Goal: Communication & Community: Answer question/provide support

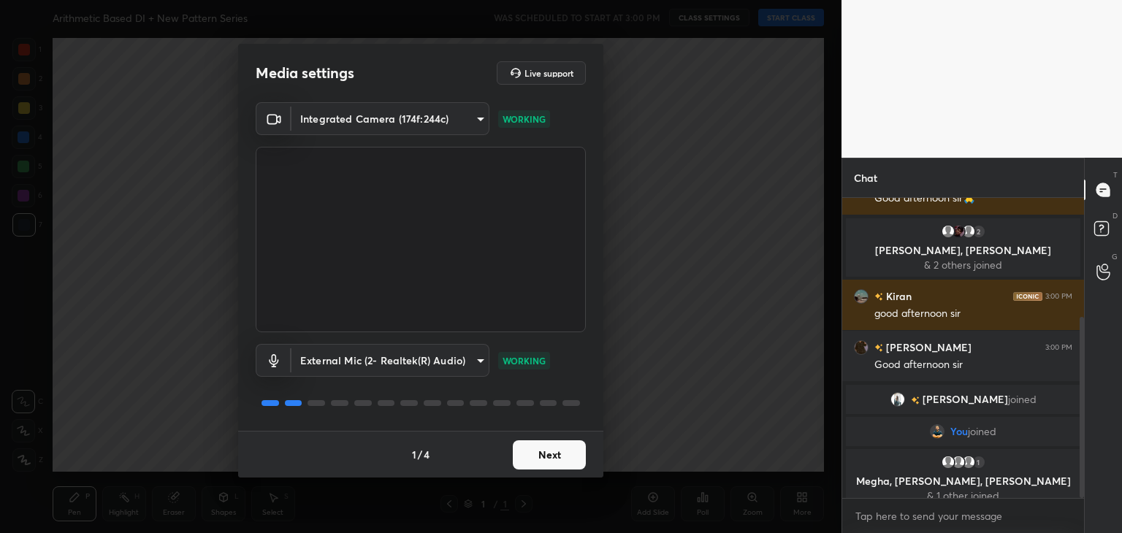
scroll to position [197, 0]
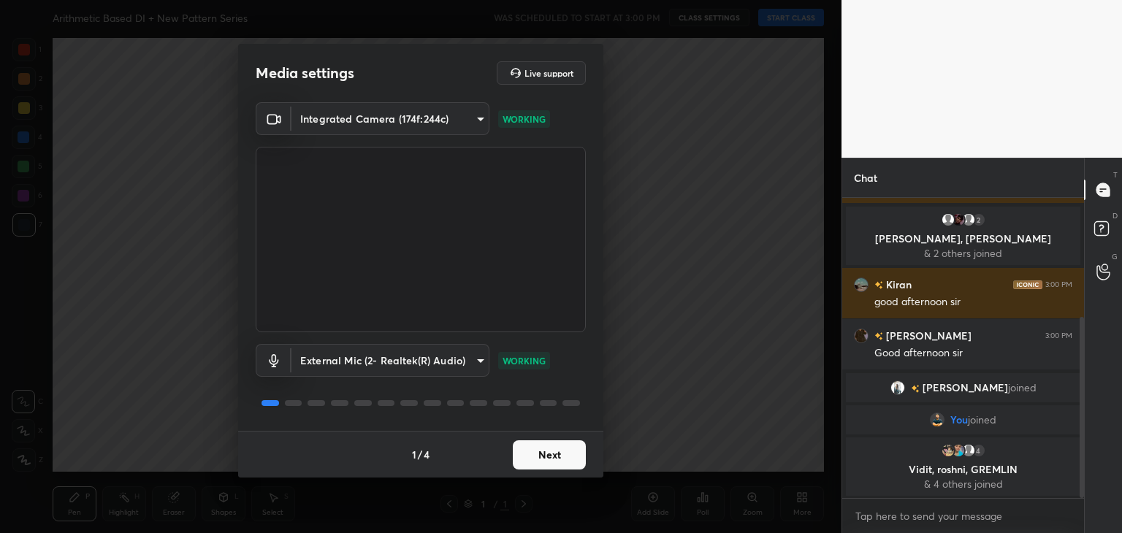
click at [538, 454] on button "Next" at bounding box center [549, 454] width 73 height 29
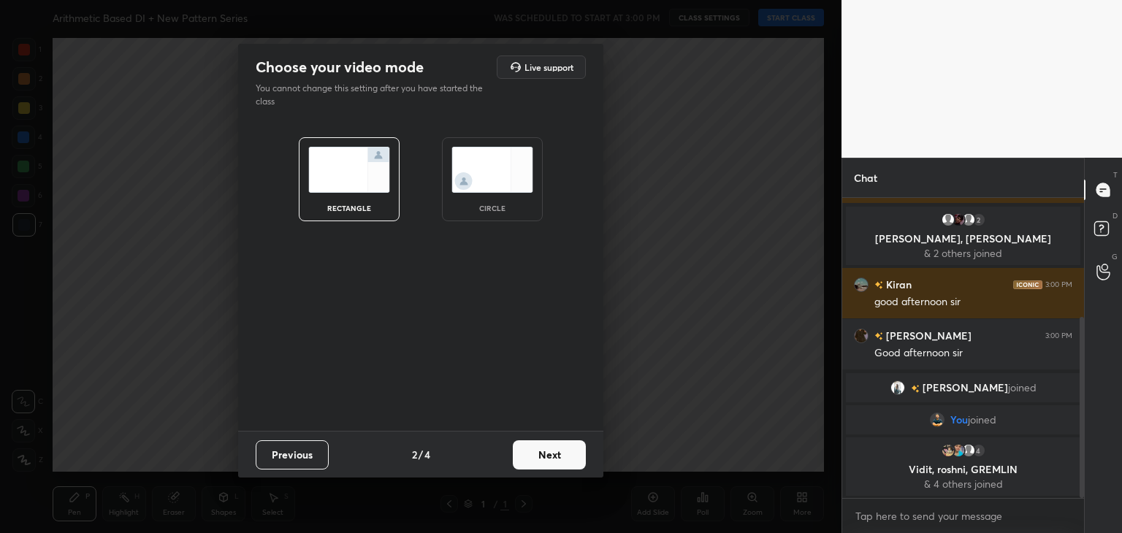
click at [538, 454] on button "Next" at bounding box center [549, 454] width 73 height 29
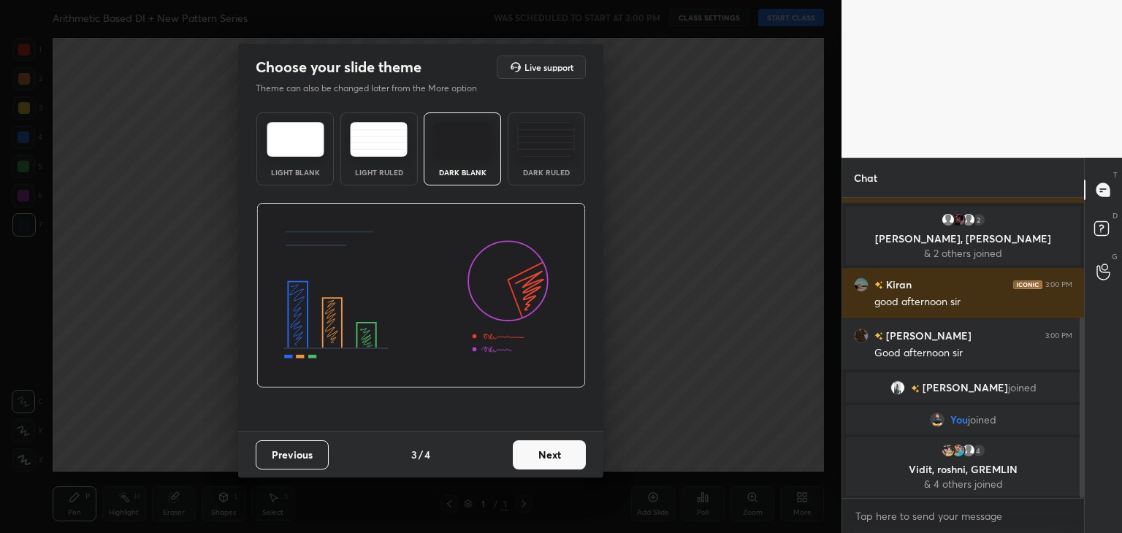
click at [554, 454] on button "Next" at bounding box center [549, 454] width 73 height 29
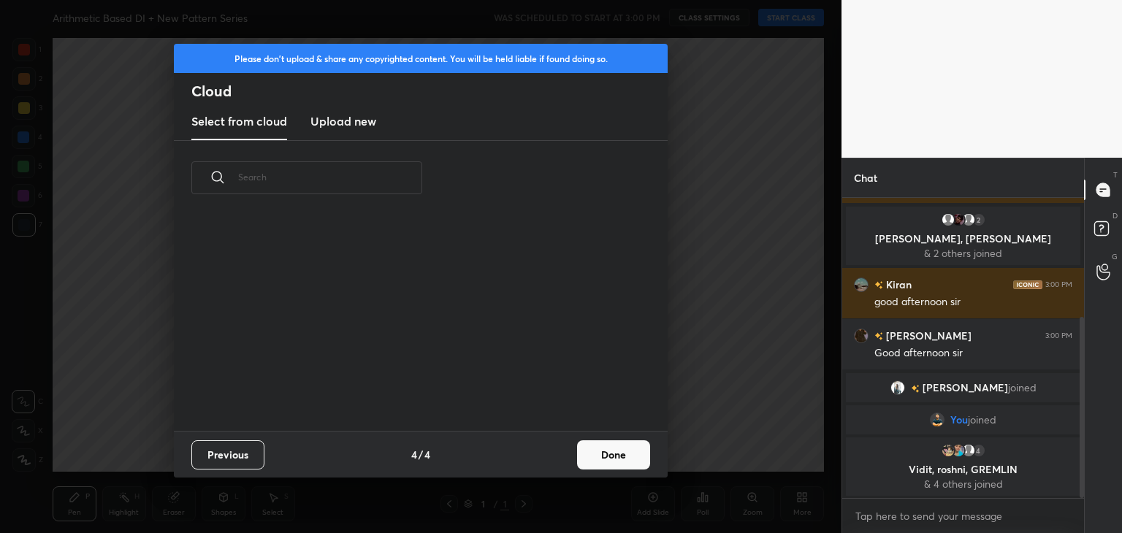
scroll to position [216, 469]
click at [330, 112] on h3 "Upload new" at bounding box center [343, 121] width 66 height 18
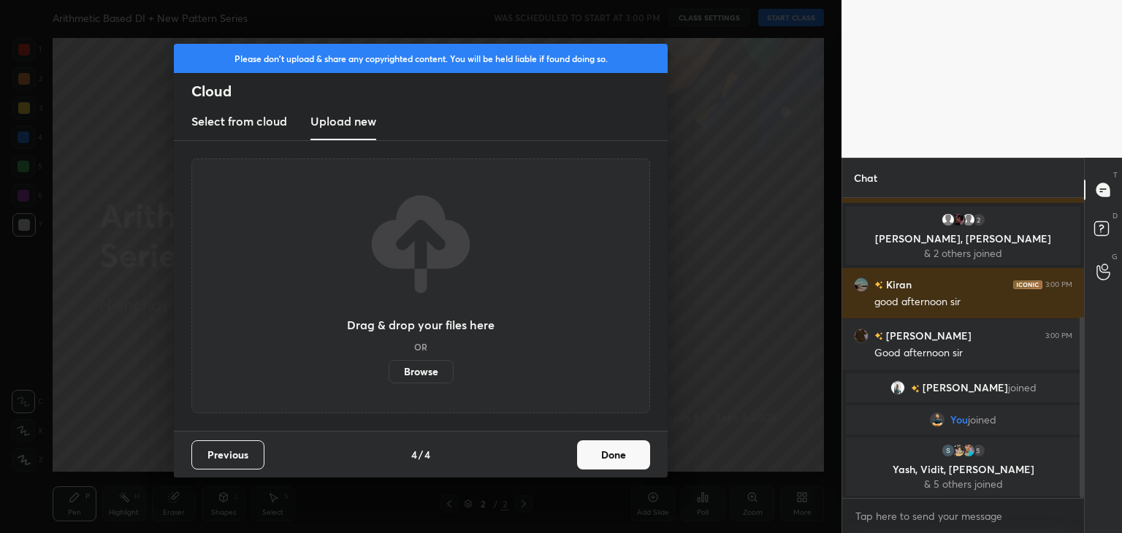
click at [432, 367] on label "Browse" at bounding box center [421, 371] width 65 height 23
click at [389, 367] on input "Browse" at bounding box center [389, 371] width 0 height 23
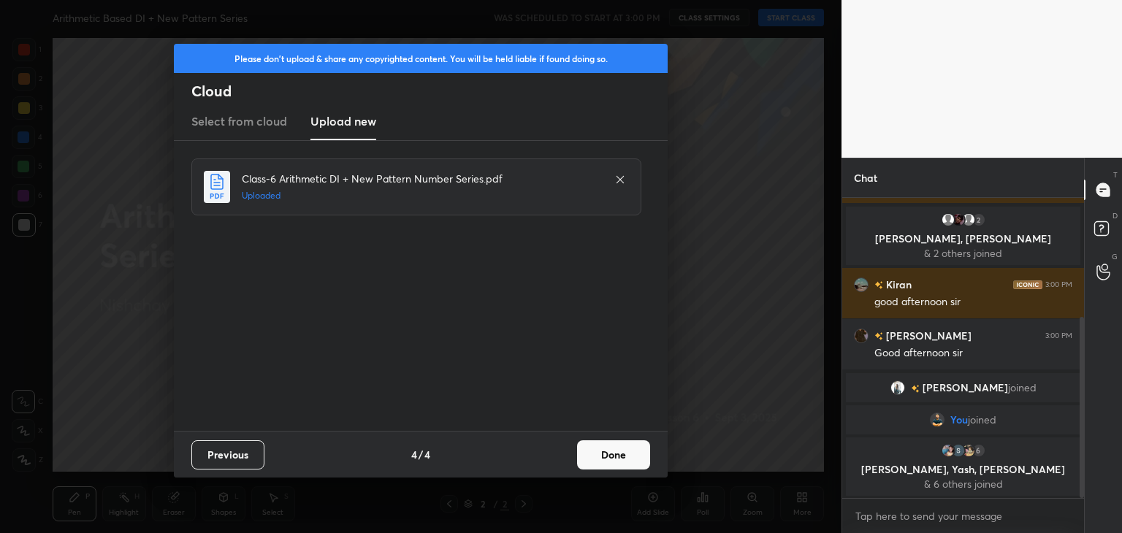
click at [634, 458] on button "Done" at bounding box center [613, 454] width 73 height 29
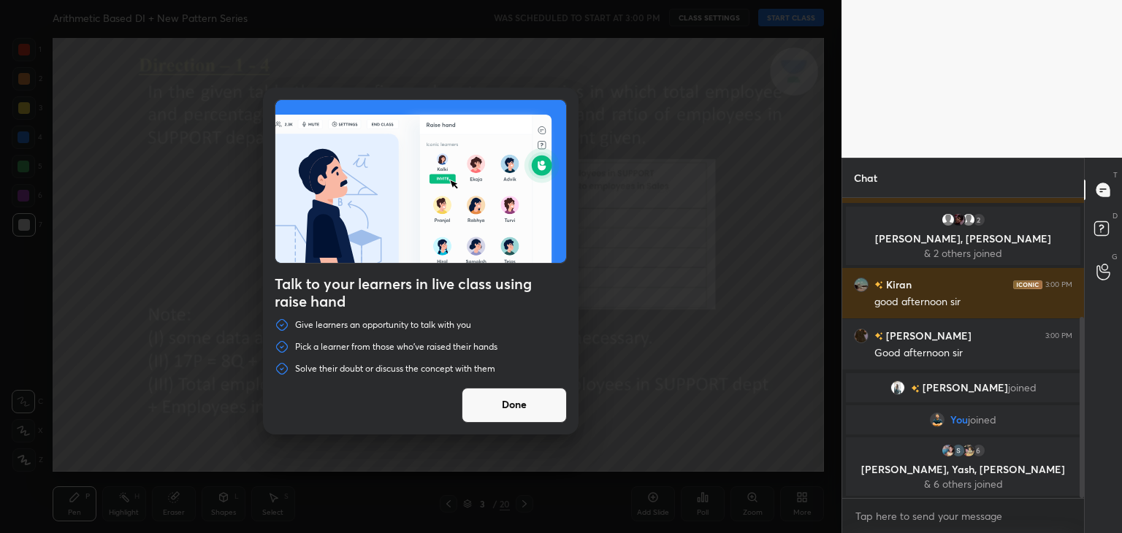
click at [516, 413] on button "Done" at bounding box center [514, 405] width 105 height 35
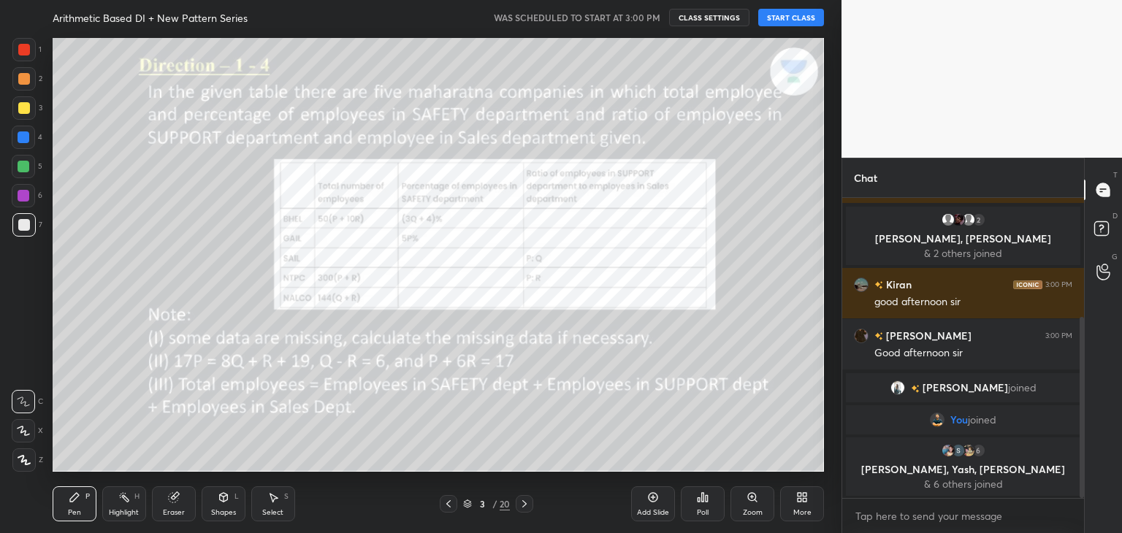
click at [803, 19] on button "START CLASS" at bounding box center [791, 18] width 66 height 18
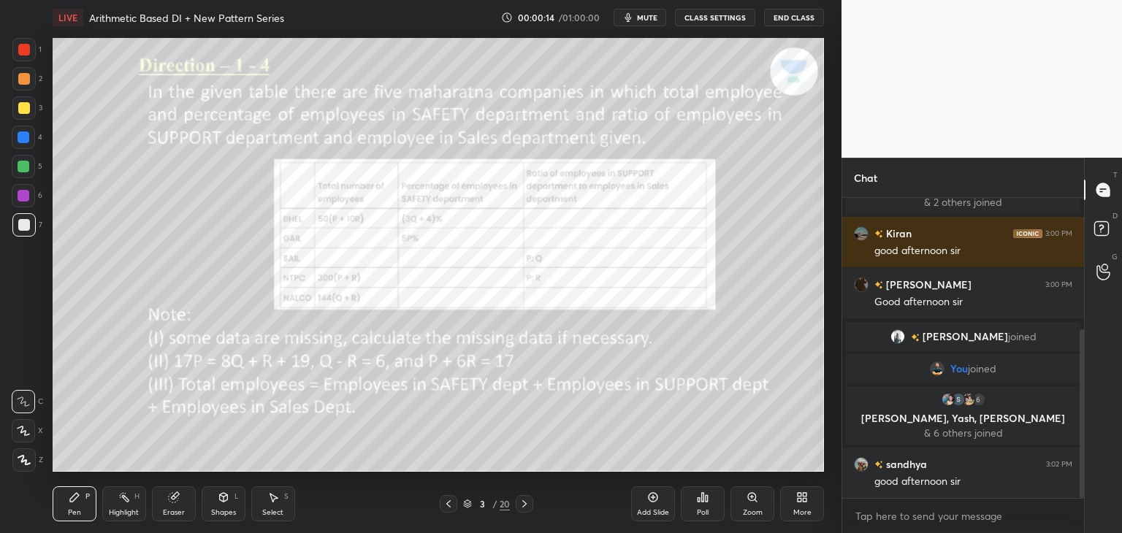
click at [23, 53] on div at bounding box center [24, 50] width 12 height 12
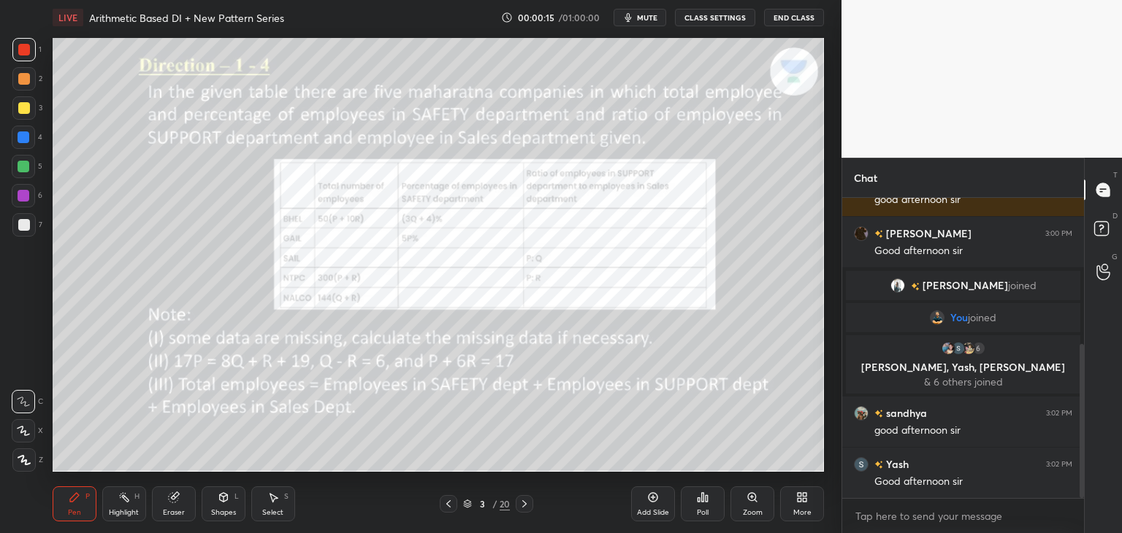
click at [20, 430] on icon at bounding box center [23, 431] width 13 height 10
click at [525, 503] on icon at bounding box center [524, 503] width 4 height 7
click at [524, 503] on icon at bounding box center [524, 503] width 4 height 7
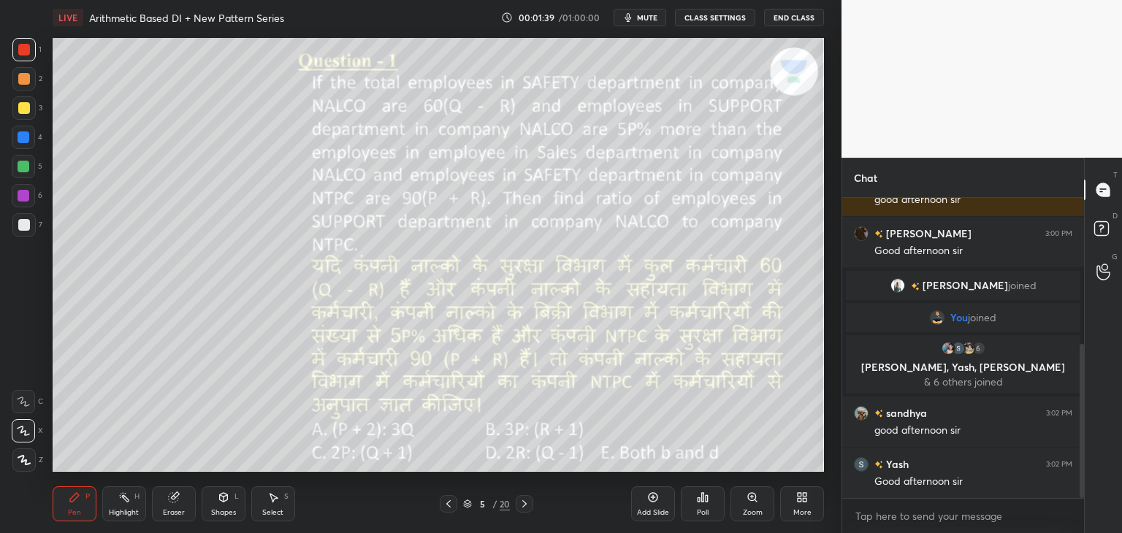
click at [441, 510] on div at bounding box center [449, 504] width 18 height 18
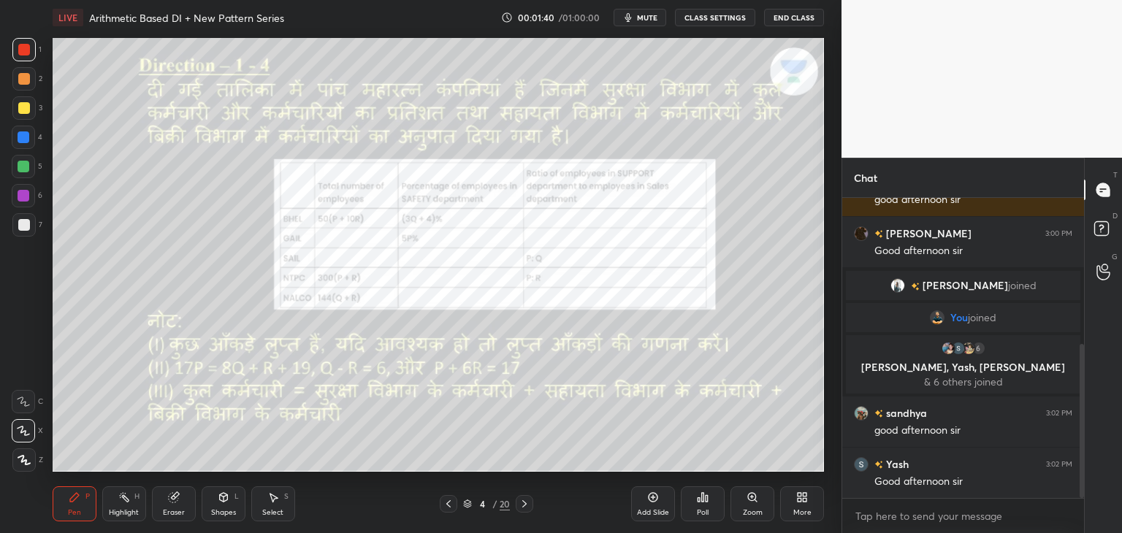
click at [446, 504] on icon at bounding box center [449, 504] width 12 height 12
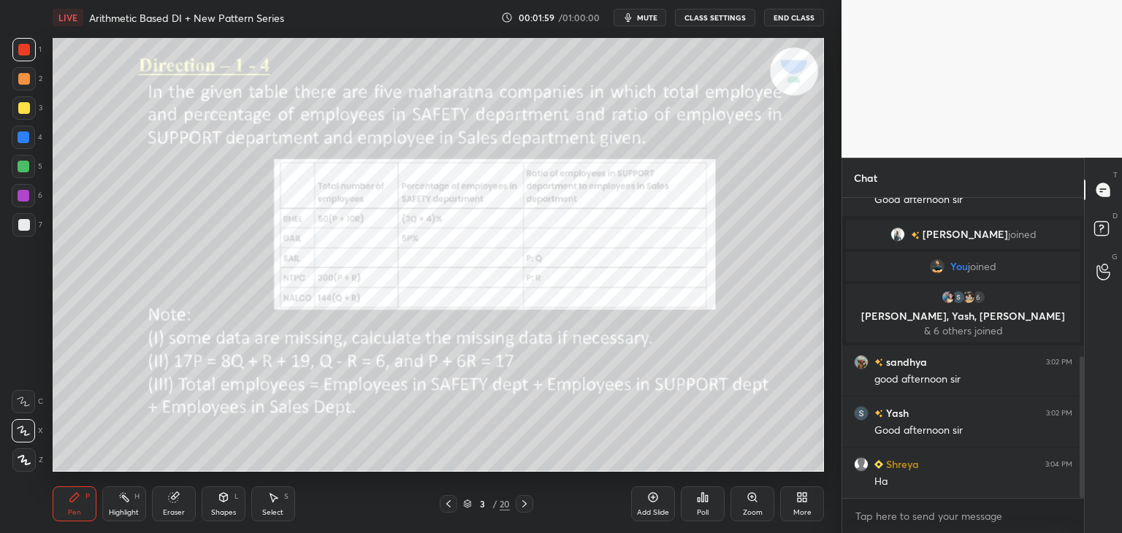
click at [525, 505] on icon at bounding box center [524, 503] width 4 height 7
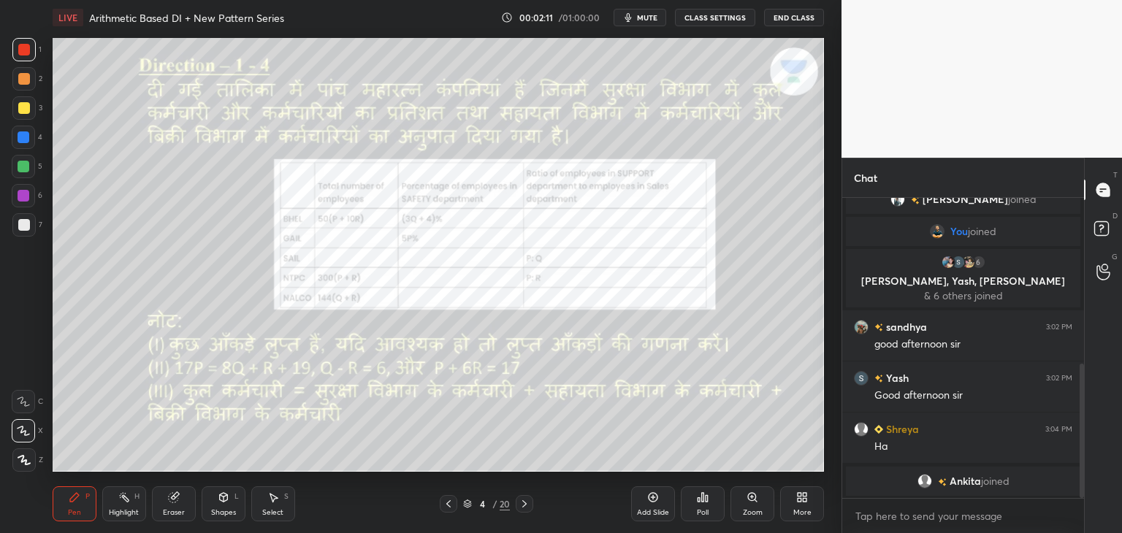
click at [447, 507] on icon at bounding box center [449, 504] width 12 height 12
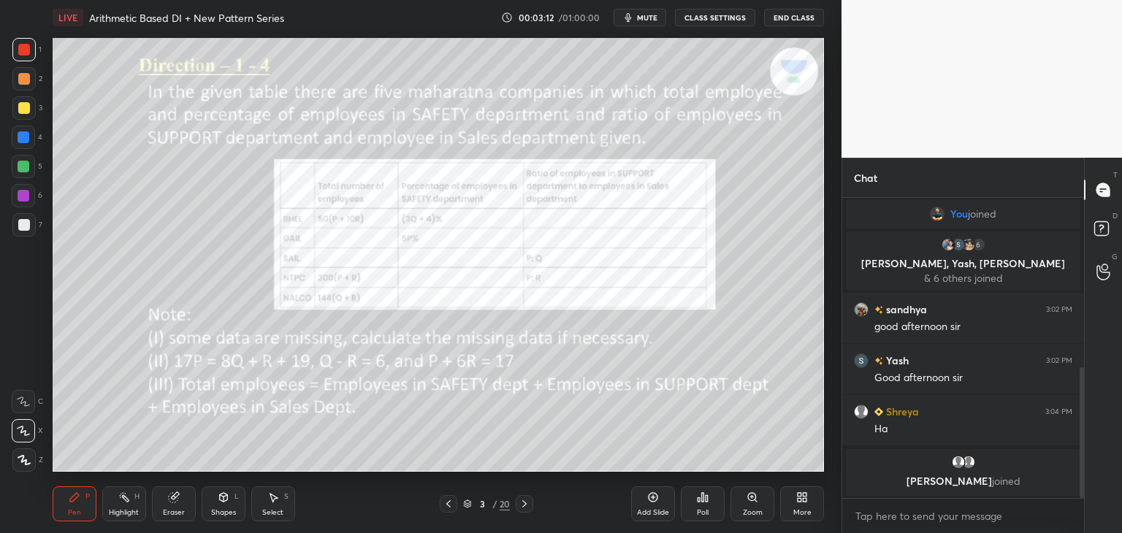
click at [29, 140] on div at bounding box center [23, 137] width 23 height 23
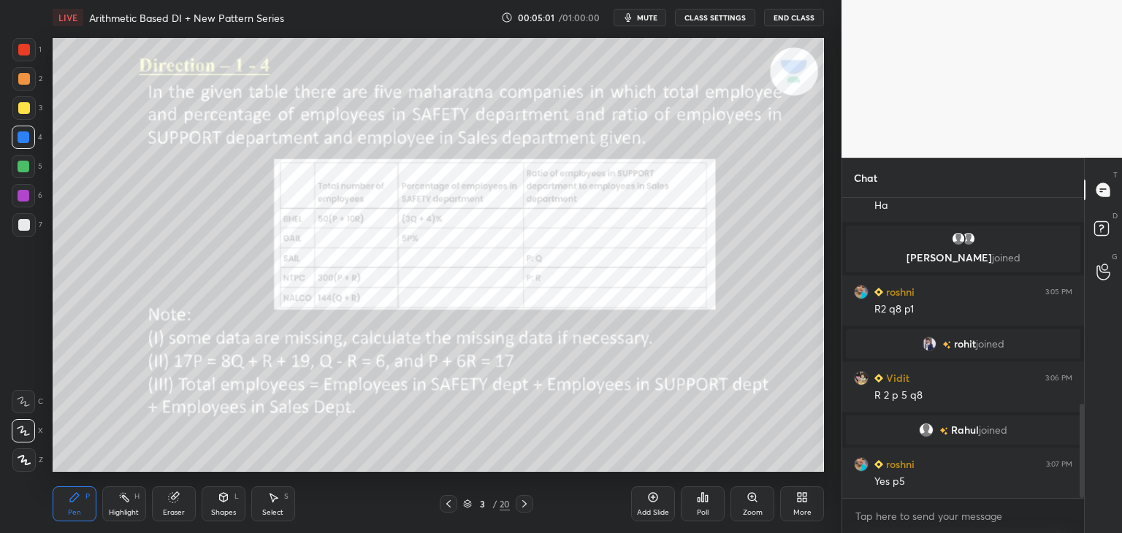
scroll to position [706, 0]
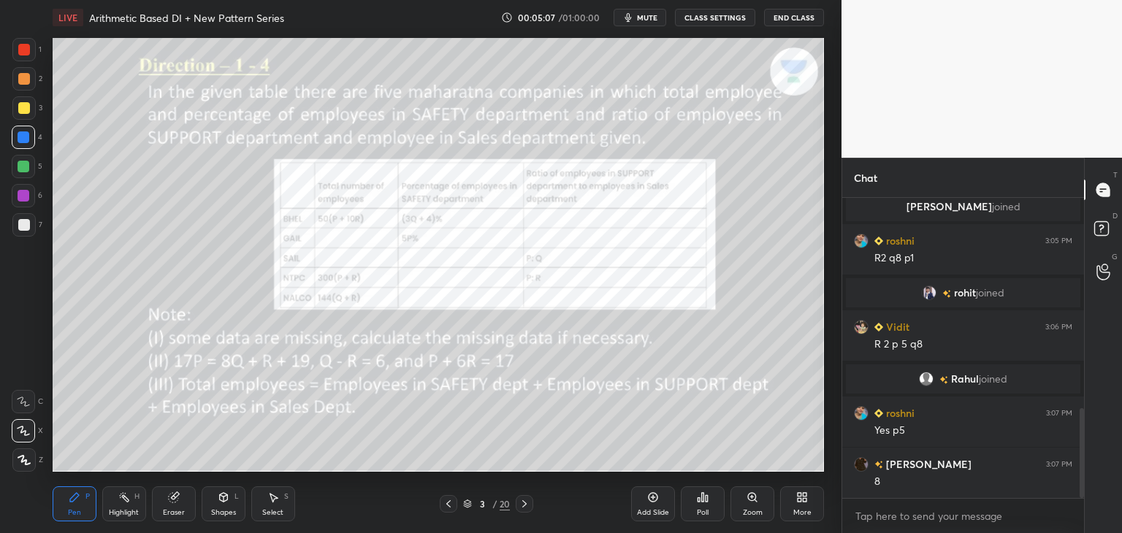
click at [652, 500] on icon at bounding box center [653, 498] width 12 height 12
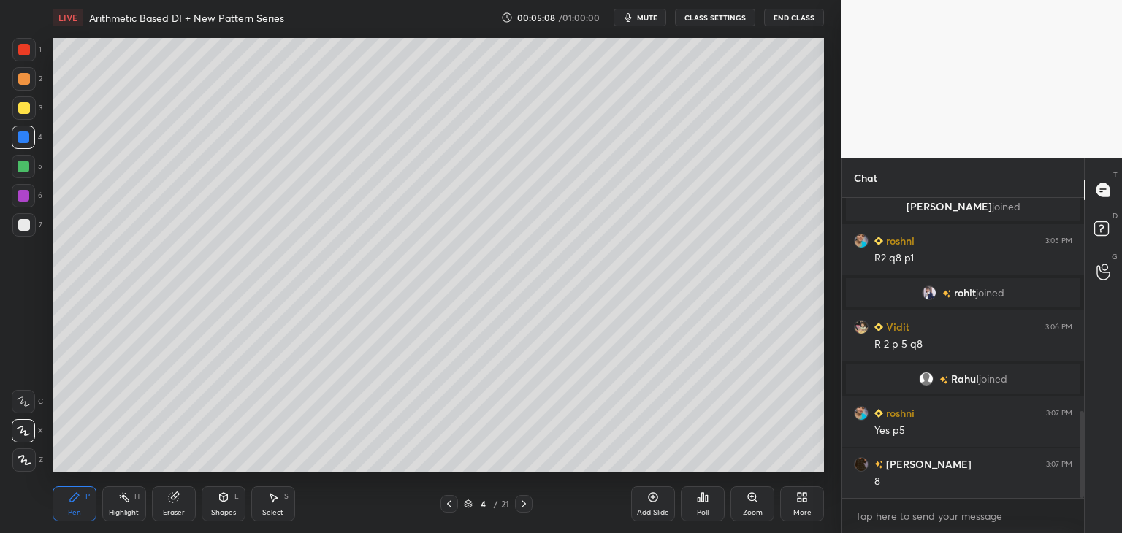
scroll to position [741, 0]
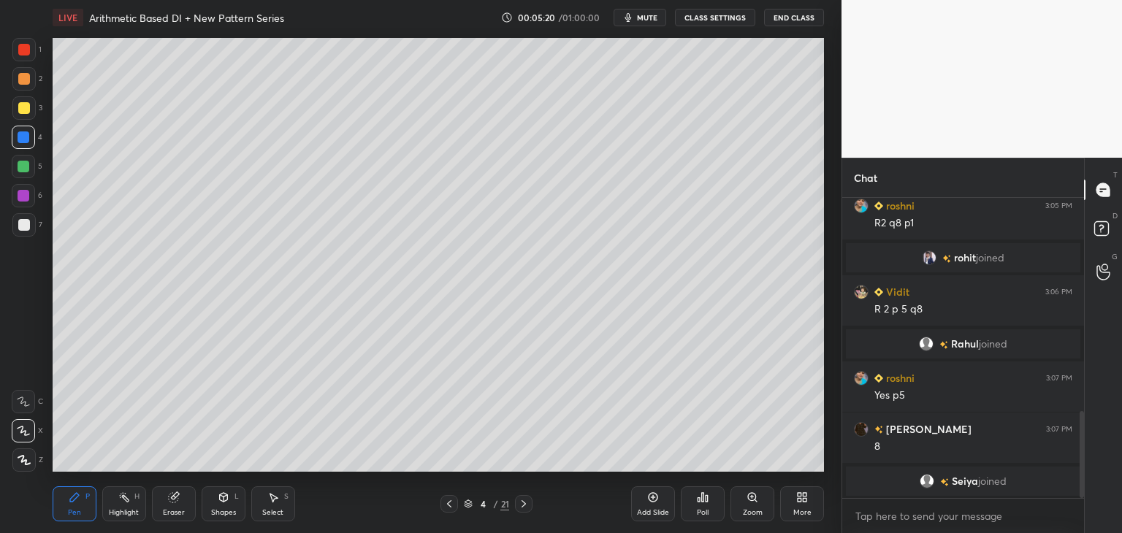
click at [28, 110] on div at bounding box center [24, 108] width 12 height 12
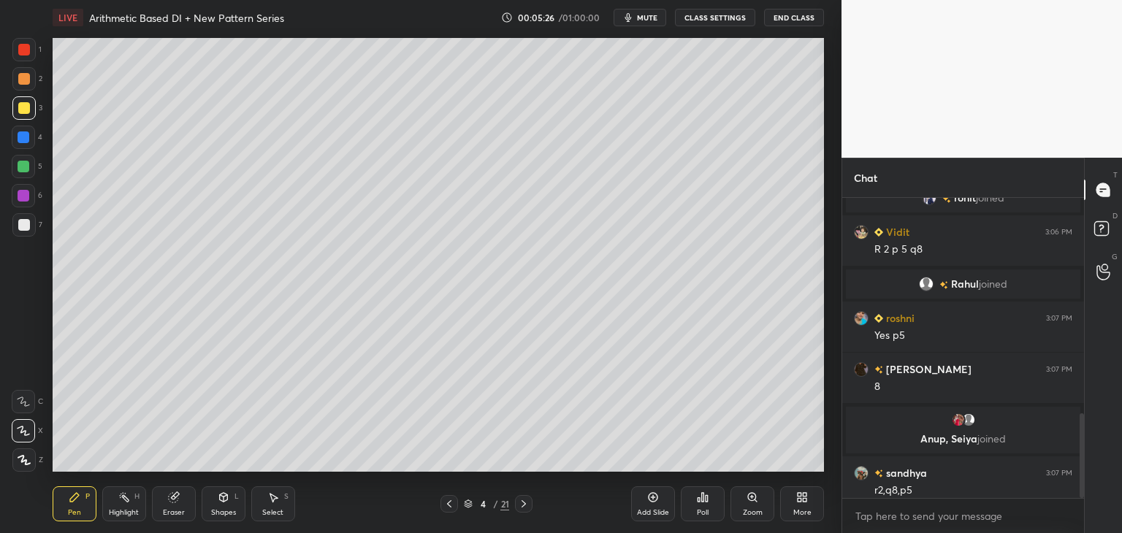
scroll to position [767, 0]
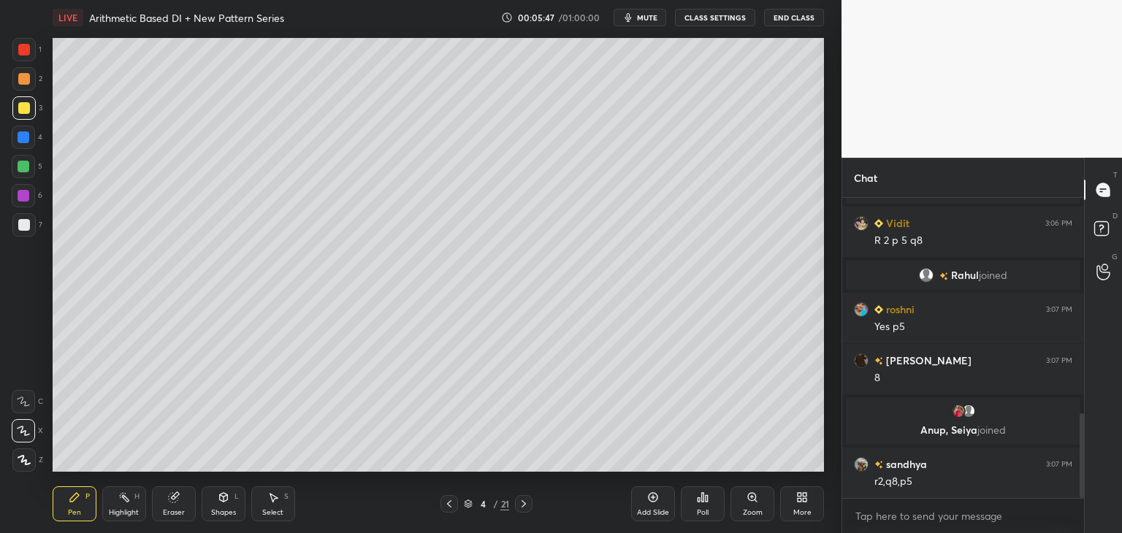
click at [231, 505] on div "Shapes L" at bounding box center [224, 503] width 44 height 35
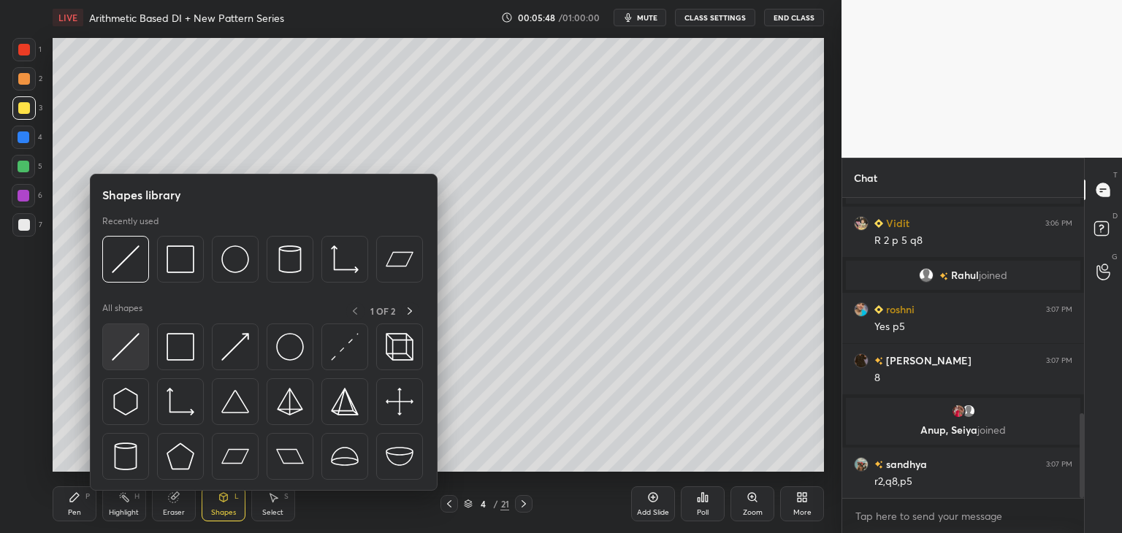
click at [141, 348] on div at bounding box center [125, 347] width 47 height 47
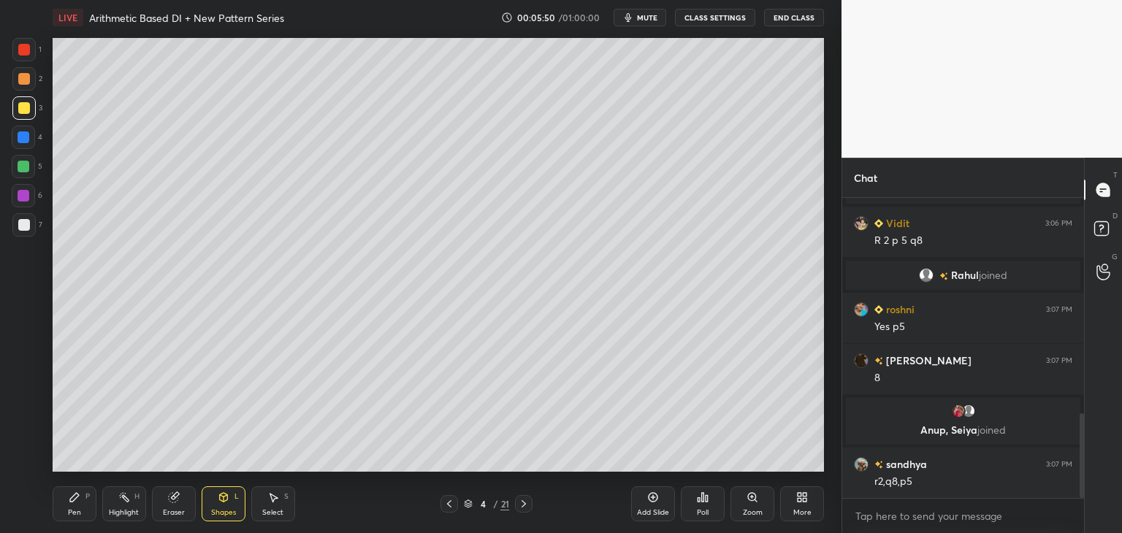
scroll to position [802, 0]
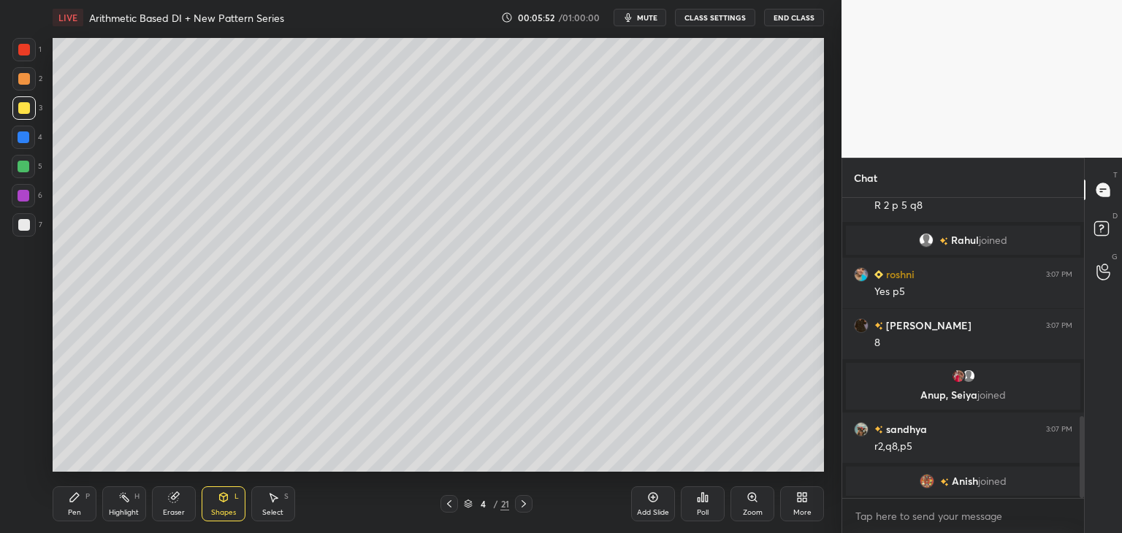
click at [85, 511] on div "Pen P" at bounding box center [75, 503] width 44 height 35
click at [225, 505] on div "Shapes L" at bounding box center [224, 503] width 44 height 35
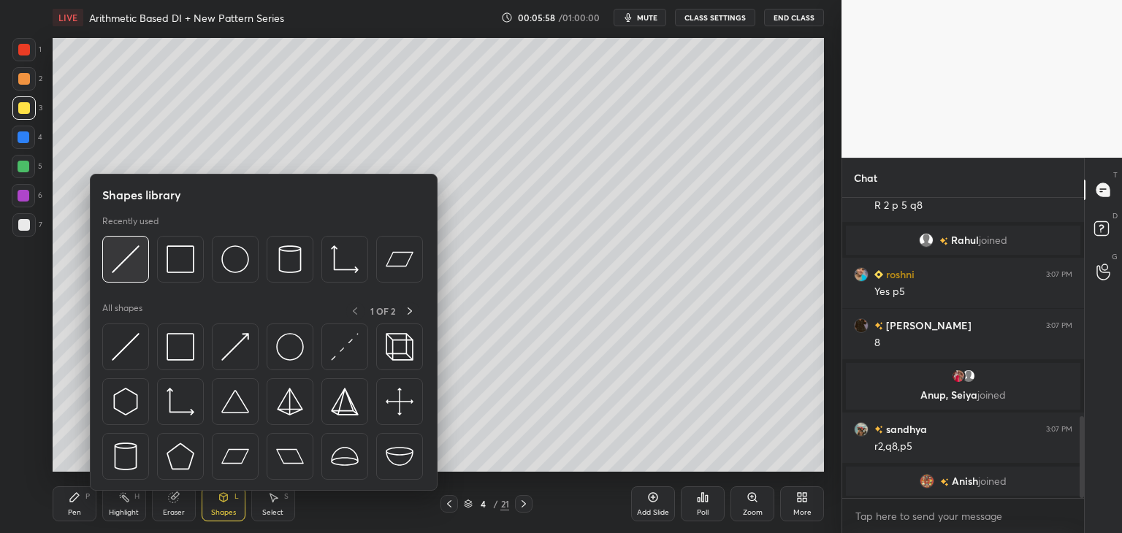
click at [133, 270] on img at bounding box center [126, 259] width 28 height 28
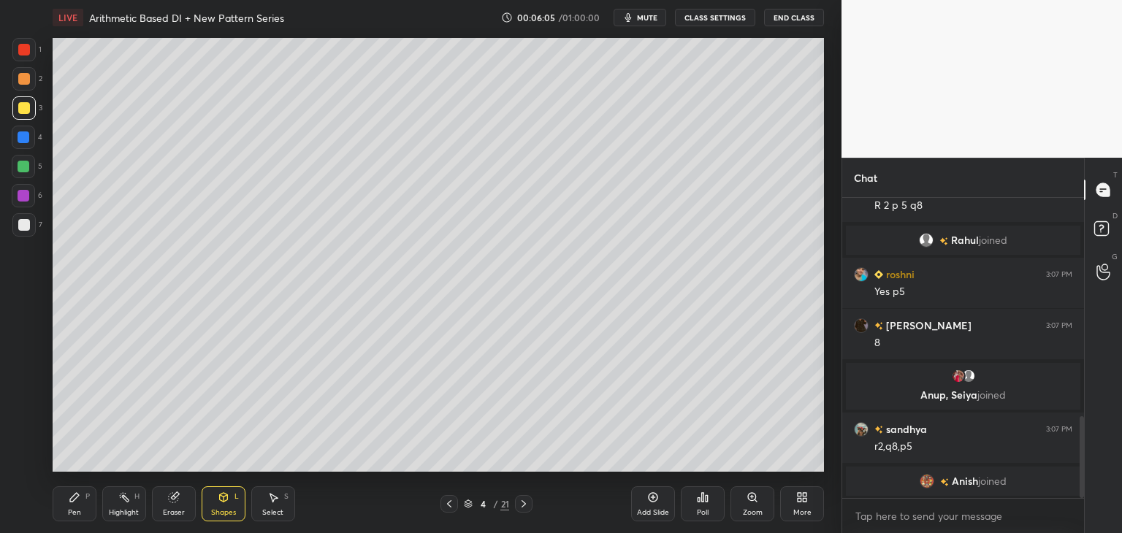
click at [84, 519] on div "Pen P" at bounding box center [75, 503] width 44 height 35
click at [169, 506] on div "Eraser" at bounding box center [174, 503] width 44 height 35
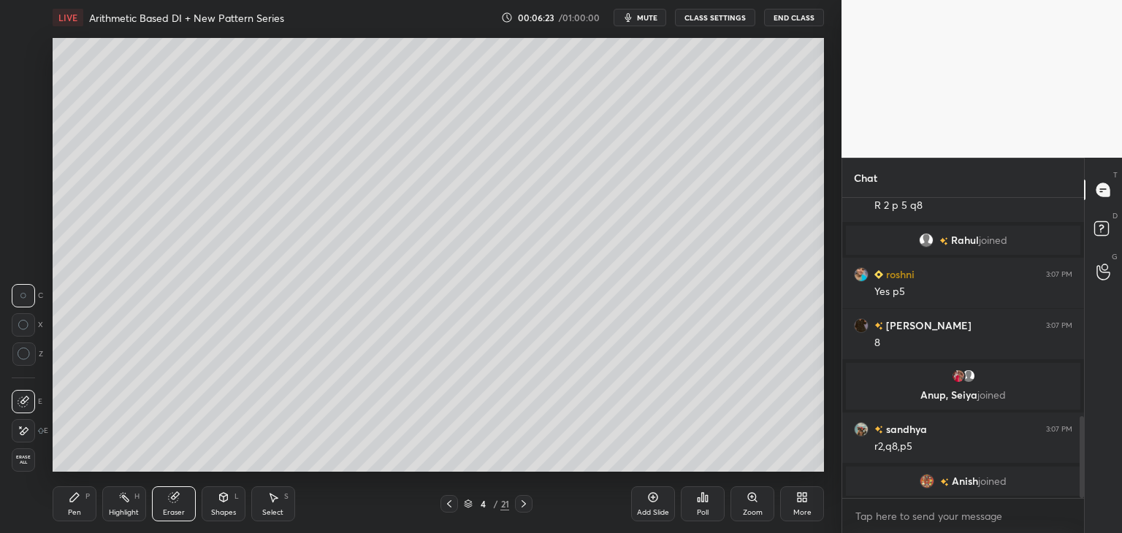
click at [216, 500] on div "Shapes L" at bounding box center [224, 503] width 44 height 35
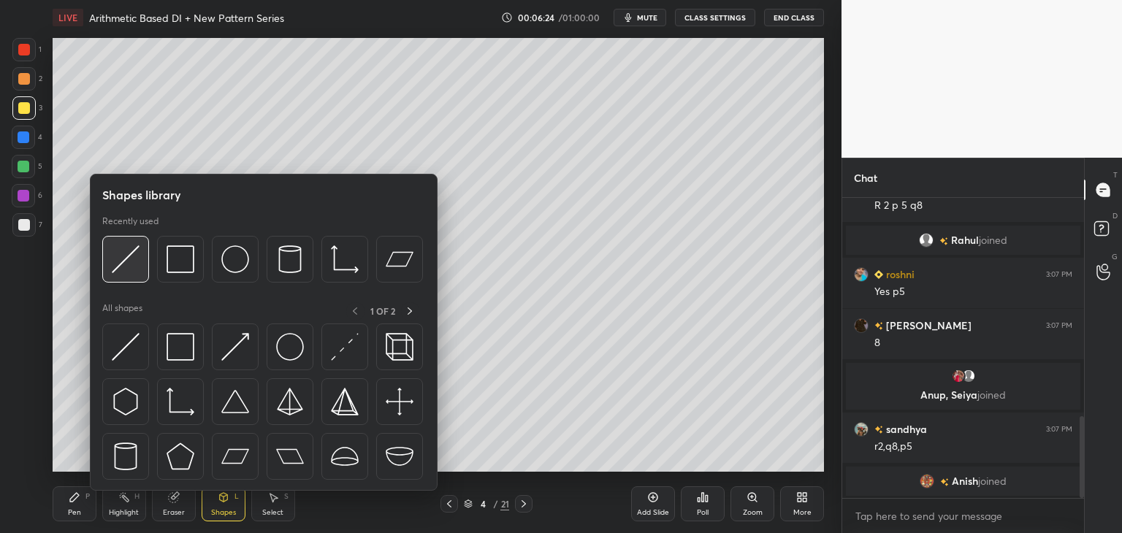
click at [134, 269] on img at bounding box center [126, 259] width 28 height 28
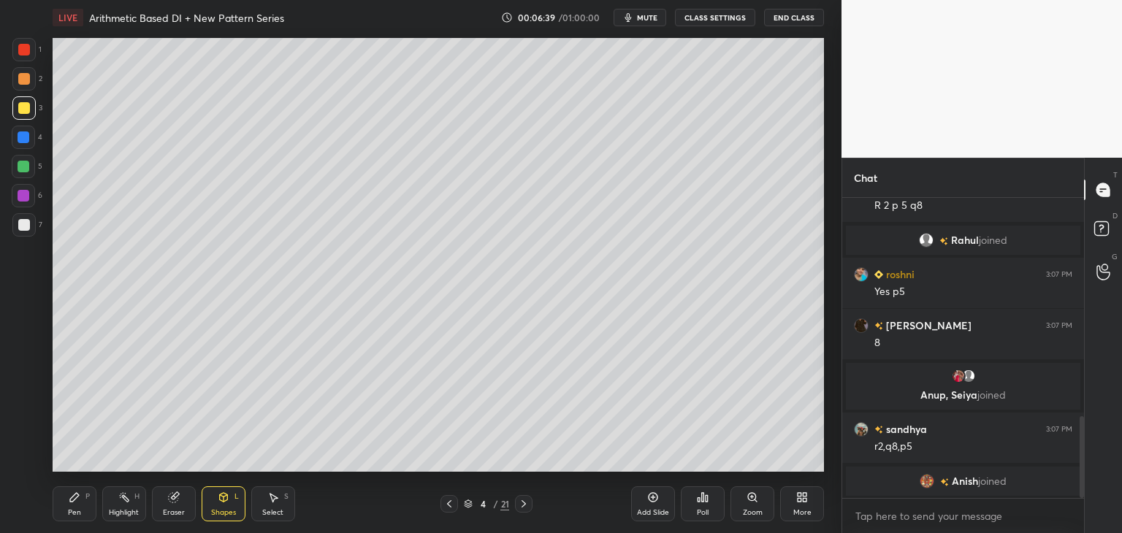
click at [83, 505] on div "Pen P" at bounding box center [75, 503] width 44 height 35
click at [27, 234] on div at bounding box center [23, 224] width 23 height 23
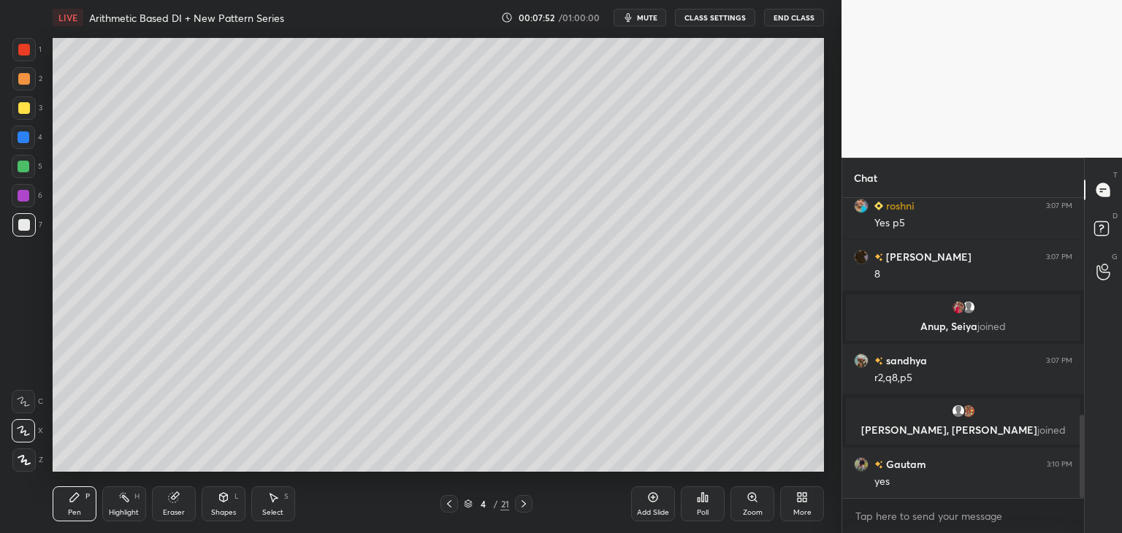
scroll to position [939, 0]
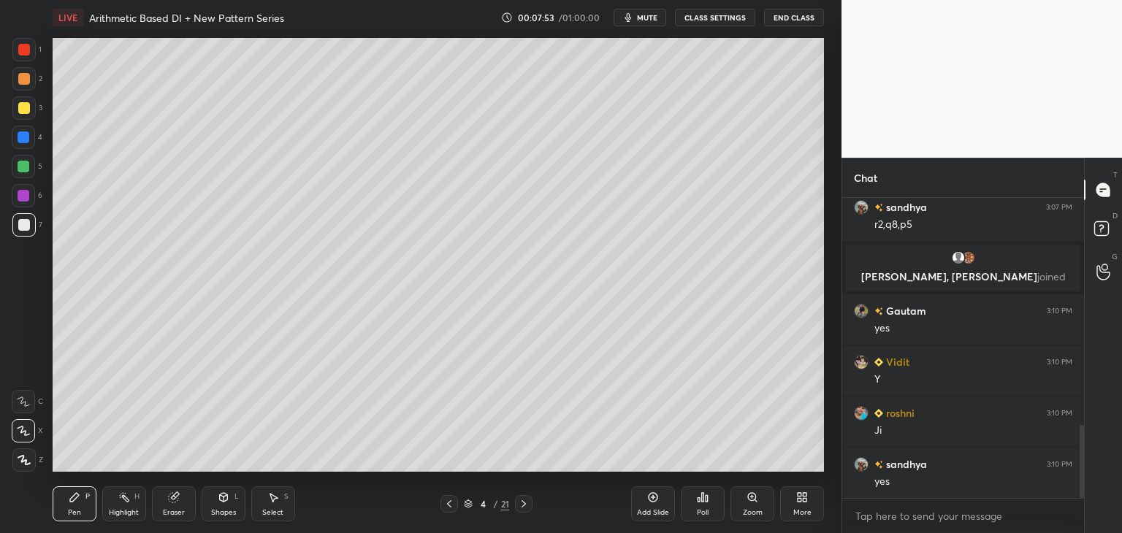
click at [219, 509] on div "Shapes" at bounding box center [223, 512] width 25 height 7
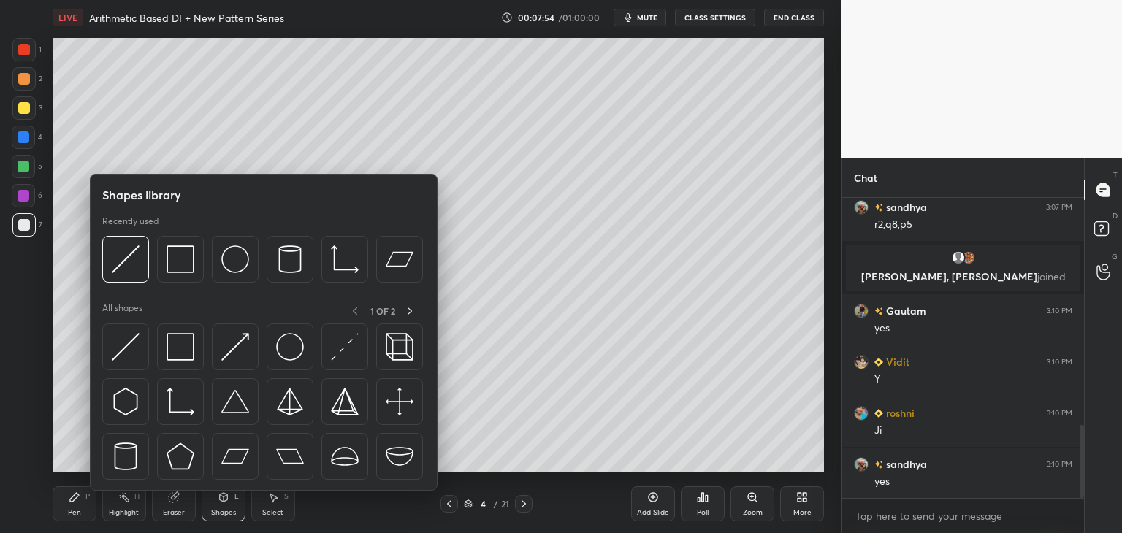
click at [274, 498] on icon at bounding box center [274, 498] width 8 height 9
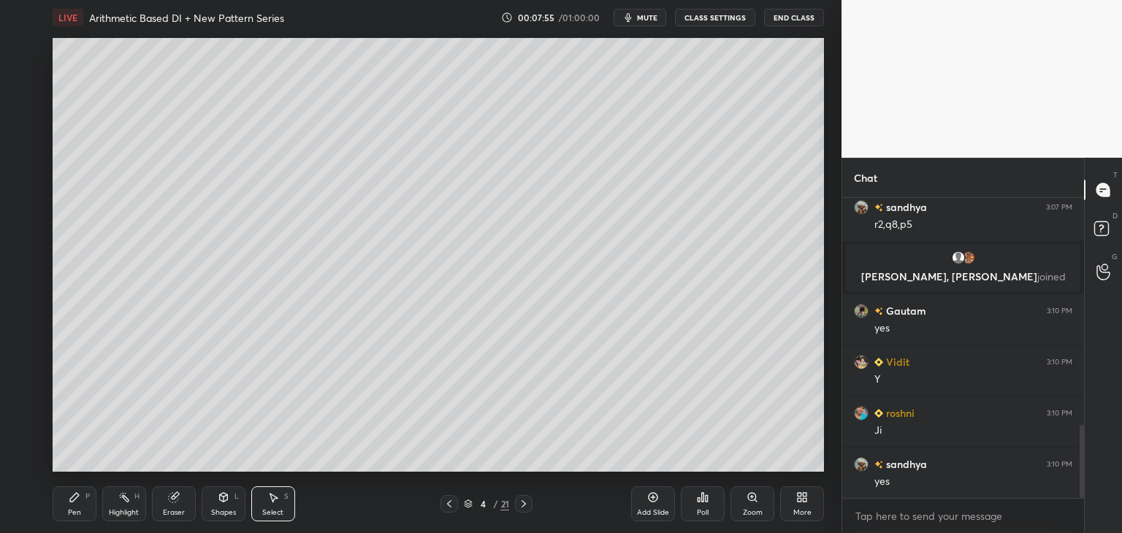
click at [280, 498] on div "Select S" at bounding box center [273, 503] width 44 height 35
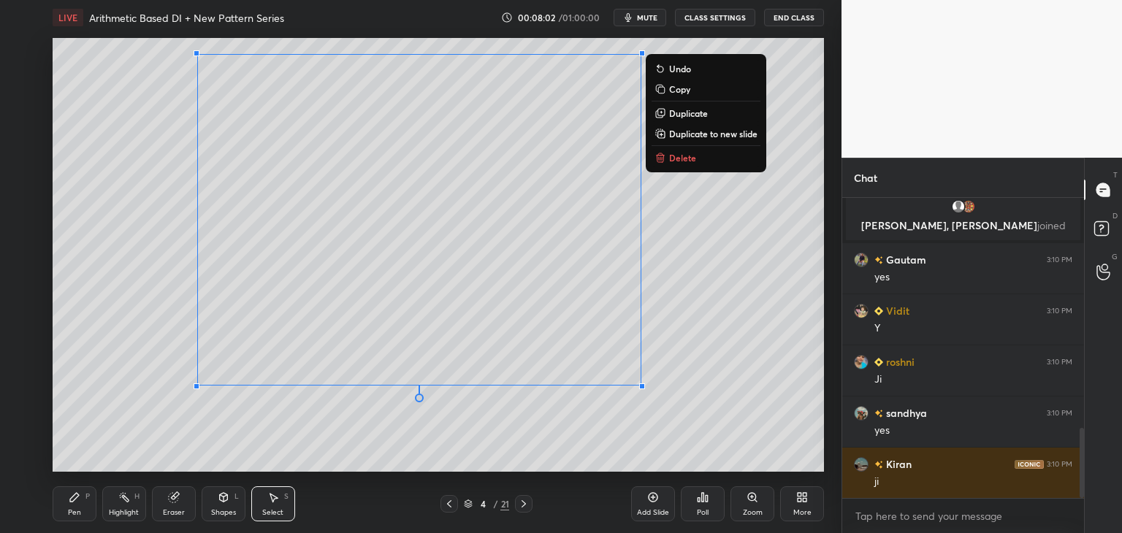
click at [687, 94] on p "Copy" at bounding box center [679, 89] width 21 height 12
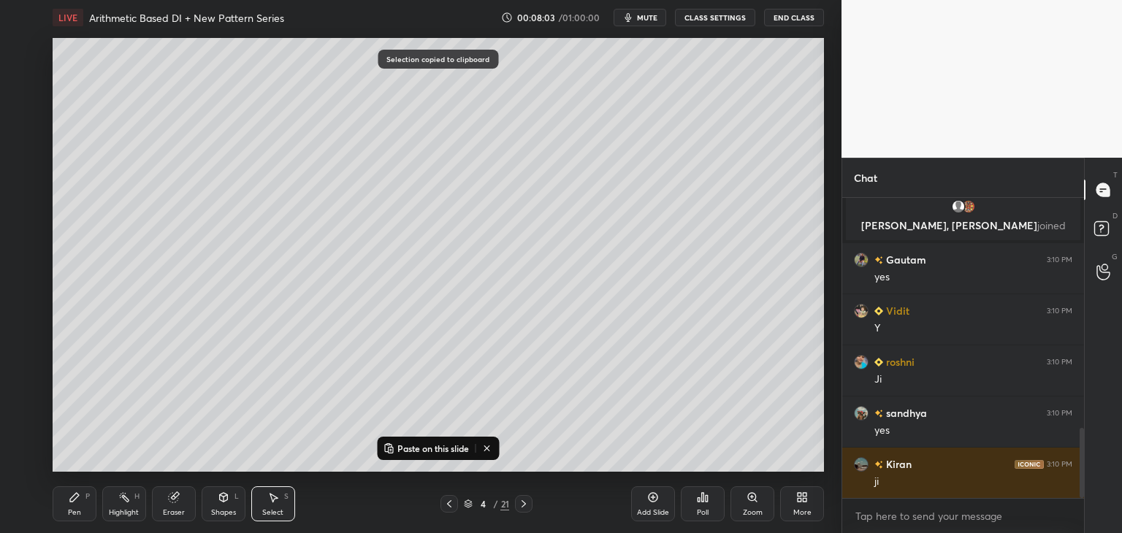
click at [527, 509] on icon at bounding box center [524, 504] width 12 height 12
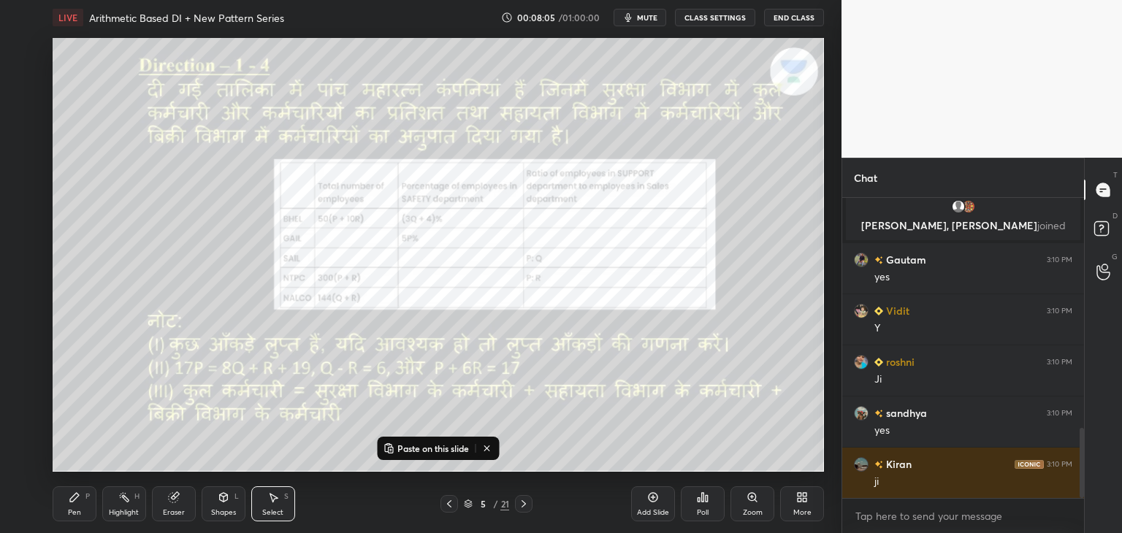
click at [525, 506] on icon at bounding box center [524, 504] width 12 height 12
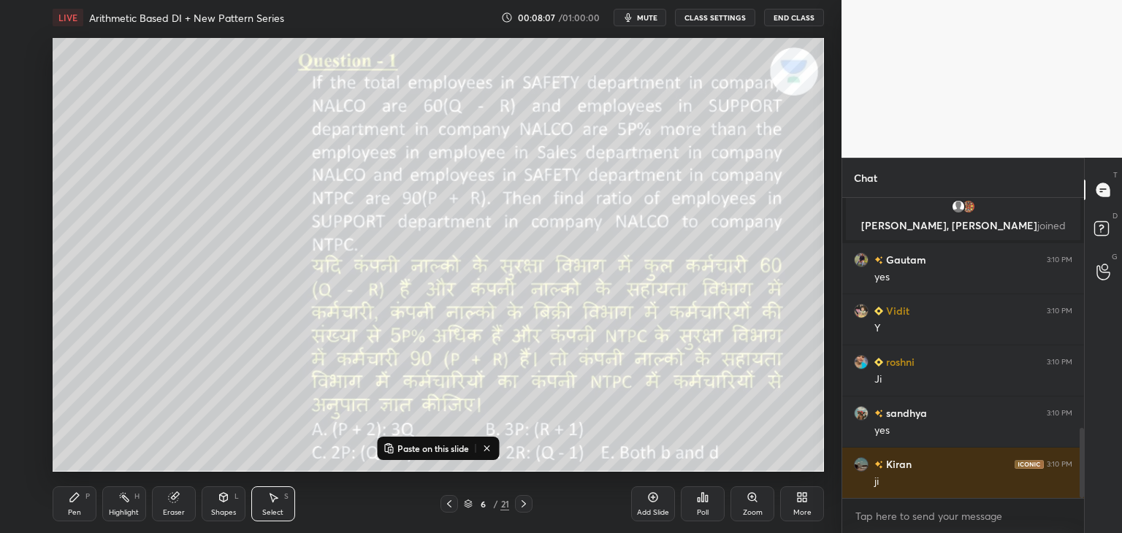
click at [440, 450] on p "Paste on this slide" at bounding box center [433, 449] width 72 height 12
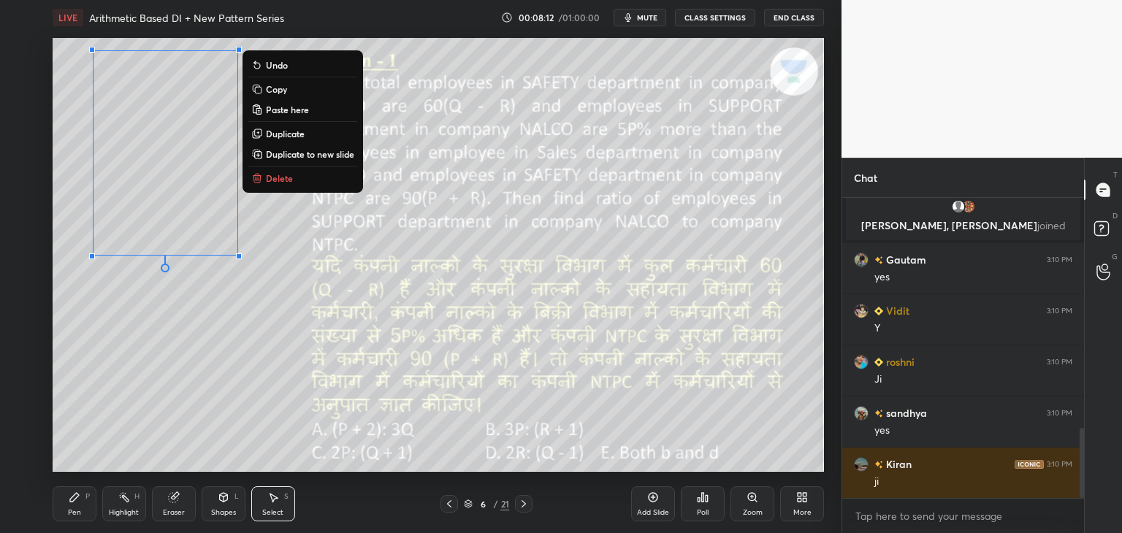
click at [145, 459] on div "0 ° Undo Copy Paste here Duplicate Duplicate to new slide Delete" at bounding box center [438, 255] width 771 height 434
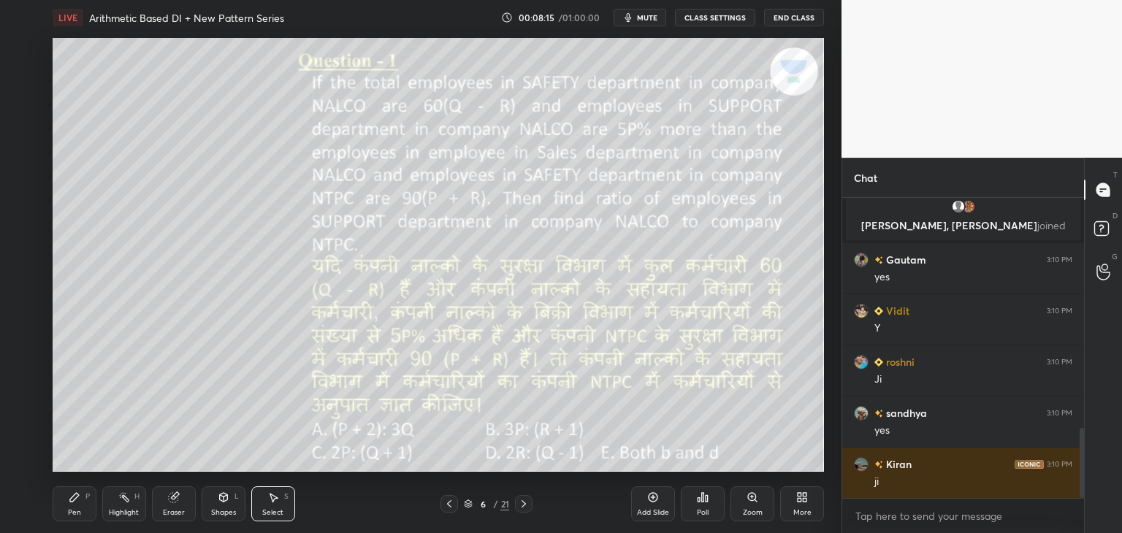
click at [175, 241] on div "0 ° Undo Copy Paste here Duplicate Duplicate to new slide Delete" at bounding box center [438, 255] width 771 height 434
click at [204, 240] on div "0 ° Undo Copy Paste here Duplicate Duplicate to new slide Delete" at bounding box center [438, 255] width 771 height 434
click at [213, 232] on div "0 ° Undo Copy Paste here Duplicate Duplicate to new slide Delete" at bounding box center [438, 255] width 771 height 434
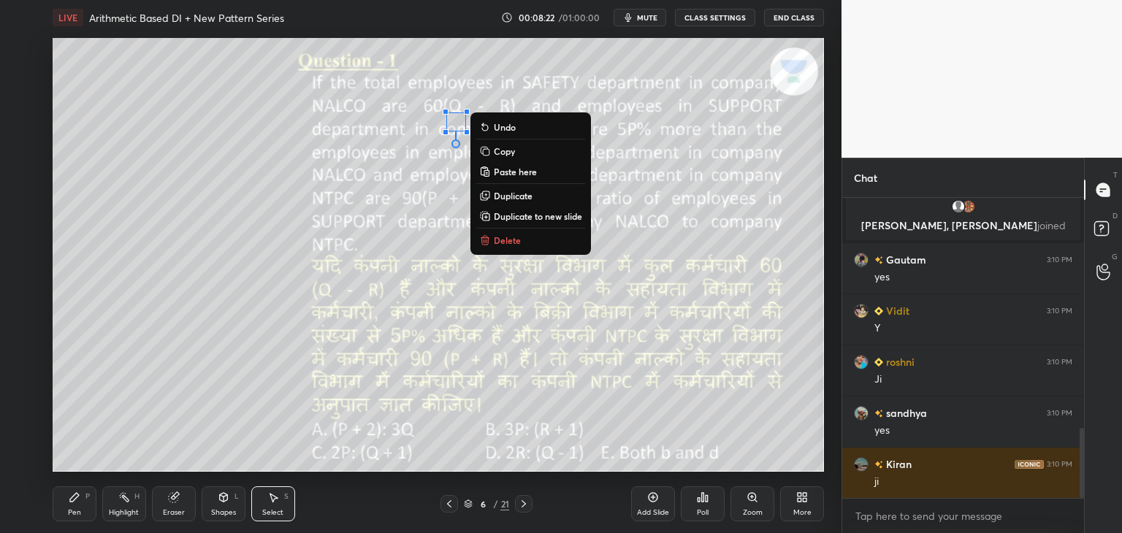
click at [514, 237] on p "Delete" at bounding box center [507, 240] width 27 height 12
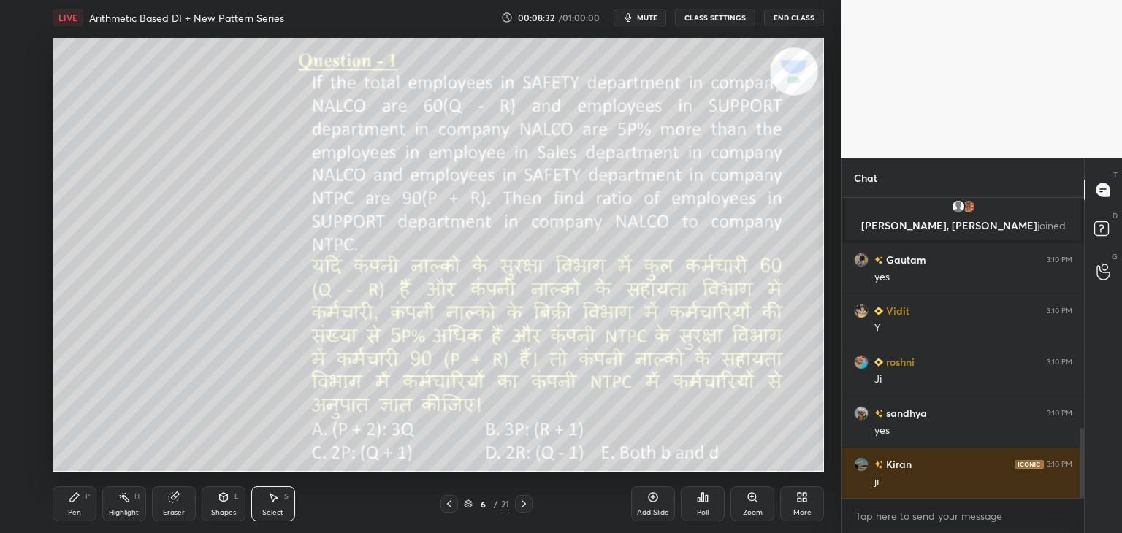
click at [278, 503] on icon at bounding box center [273, 498] width 12 height 12
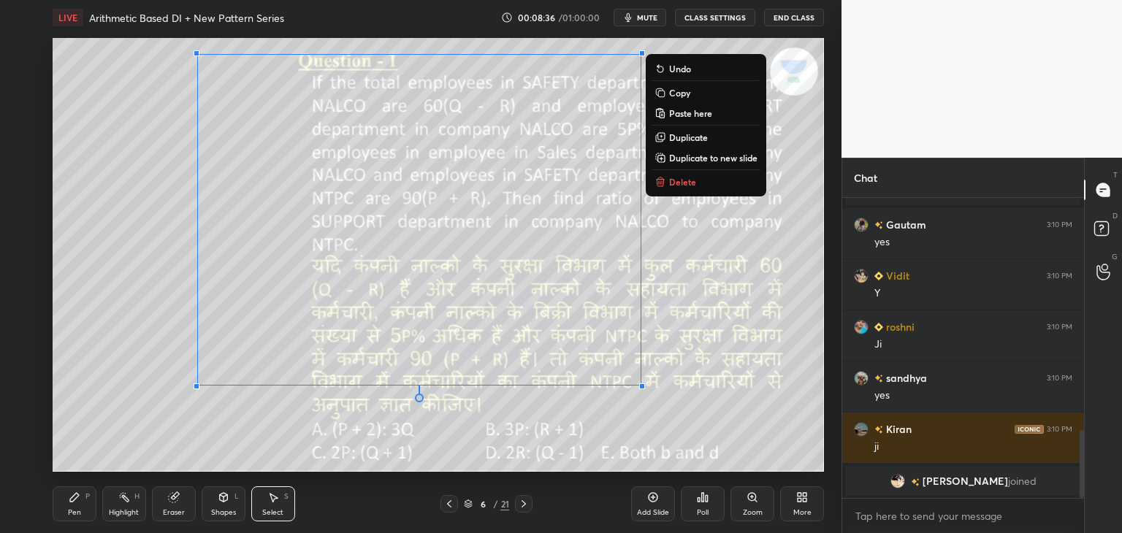
click at [679, 186] on p "Delete" at bounding box center [682, 182] width 27 height 12
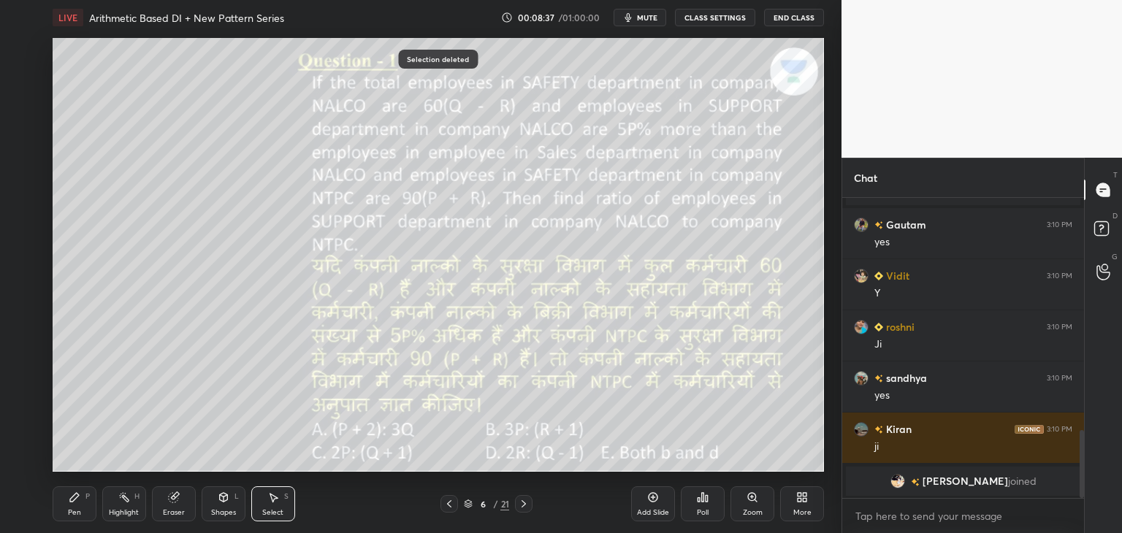
click at [447, 502] on icon at bounding box center [449, 504] width 12 height 12
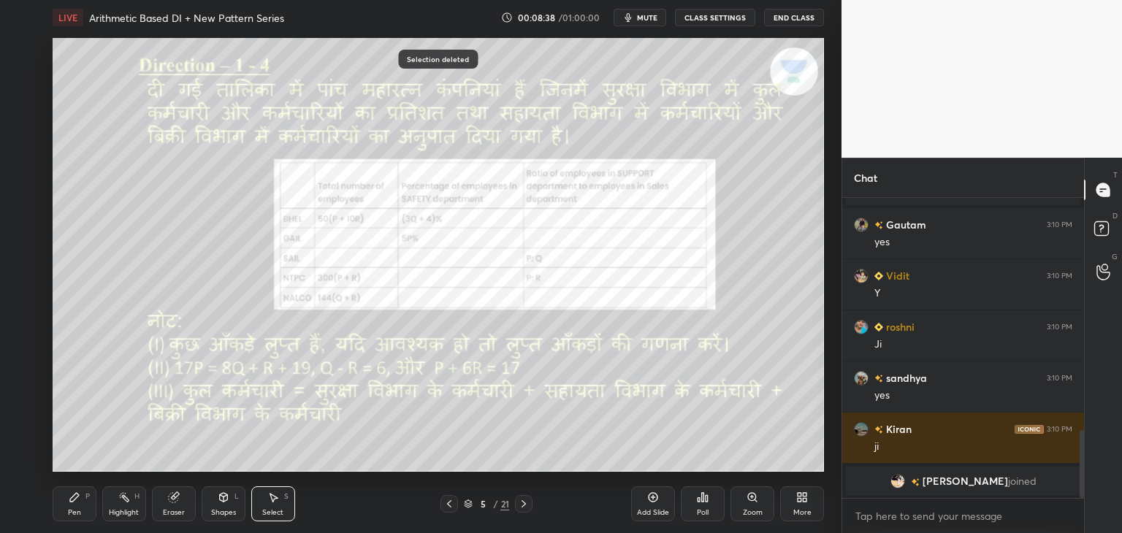
click at [451, 503] on icon at bounding box center [449, 504] width 12 height 12
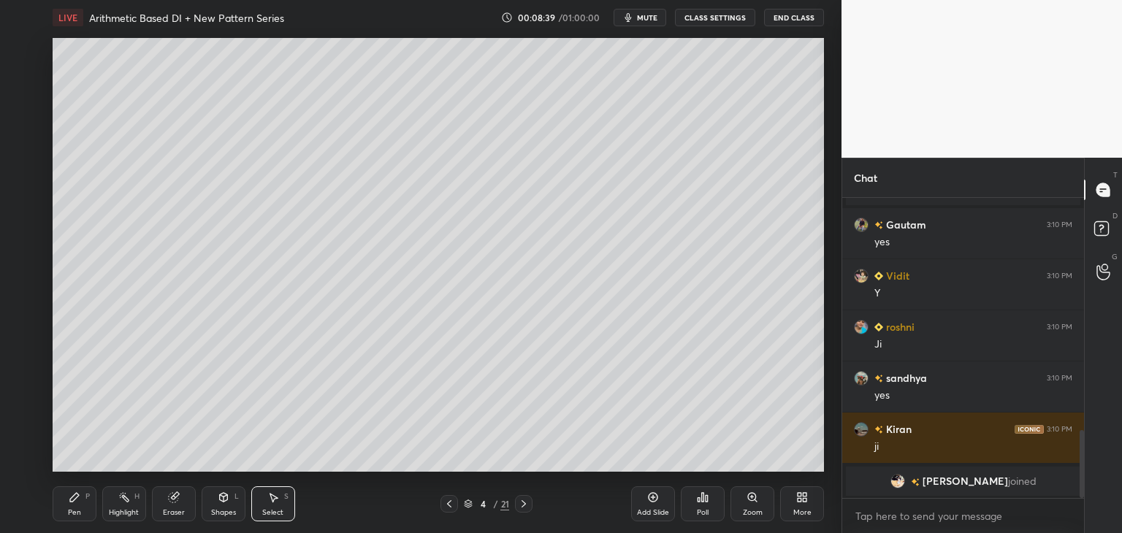
click at [228, 502] on icon at bounding box center [224, 498] width 12 height 12
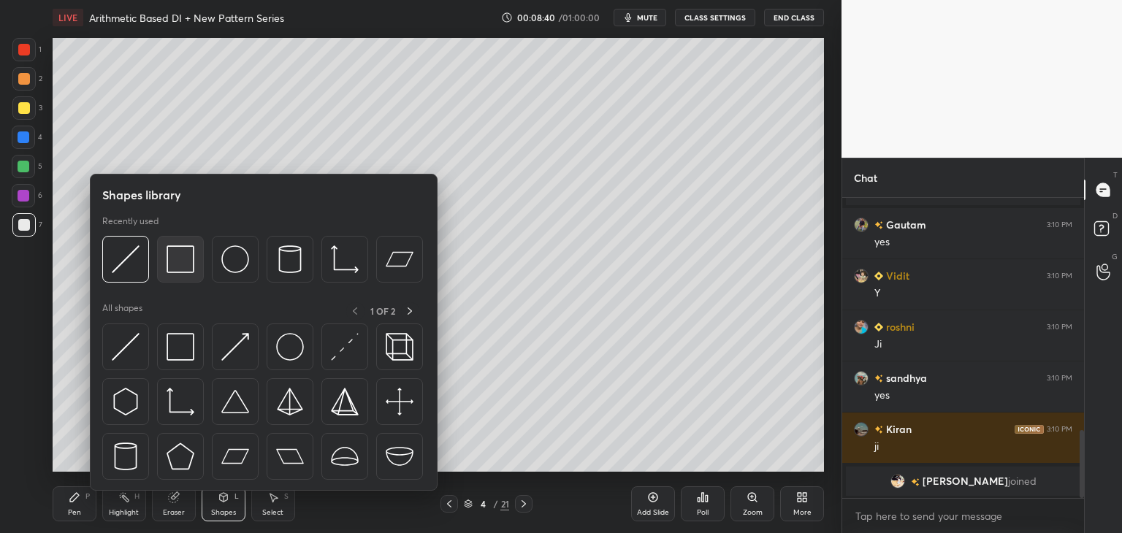
click at [180, 254] on img at bounding box center [181, 259] width 28 height 28
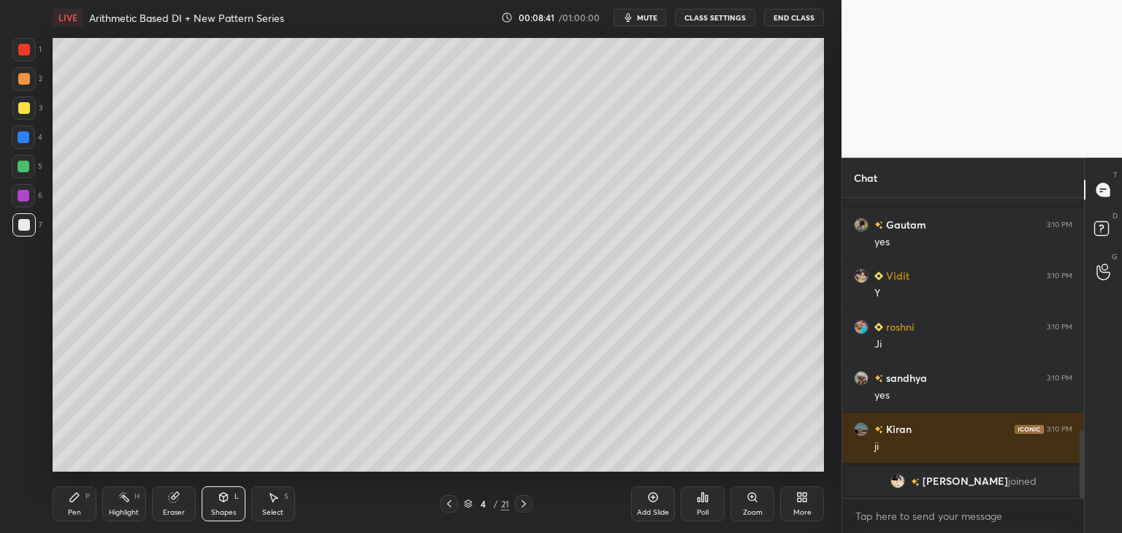
click at [274, 510] on div "Select" at bounding box center [272, 512] width 21 height 7
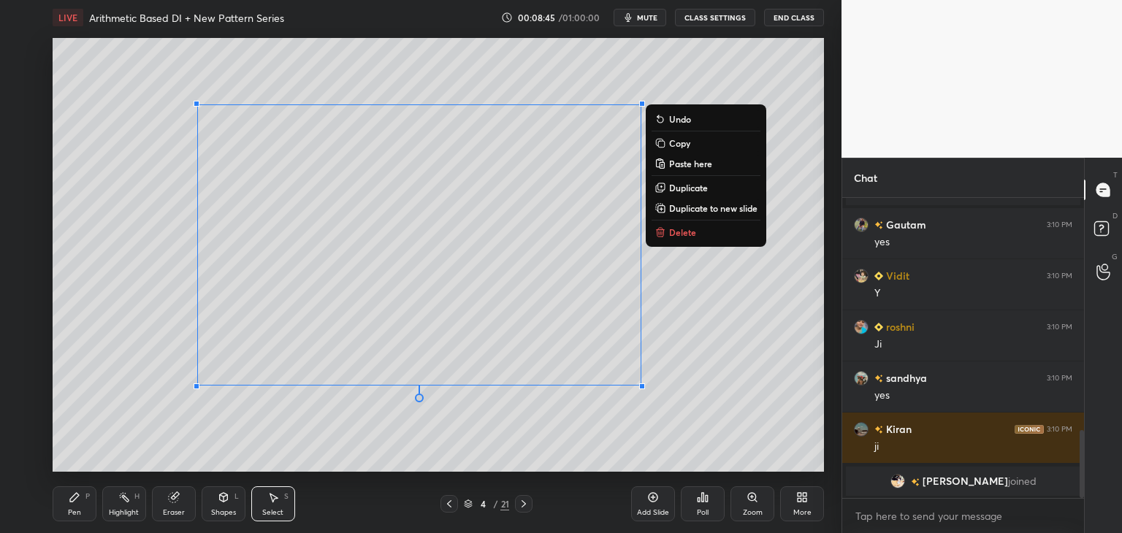
click at [683, 145] on p "Copy" at bounding box center [679, 143] width 21 height 12
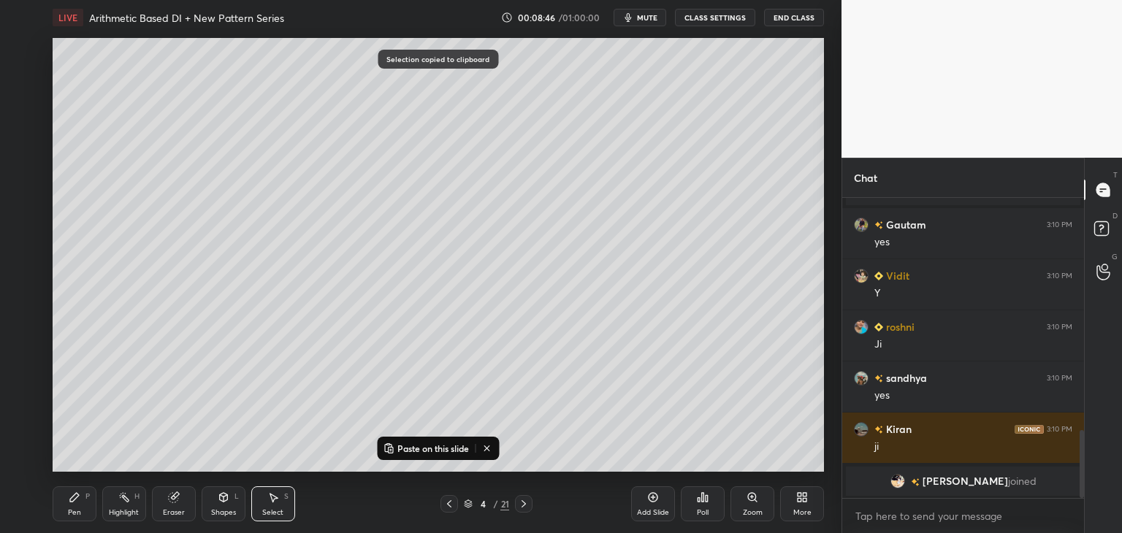
click at [523, 500] on icon at bounding box center [524, 504] width 12 height 12
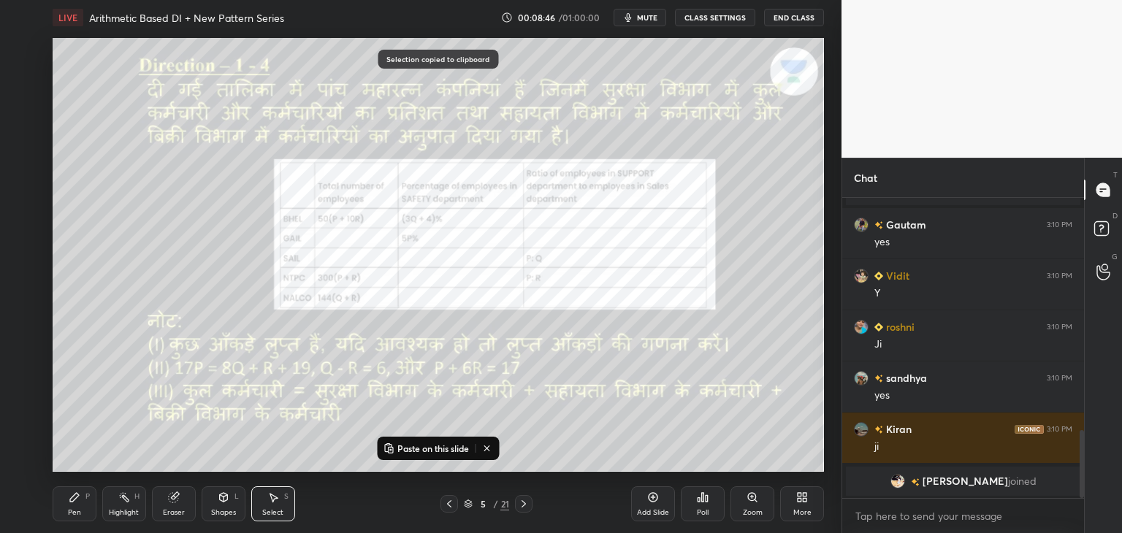
click at [524, 502] on icon at bounding box center [524, 504] width 12 height 12
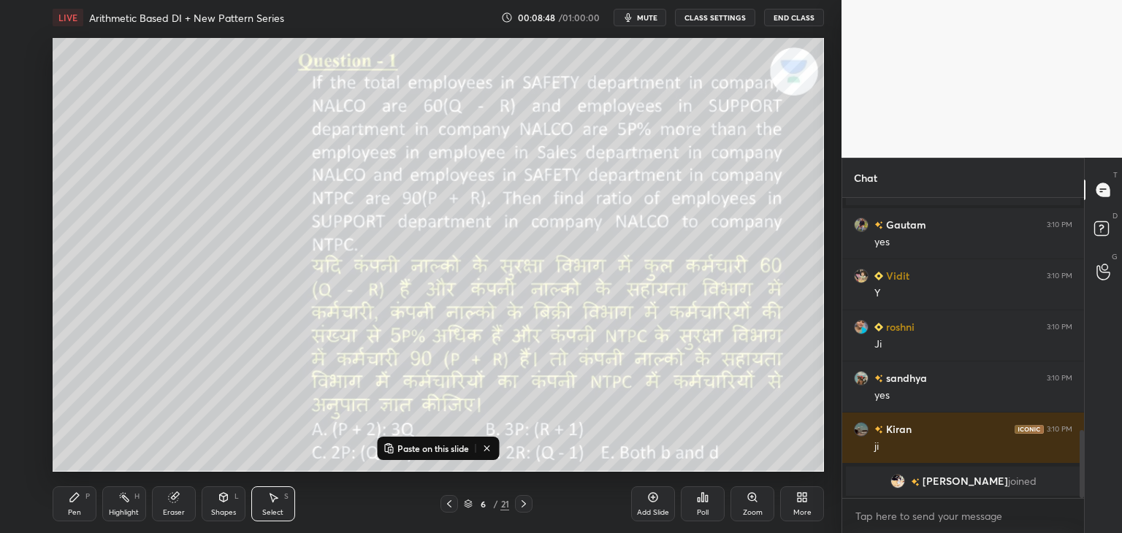
click at [414, 447] on p "Paste on this slide" at bounding box center [433, 449] width 72 height 12
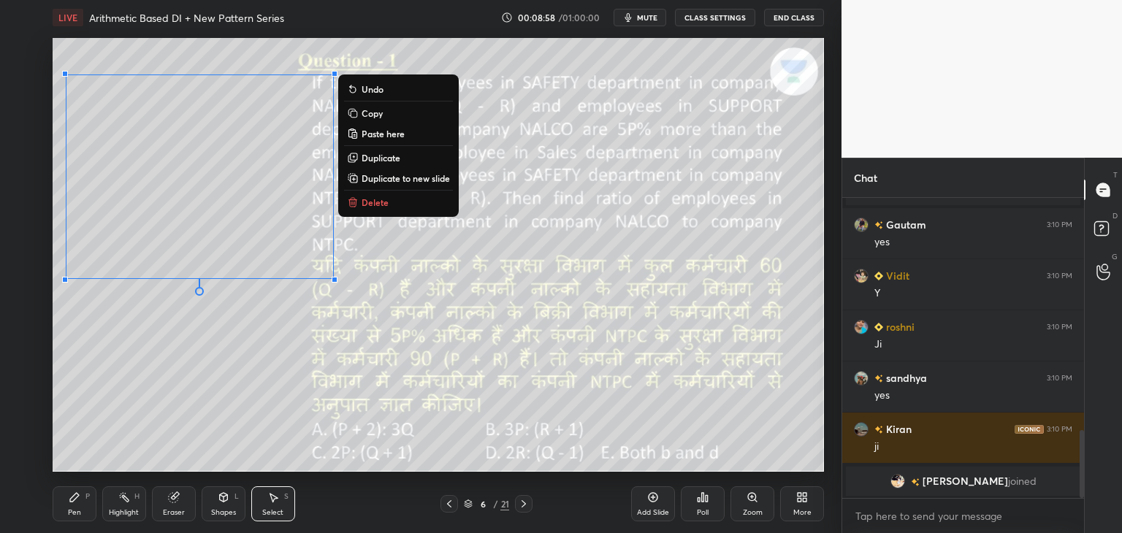
click at [206, 407] on div "0 ° Undo Copy Paste here Duplicate Duplicate to new slide Delete" at bounding box center [438, 255] width 771 height 434
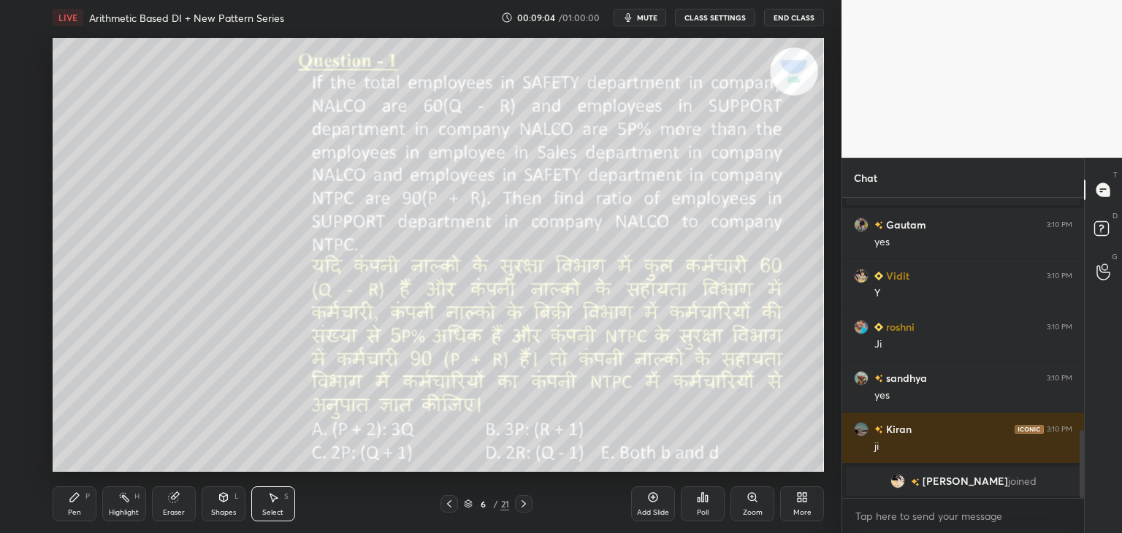
click at [453, 505] on icon at bounding box center [449, 504] width 12 height 12
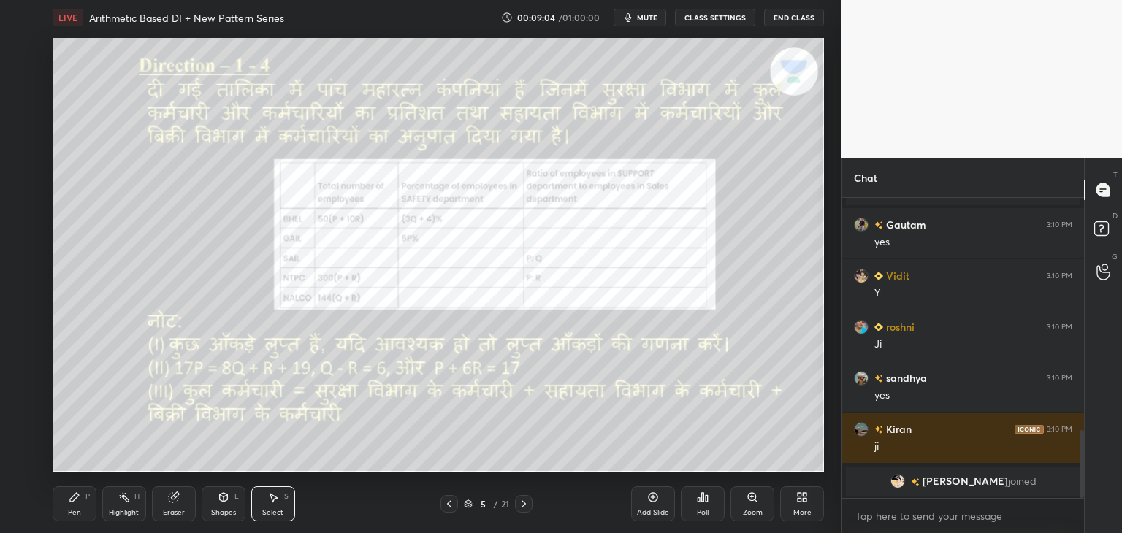
click at [456, 505] on div at bounding box center [449, 504] width 18 height 18
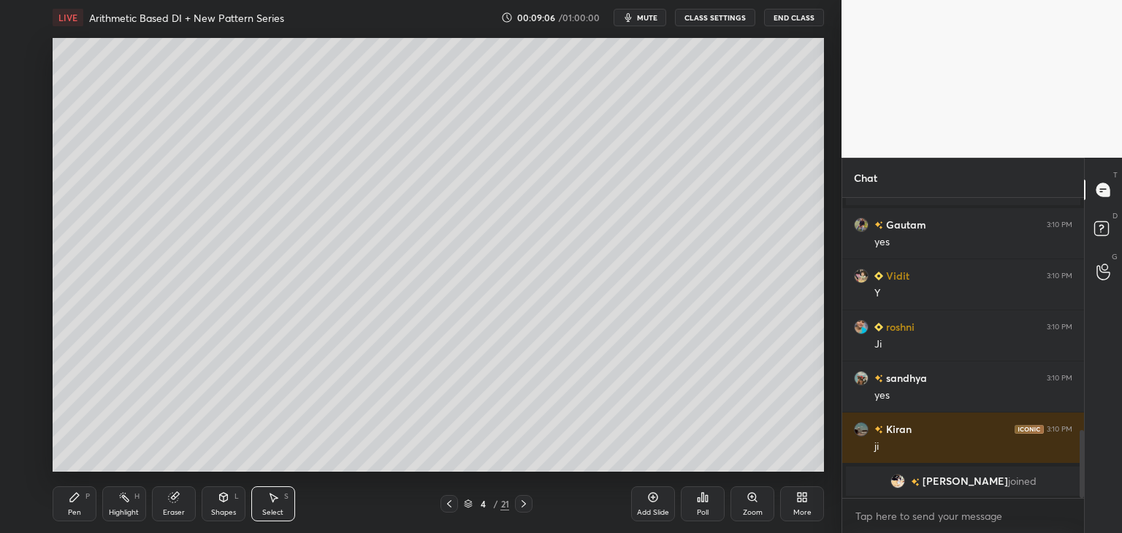
click at [522, 510] on div at bounding box center [524, 504] width 18 height 18
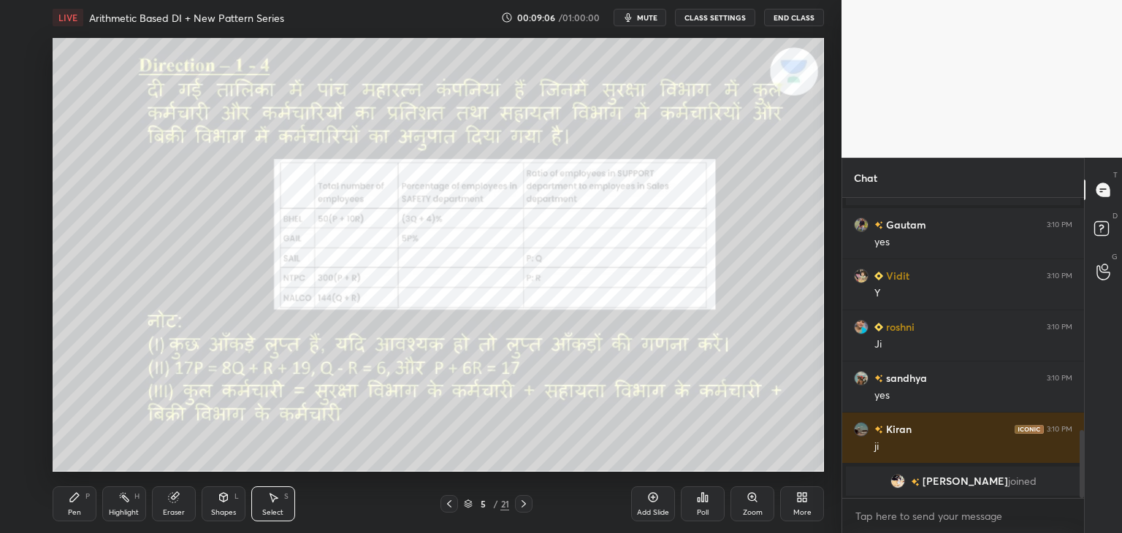
click at [520, 510] on div at bounding box center [524, 504] width 18 height 18
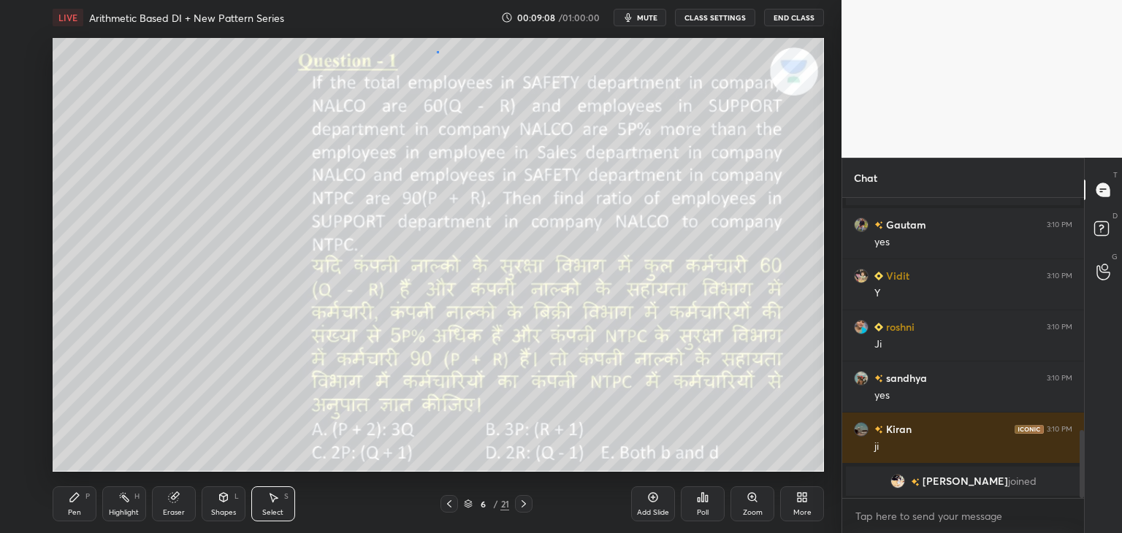
click at [437, 64] on div "0 ° Undo Copy Paste here Duplicate Duplicate to new slide Delete" at bounding box center [438, 255] width 771 height 434
click at [64, 508] on div "Pen P" at bounding box center [75, 503] width 44 height 35
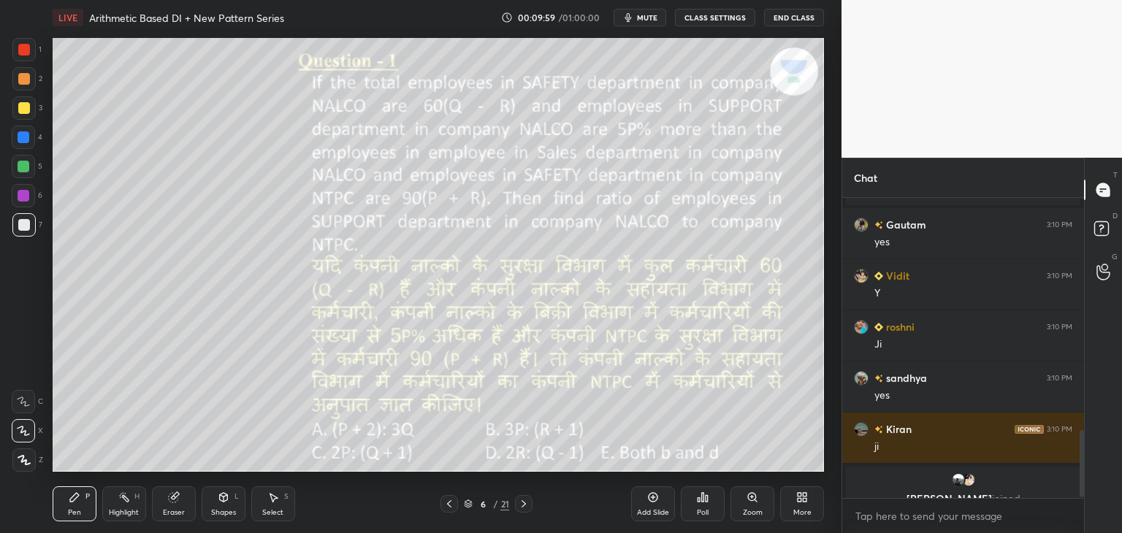
scroll to position [1043, 0]
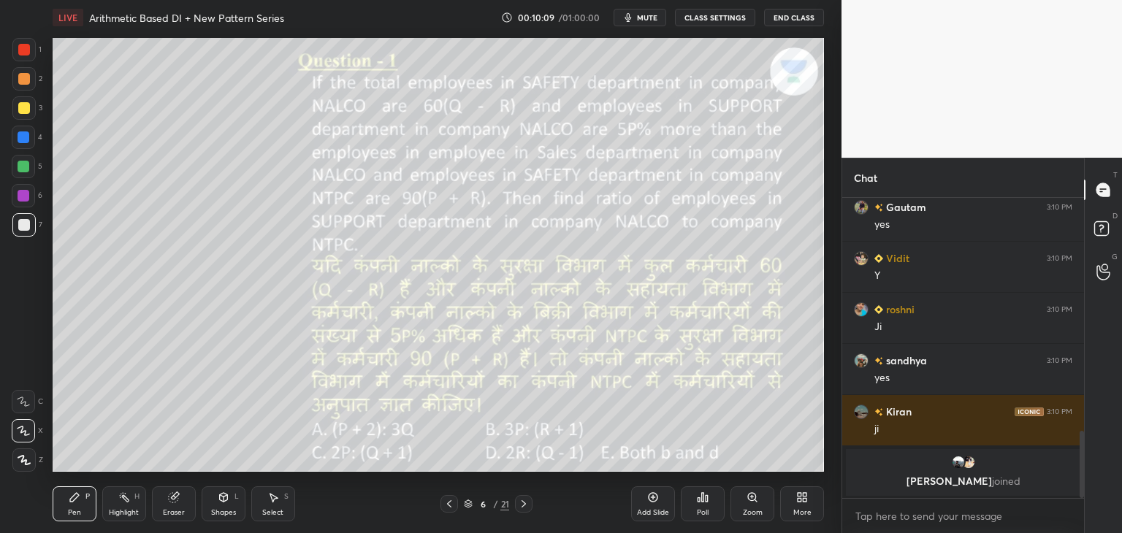
click at [26, 51] on div at bounding box center [24, 50] width 12 height 12
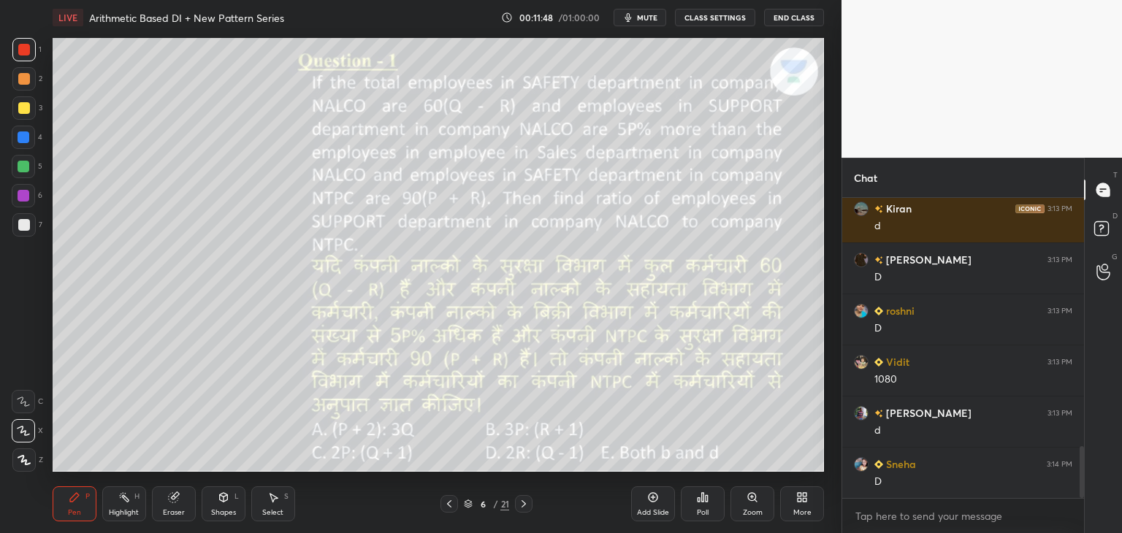
scroll to position [1475, 0]
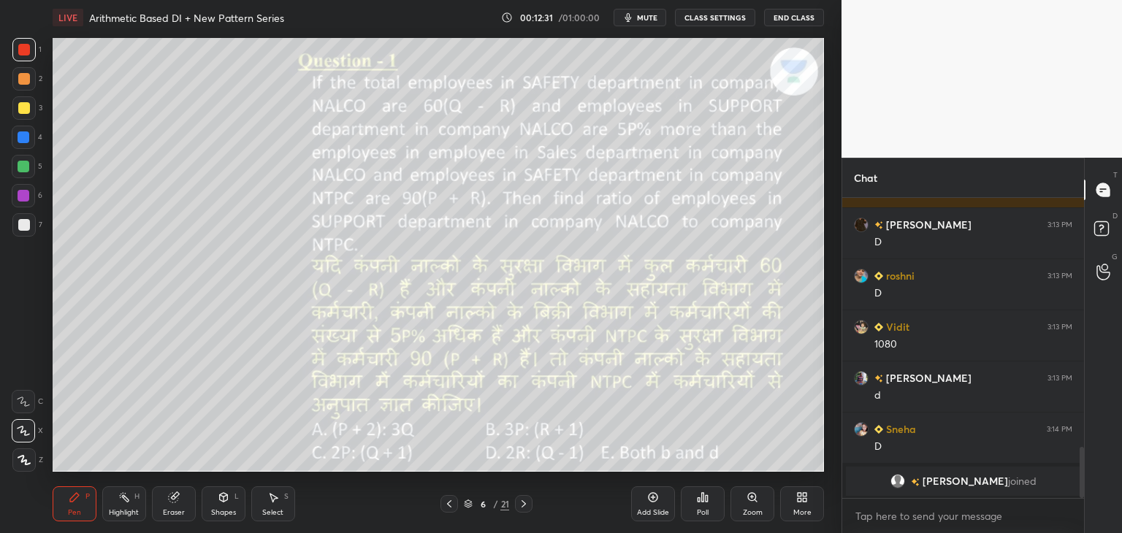
click at [221, 503] on icon at bounding box center [224, 498] width 12 height 12
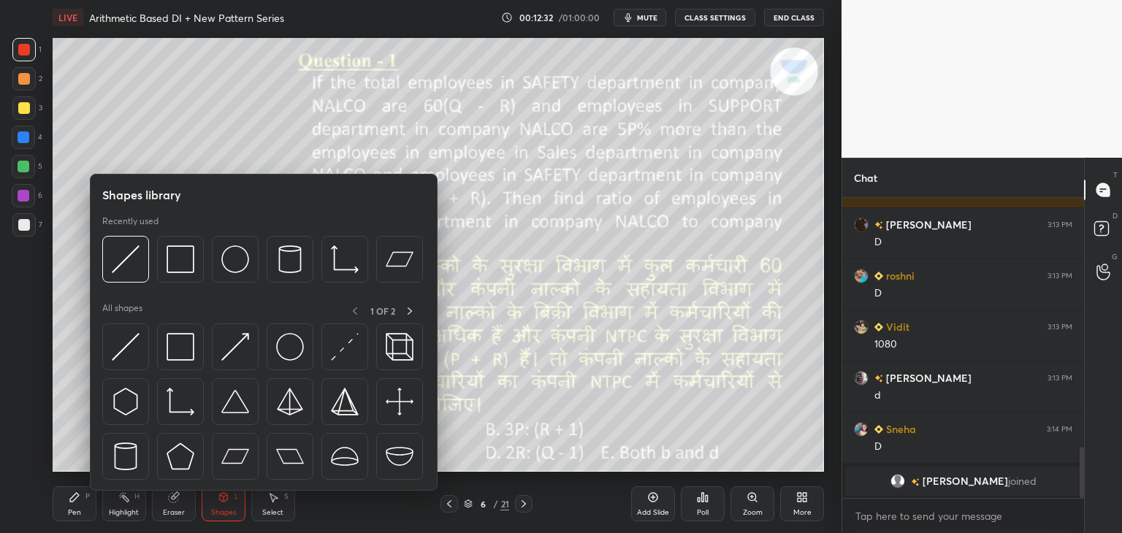
click at [263, 503] on div "Select S" at bounding box center [273, 503] width 44 height 35
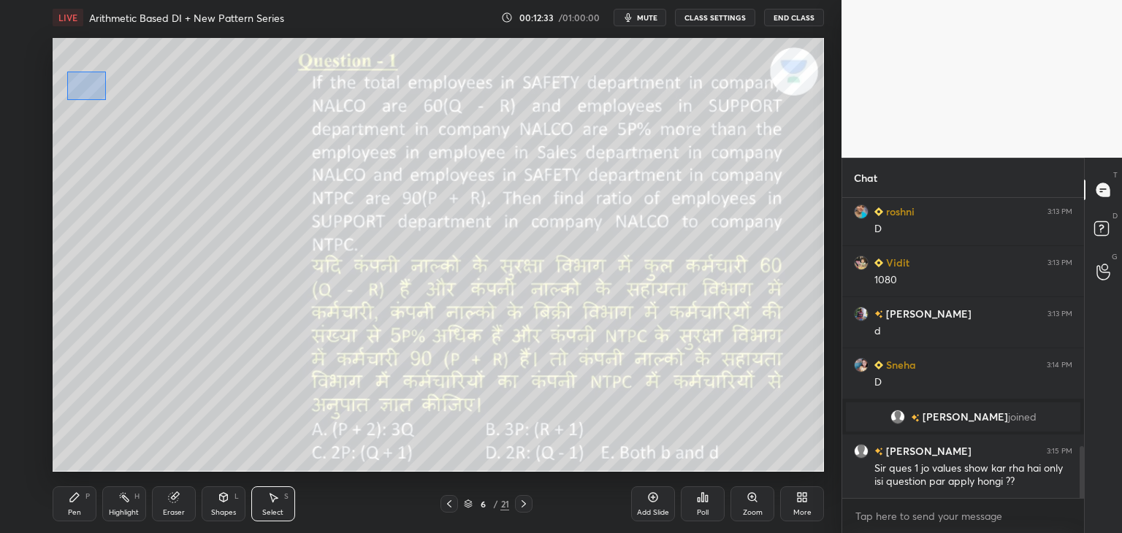
scroll to position [1437, 0]
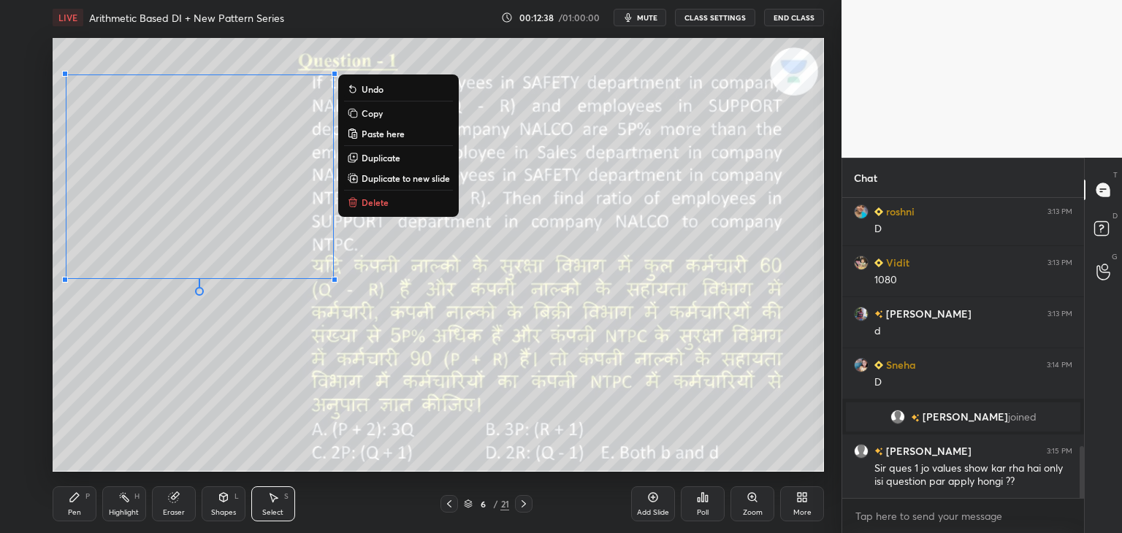
click at [389, 112] on button "Copy" at bounding box center [398, 113] width 109 height 18
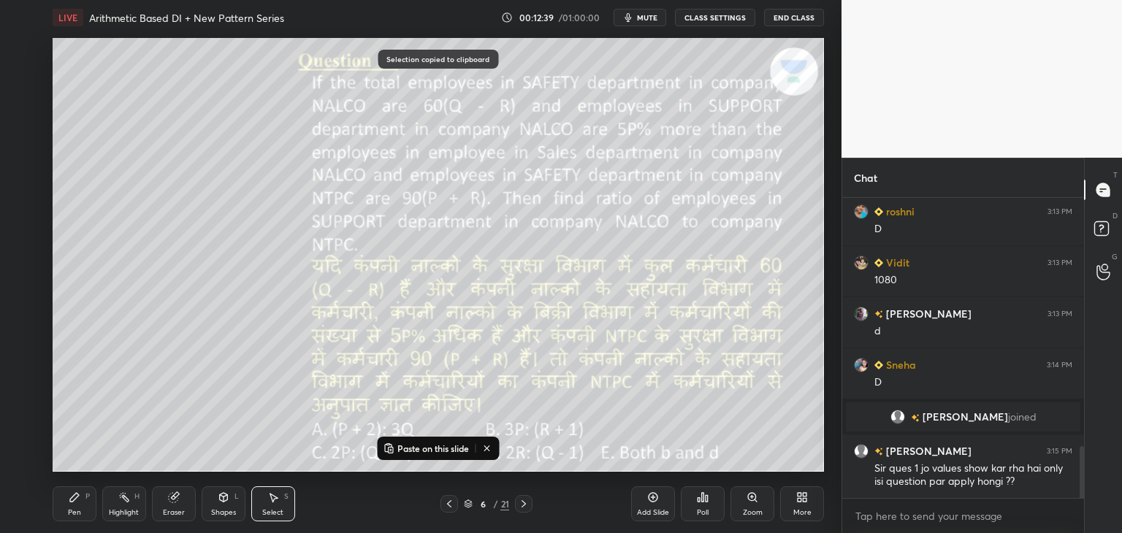
click at [530, 509] on div at bounding box center [524, 504] width 18 height 18
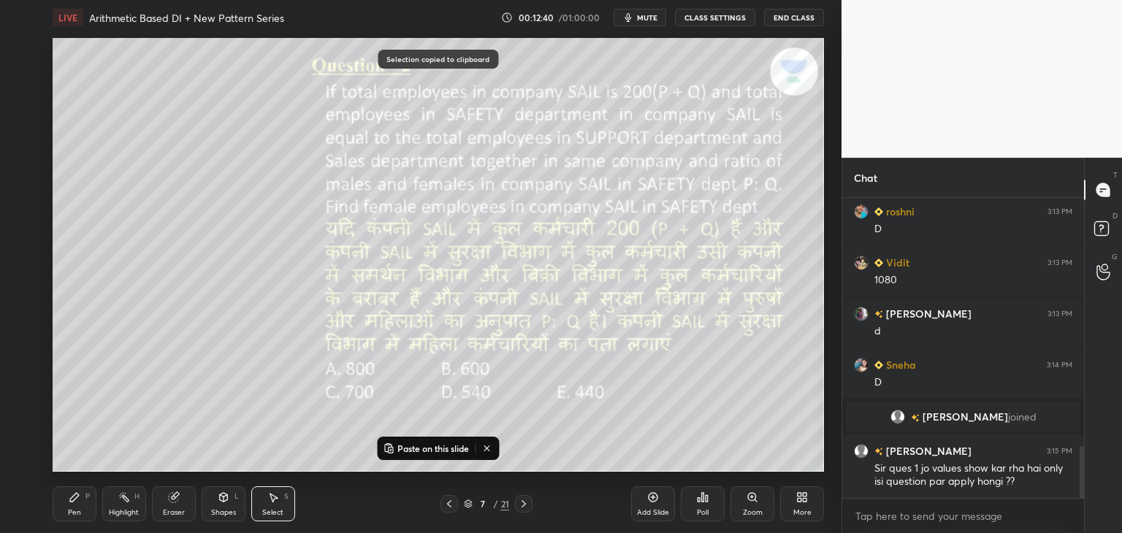
click at [460, 451] on p "Paste on this slide" at bounding box center [433, 449] width 72 height 12
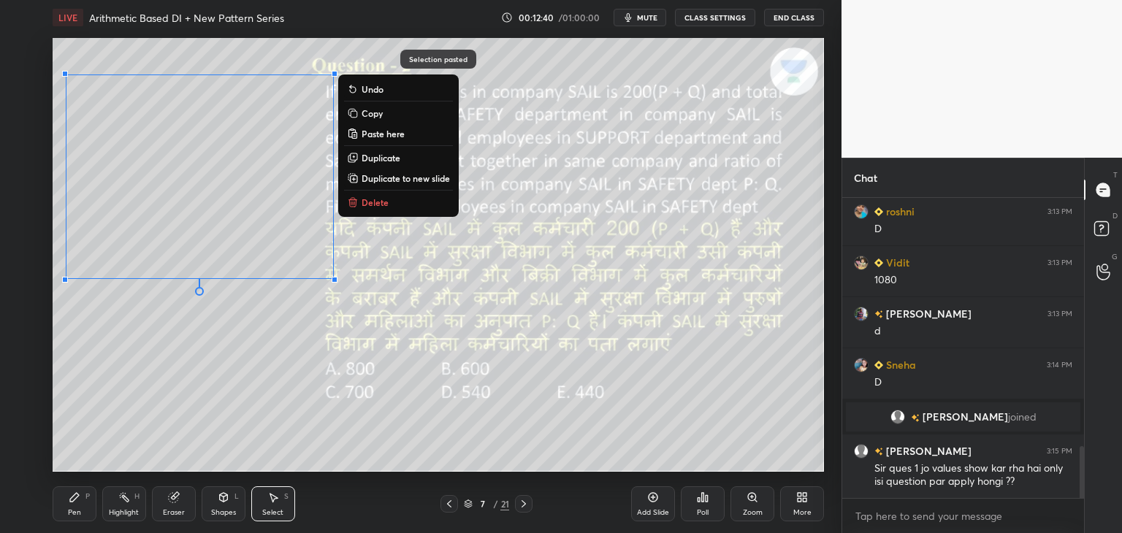
click at [551, 454] on div "0 ° Undo Copy Paste here Duplicate Duplicate to new slide Delete" at bounding box center [438, 255] width 771 height 434
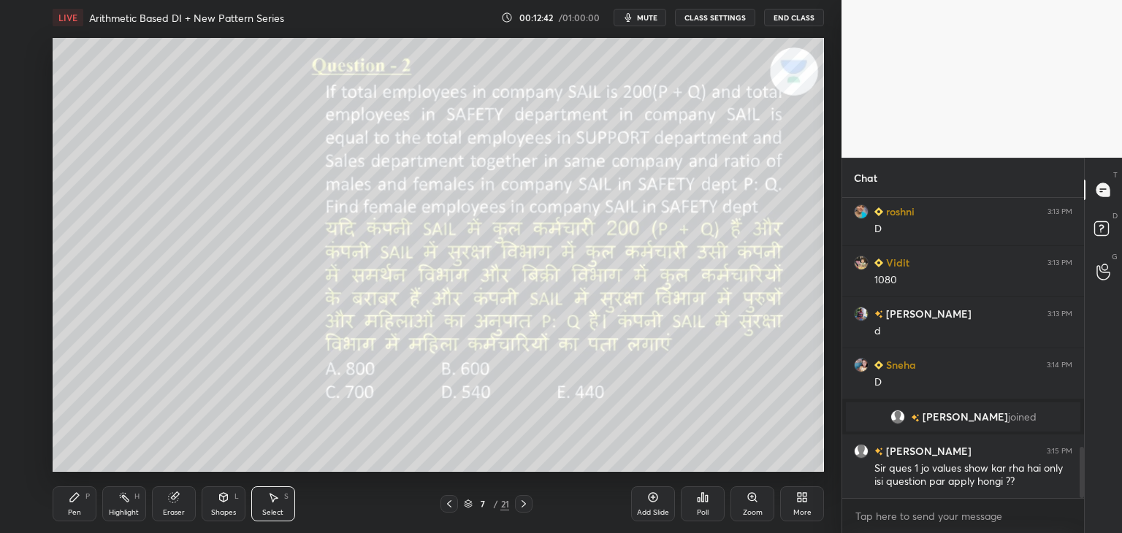
scroll to position [1473, 0]
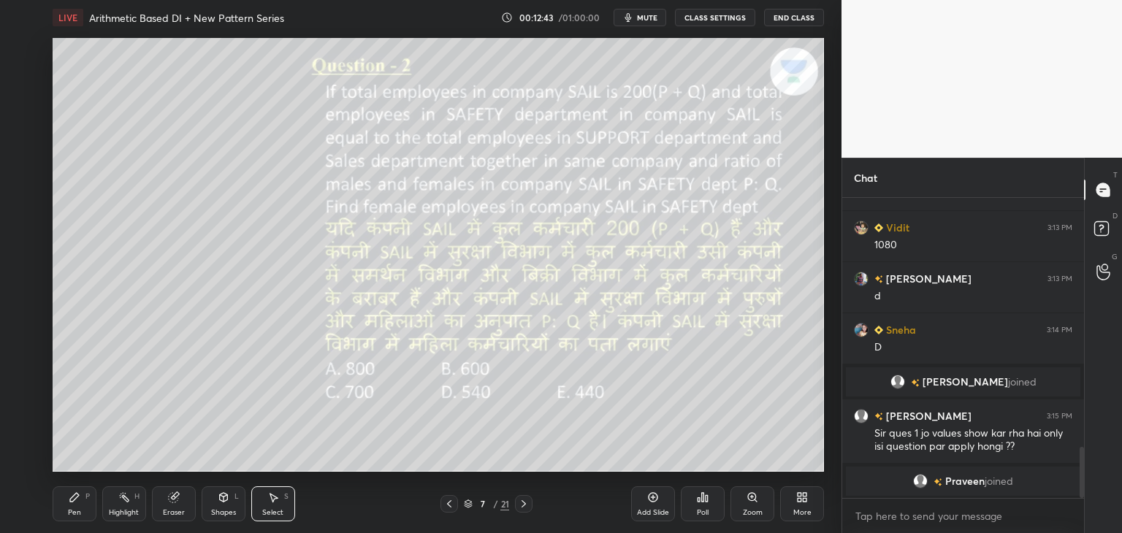
click at [80, 512] on div "Pen" at bounding box center [74, 512] width 13 height 7
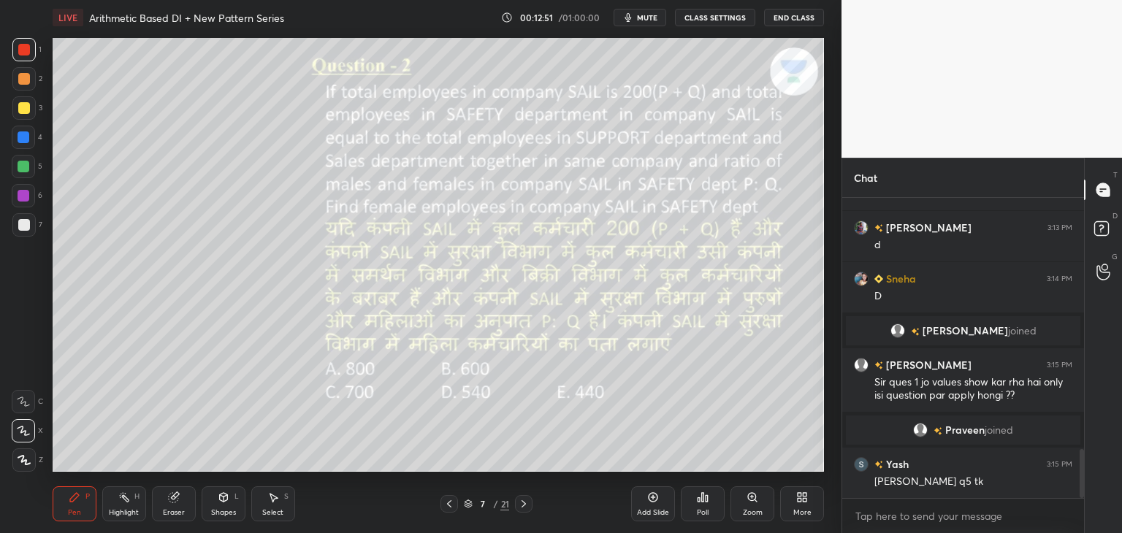
scroll to position [1544, 0]
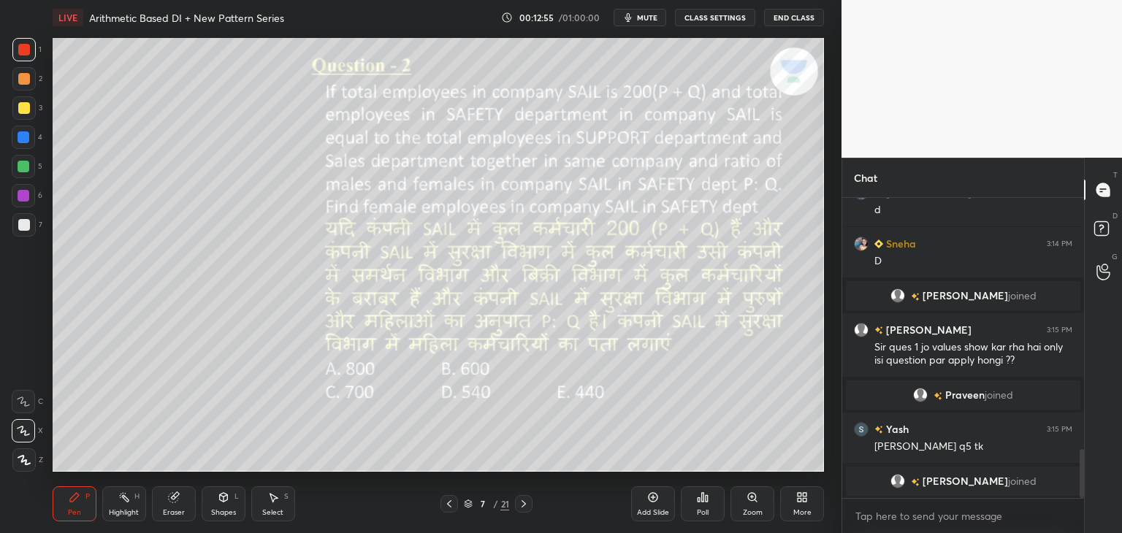
click at [175, 497] on icon at bounding box center [173, 497] width 9 height 9
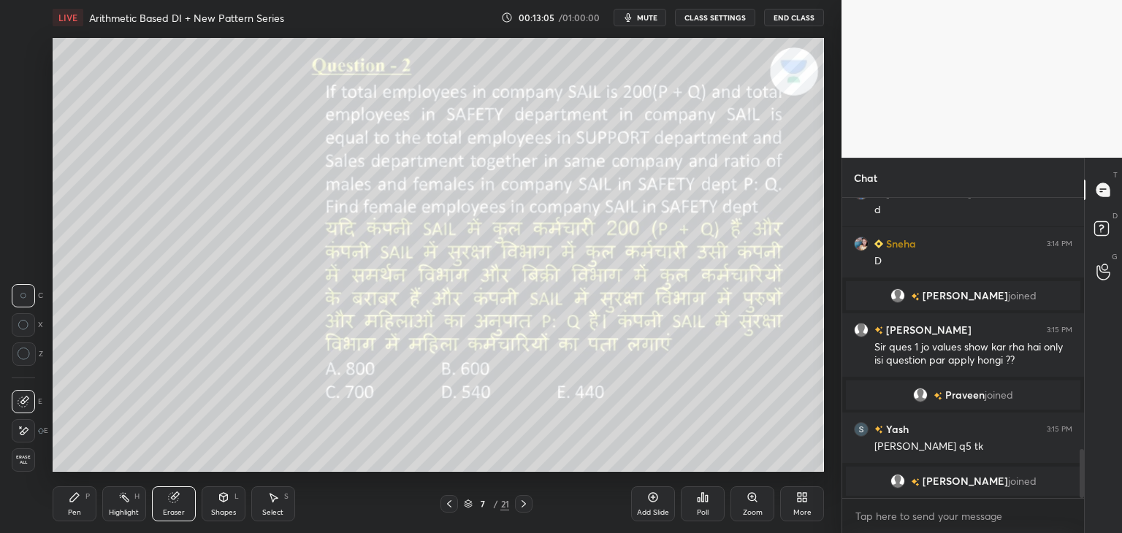
click at [451, 506] on icon at bounding box center [449, 504] width 12 height 12
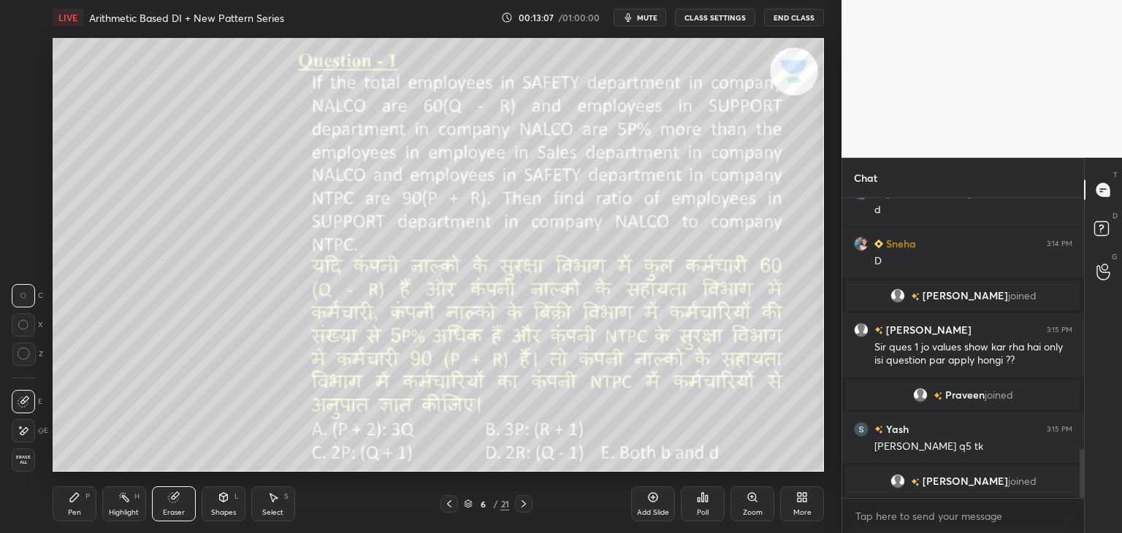
click at [524, 507] on icon at bounding box center [524, 504] width 12 height 12
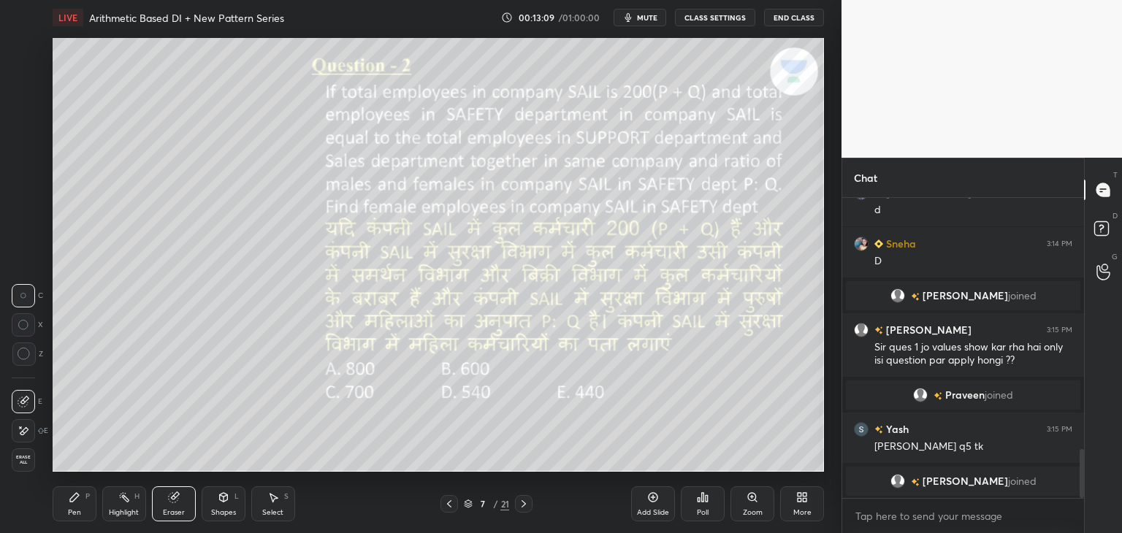
click at [77, 499] on icon at bounding box center [75, 498] width 12 height 12
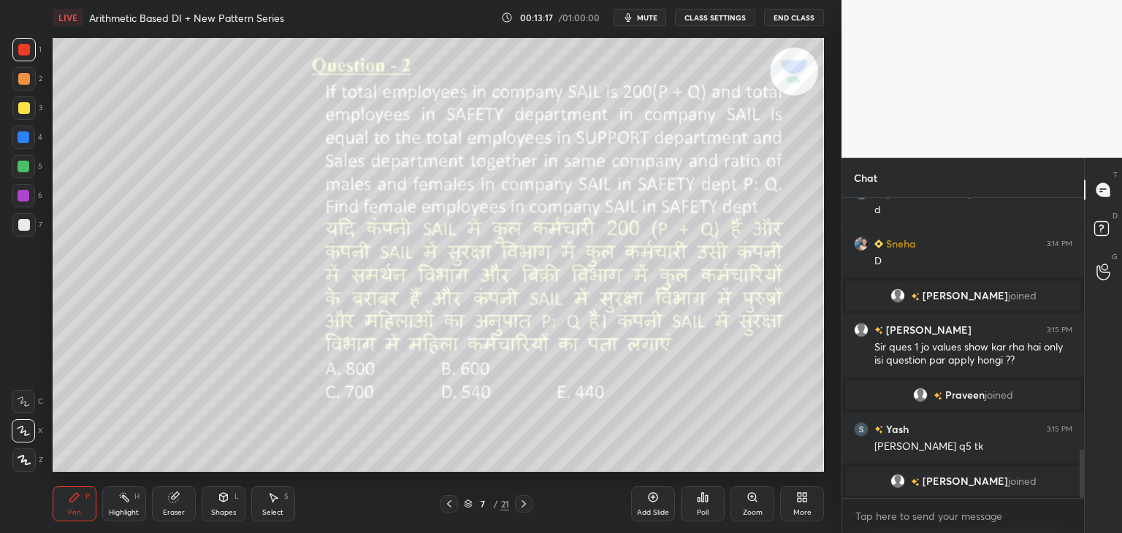
scroll to position [1565, 0]
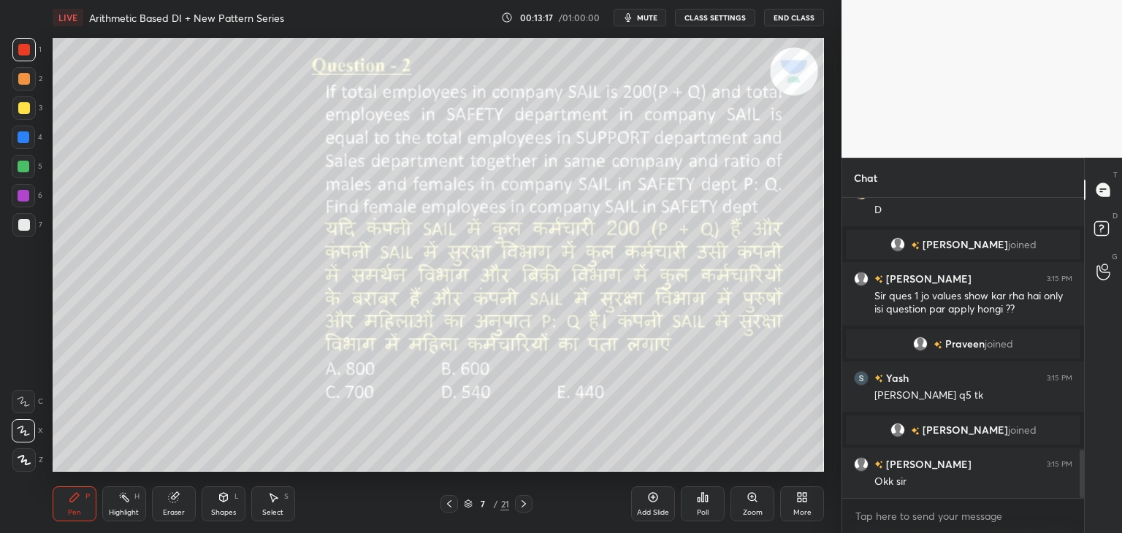
click at [220, 506] on div "Shapes L" at bounding box center [224, 503] width 44 height 35
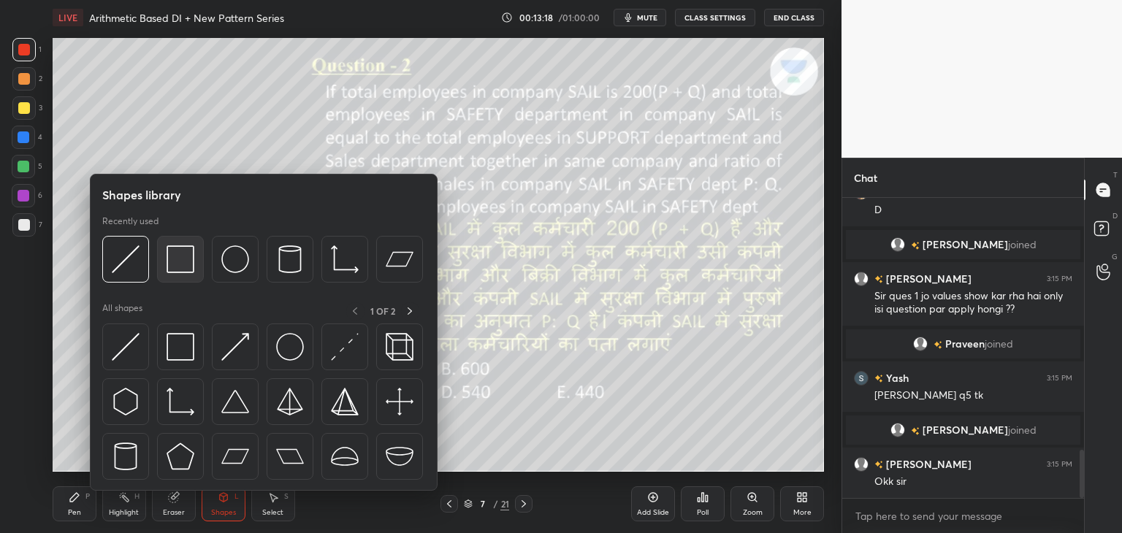
click at [178, 263] on img at bounding box center [181, 259] width 28 height 28
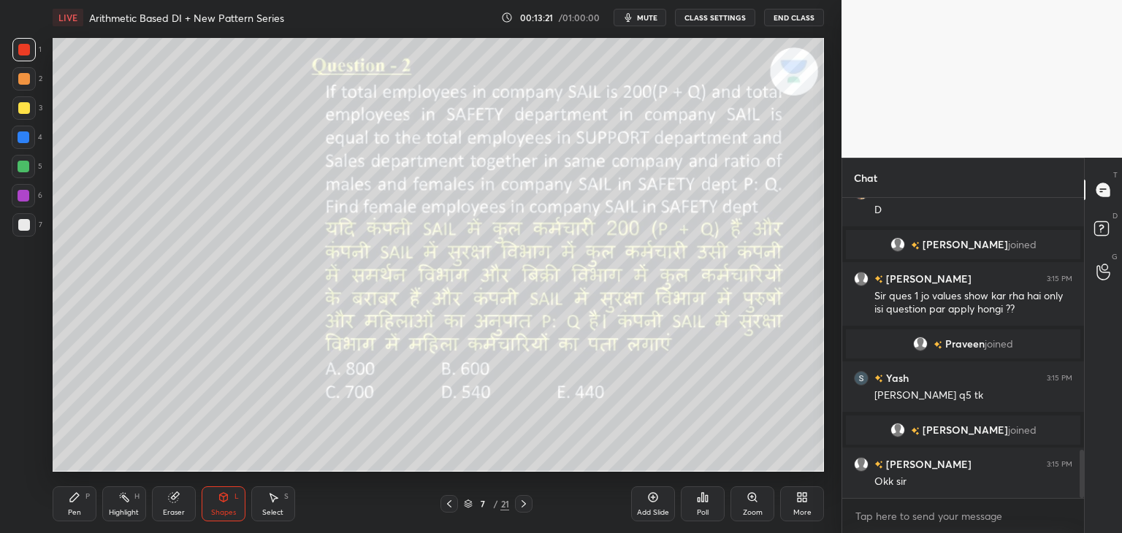
click at [69, 506] on div "Pen P" at bounding box center [75, 503] width 44 height 35
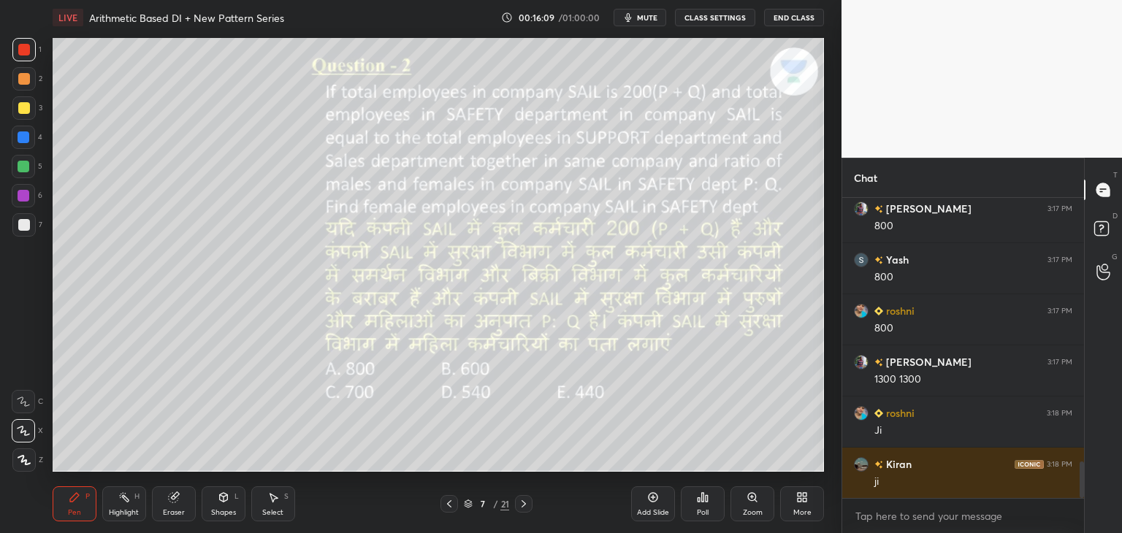
scroll to position [2229, 0]
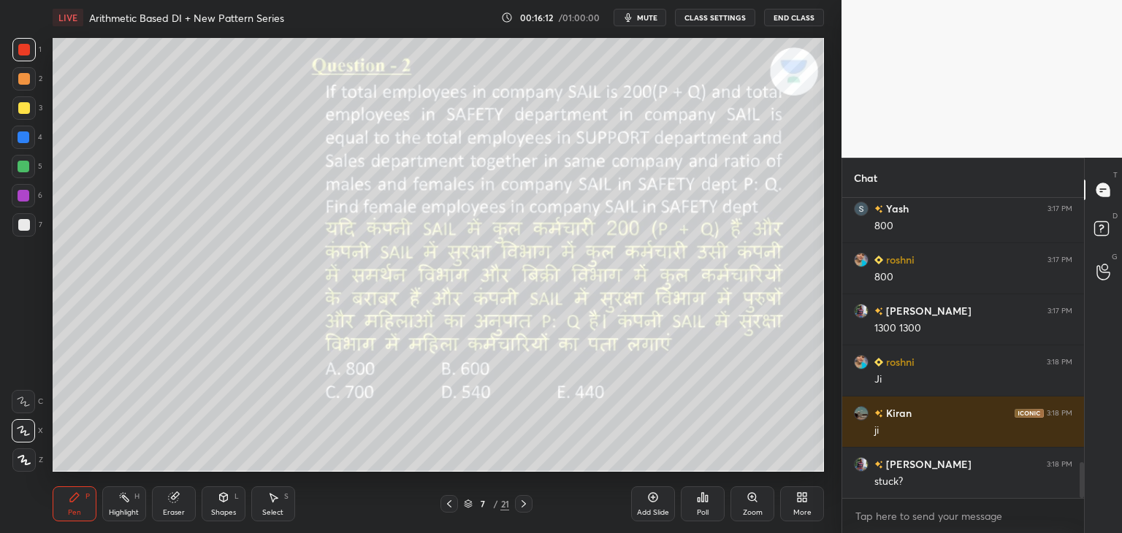
click at [267, 505] on div "Select S" at bounding box center [273, 503] width 44 height 35
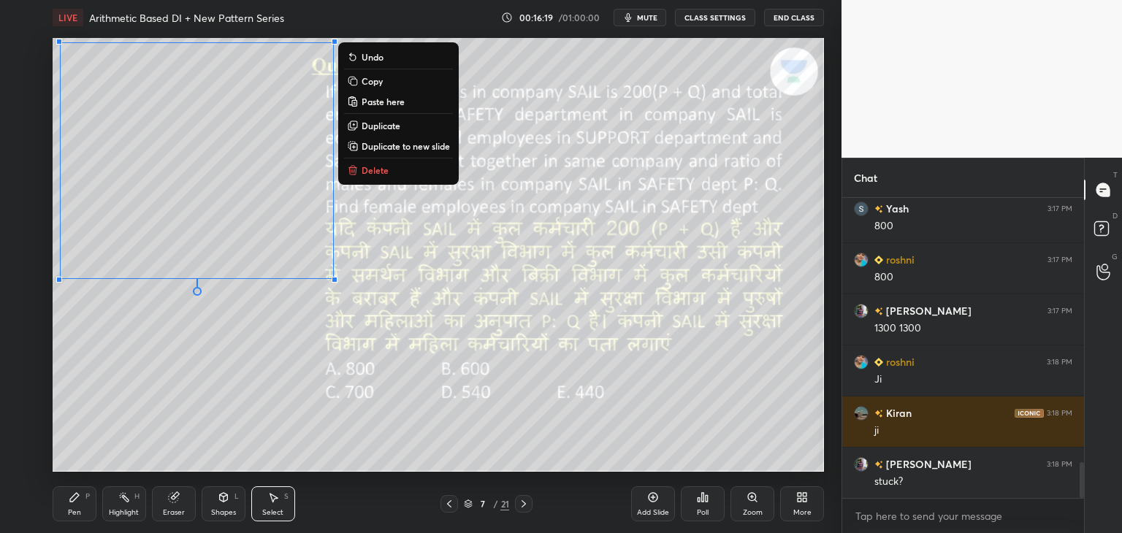
click at [386, 83] on button "Copy" at bounding box center [398, 81] width 109 height 18
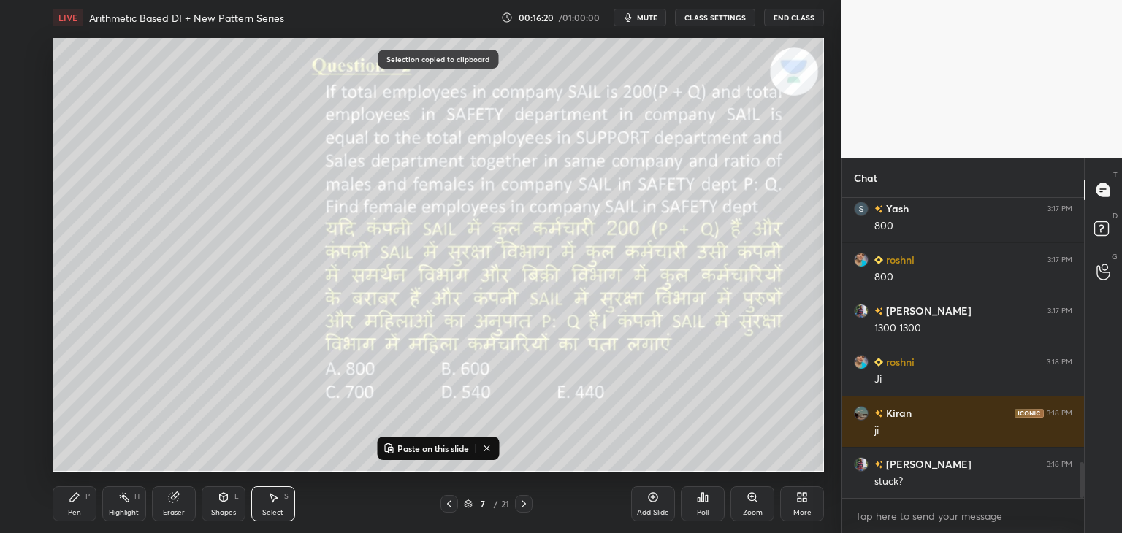
click at [524, 509] on icon at bounding box center [524, 504] width 12 height 12
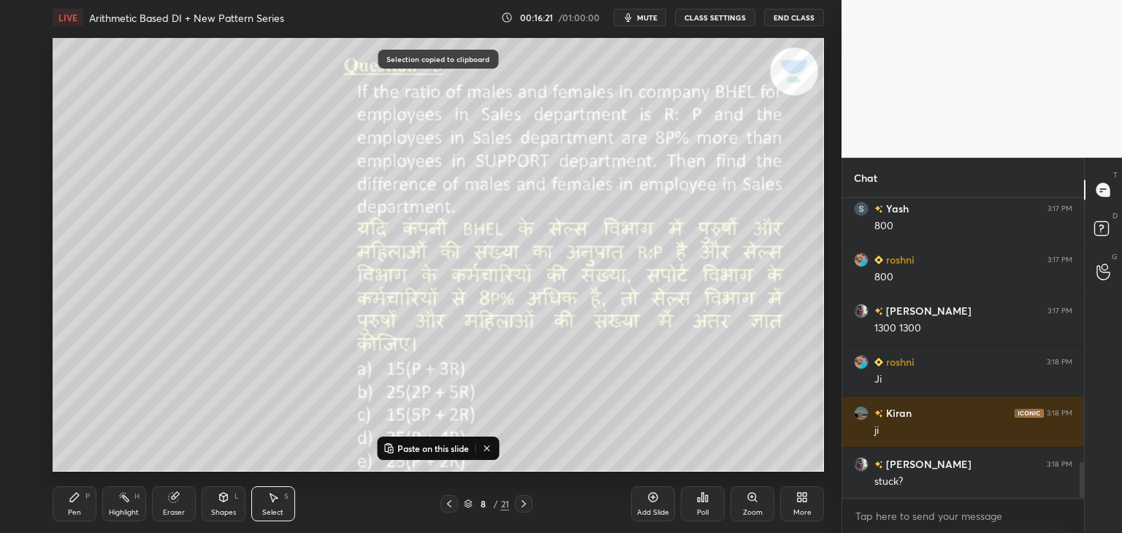
click at [448, 448] on p "Paste on this slide" at bounding box center [433, 449] width 72 height 12
click at [547, 429] on div "0 ° Undo Copy Paste here Duplicate Duplicate to new slide Delete" at bounding box center [438, 255] width 771 height 434
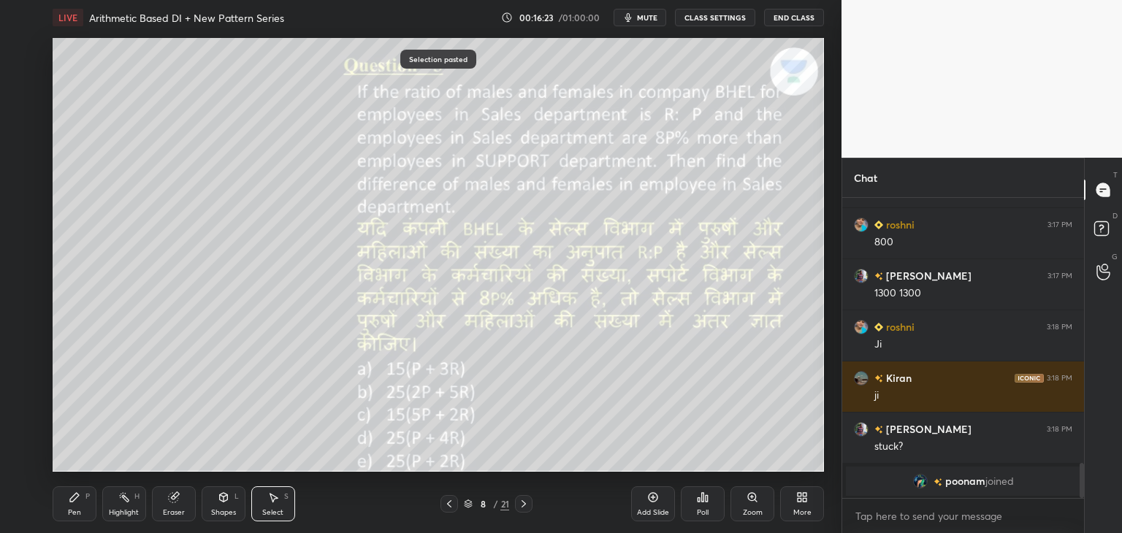
click at [175, 500] on icon at bounding box center [173, 497] width 9 height 9
click at [75, 500] on icon at bounding box center [75, 498] width 12 height 12
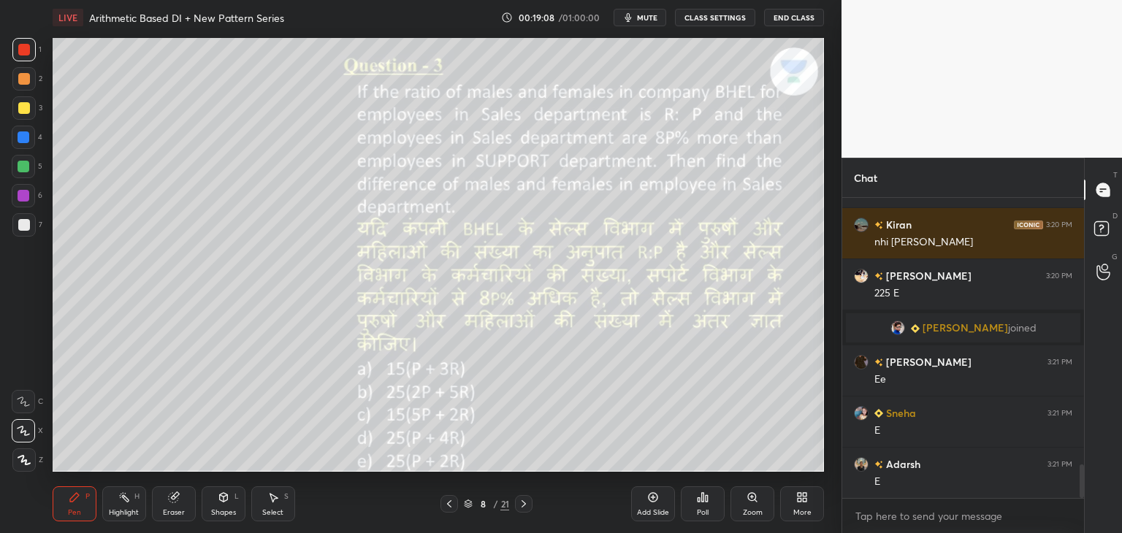
scroll to position [2413, 0]
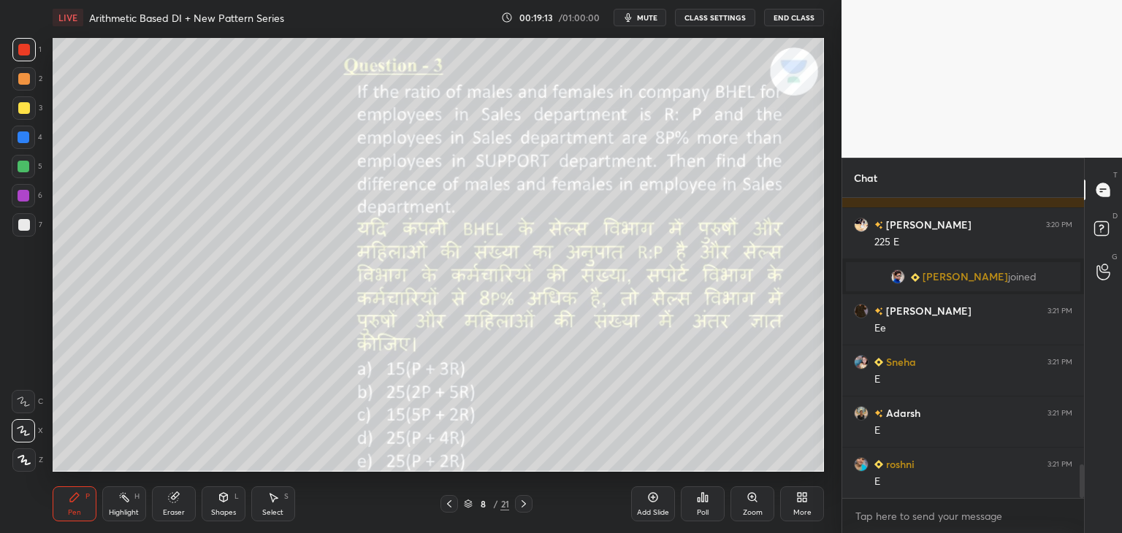
click at [521, 505] on icon at bounding box center [524, 504] width 12 height 12
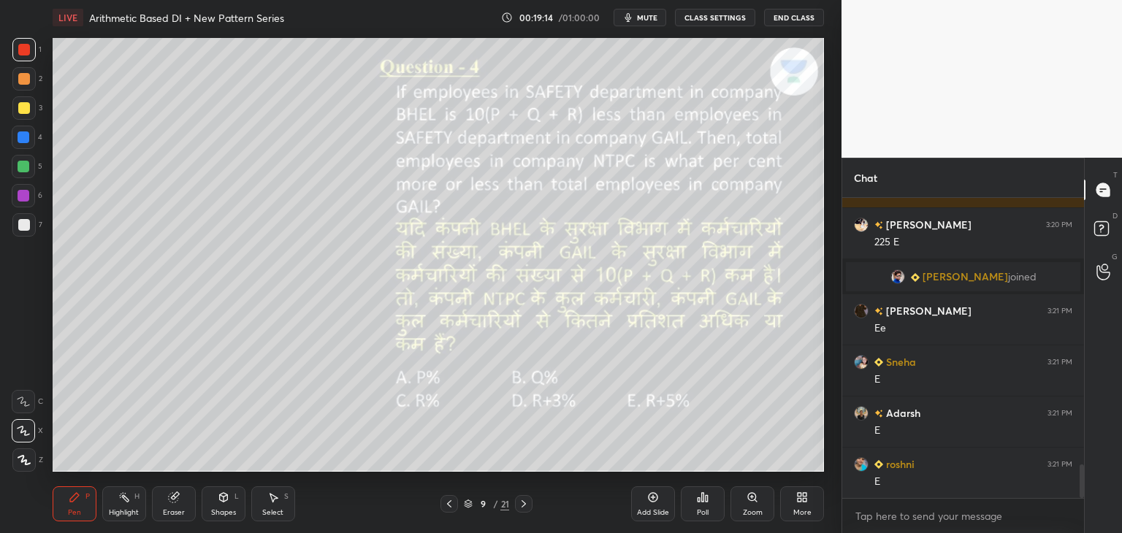
click at [451, 507] on icon at bounding box center [449, 503] width 4 height 7
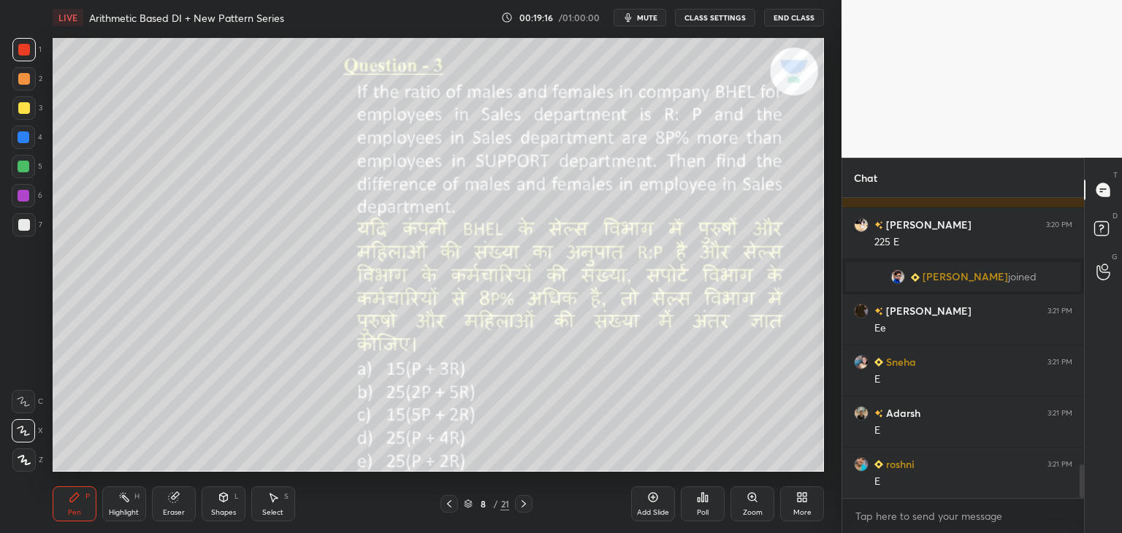
click at [186, 509] on div "Eraser" at bounding box center [174, 503] width 44 height 35
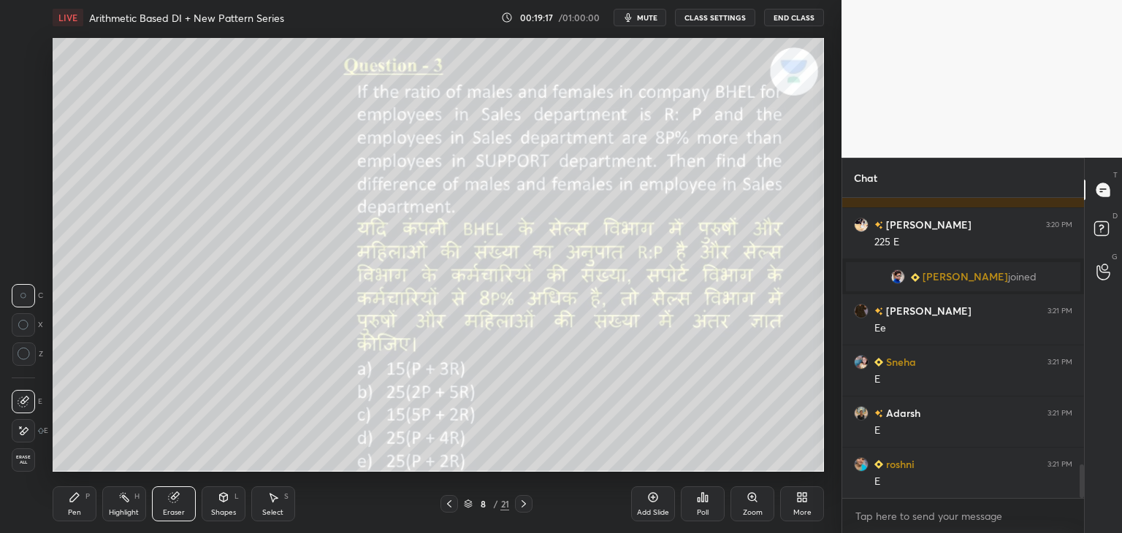
click at [278, 514] on div "Select" at bounding box center [272, 512] width 21 height 7
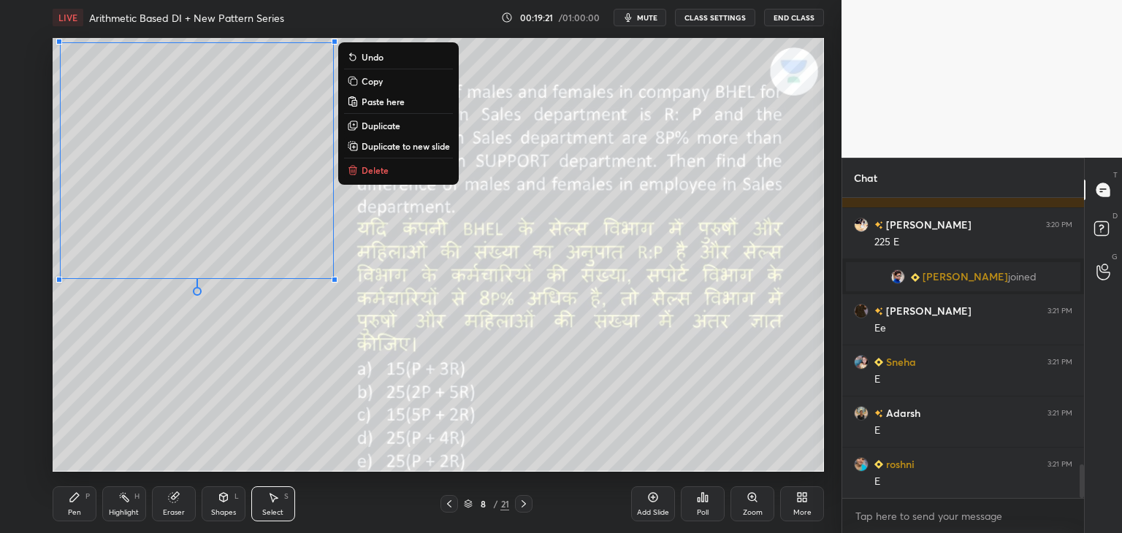
click at [385, 83] on button "Copy" at bounding box center [398, 81] width 109 height 18
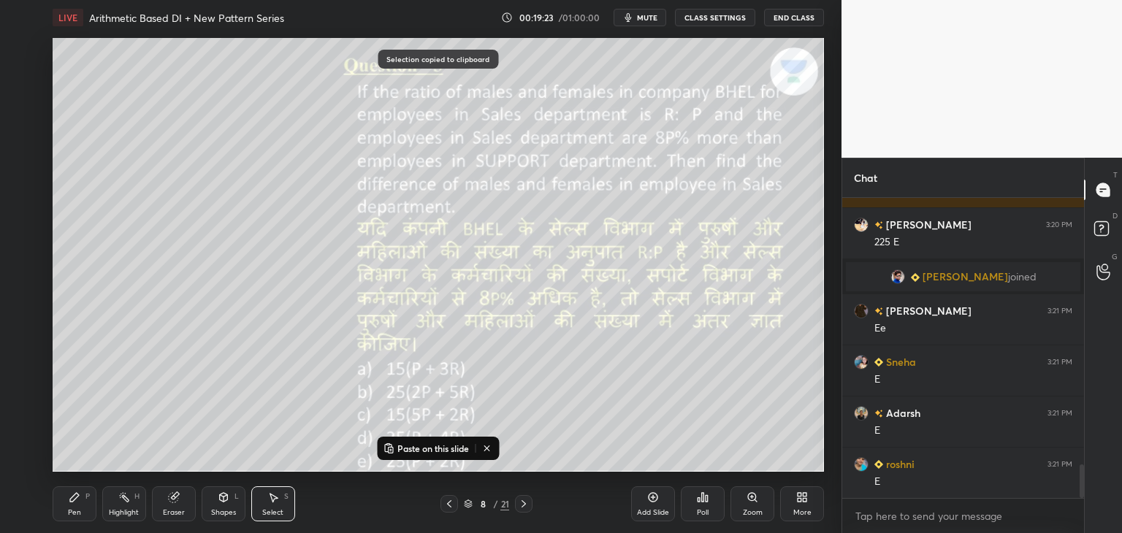
click at [529, 506] on icon at bounding box center [524, 504] width 12 height 12
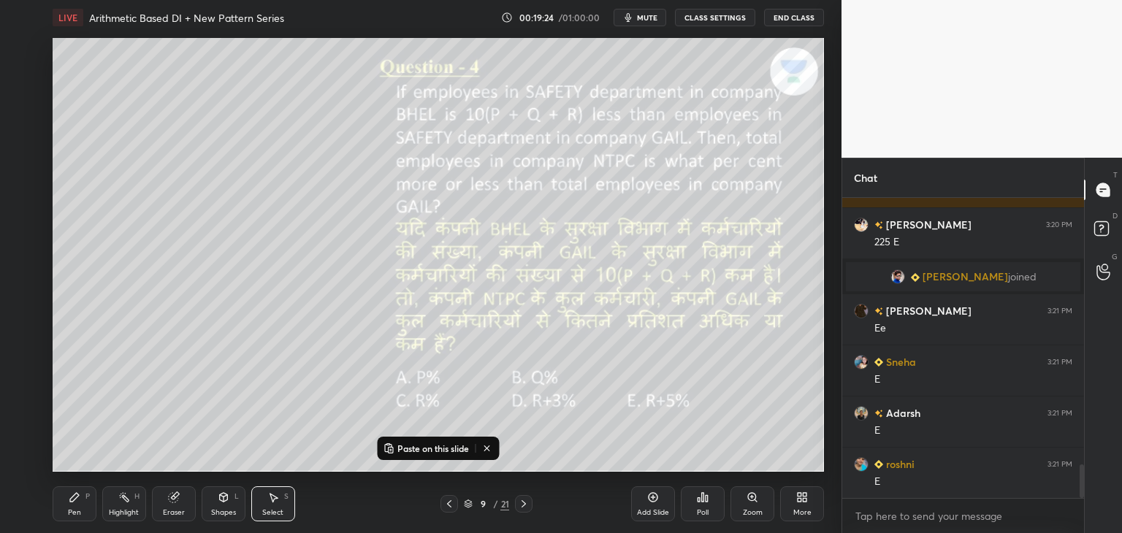
click at [425, 451] on p "Paste on this slide" at bounding box center [433, 449] width 72 height 12
click at [267, 421] on div "0 ° Undo Copy Paste here Duplicate Duplicate to new slide Delete" at bounding box center [438, 255] width 771 height 434
click at [178, 503] on div "Eraser" at bounding box center [174, 503] width 44 height 35
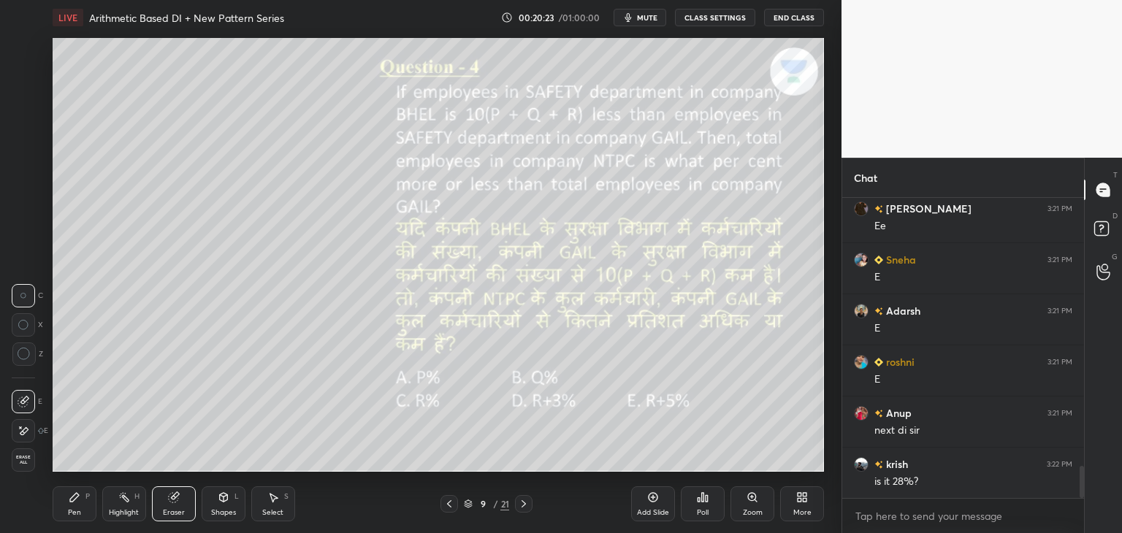
scroll to position [2567, 0]
click at [81, 492] on div "Pen P" at bounding box center [75, 503] width 44 height 35
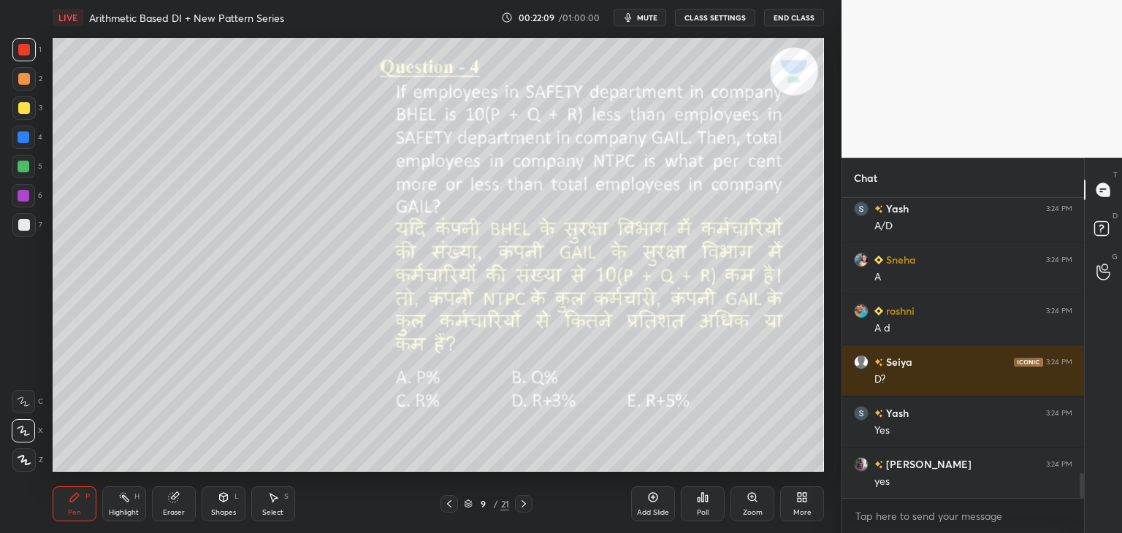
scroll to position [3363, 0]
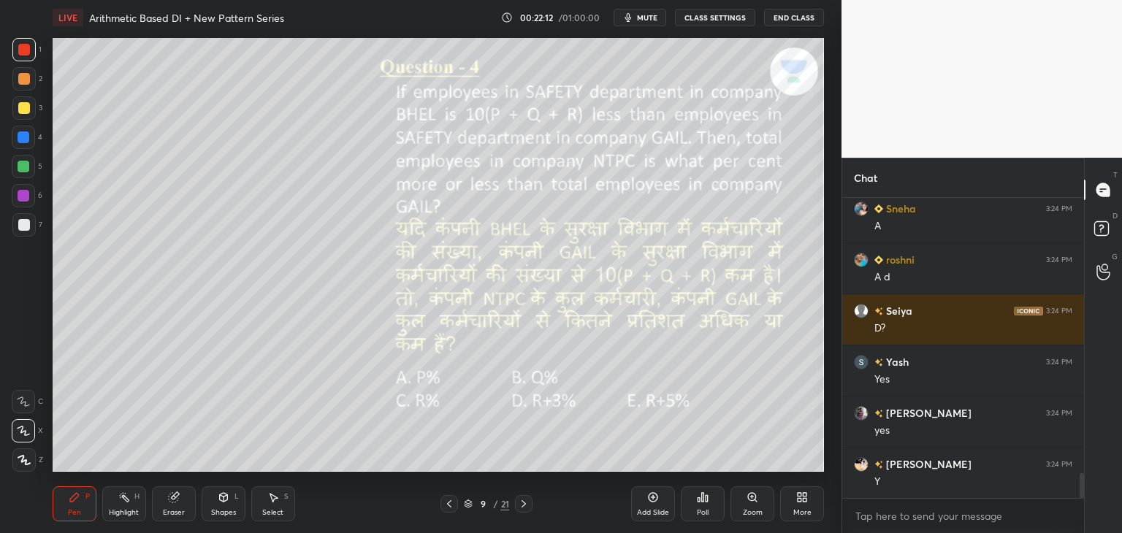
click at [522, 509] on icon at bounding box center [524, 504] width 12 height 12
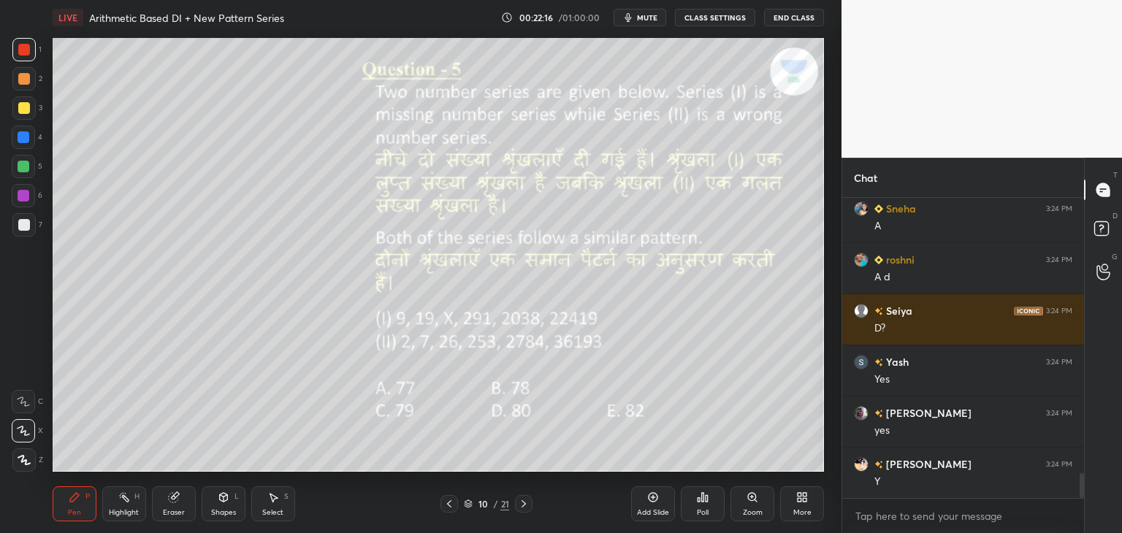
click at [500, 503] on div "21" at bounding box center [504, 503] width 9 height 13
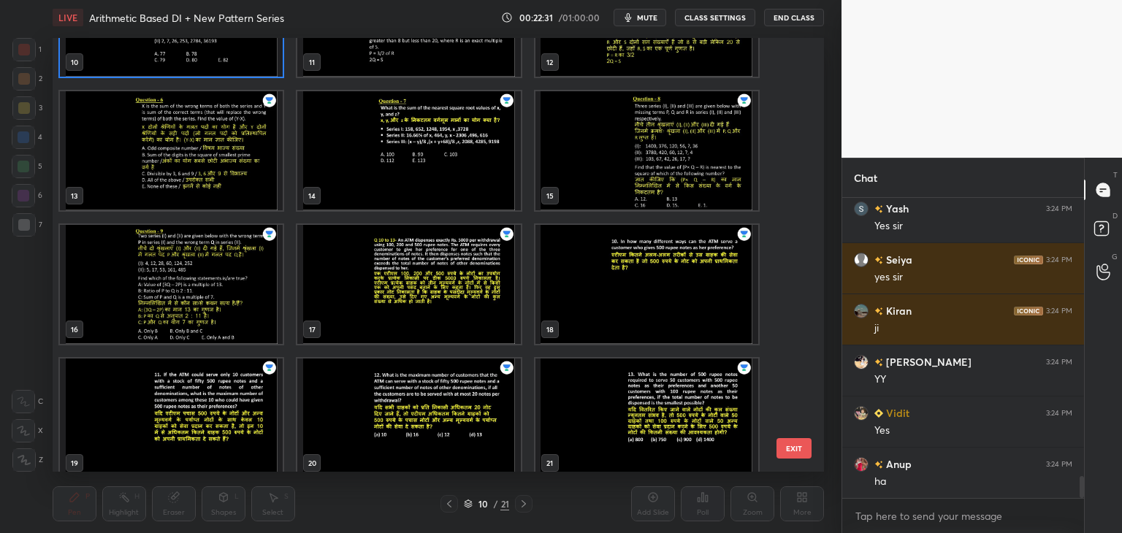
scroll to position [493, 0]
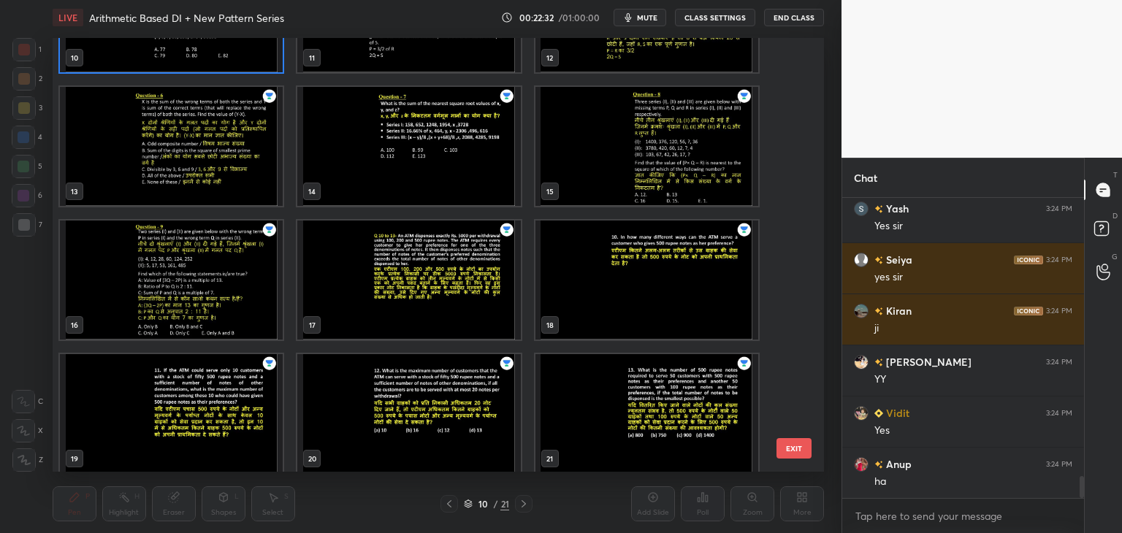
click at [432, 299] on img "grid" at bounding box center [408, 280] width 223 height 119
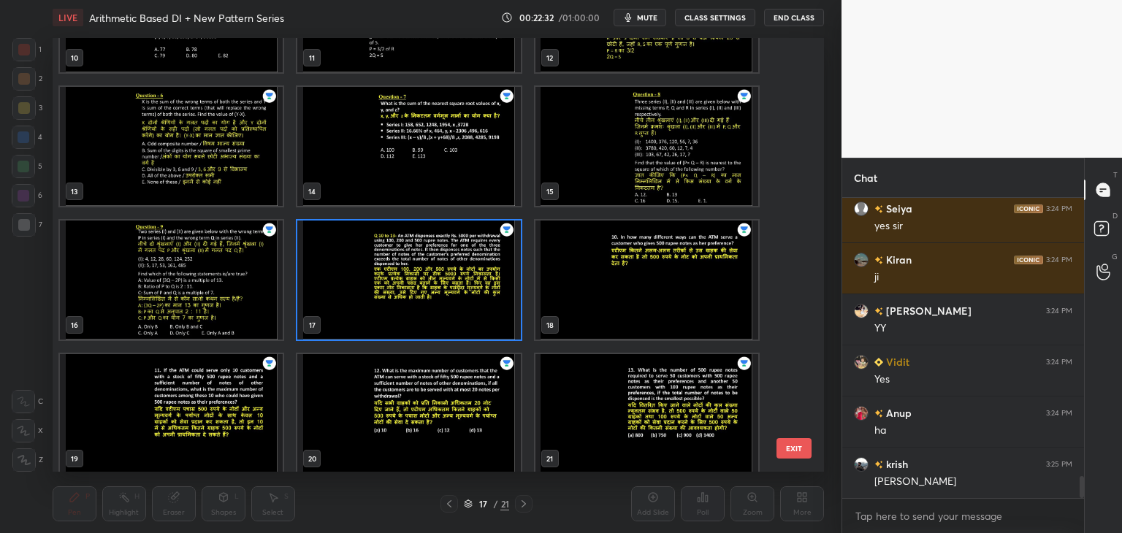
click at [432, 299] on img "grid" at bounding box center [408, 280] width 223 height 119
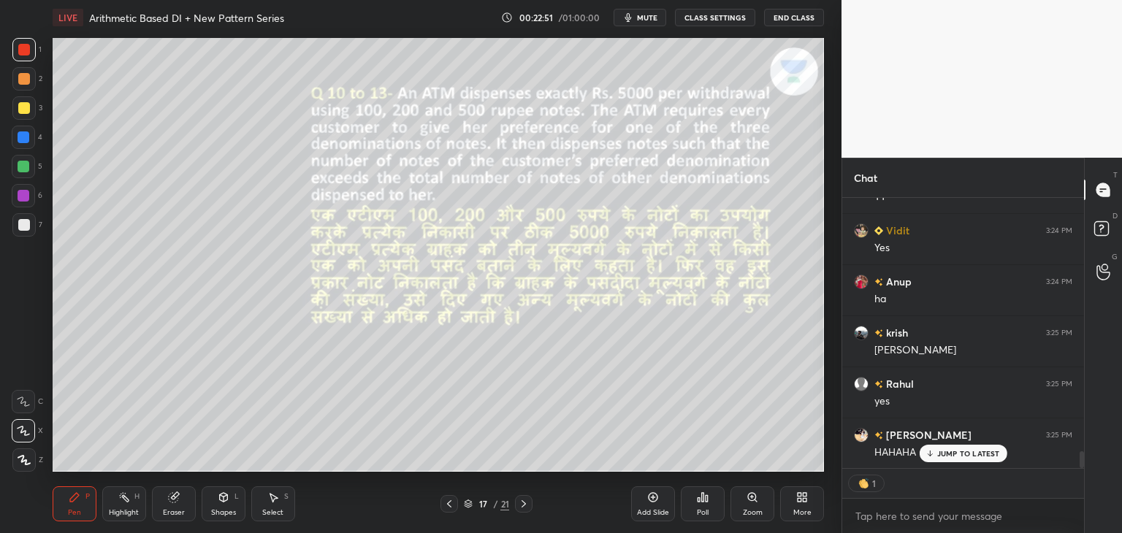
scroll to position [296, 237]
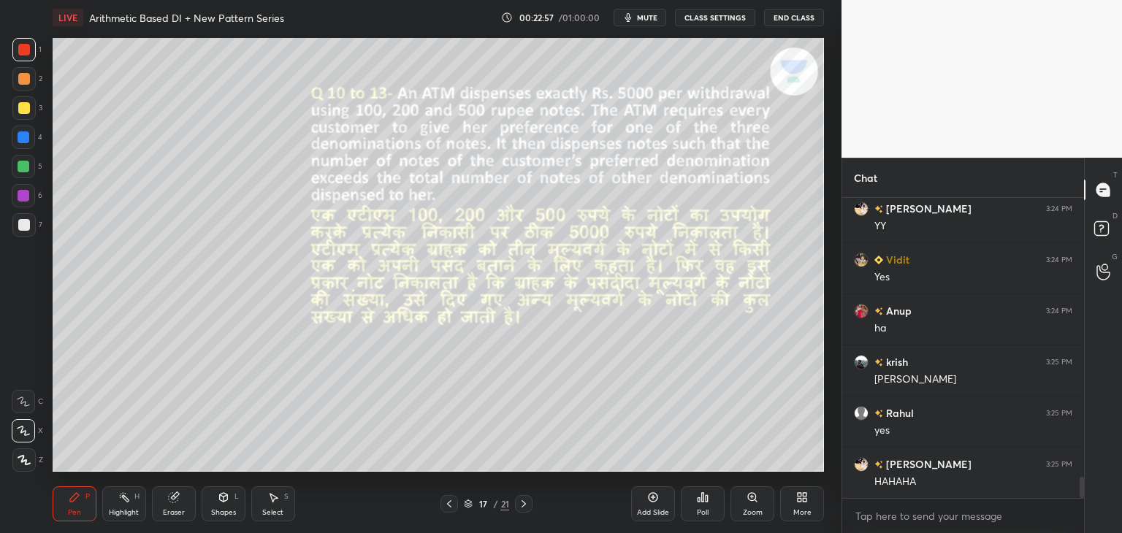
click at [213, 506] on div "Shapes L" at bounding box center [224, 503] width 44 height 35
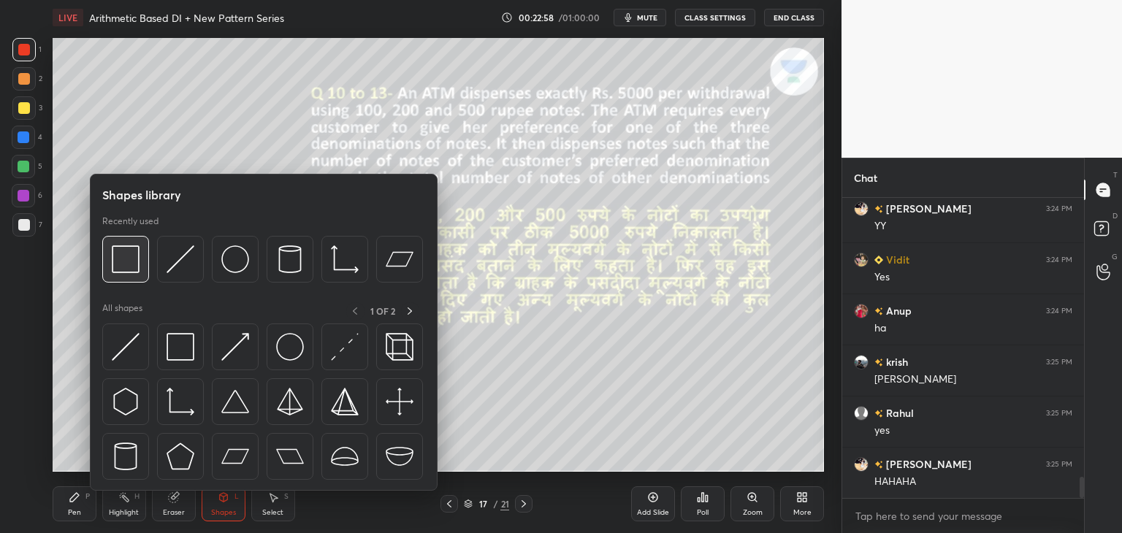
click at [122, 264] on img at bounding box center [126, 259] width 28 height 28
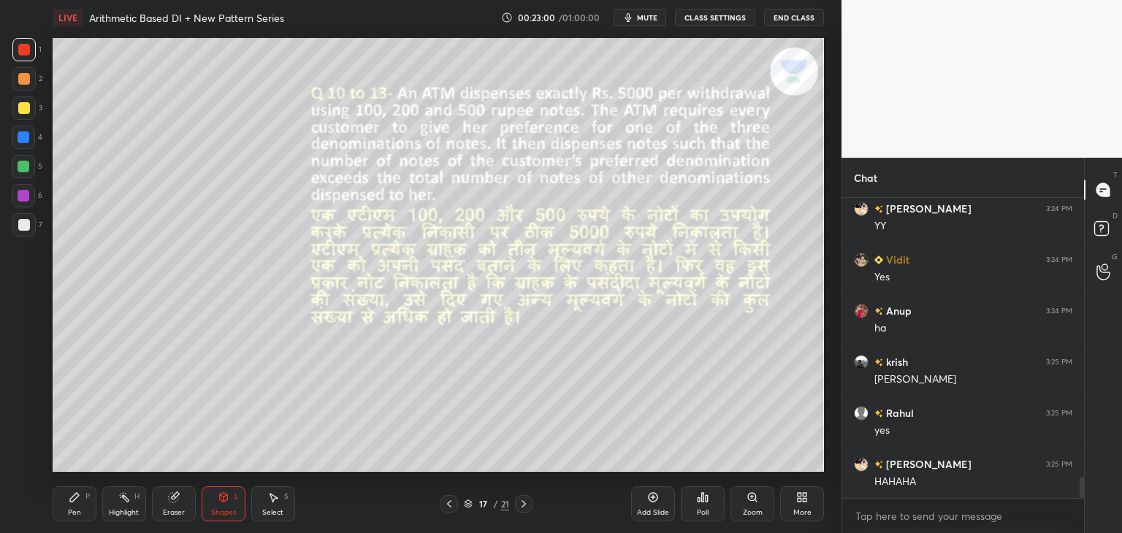
click at [77, 509] on div "Pen" at bounding box center [74, 512] width 13 height 7
click at [176, 505] on div "Eraser" at bounding box center [174, 503] width 44 height 35
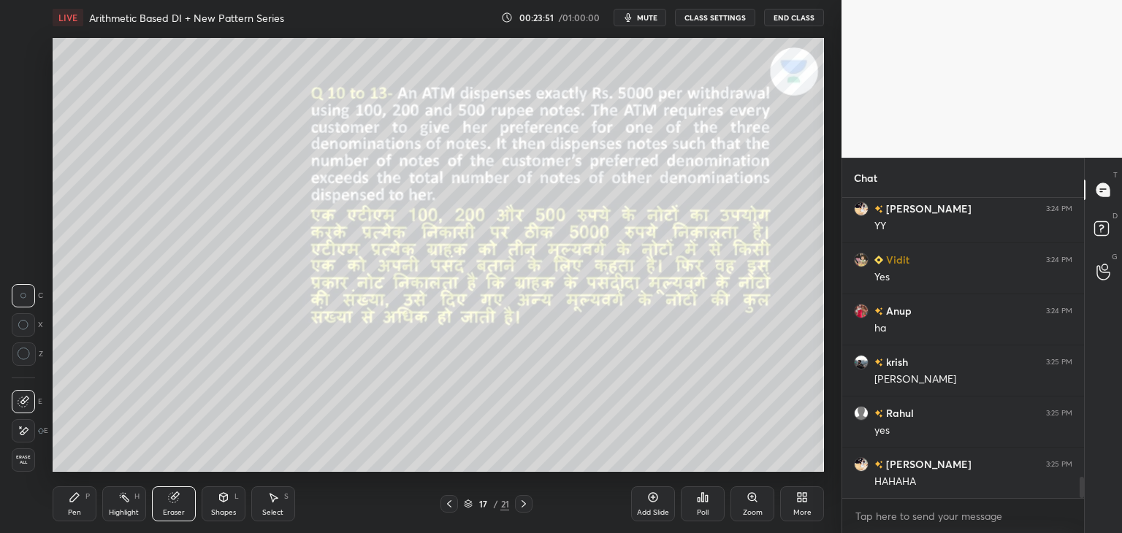
click at [76, 497] on icon at bounding box center [74, 497] width 9 height 9
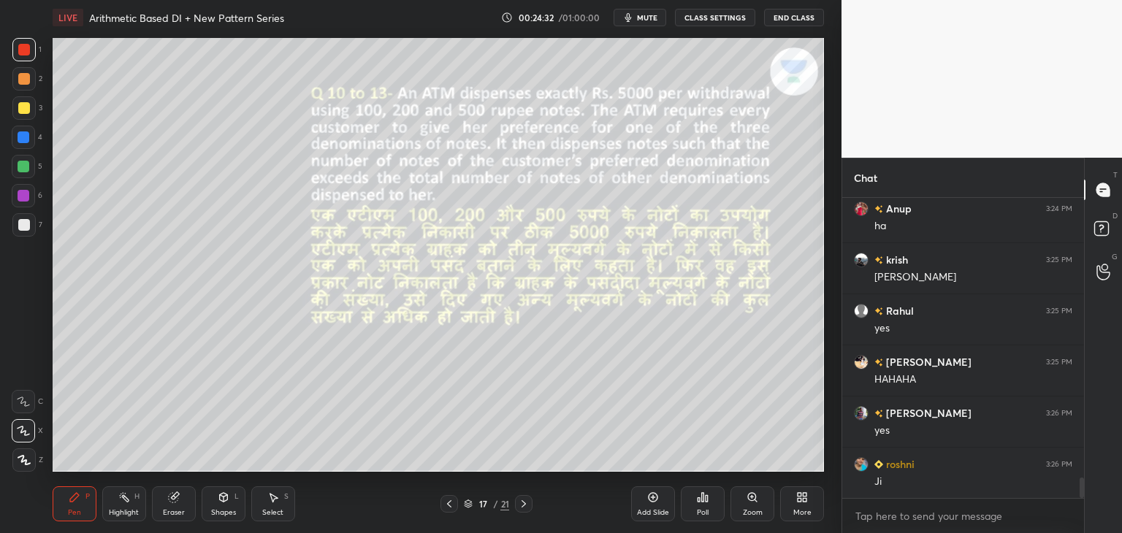
scroll to position [4130, 0]
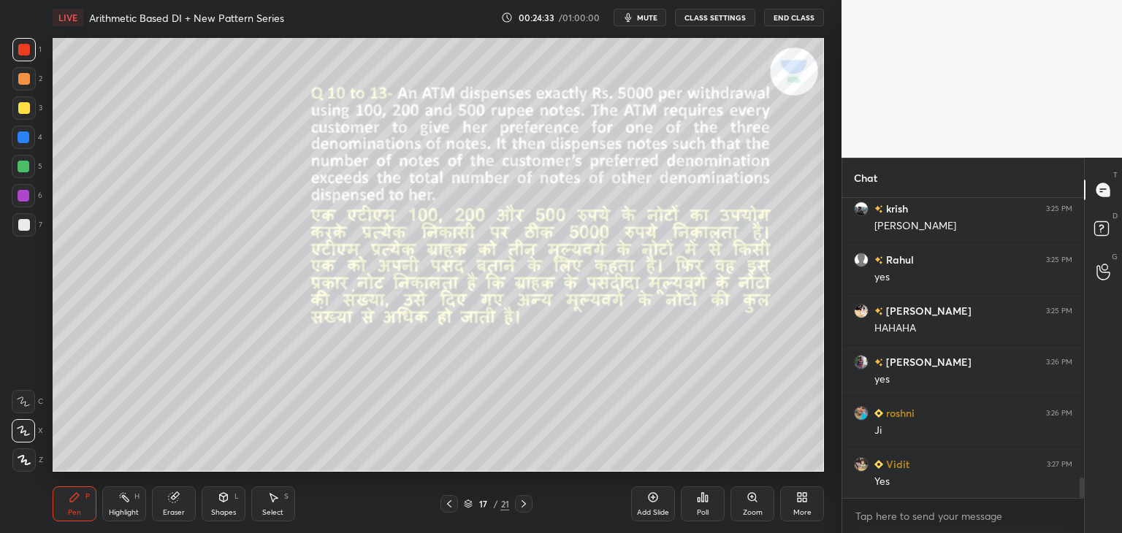
click at [528, 510] on div at bounding box center [524, 504] width 18 height 18
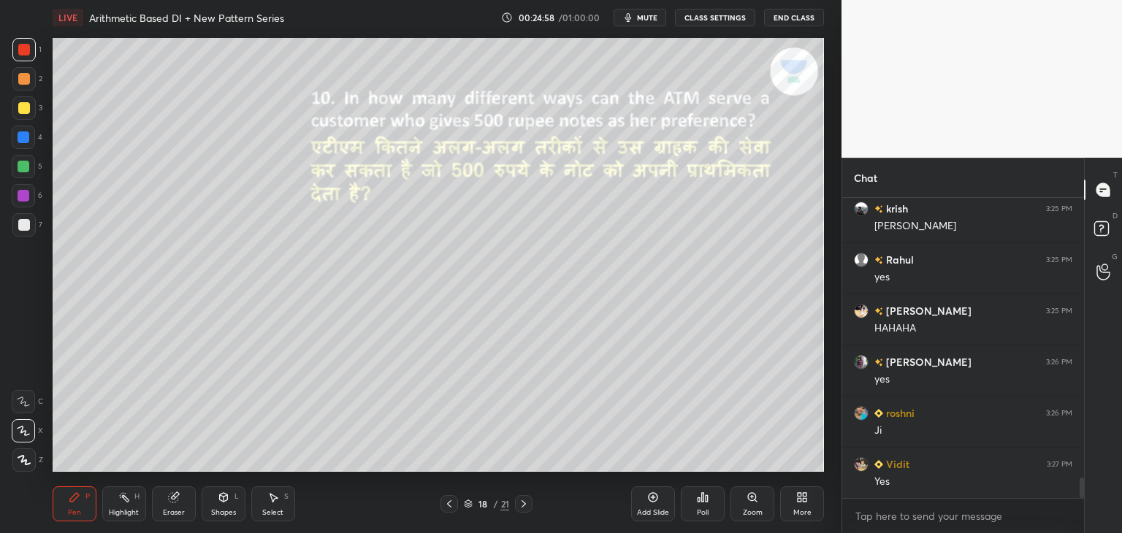
click at [26, 112] on div at bounding box center [24, 108] width 12 height 12
click at [28, 143] on div at bounding box center [23, 137] width 23 height 23
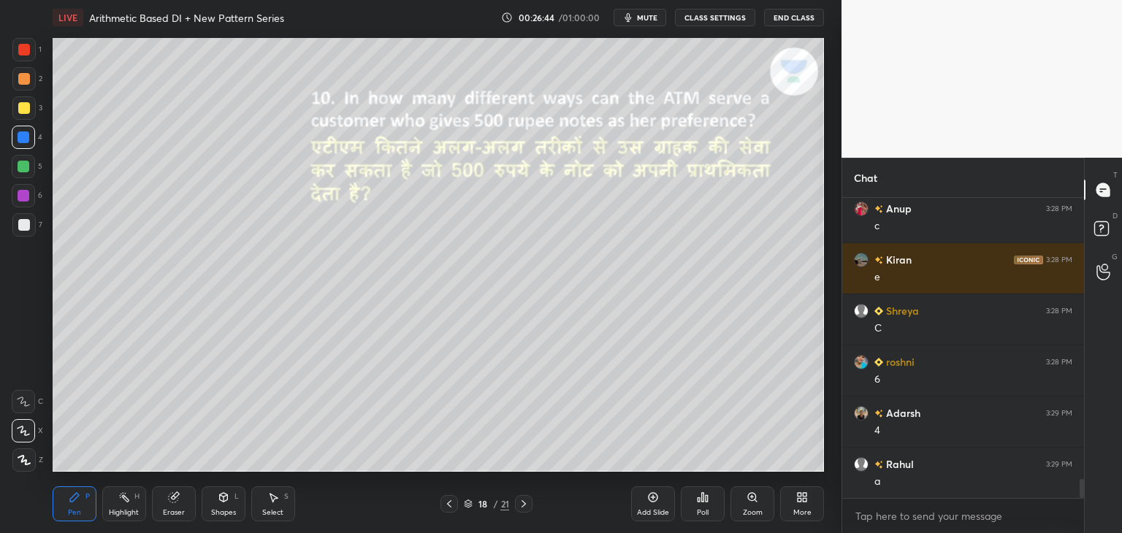
scroll to position [4539, 0]
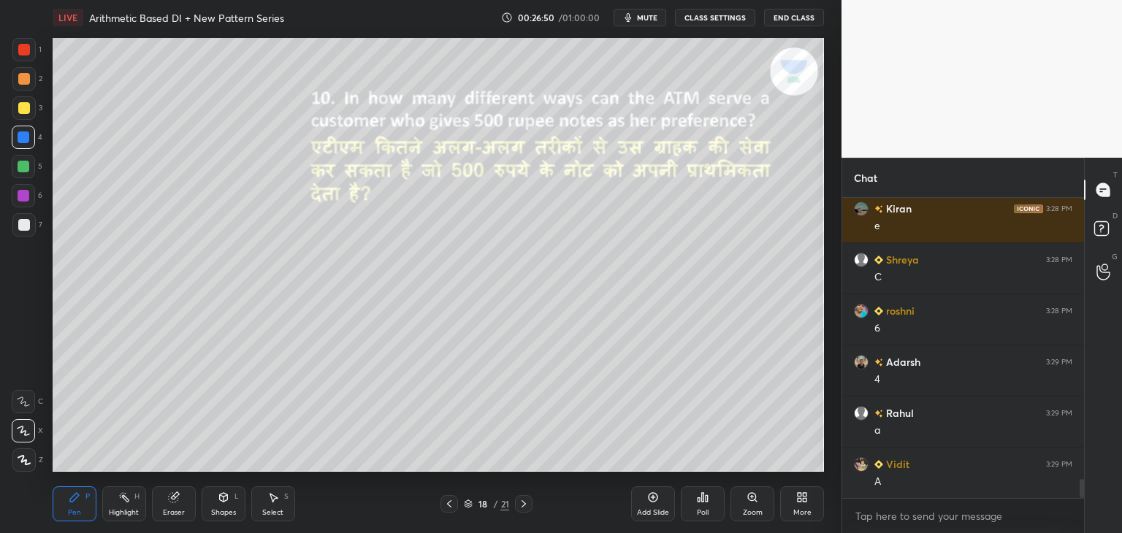
click at [220, 500] on icon at bounding box center [224, 497] width 8 height 9
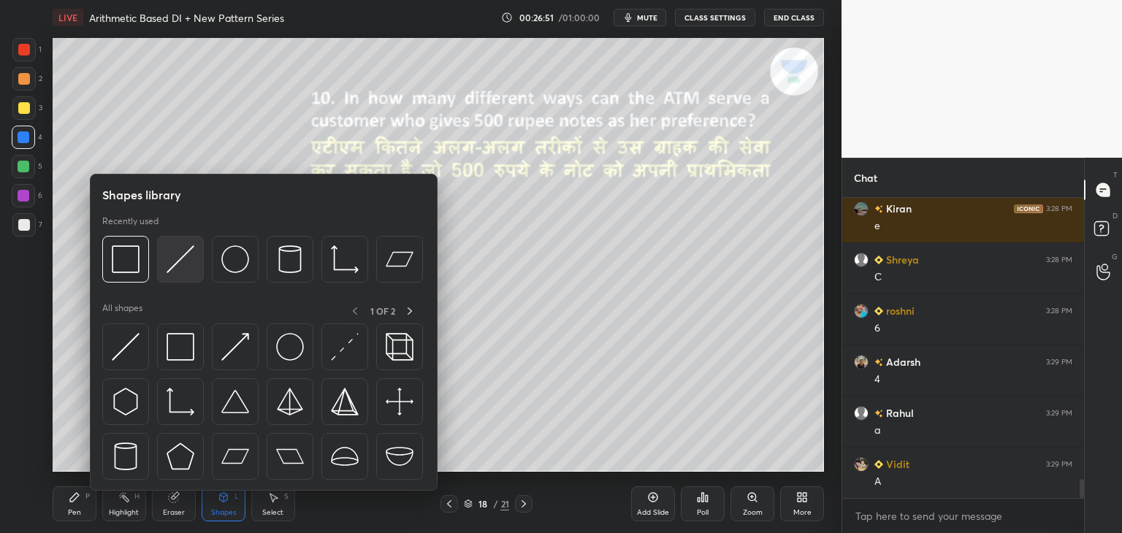
click at [187, 258] on img at bounding box center [181, 259] width 28 height 28
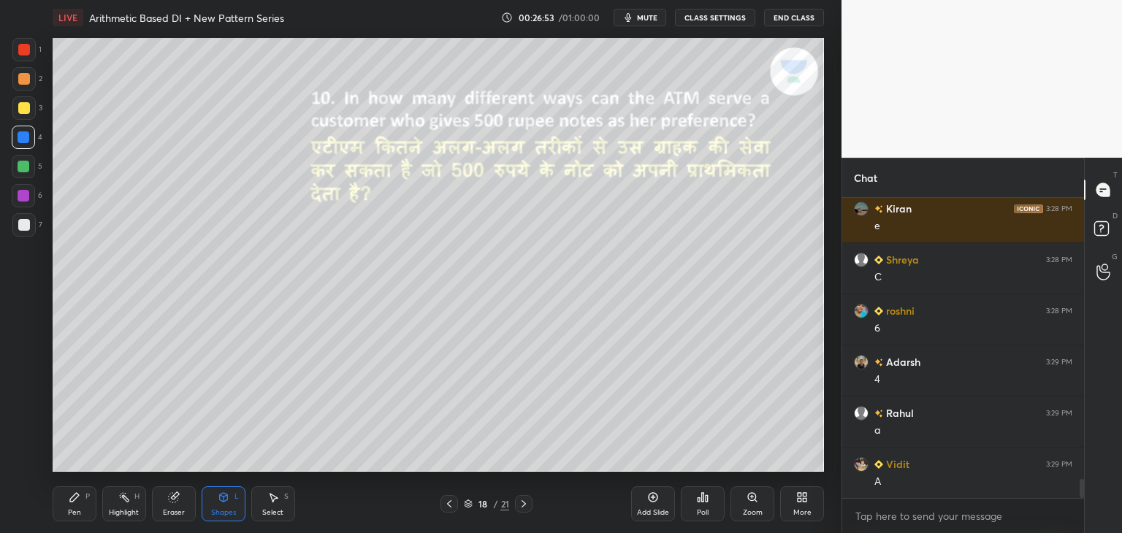
click at [26, 55] on div at bounding box center [24, 50] width 12 height 12
click at [81, 500] on div "Pen P" at bounding box center [75, 503] width 44 height 35
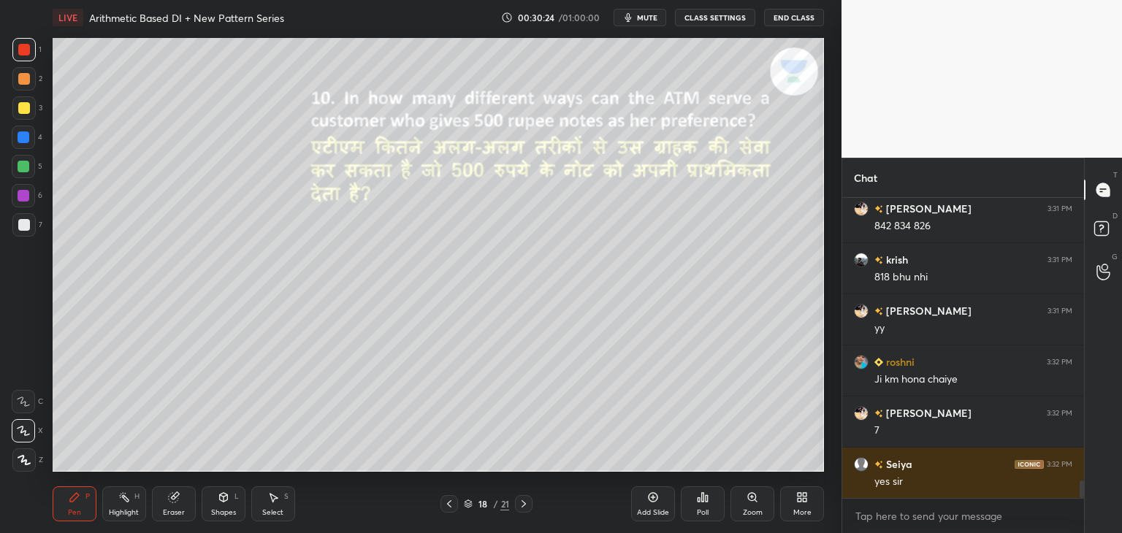
scroll to position [4802, 0]
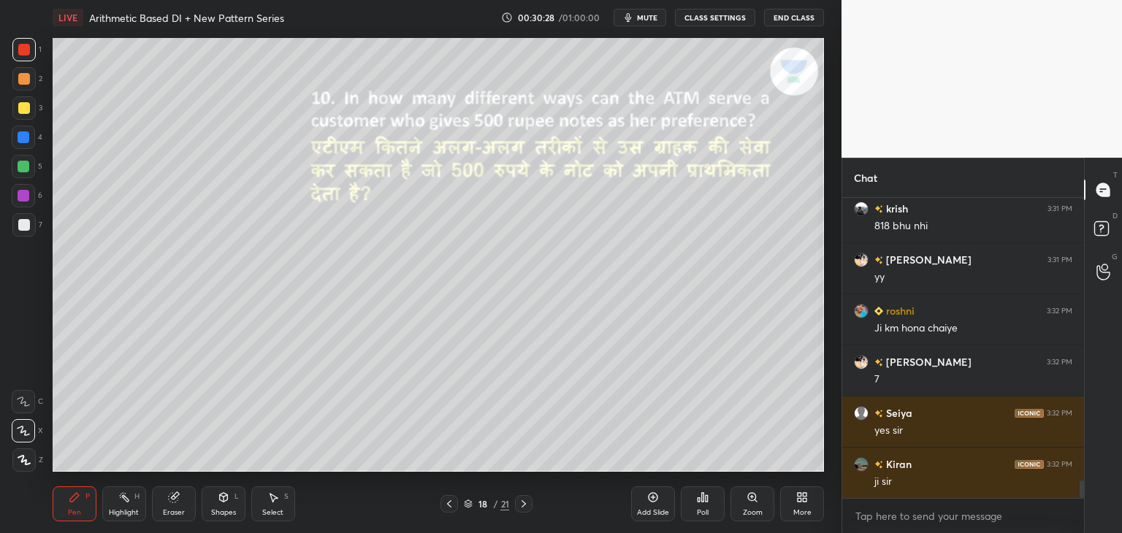
click at [526, 506] on icon at bounding box center [524, 504] width 12 height 12
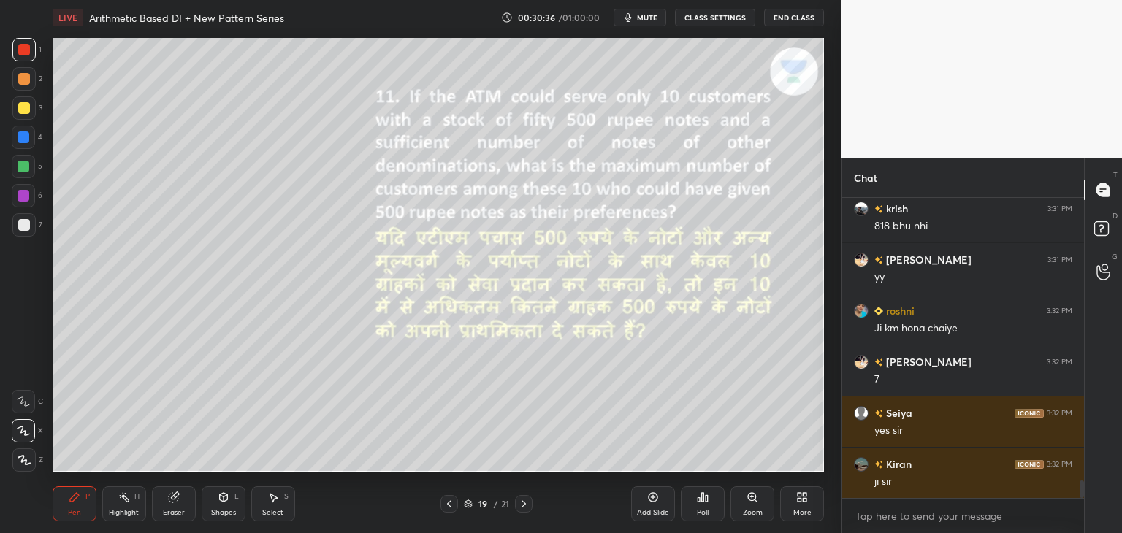
scroll to position [4853, 0]
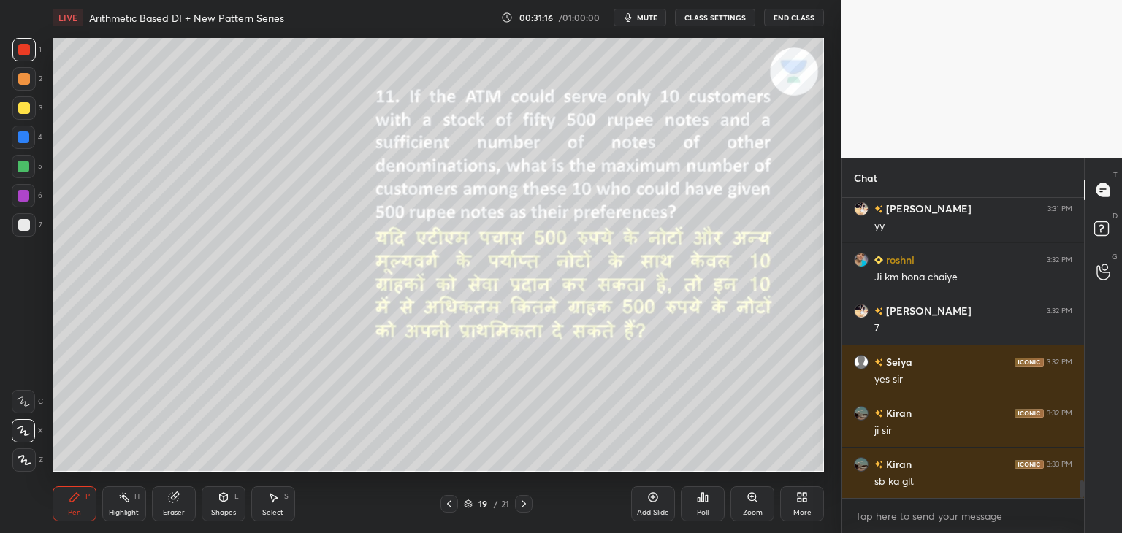
click at [23, 167] on div at bounding box center [24, 167] width 12 height 12
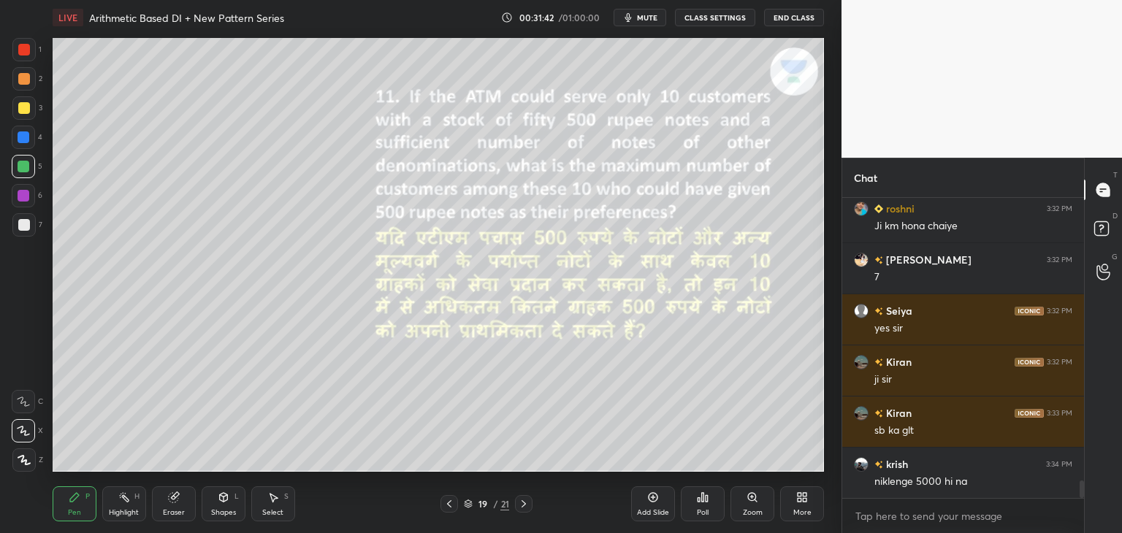
click at [450, 503] on icon at bounding box center [449, 504] width 12 height 12
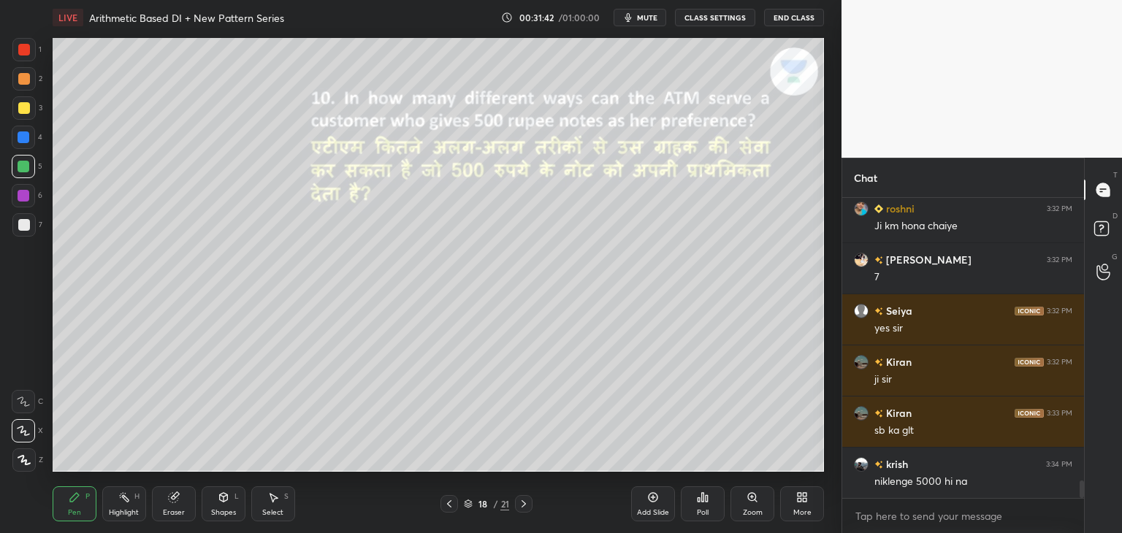
click at [449, 500] on icon at bounding box center [449, 504] width 12 height 12
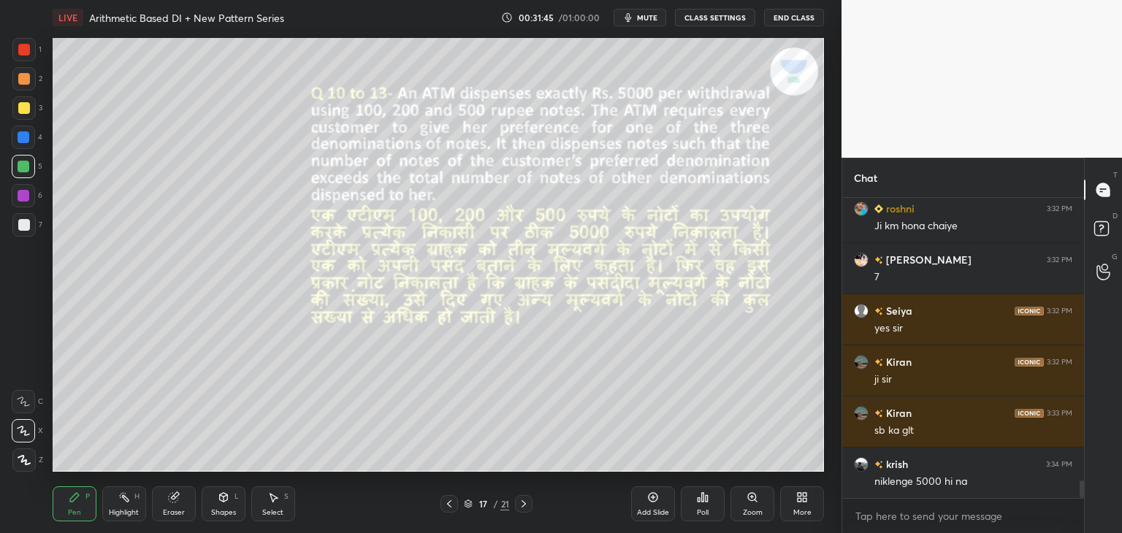
click at [523, 505] on icon at bounding box center [524, 504] width 12 height 12
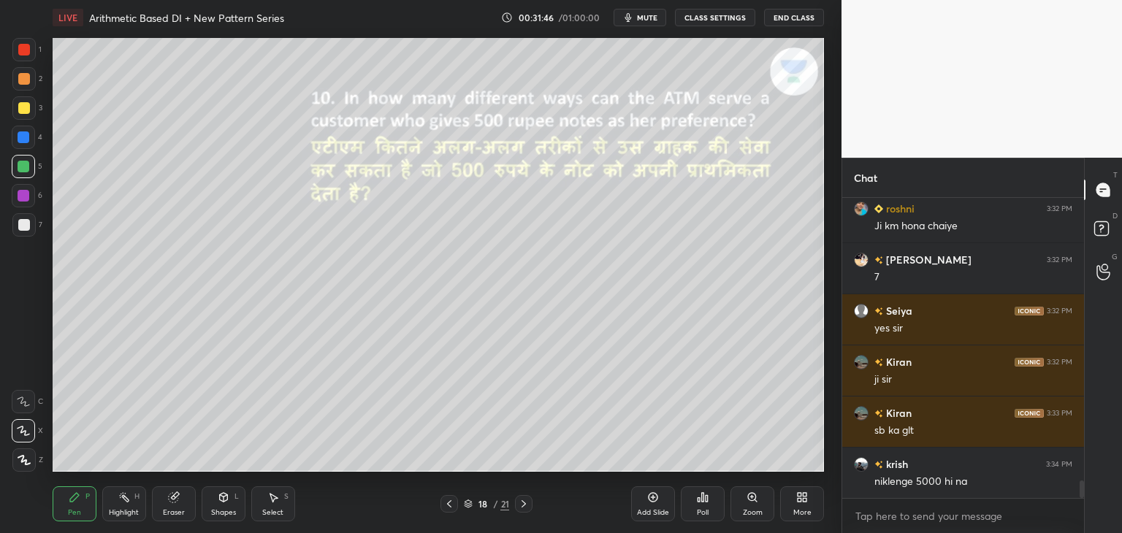
click at [520, 505] on icon at bounding box center [524, 504] width 12 height 12
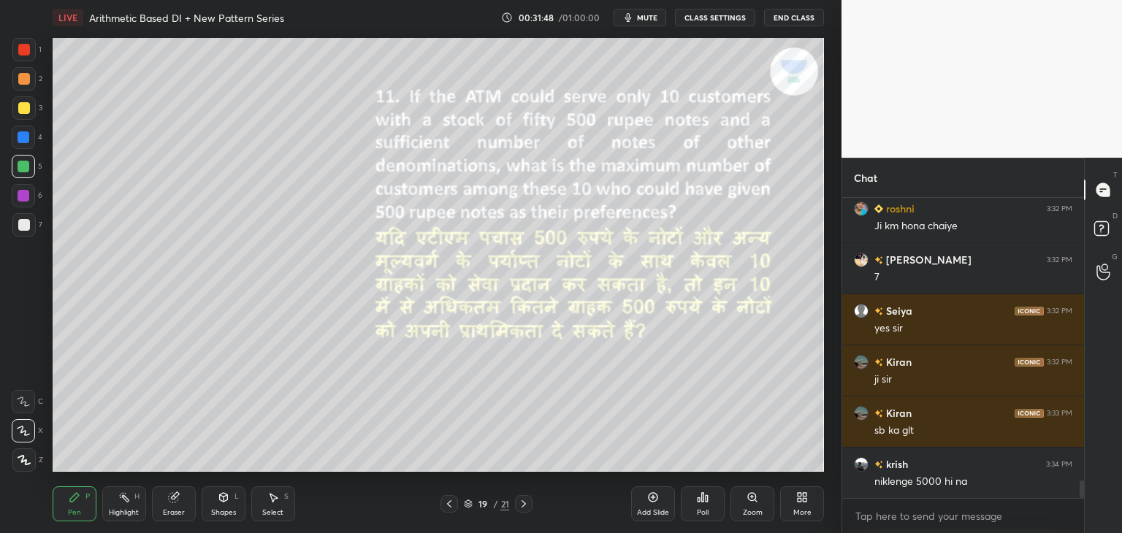
scroll to position [4919, 0]
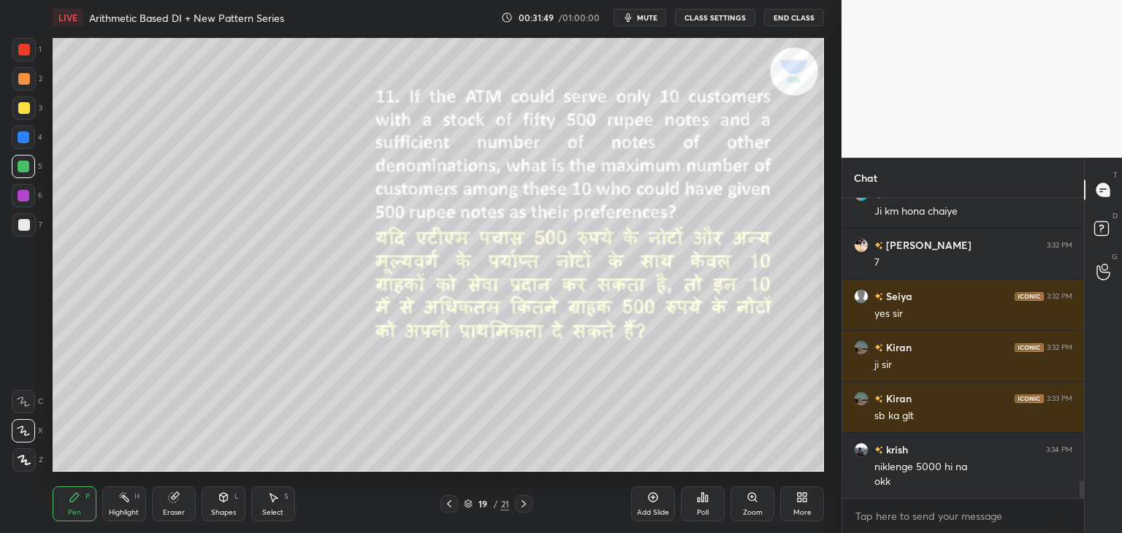
click at [20, 134] on div at bounding box center [24, 137] width 12 height 12
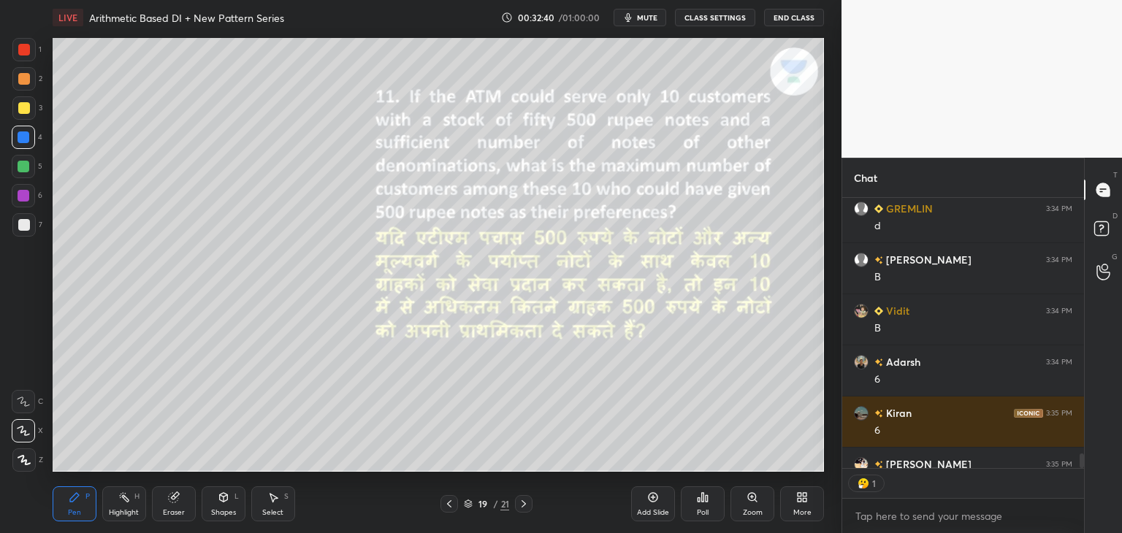
scroll to position [5460, 0]
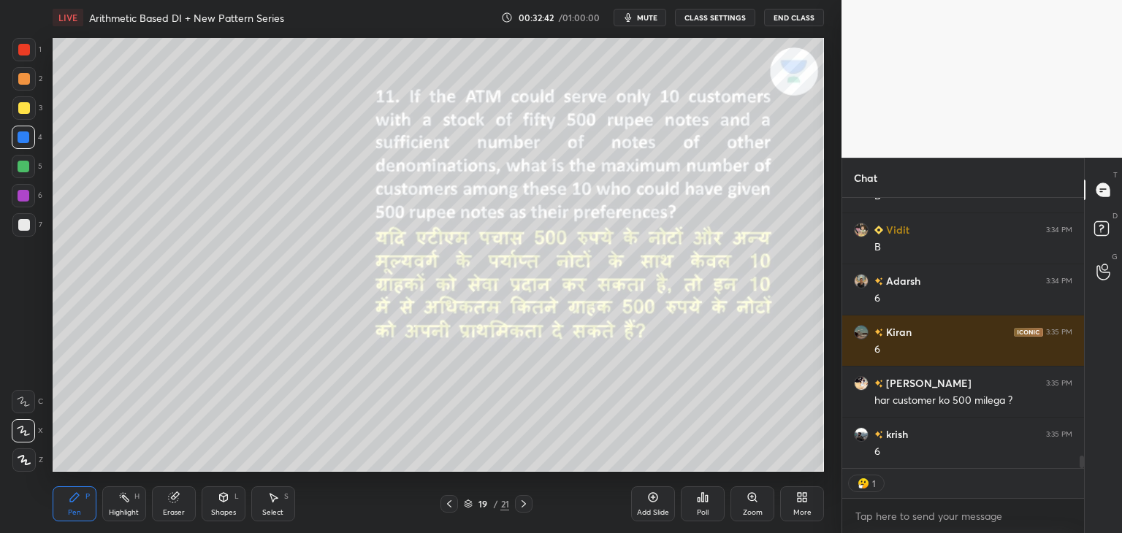
click at [220, 500] on icon at bounding box center [224, 497] width 8 height 9
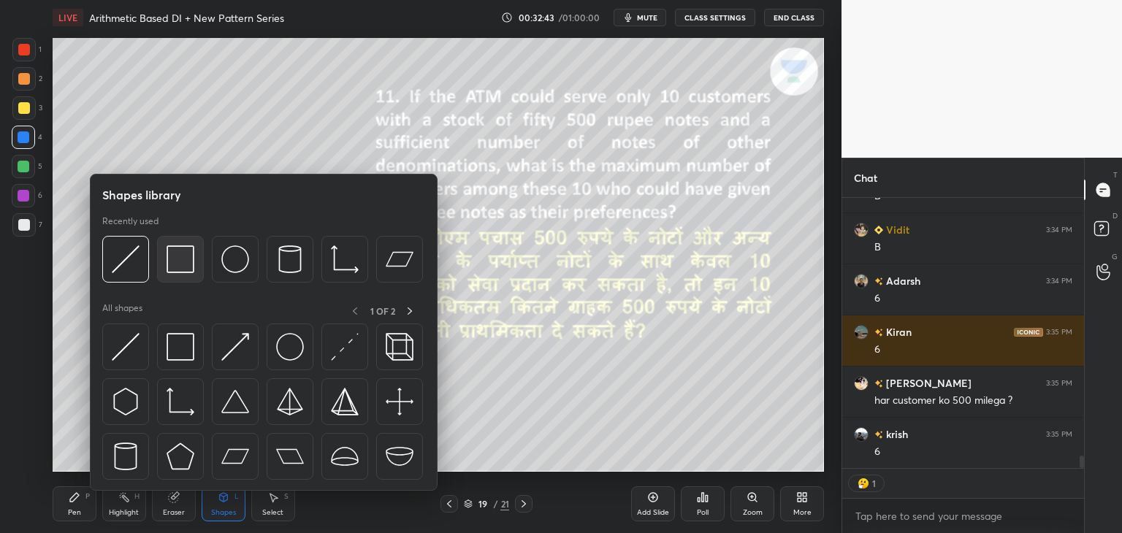
click at [178, 271] on img at bounding box center [181, 259] width 28 height 28
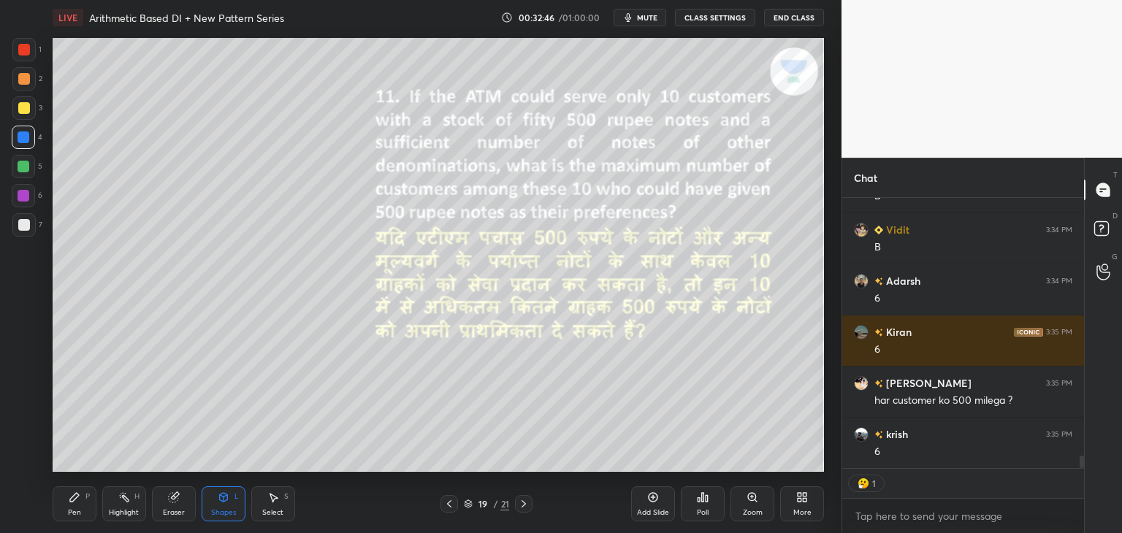
click at [70, 515] on div "Pen" at bounding box center [74, 512] width 13 height 7
type textarea "x"
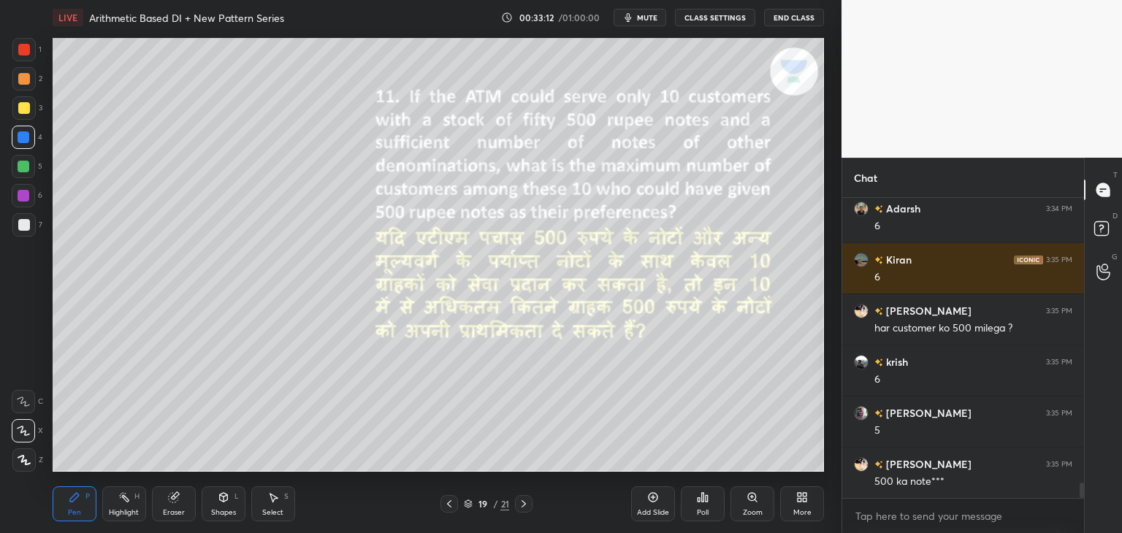
scroll to position [5583, 0]
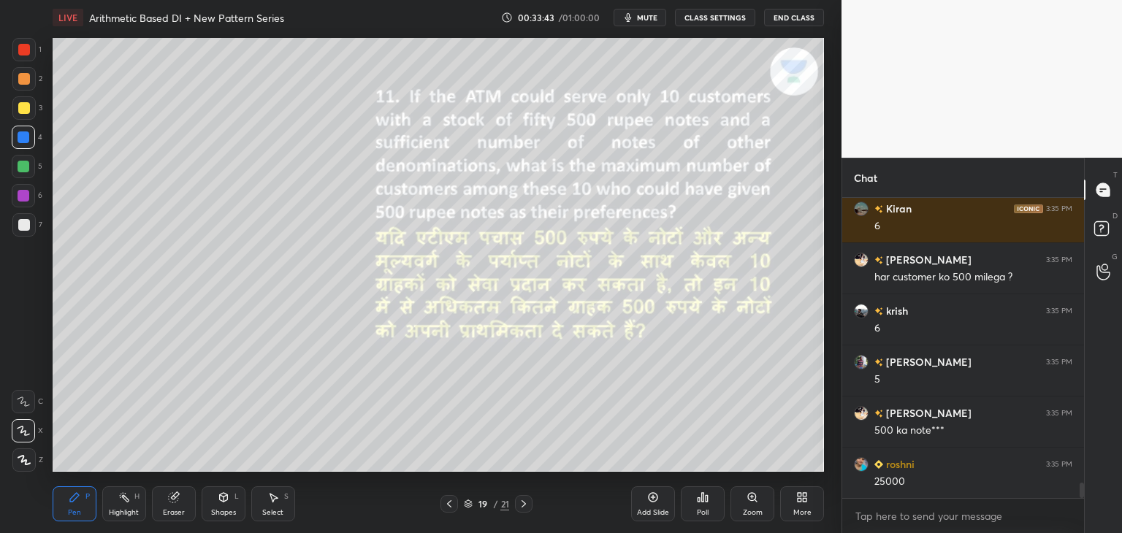
click at [24, 109] on div at bounding box center [24, 108] width 12 height 12
click at [22, 56] on div at bounding box center [23, 49] width 23 height 23
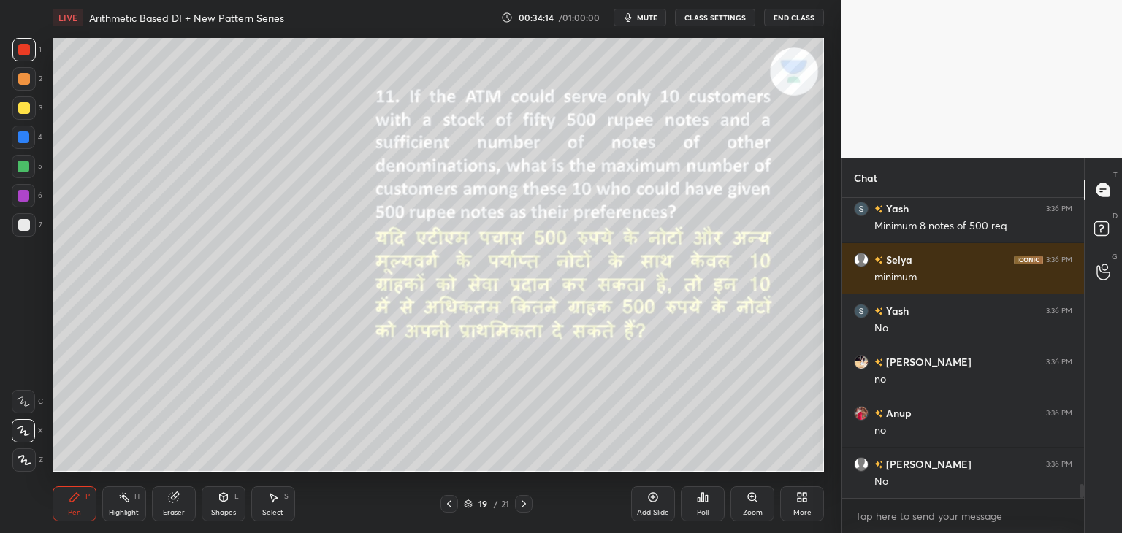
scroll to position [6043, 0]
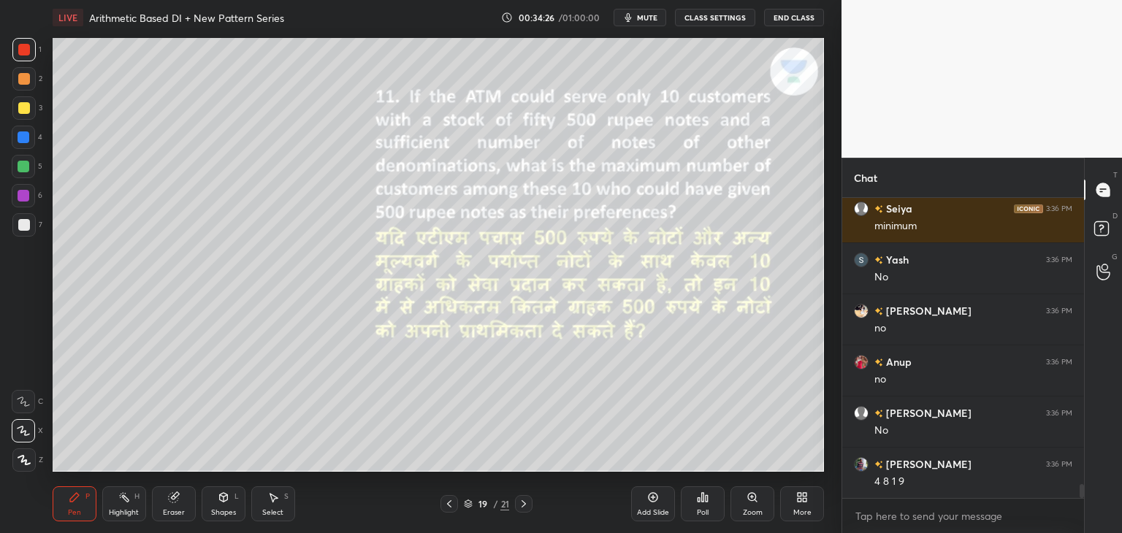
click at [449, 503] on icon at bounding box center [449, 504] width 12 height 12
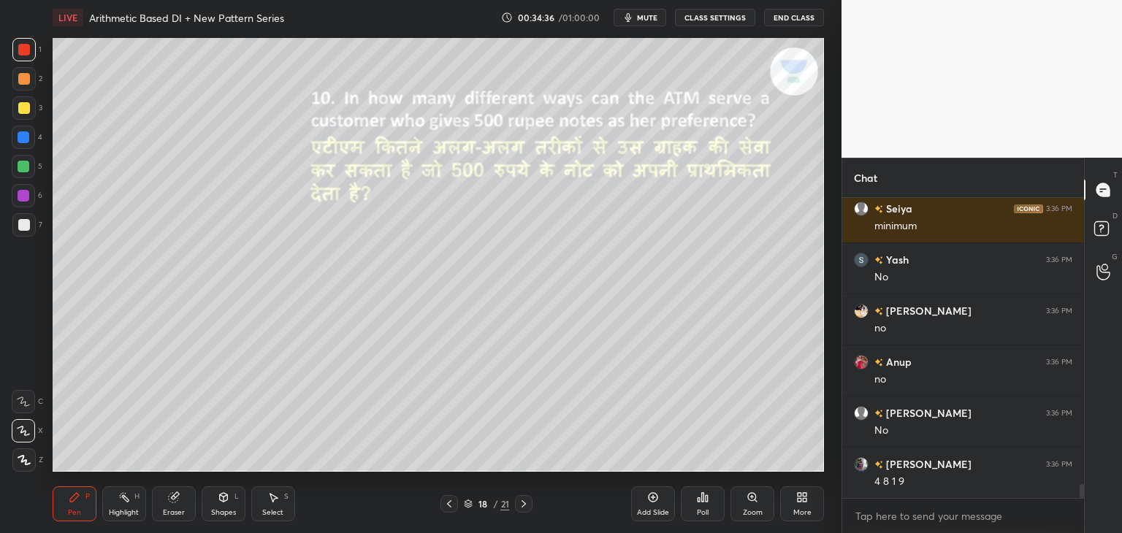
click at [523, 509] on icon at bounding box center [524, 504] width 12 height 12
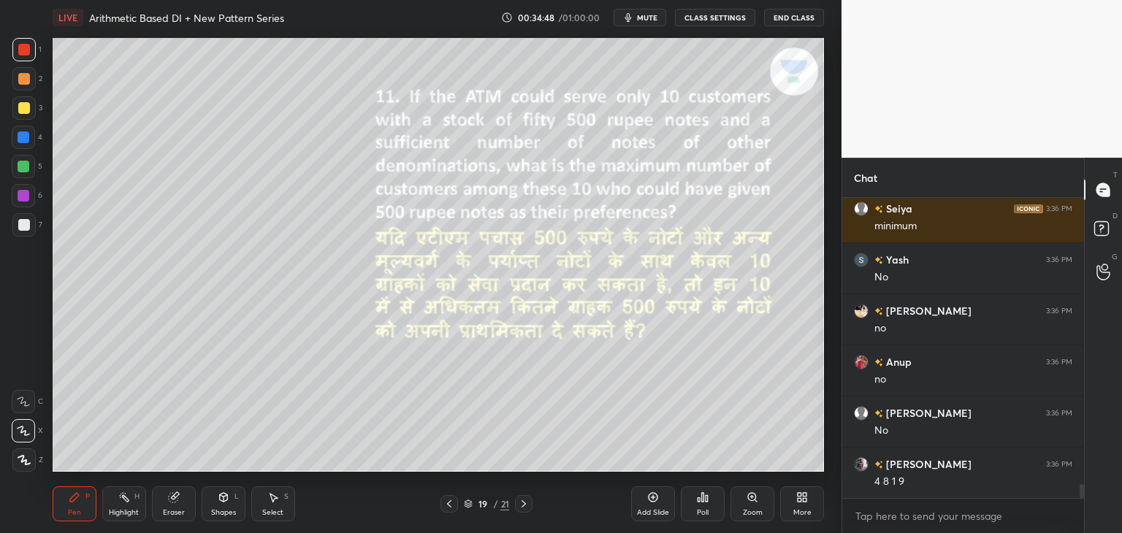
click at [435, 497] on div "19 / 21" at bounding box center [486, 504] width 289 height 18
click at [450, 503] on icon at bounding box center [449, 504] width 12 height 12
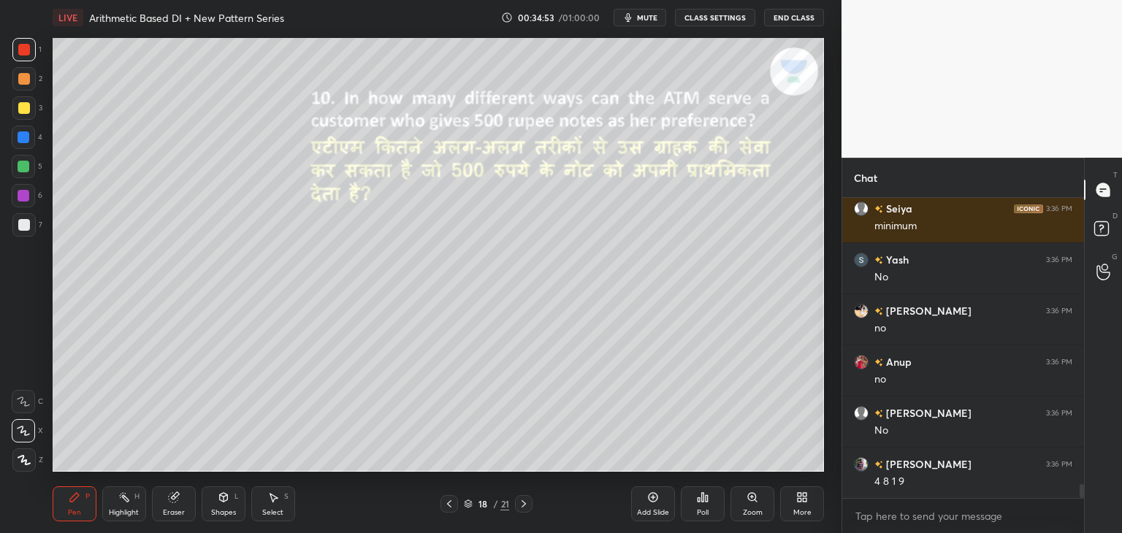
click at [518, 503] on icon at bounding box center [524, 504] width 12 height 12
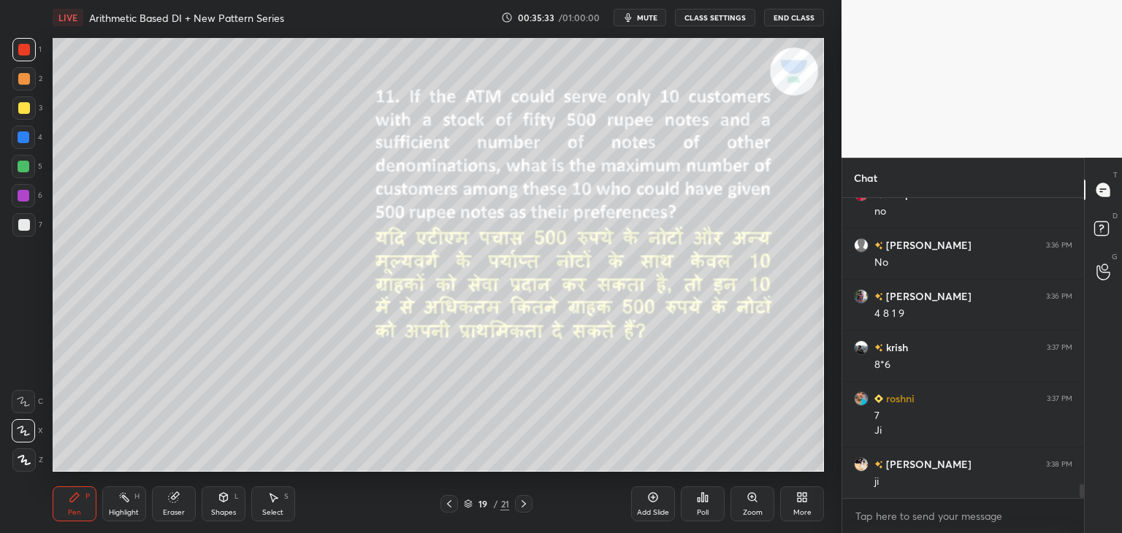
scroll to position [6263, 0]
click at [522, 503] on icon at bounding box center [524, 504] width 12 height 12
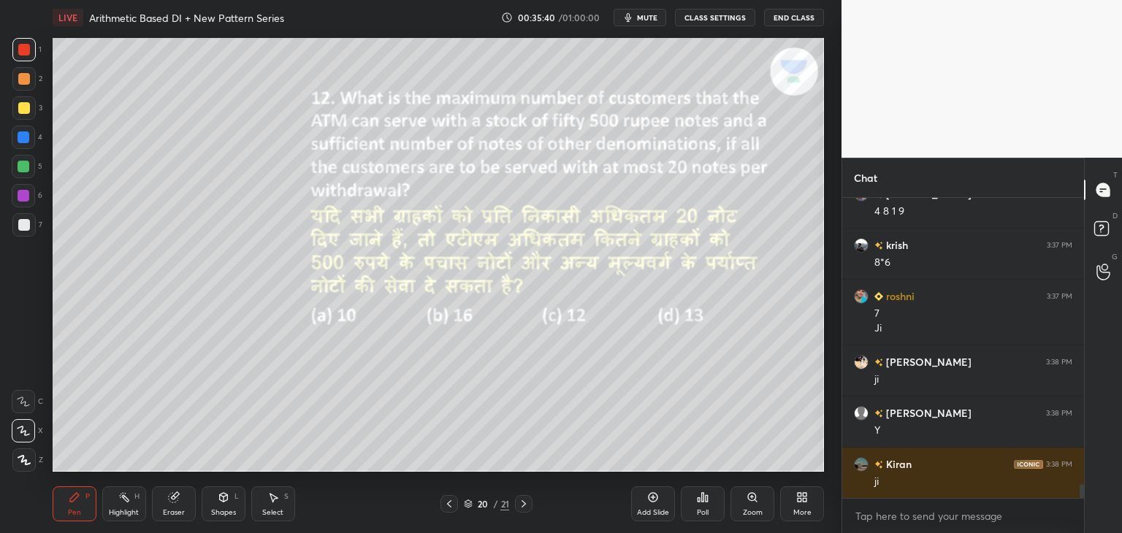
scroll to position [6365, 0]
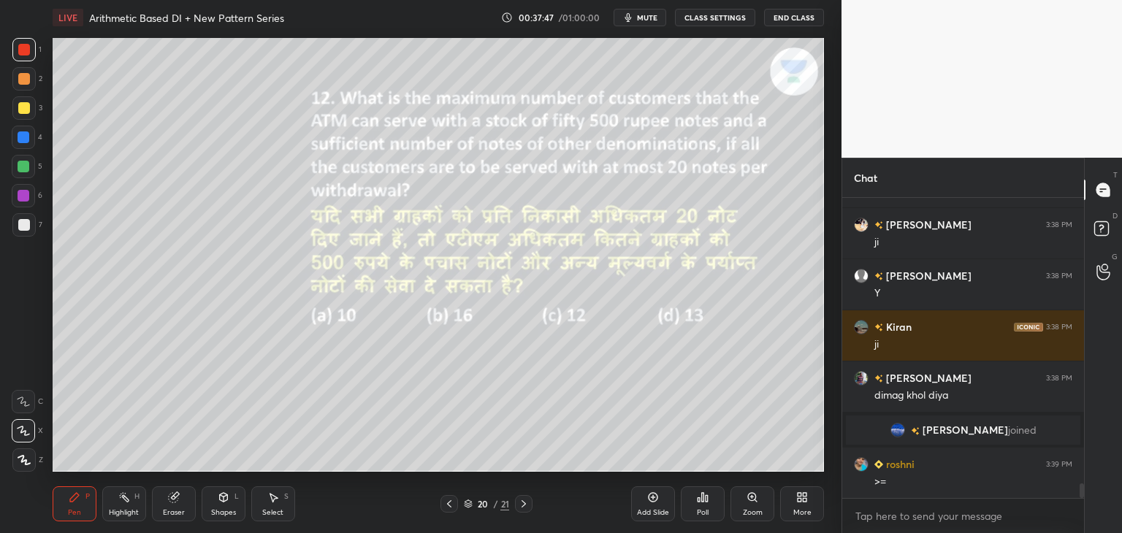
scroll to position [5877, 0]
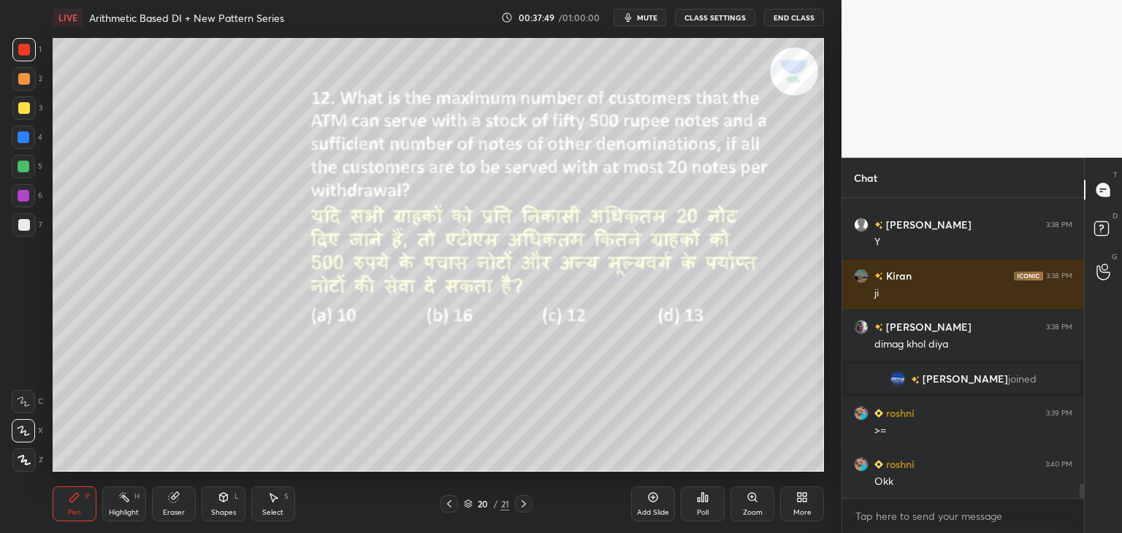
click at [26, 139] on div at bounding box center [24, 137] width 12 height 12
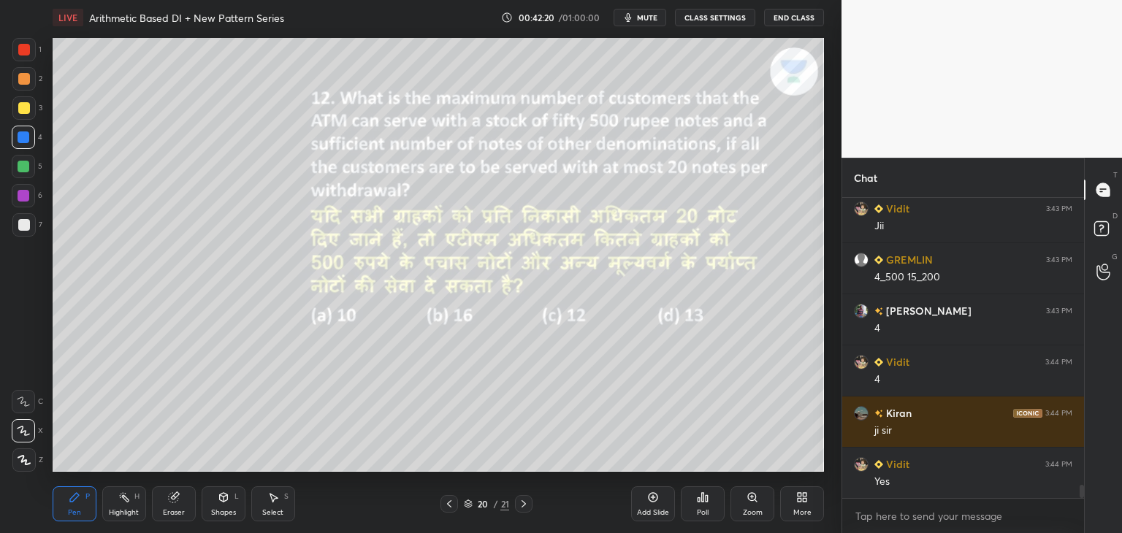
scroll to position [6746, 0]
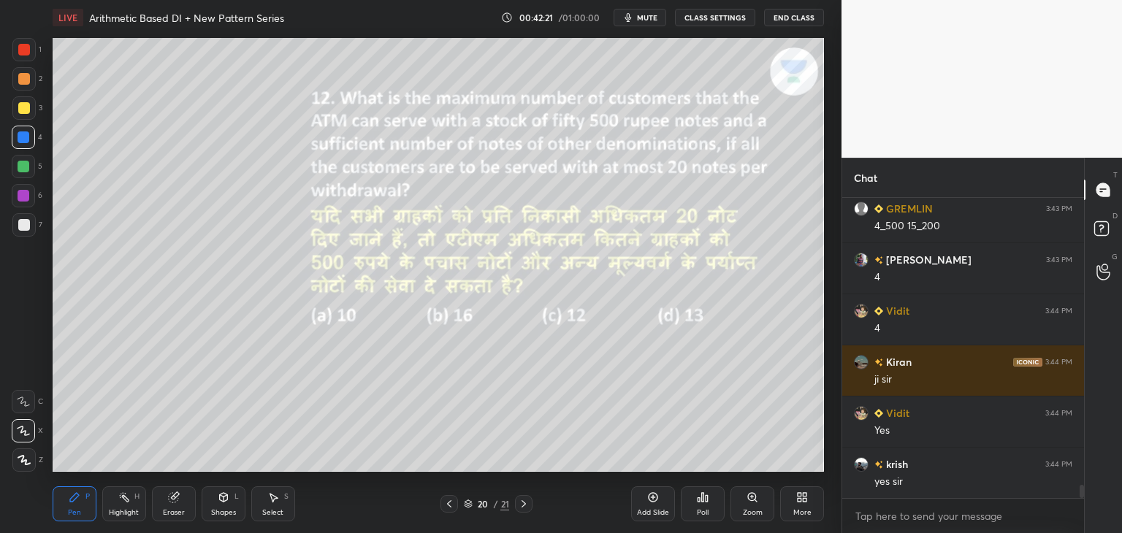
click at [526, 503] on icon at bounding box center [524, 504] width 12 height 12
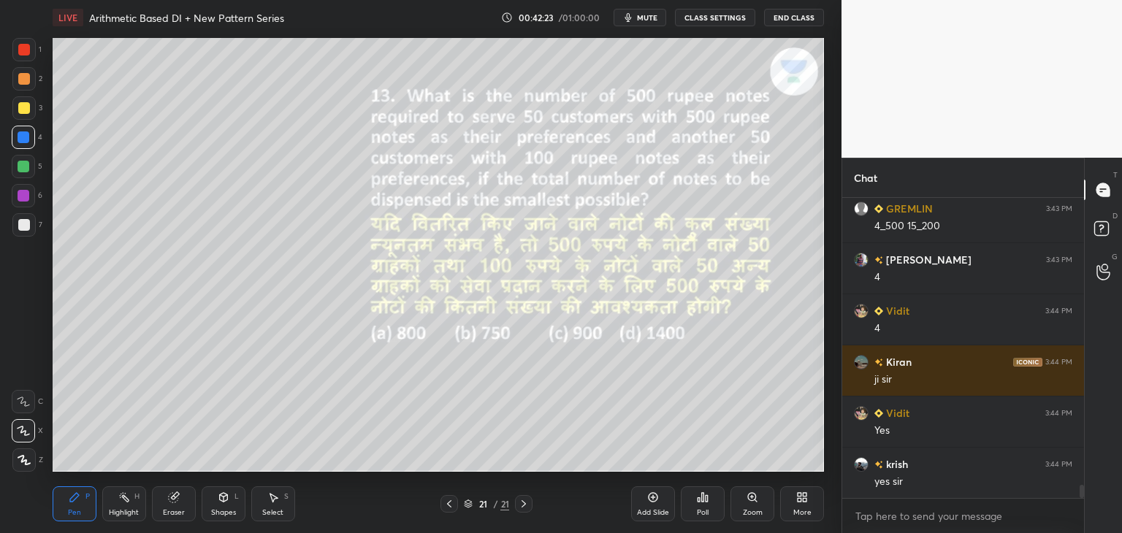
scroll to position [6797, 0]
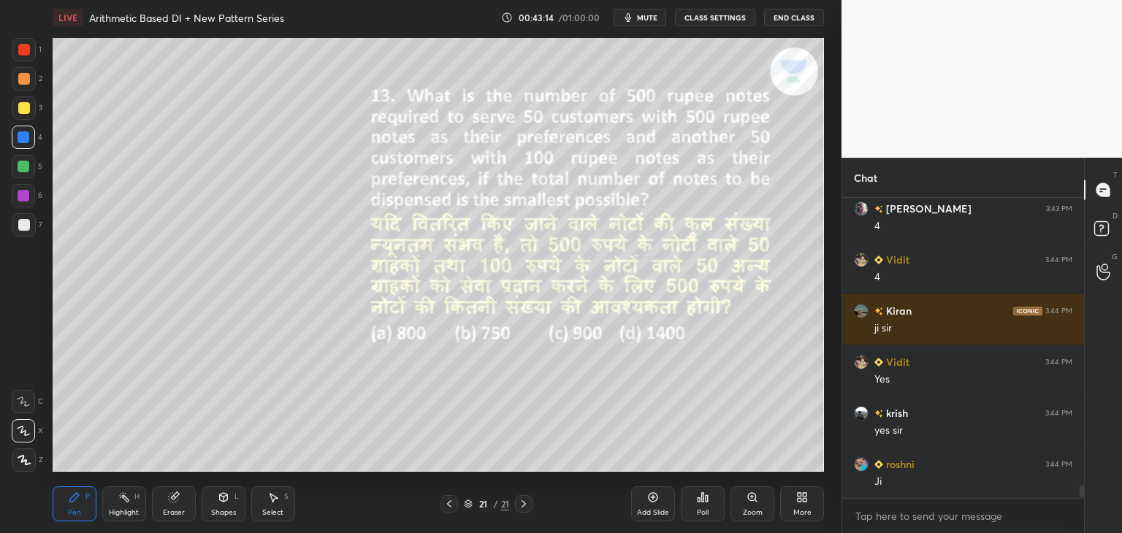
click at [651, 15] on span "mute" at bounding box center [647, 17] width 20 height 10
click at [643, 16] on span "unmute" at bounding box center [645, 17] width 31 height 10
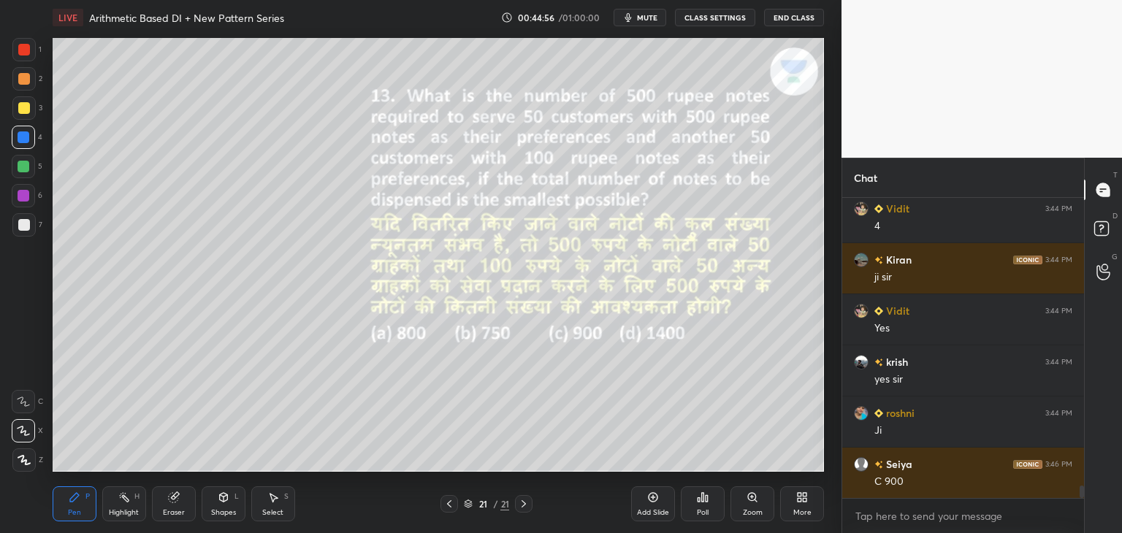
click at [222, 508] on div "Shapes L" at bounding box center [224, 503] width 44 height 35
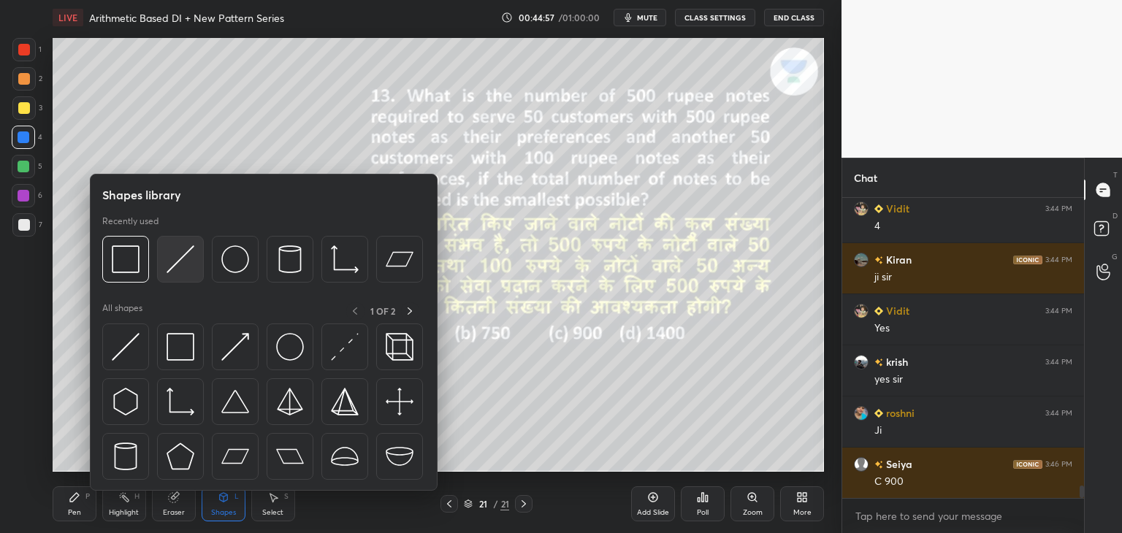
click at [171, 267] on img at bounding box center [181, 259] width 28 height 28
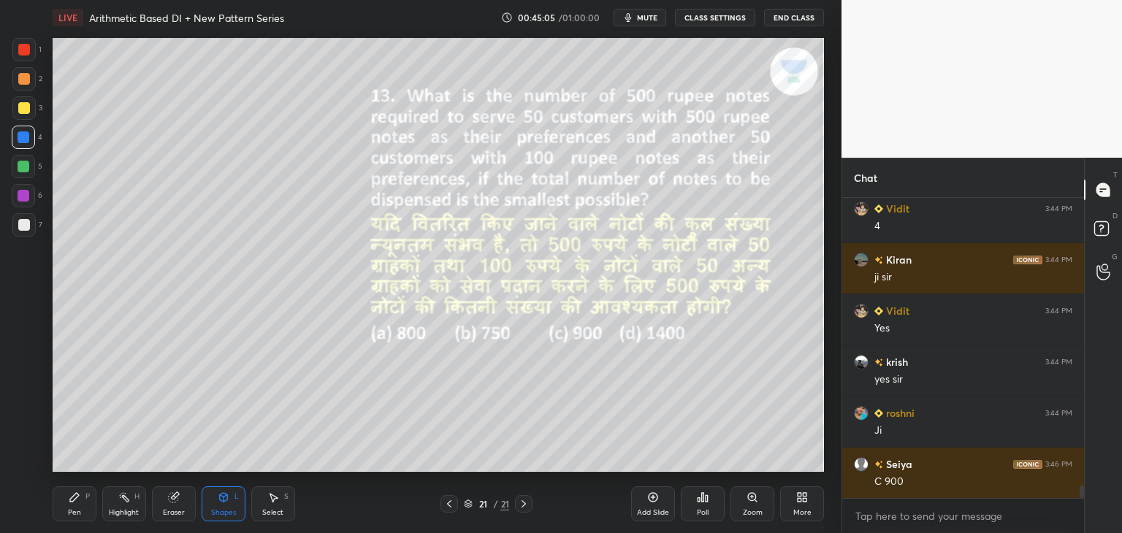
click at [70, 504] on div "Pen P" at bounding box center [75, 503] width 44 height 35
click at [26, 50] on div at bounding box center [24, 50] width 12 height 12
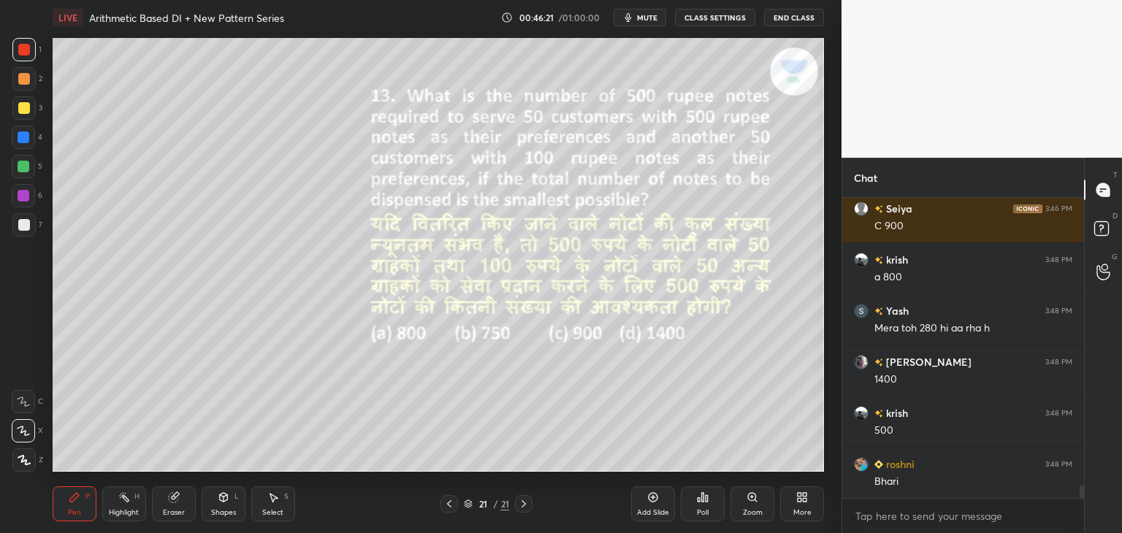
scroll to position [7155, 0]
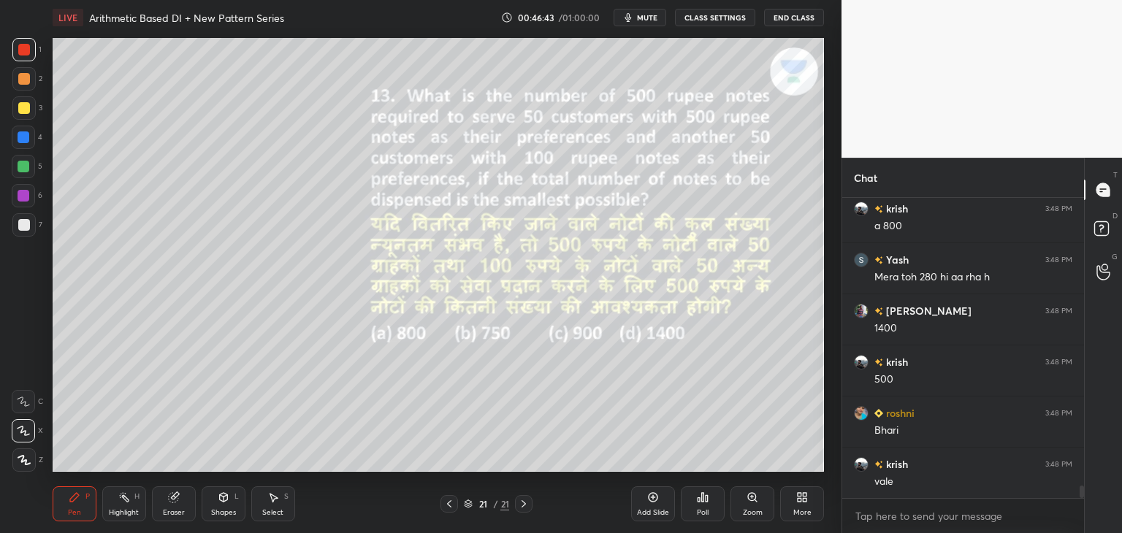
click at [444, 506] on icon at bounding box center [449, 504] width 12 height 12
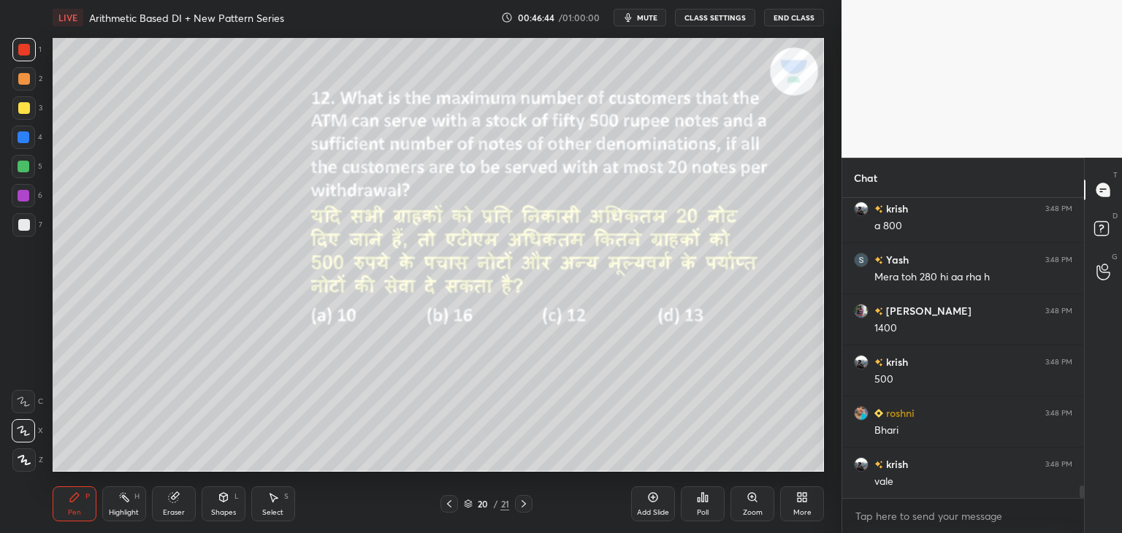
click at [446, 508] on icon at bounding box center [449, 504] width 12 height 12
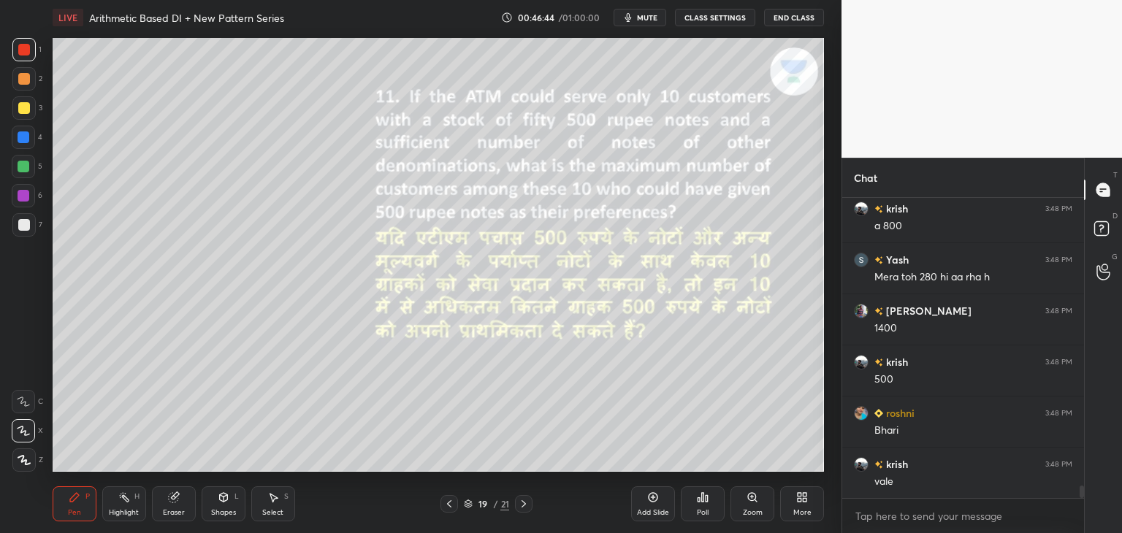
click at [447, 506] on icon at bounding box center [449, 504] width 12 height 12
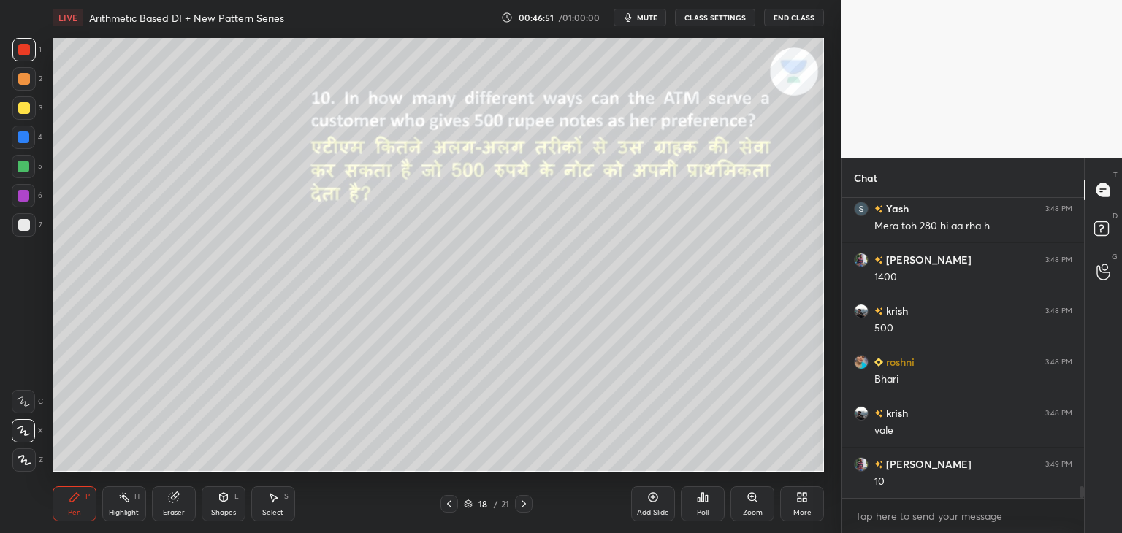
scroll to position [7257, 0]
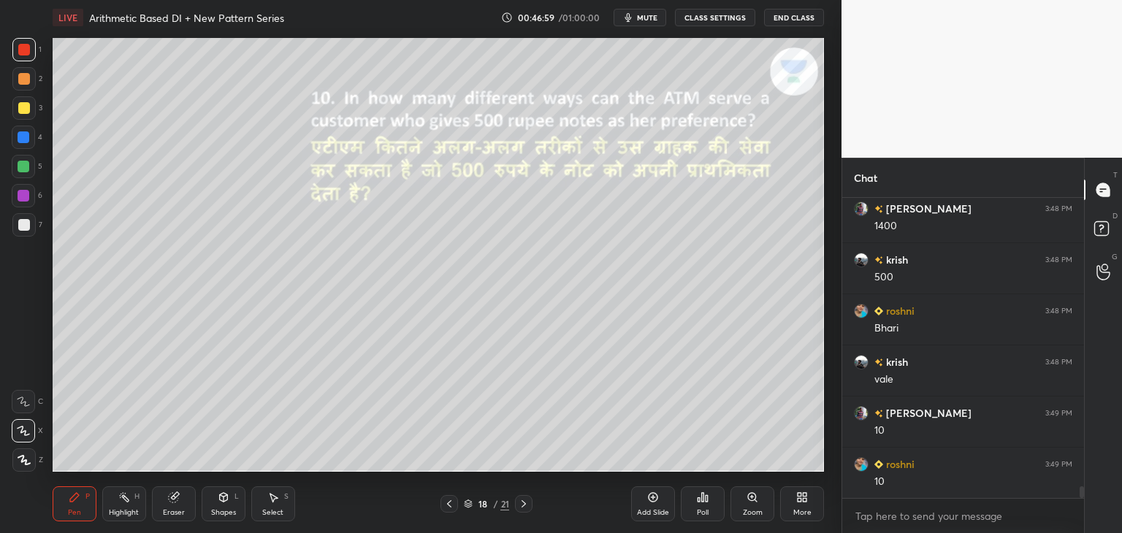
click at [521, 506] on icon at bounding box center [524, 504] width 12 height 12
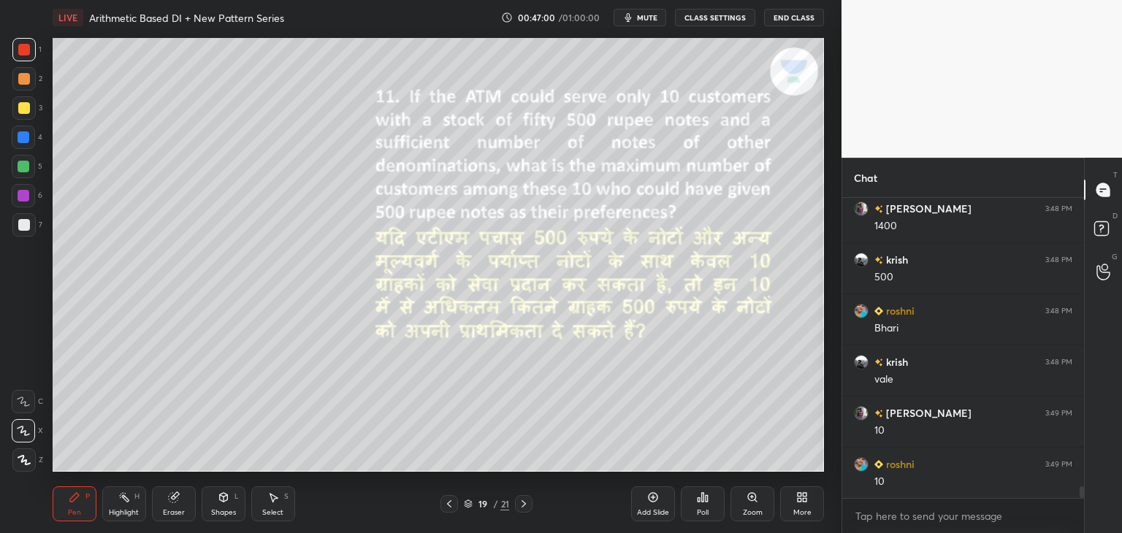
click at [521, 506] on icon at bounding box center [524, 504] width 12 height 12
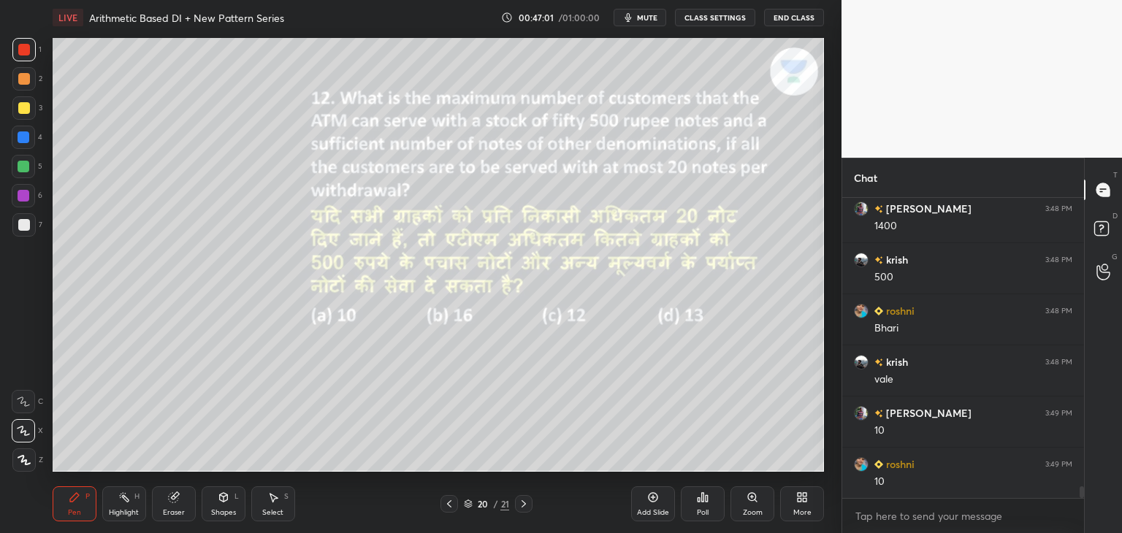
click at [524, 503] on icon at bounding box center [524, 504] width 12 height 12
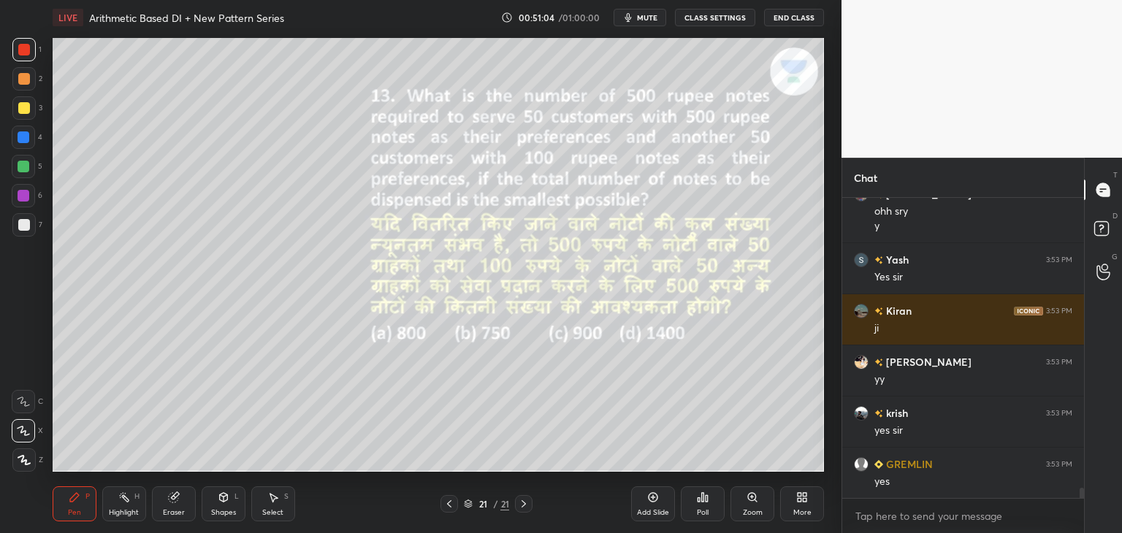
scroll to position [8286, 0]
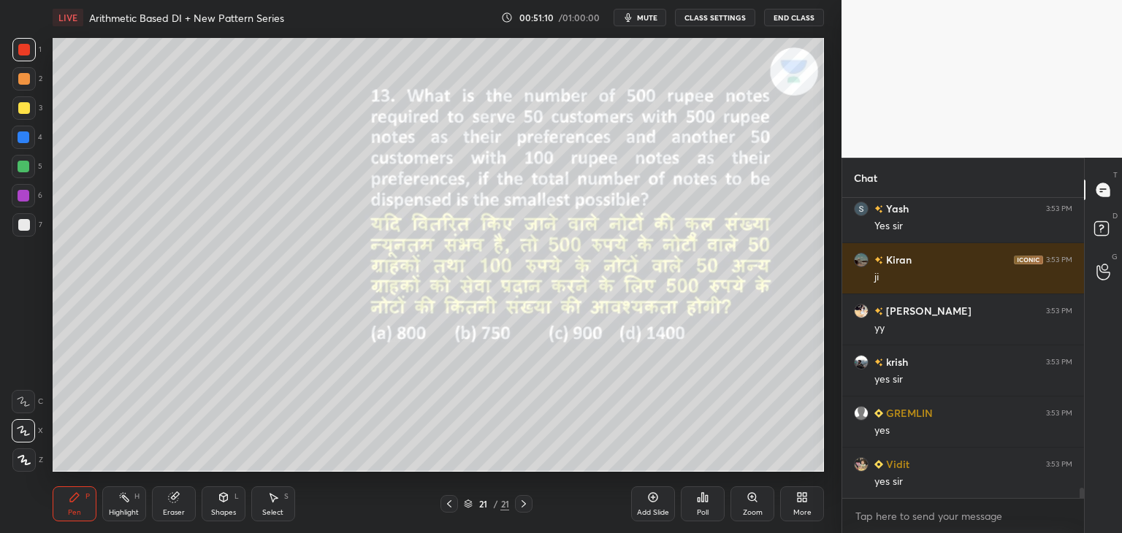
click at [501, 500] on div "21" at bounding box center [504, 503] width 9 height 13
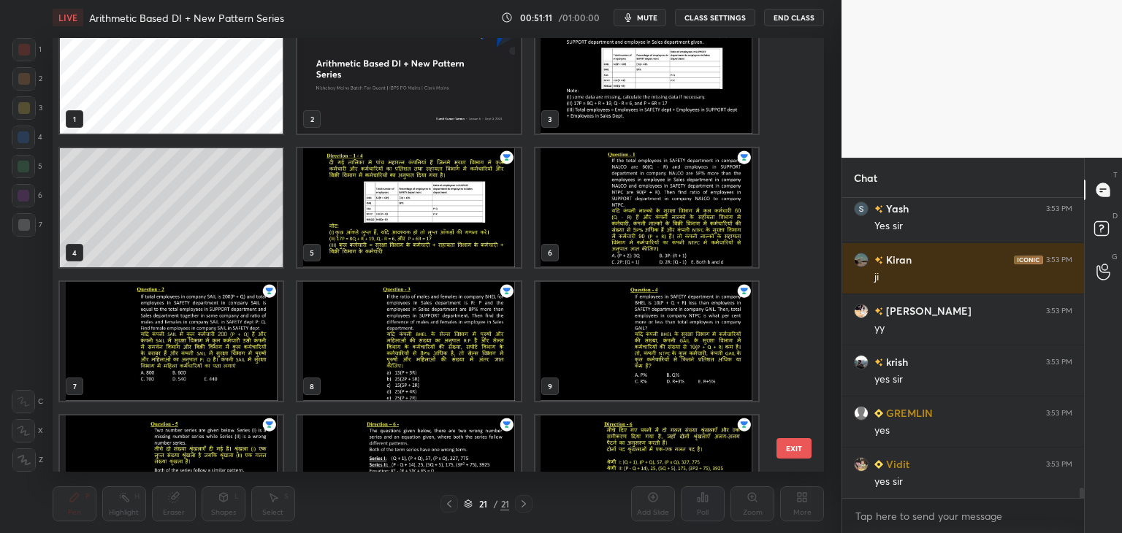
scroll to position [0, 0]
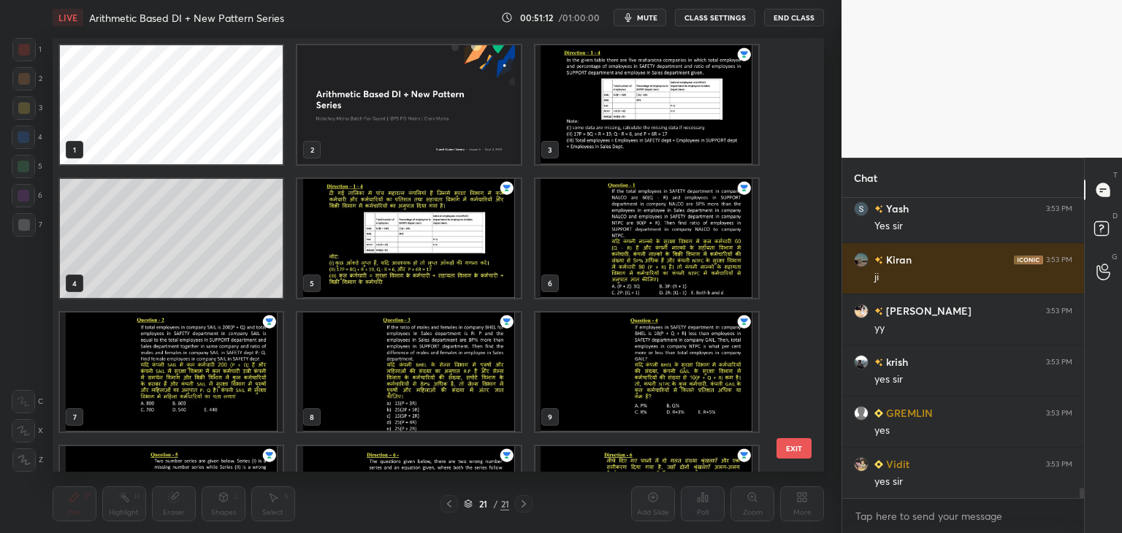
click at [627, 112] on img "grid" at bounding box center [646, 104] width 223 height 119
click at [601, 121] on img "grid" at bounding box center [646, 104] width 223 height 119
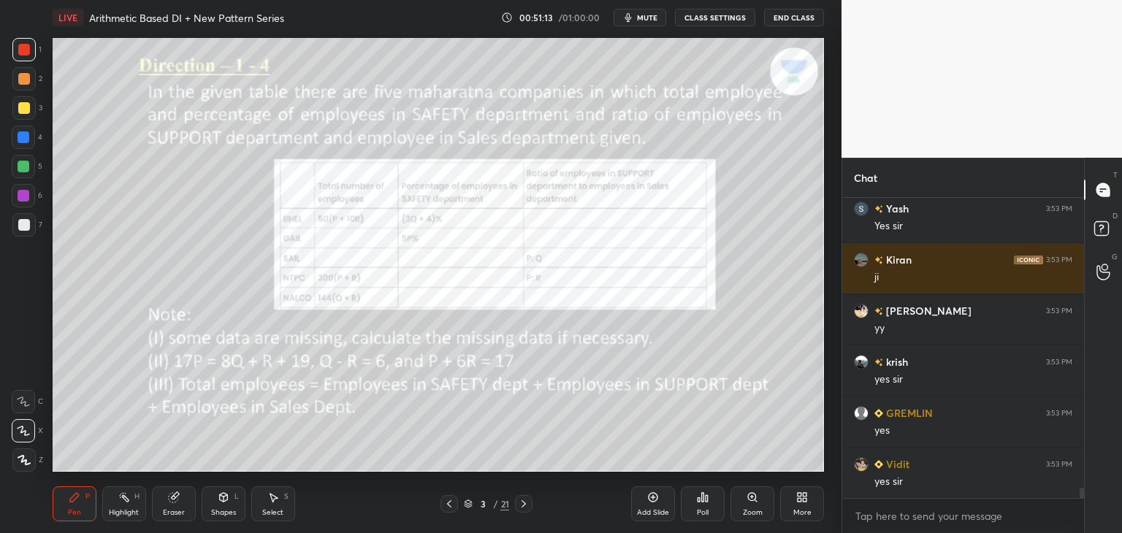
click at [602, 123] on img "grid" at bounding box center [646, 104] width 223 height 119
click at [495, 512] on div "3 / 21" at bounding box center [486, 504] width 92 height 18
click at [488, 506] on div "3" at bounding box center [483, 504] width 15 height 9
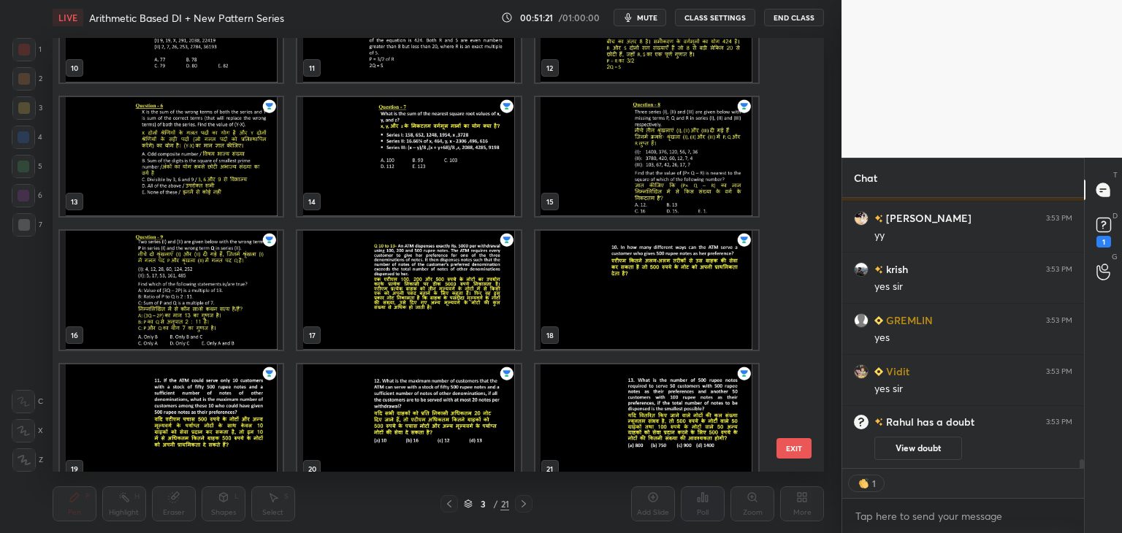
scroll to position [501, 0]
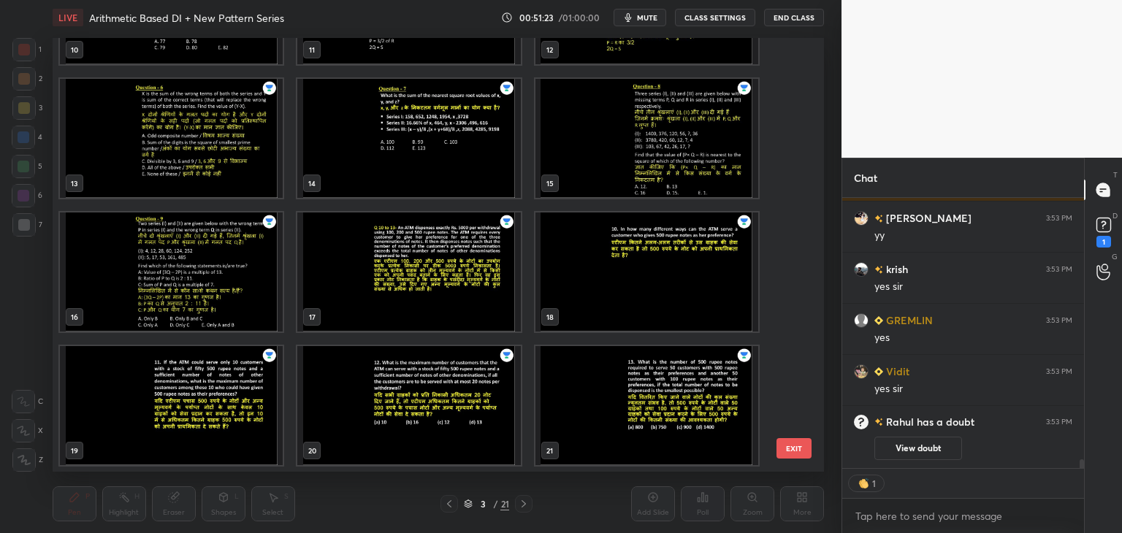
click at [559, 383] on img "grid" at bounding box center [646, 405] width 223 height 119
click at [559, 386] on img "grid" at bounding box center [646, 405] width 223 height 119
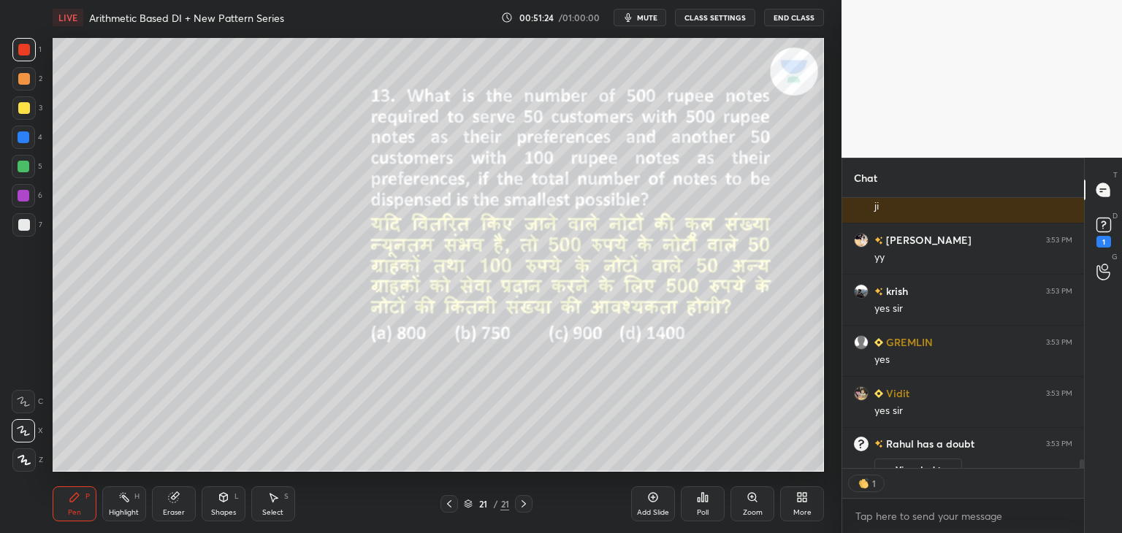
scroll to position [4, 4]
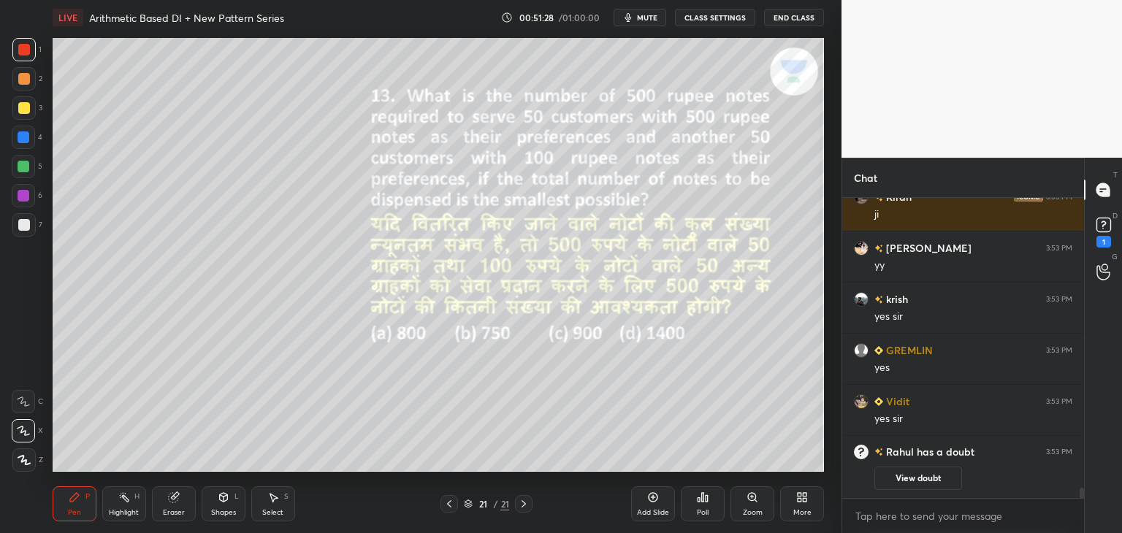
click at [448, 507] on icon at bounding box center [449, 504] width 12 height 12
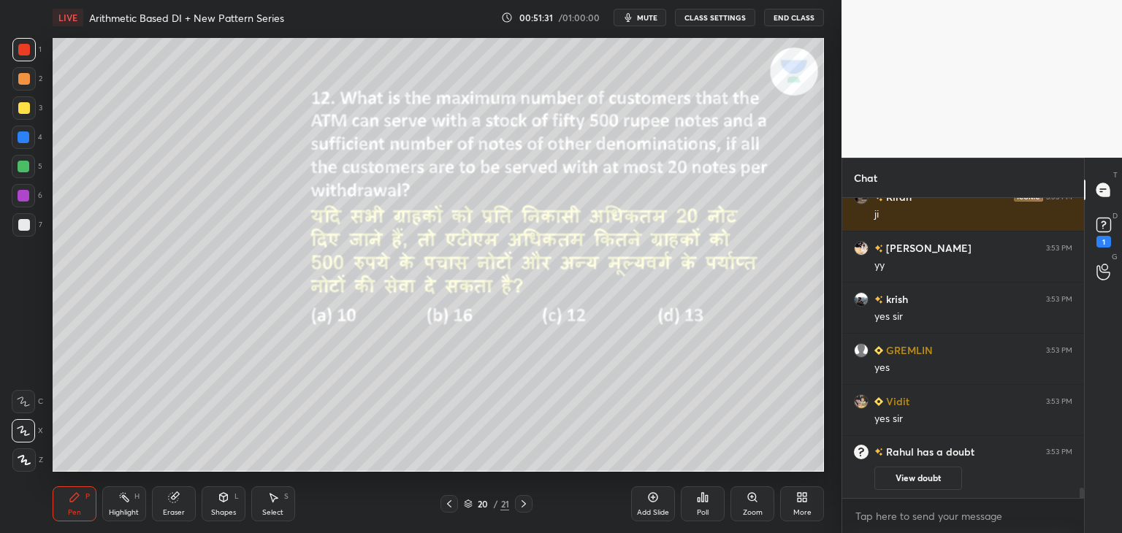
click at [451, 505] on icon at bounding box center [449, 504] width 12 height 12
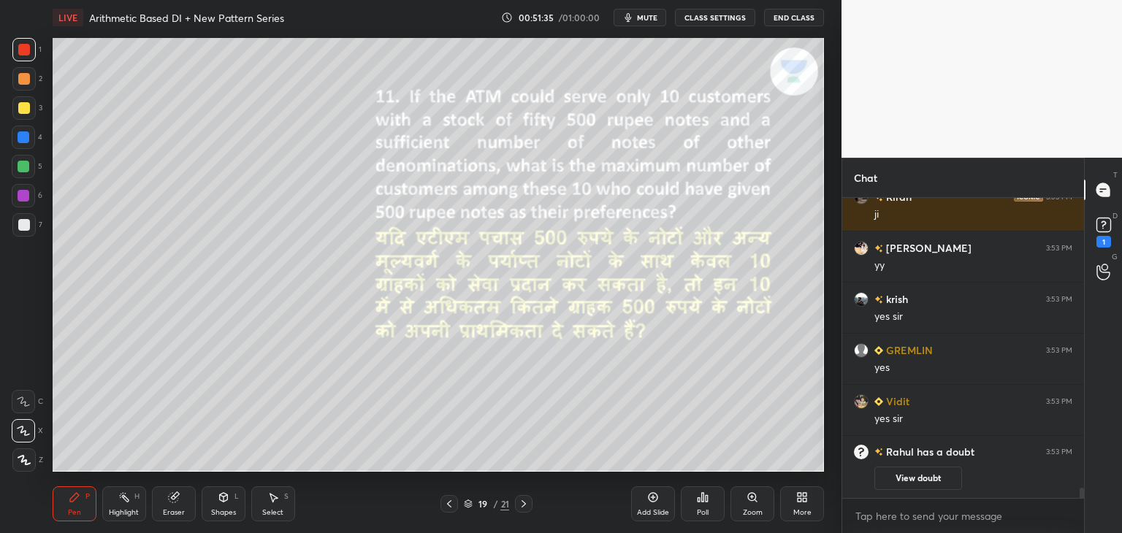
click at [451, 501] on icon at bounding box center [449, 503] width 4 height 7
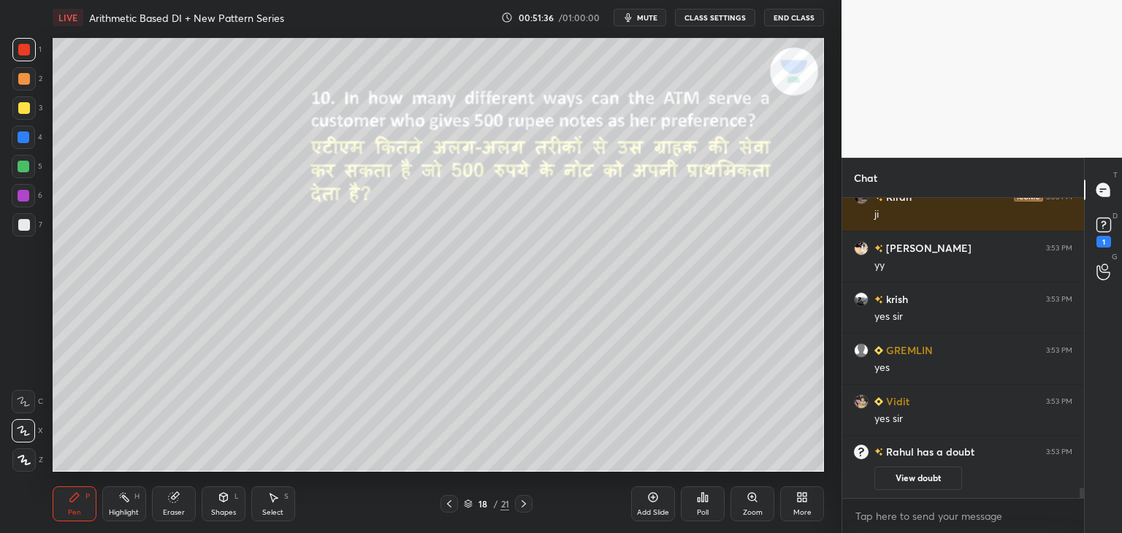
click at [449, 503] on icon at bounding box center [449, 503] width 4 height 7
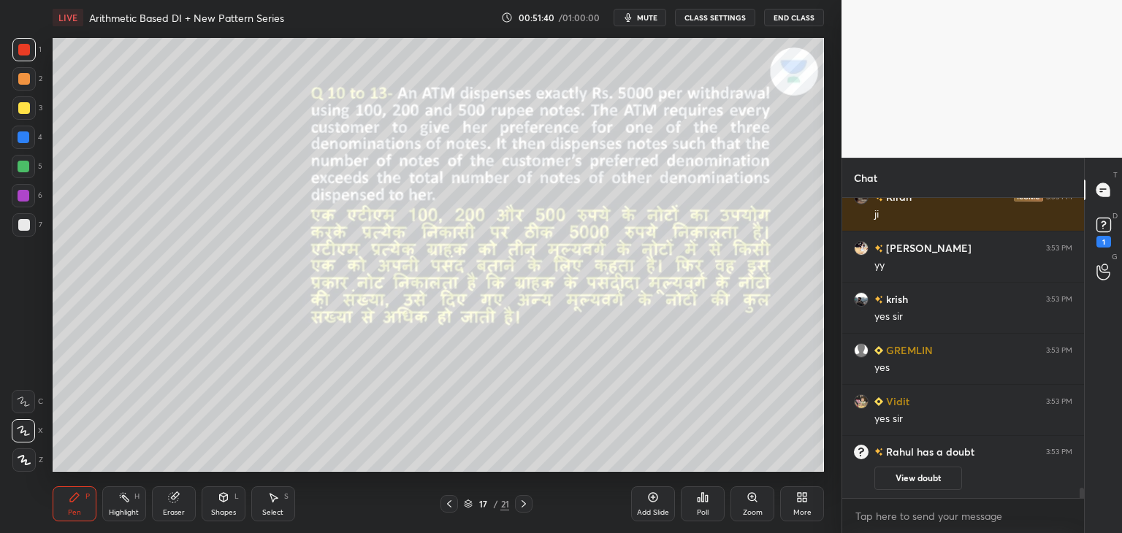
scroll to position [8094, 0]
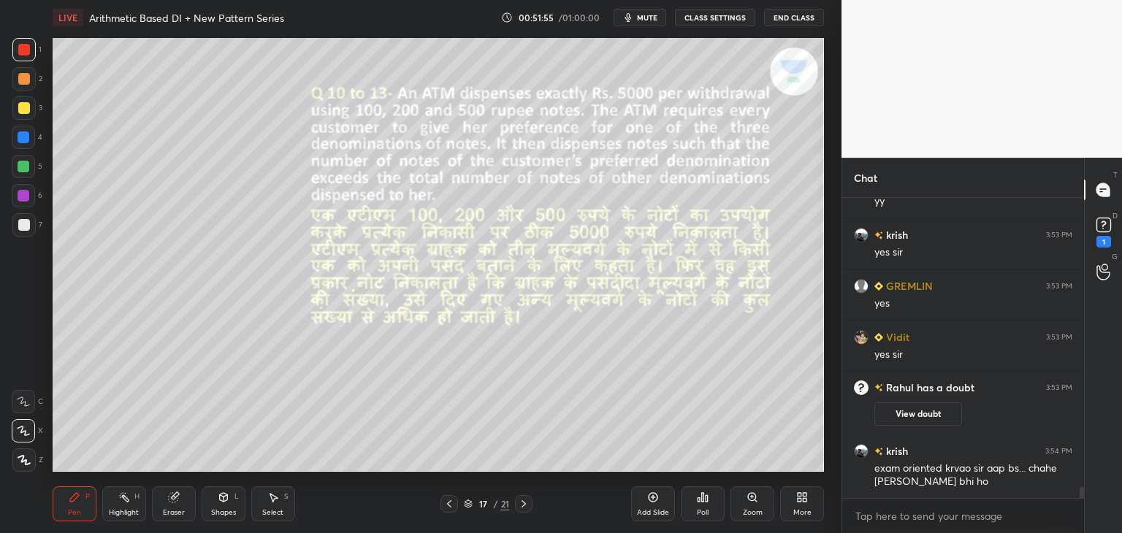
click at [485, 512] on div "17 / 21" at bounding box center [486, 504] width 92 height 18
click at [481, 506] on div "17" at bounding box center [483, 504] width 15 height 9
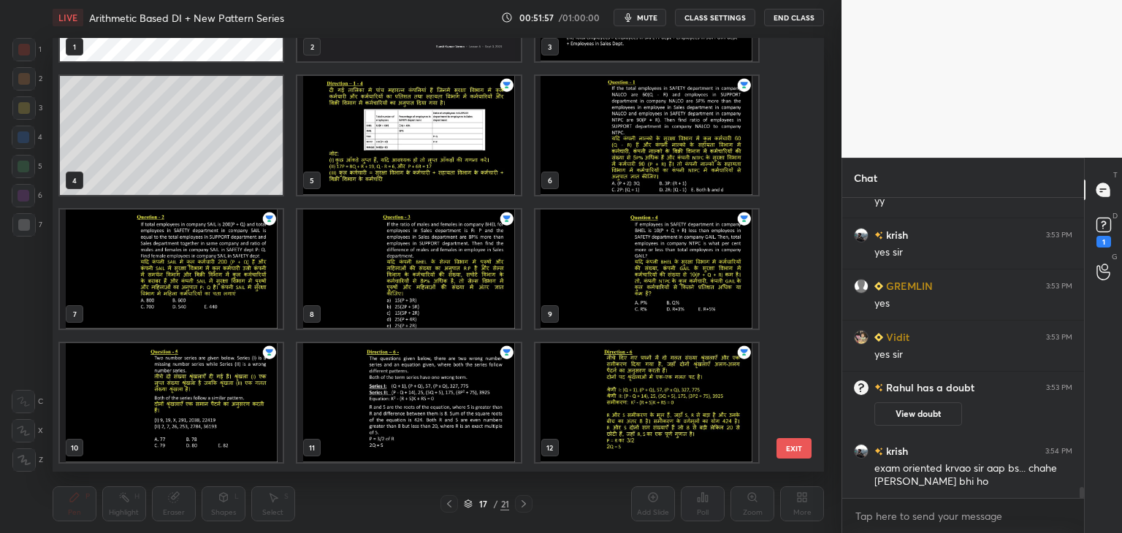
scroll to position [0, 0]
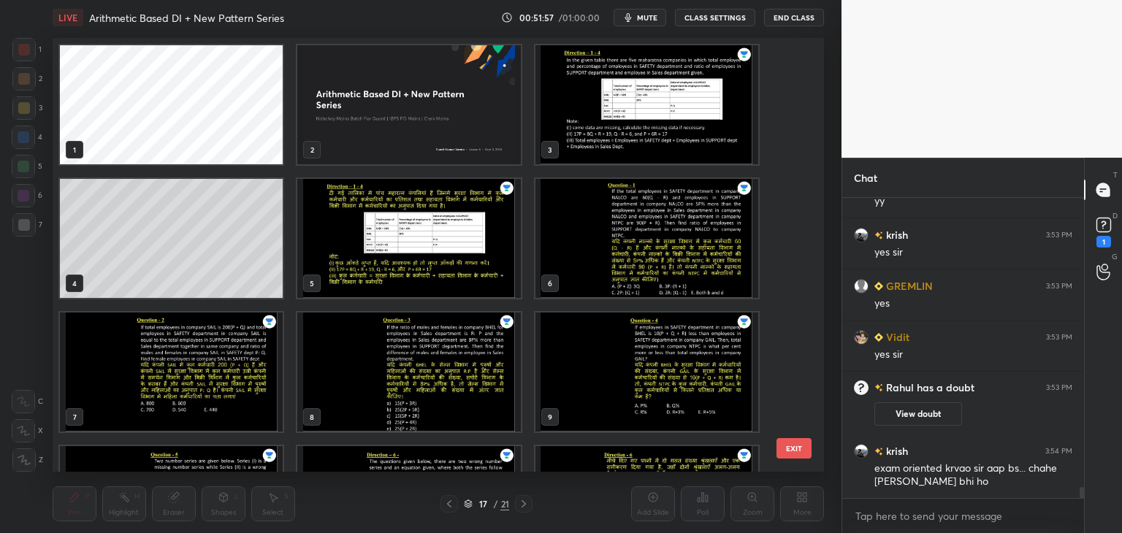
click at [645, 126] on img "grid" at bounding box center [646, 104] width 223 height 119
click at [650, 131] on img "grid" at bounding box center [646, 104] width 223 height 119
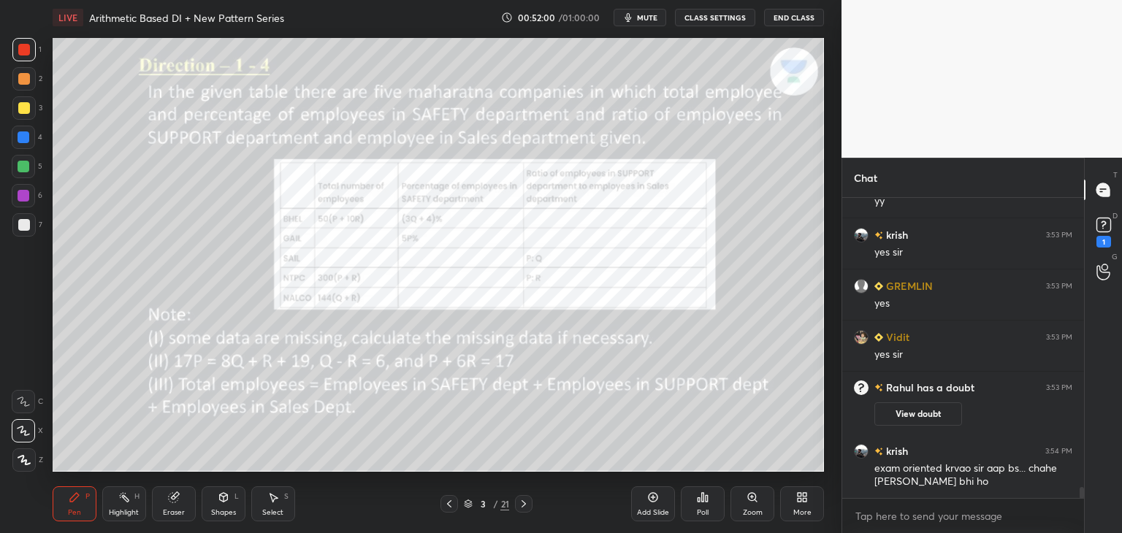
click at [493, 507] on div "/" at bounding box center [495, 504] width 4 height 9
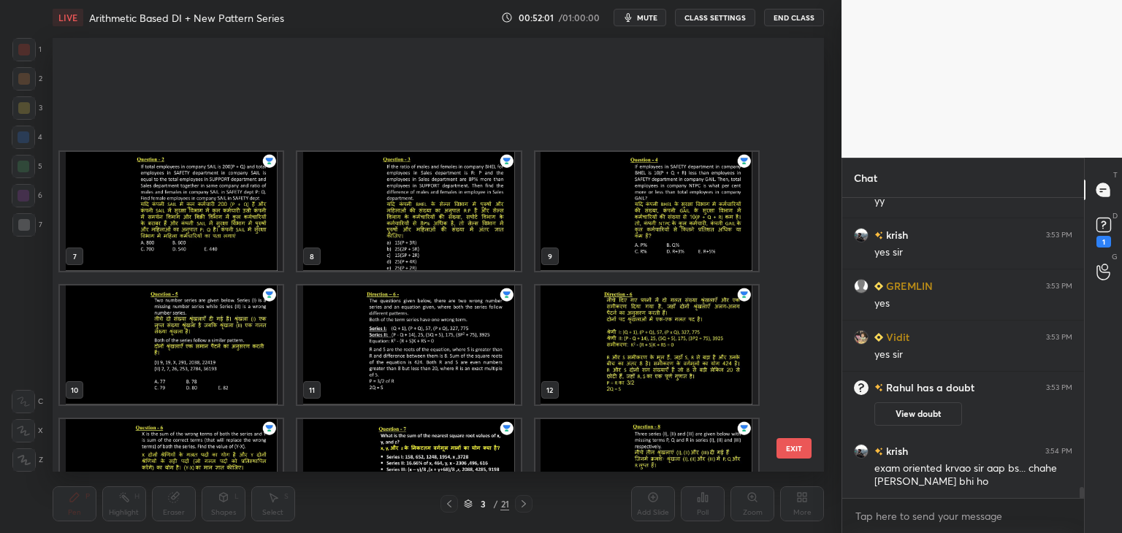
scroll to position [501, 0]
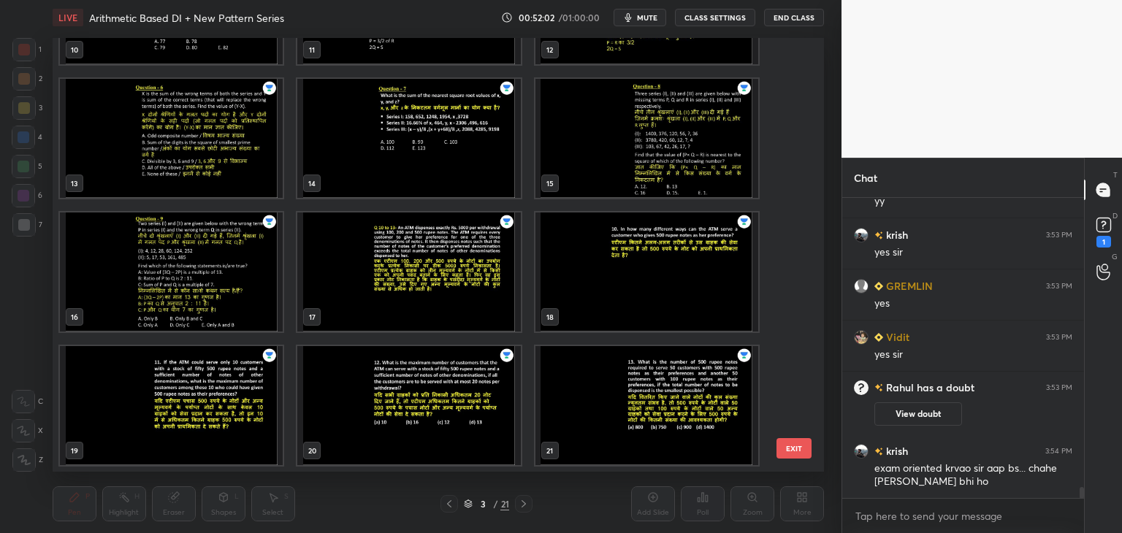
click at [472, 314] on img "grid" at bounding box center [408, 272] width 223 height 119
click at [476, 315] on img "grid" at bounding box center [408, 272] width 223 height 119
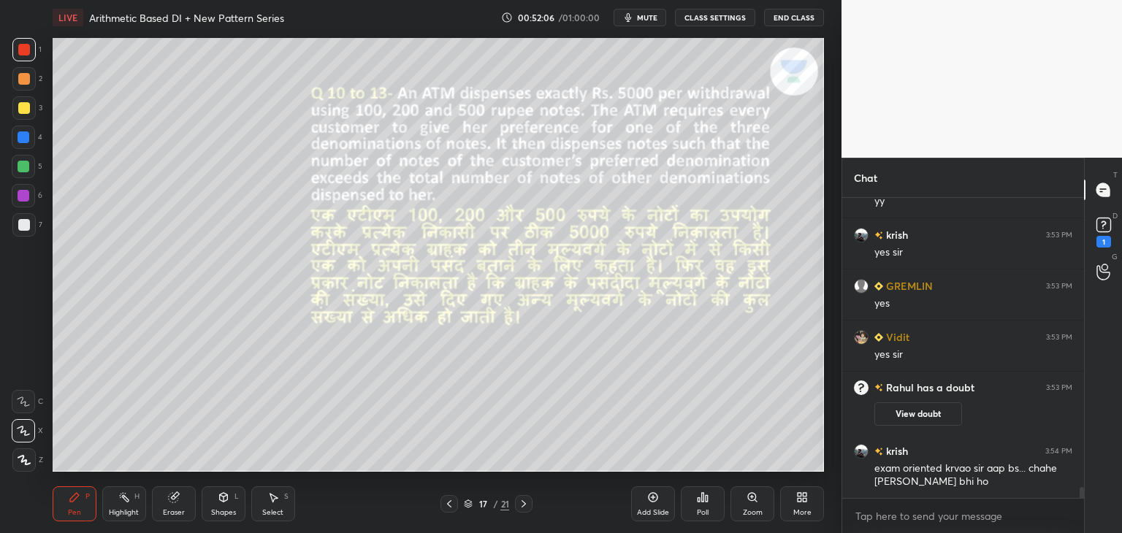
scroll to position [8146, 0]
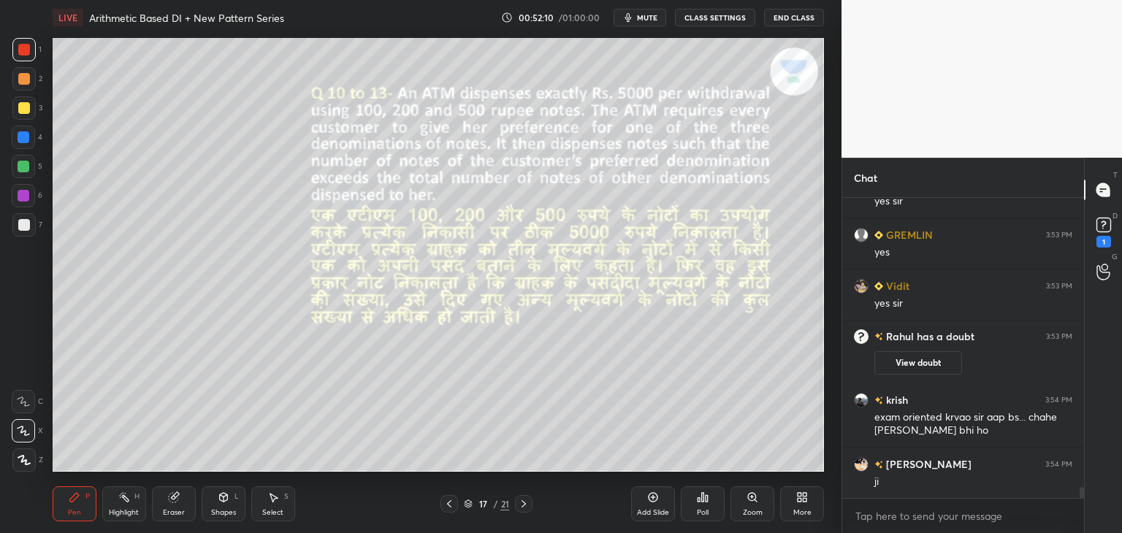
click at [496, 503] on div "/" at bounding box center [495, 504] width 4 height 9
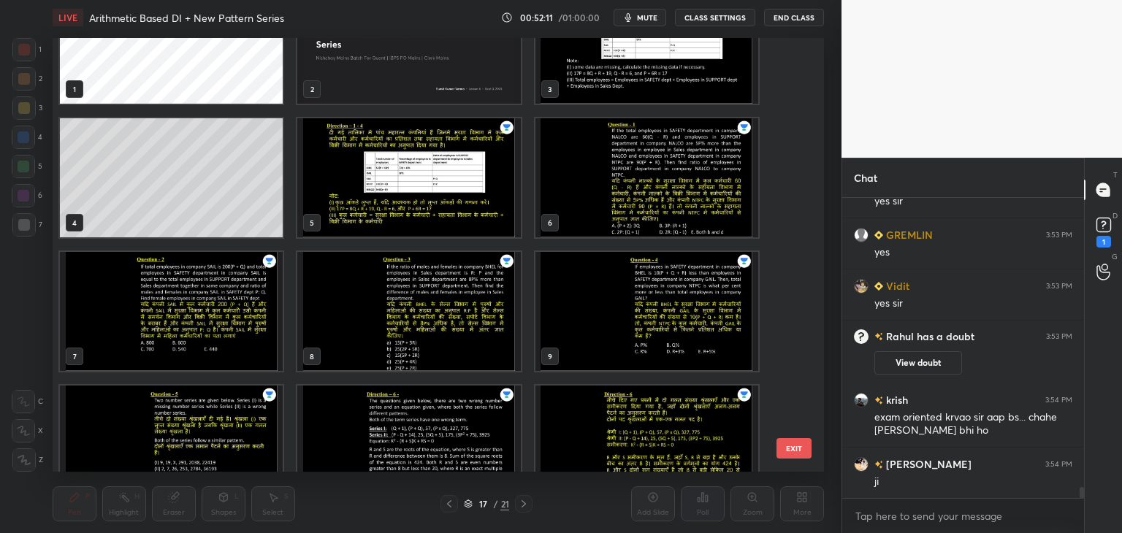
scroll to position [0, 0]
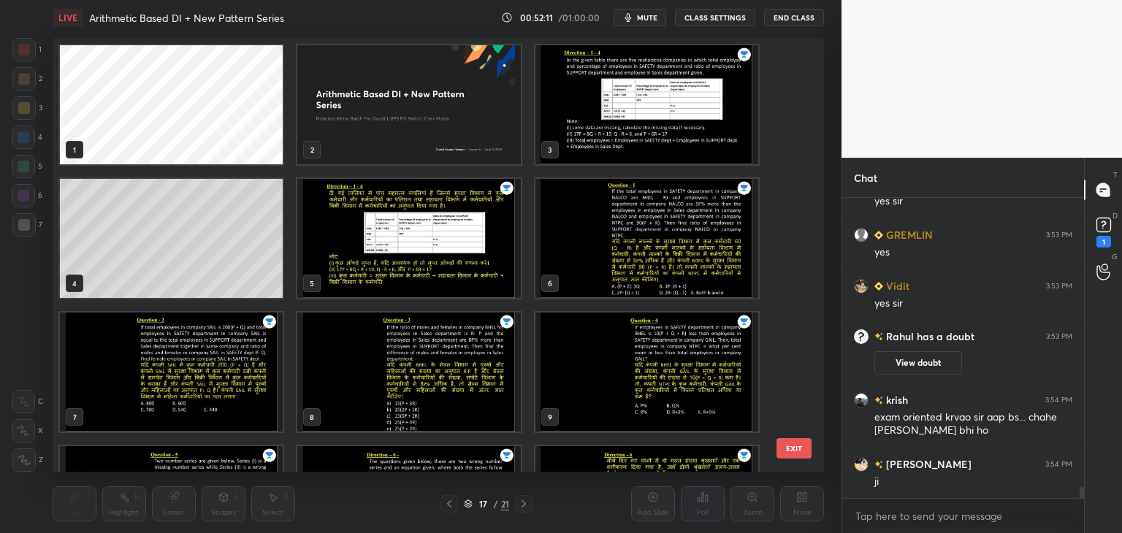
click at [614, 131] on img "grid" at bounding box center [646, 104] width 223 height 119
click at [616, 134] on img "grid" at bounding box center [646, 104] width 223 height 119
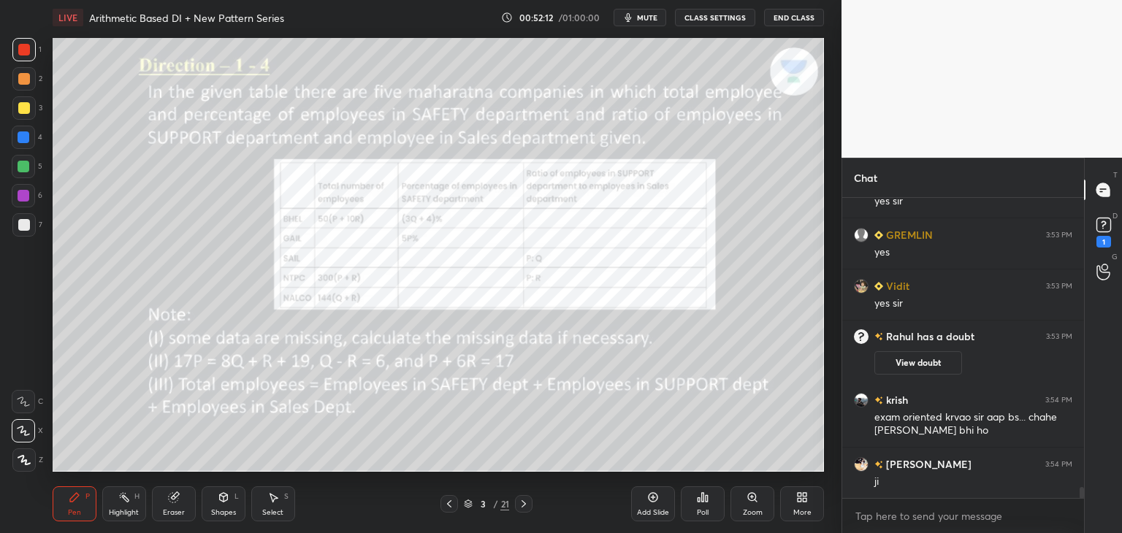
click at [630, 140] on img "grid" at bounding box center [646, 104] width 223 height 119
click at [520, 508] on icon at bounding box center [524, 504] width 12 height 12
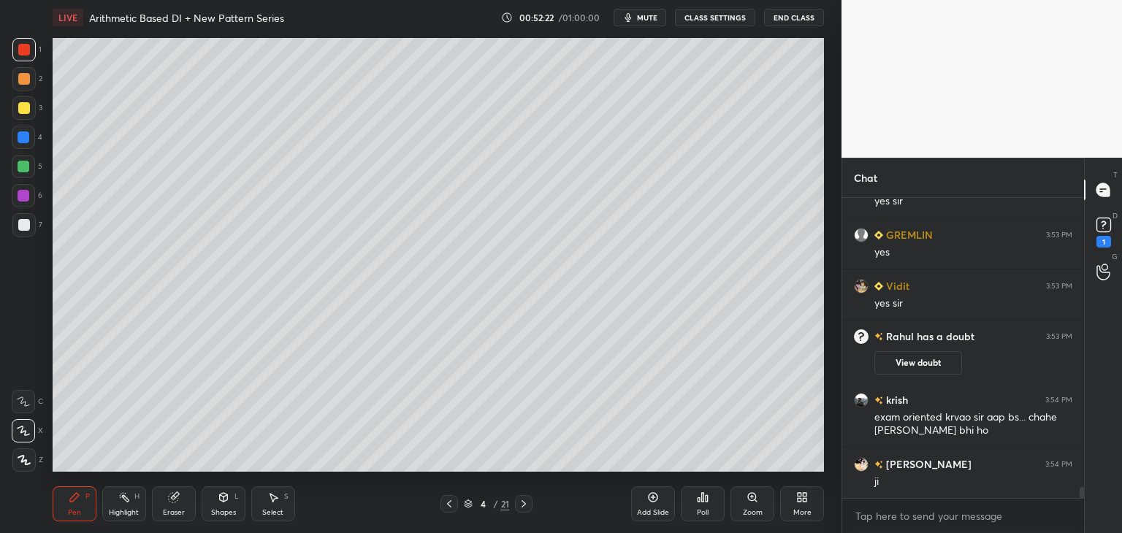
click at [522, 503] on icon at bounding box center [524, 504] width 12 height 12
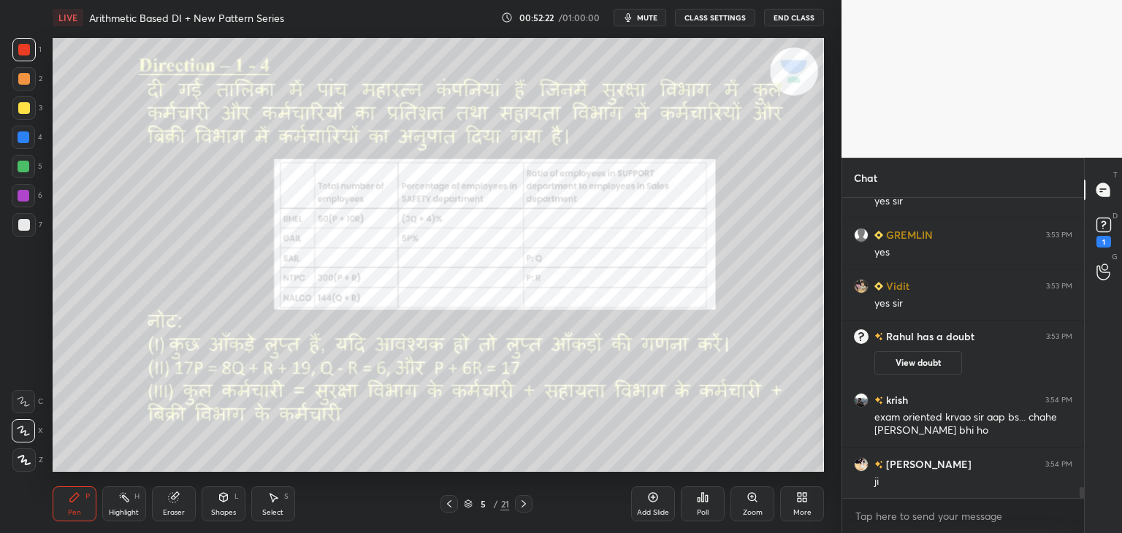
click at [524, 503] on icon at bounding box center [524, 503] width 4 height 7
click at [525, 501] on icon at bounding box center [524, 504] width 12 height 12
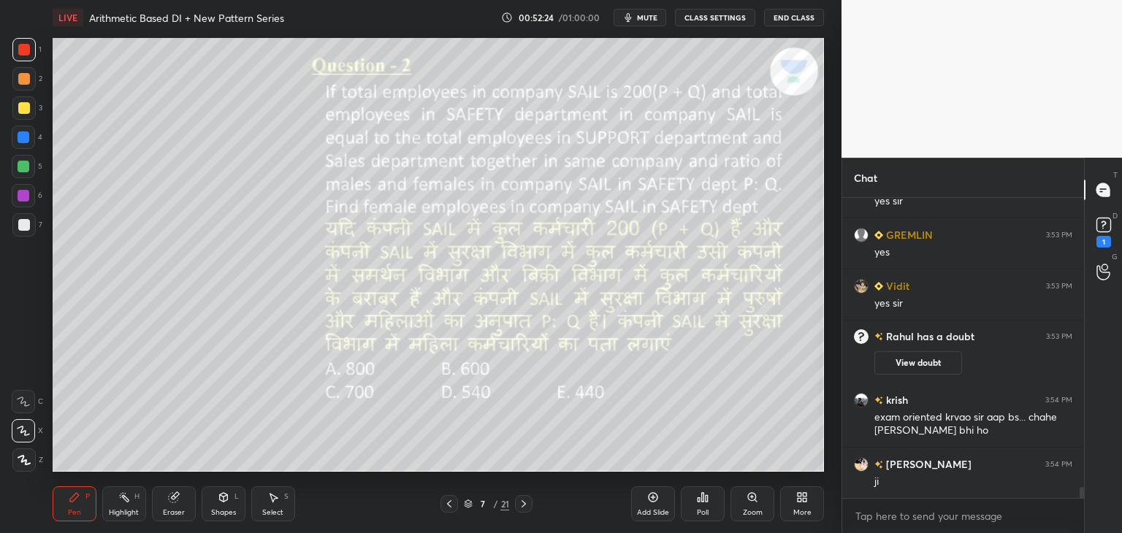
click at [526, 503] on icon at bounding box center [524, 504] width 12 height 12
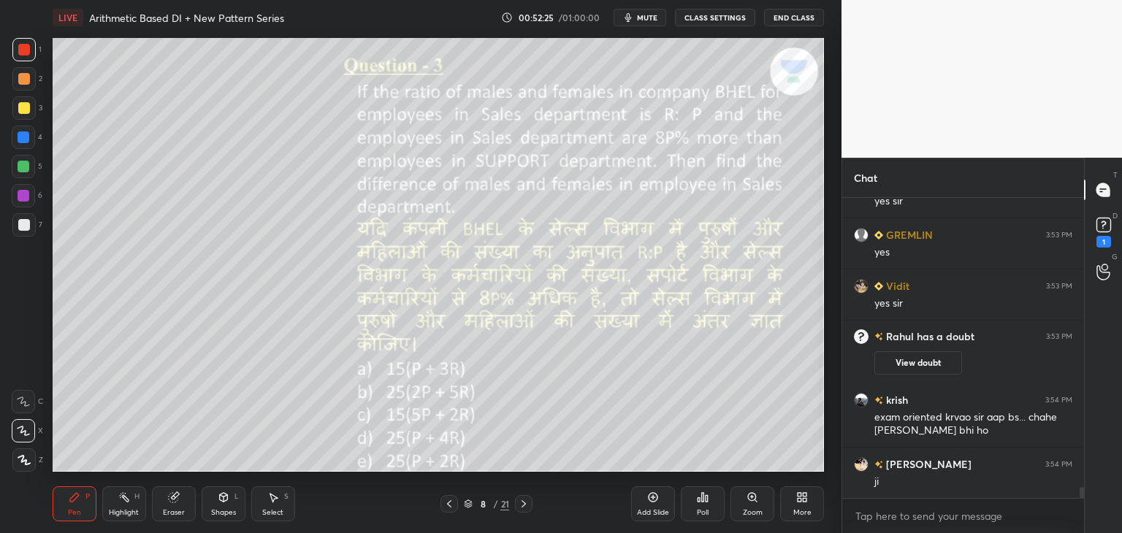
click at [526, 503] on icon at bounding box center [524, 504] width 12 height 12
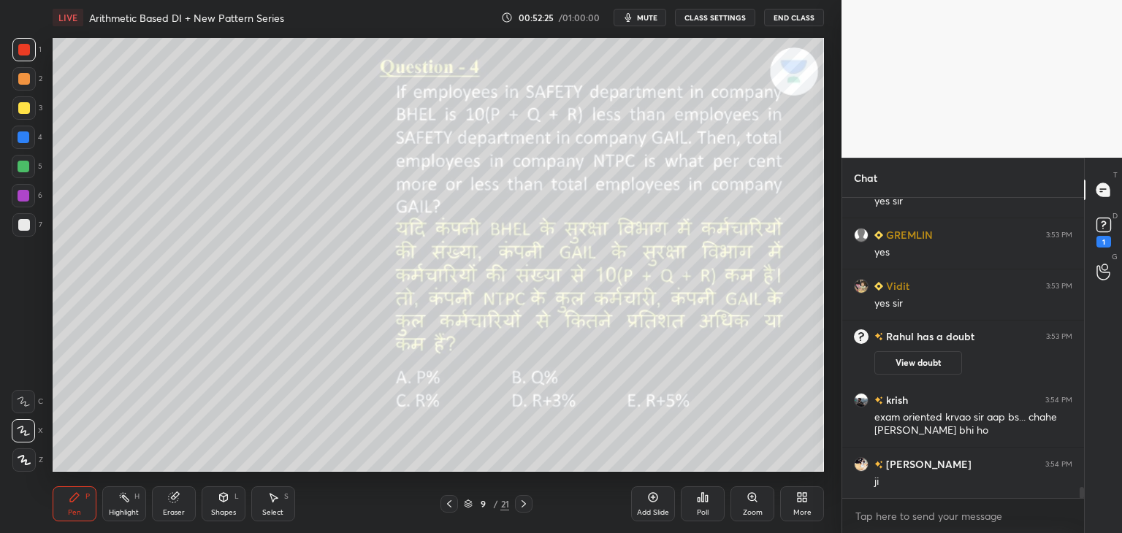
click at [529, 503] on icon at bounding box center [524, 504] width 12 height 12
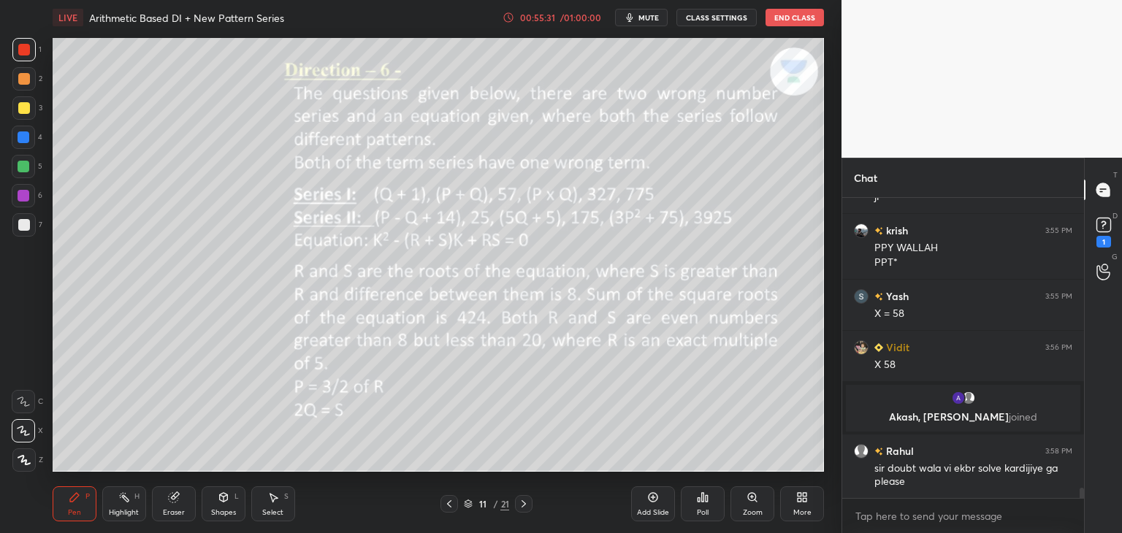
scroll to position [8357, 0]
click at [1103, 229] on rect at bounding box center [1103, 225] width 14 height 14
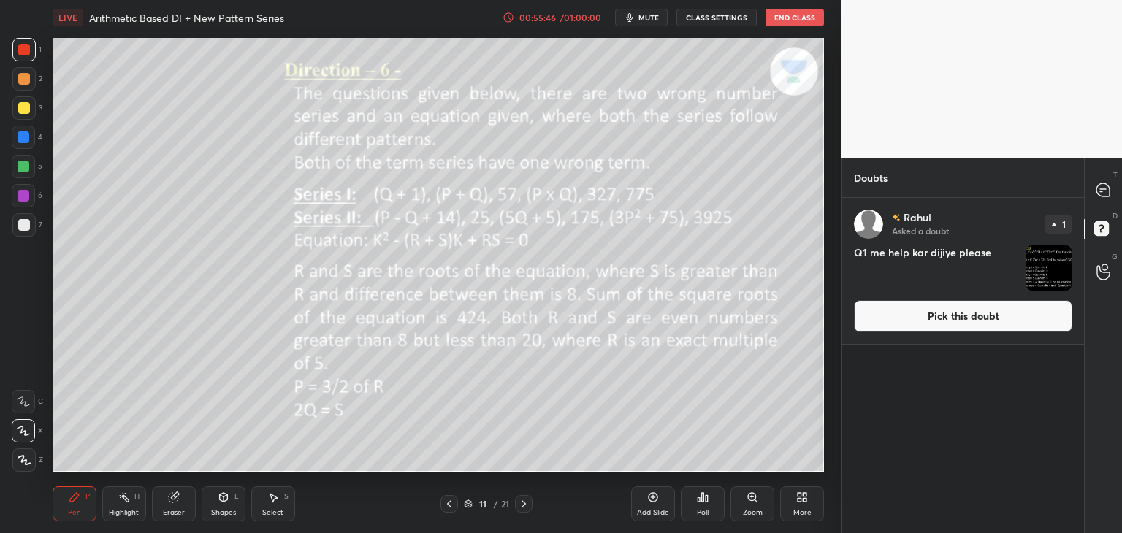
click at [929, 315] on button "Pick this doubt" at bounding box center [963, 316] width 218 height 32
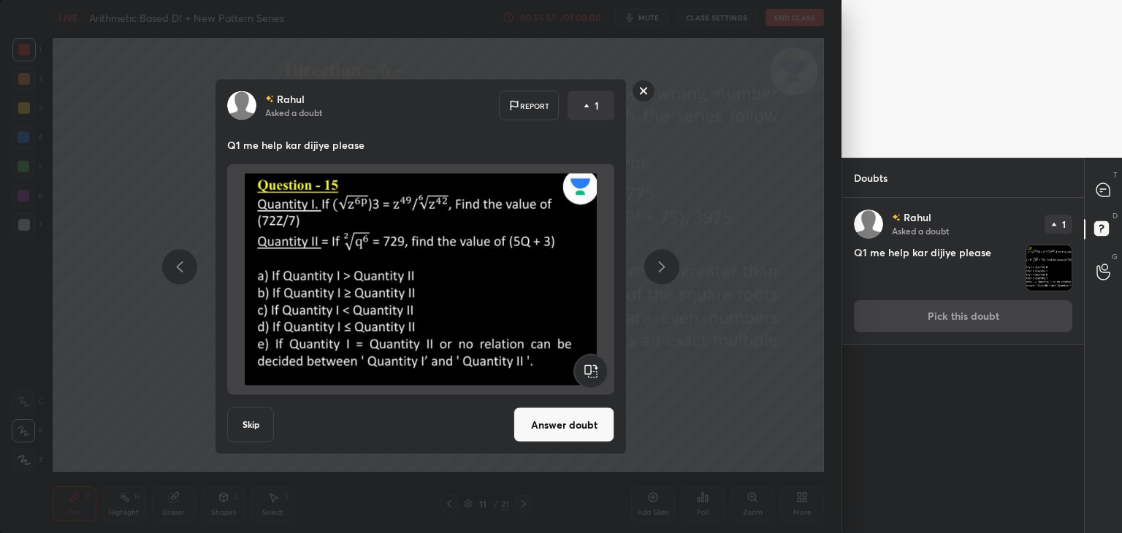
click at [563, 421] on button "Answer doubt" at bounding box center [563, 425] width 101 height 35
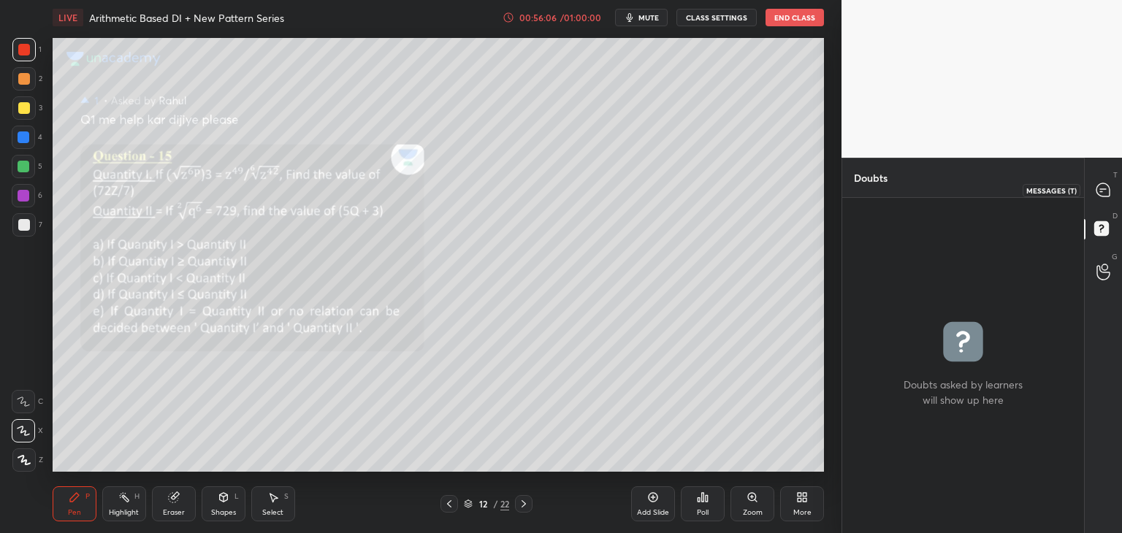
click at [1104, 186] on icon at bounding box center [1102, 189] width 13 height 13
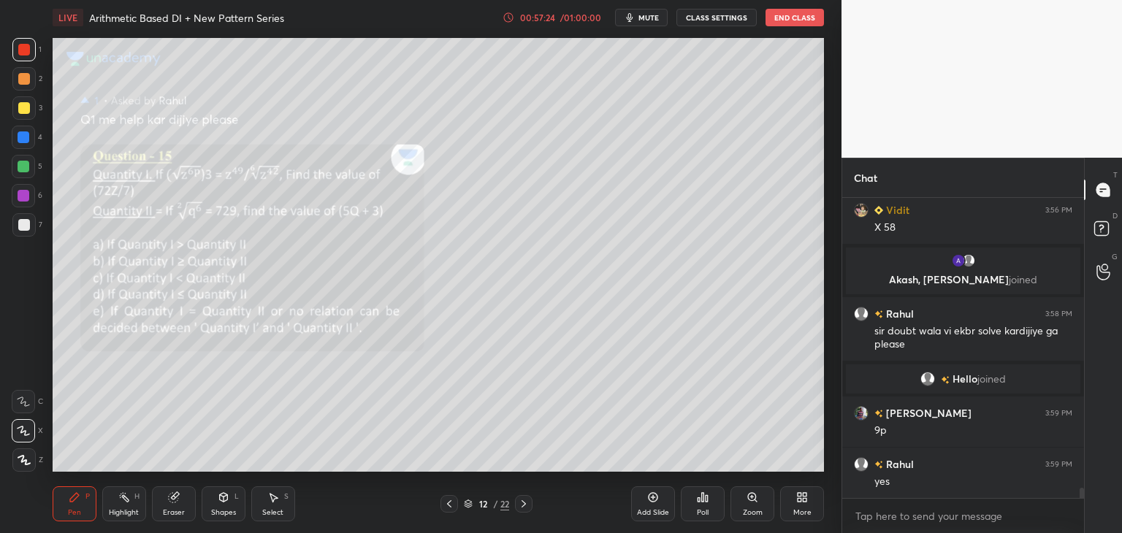
scroll to position [8447, 0]
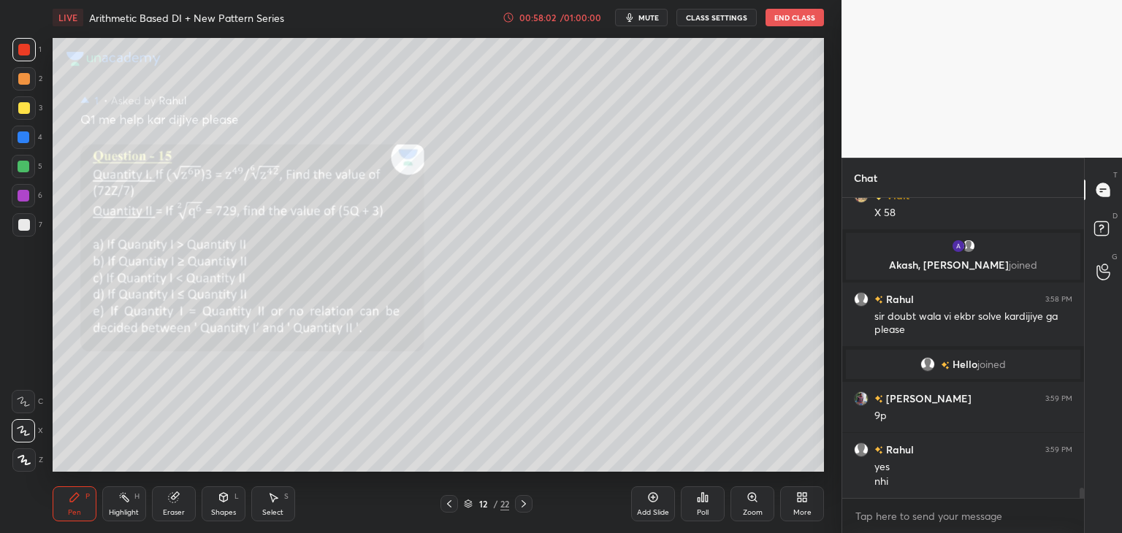
click at [453, 506] on icon at bounding box center [449, 504] width 12 height 12
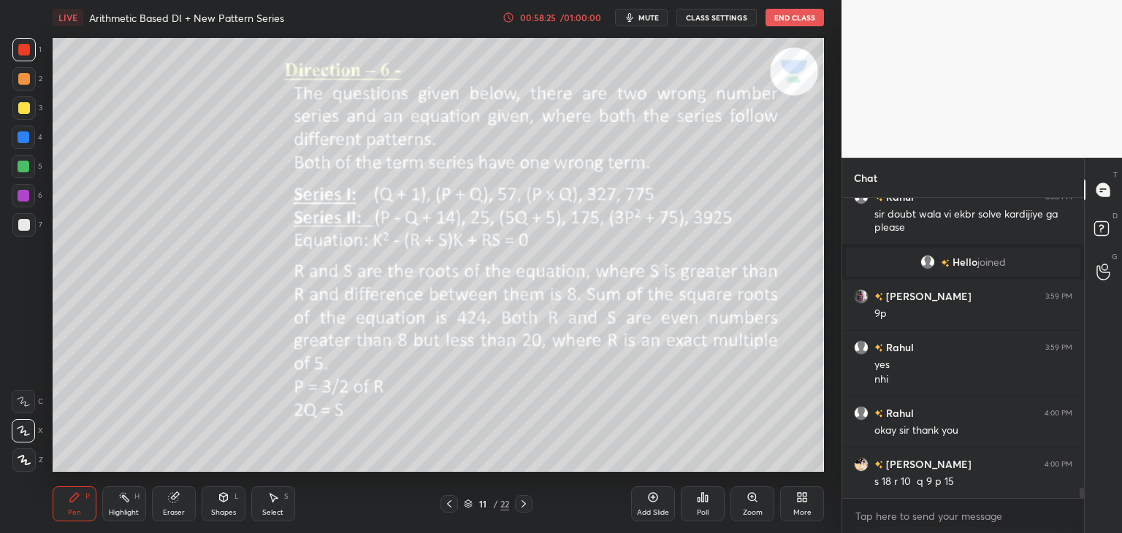
scroll to position [8600, 0]
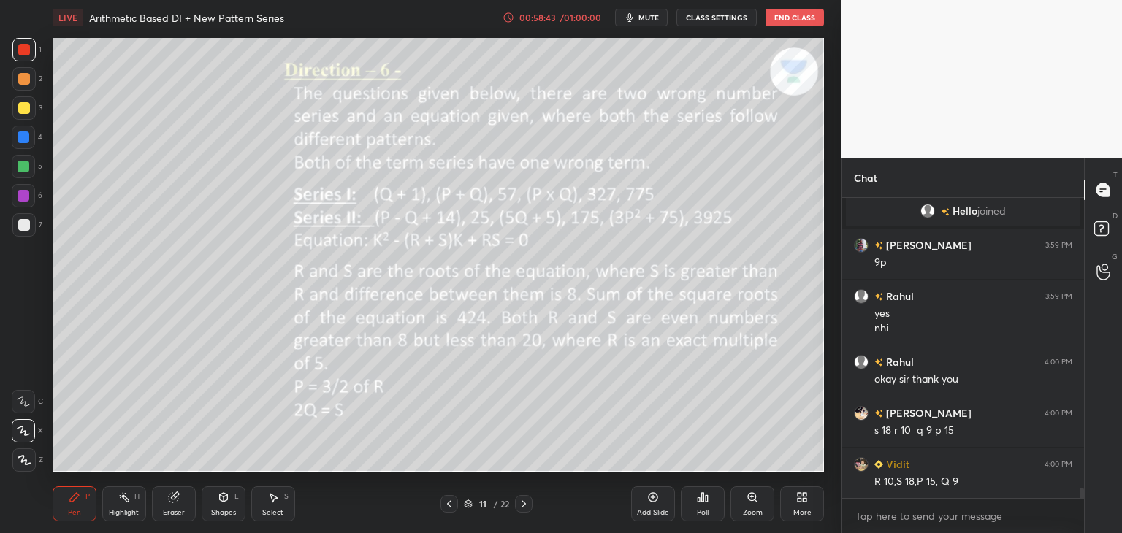
click at [24, 145] on div at bounding box center [23, 137] width 23 height 23
click at [578, 21] on div "/ 01:00:00" at bounding box center [580, 17] width 45 height 9
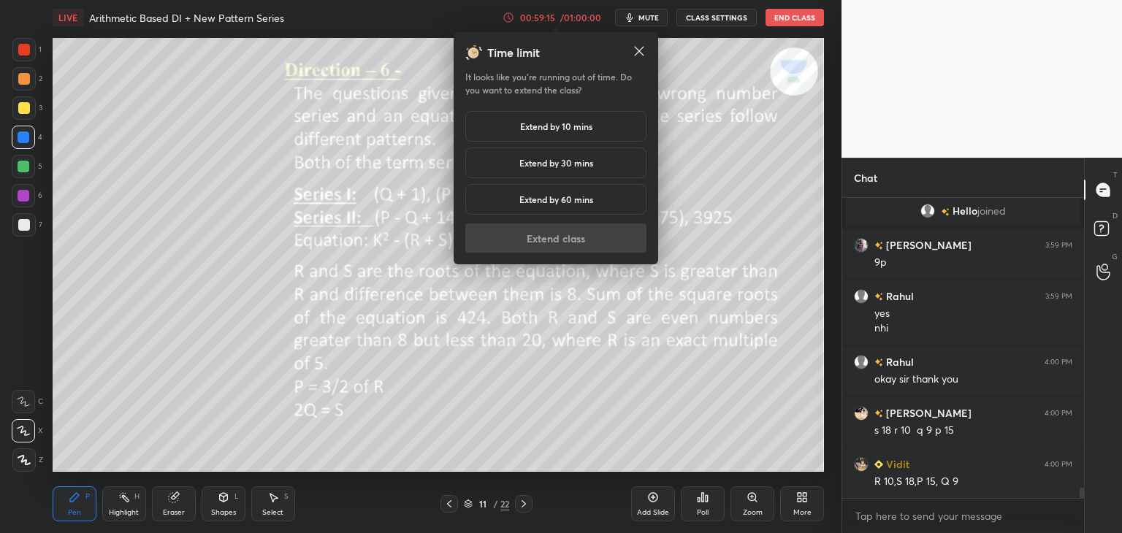
click at [568, 128] on h5 "Extend by 10 mins" at bounding box center [556, 126] width 72 height 13
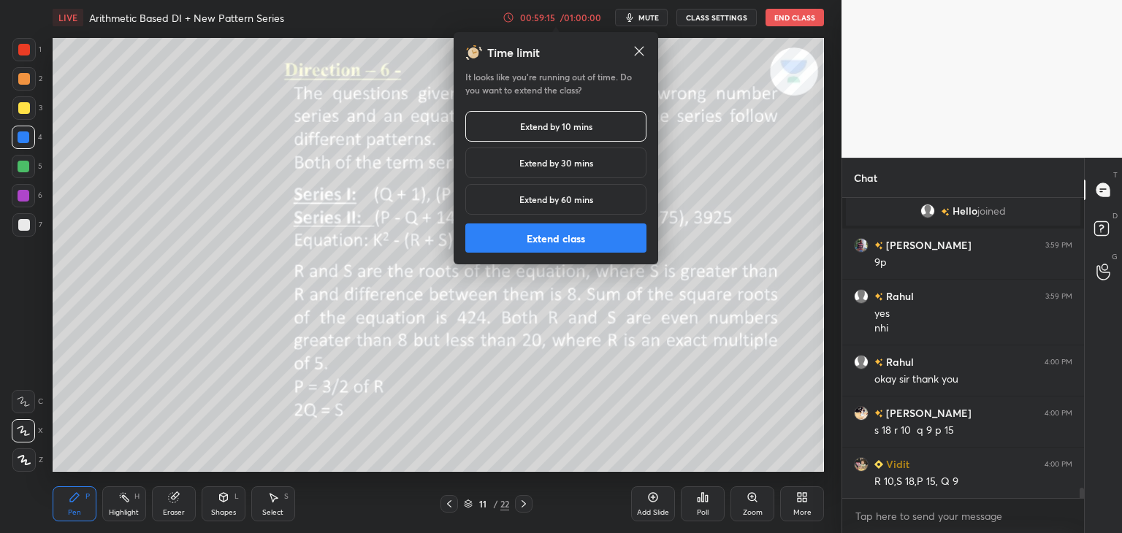
click at [561, 249] on button "Extend class" at bounding box center [555, 238] width 181 height 29
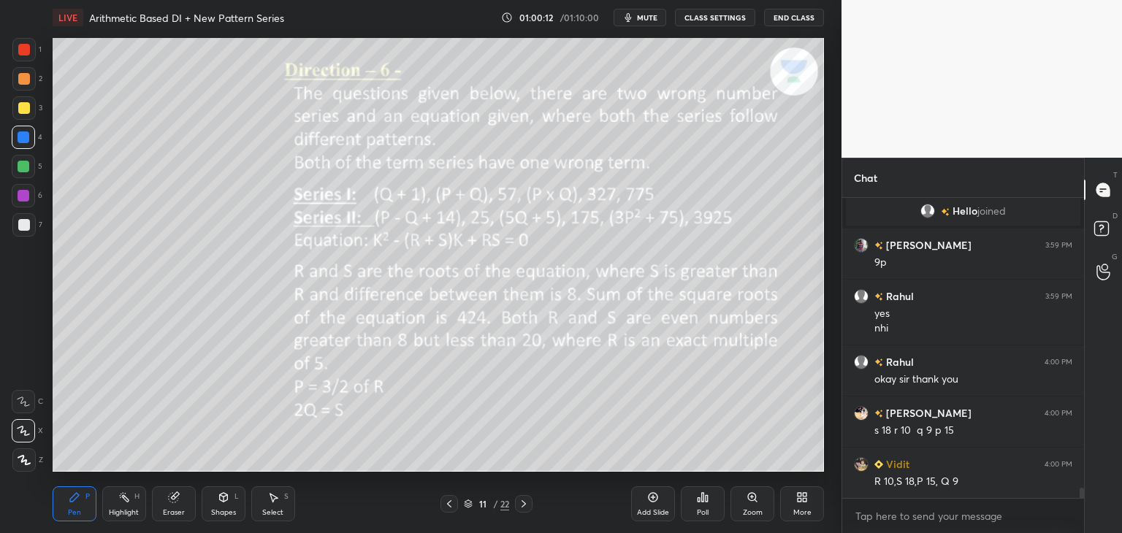
click at [31, 52] on div at bounding box center [23, 49] width 23 height 23
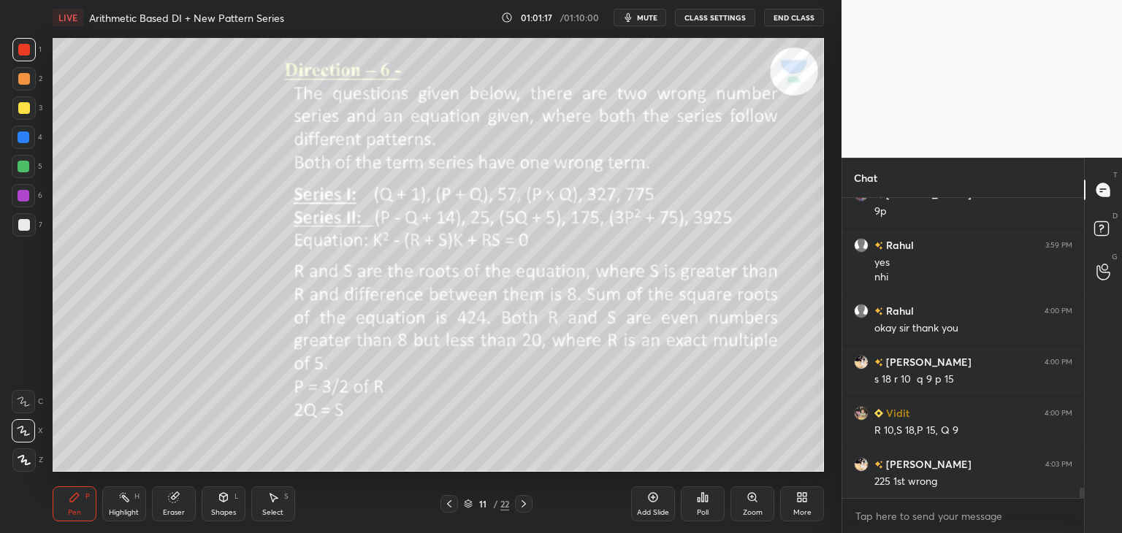
scroll to position [8702, 0]
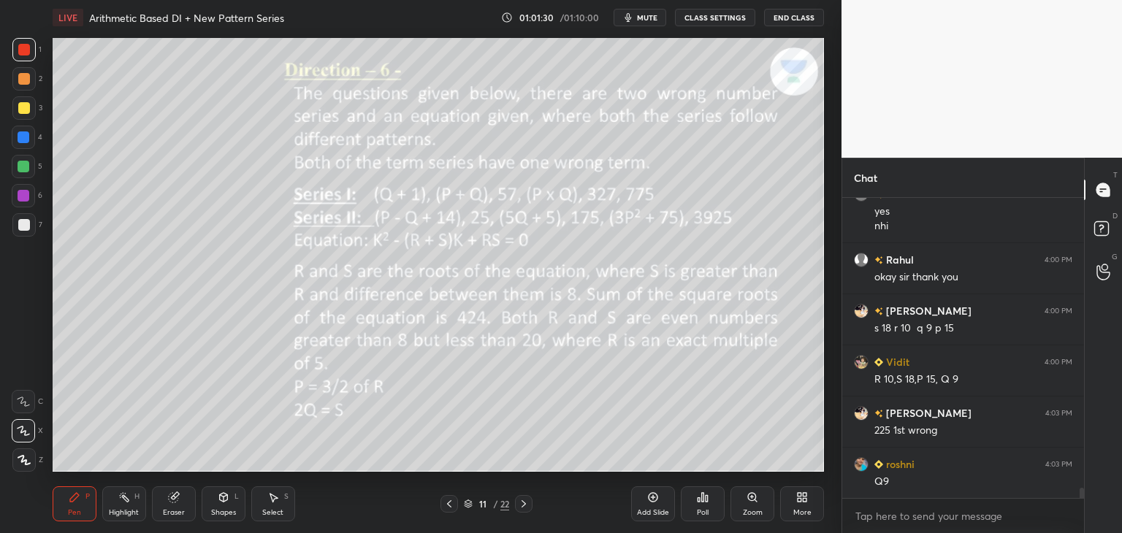
click at [15, 112] on div at bounding box center [23, 107] width 23 height 23
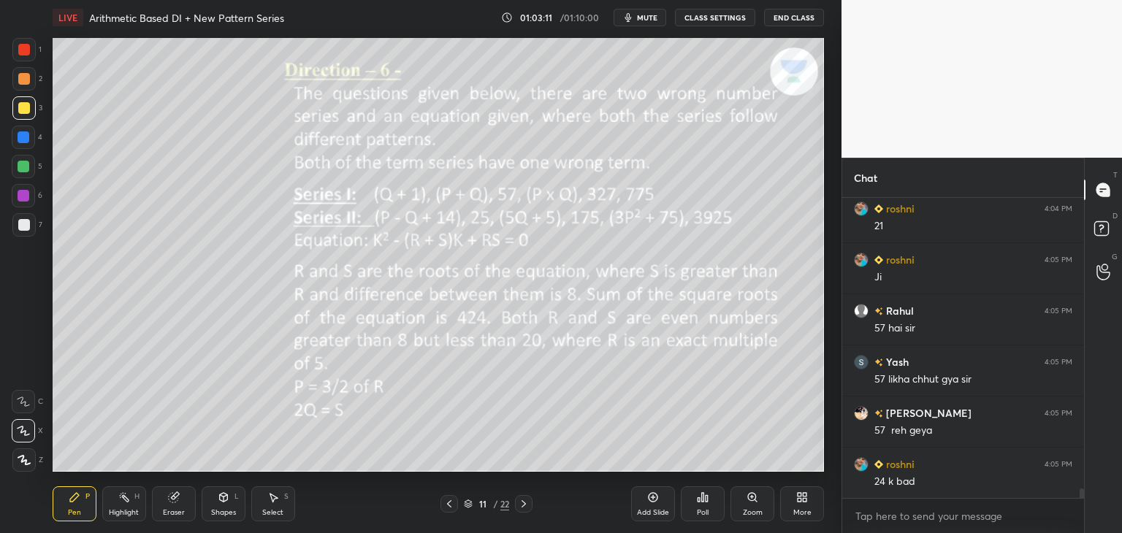
scroll to position [9213, 0]
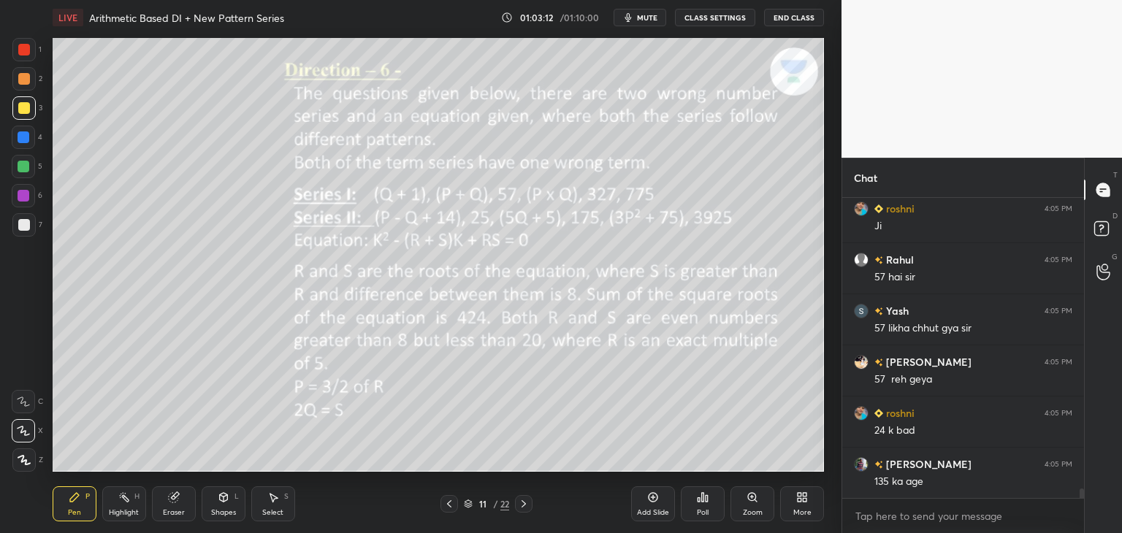
click at [169, 506] on div "Eraser" at bounding box center [174, 503] width 44 height 35
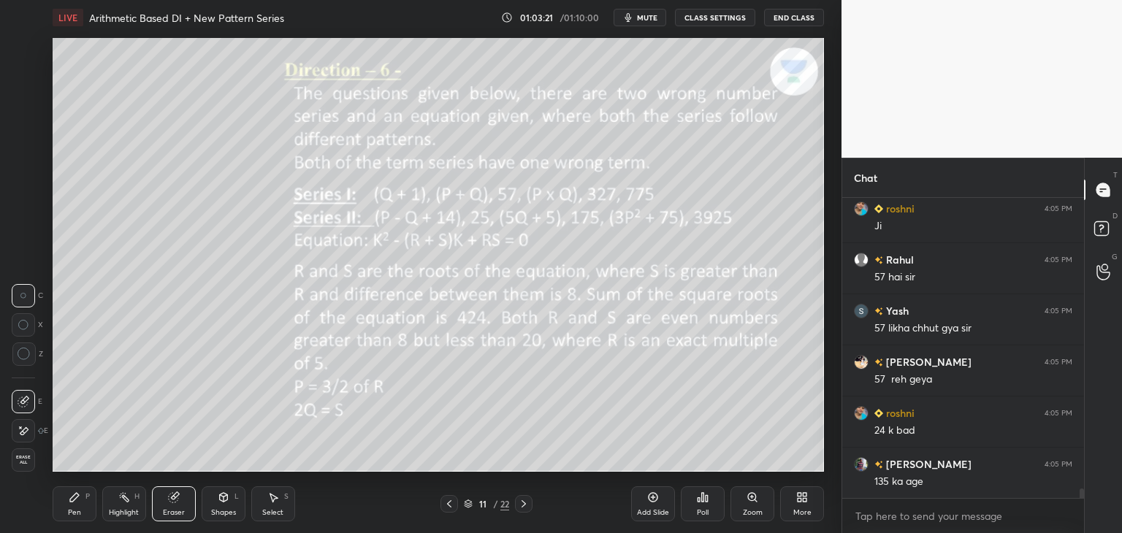
click at [31, 356] on div at bounding box center [23, 354] width 23 height 23
click at [26, 440] on div at bounding box center [23, 430] width 23 height 23
click at [87, 500] on div "P" at bounding box center [87, 496] width 4 height 7
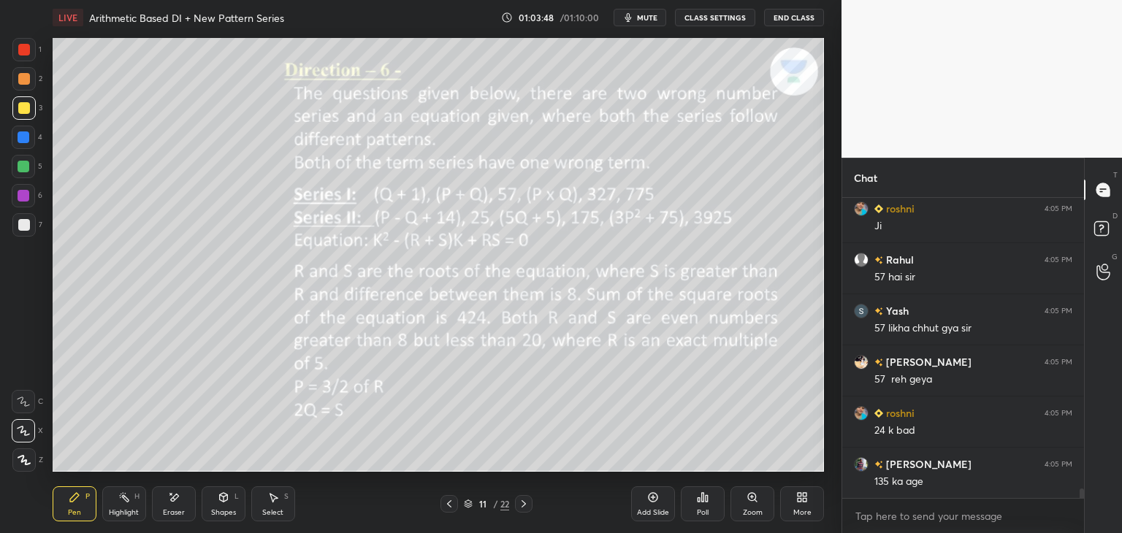
click at [172, 503] on icon at bounding box center [174, 498] width 12 height 12
click at [73, 498] on icon at bounding box center [74, 497] width 9 height 9
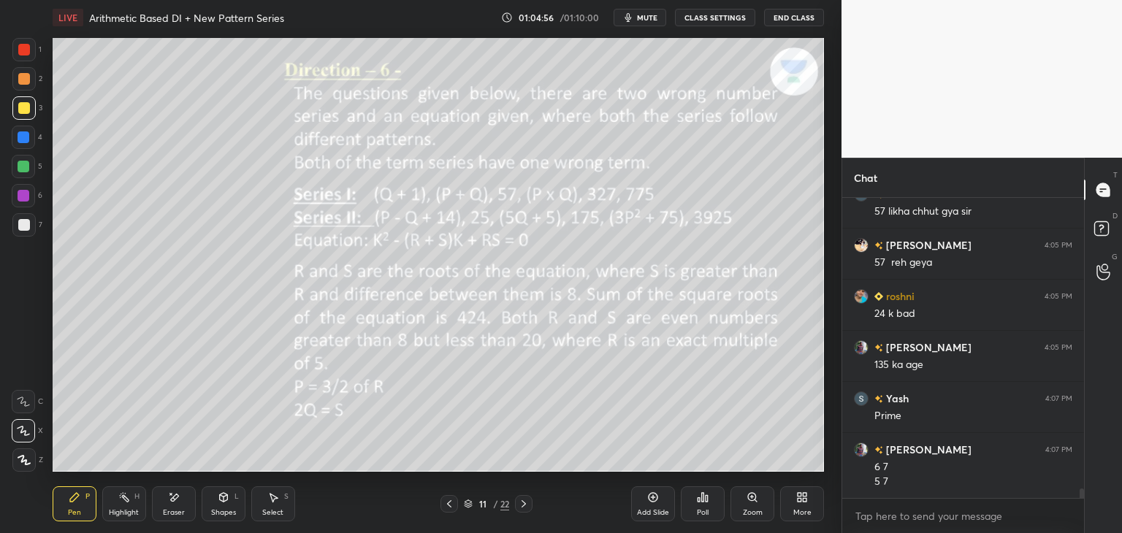
click at [167, 500] on div "Eraser" at bounding box center [174, 503] width 44 height 35
click at [77, 498] on icon at bounding box center [75, 498] width 12 height 12
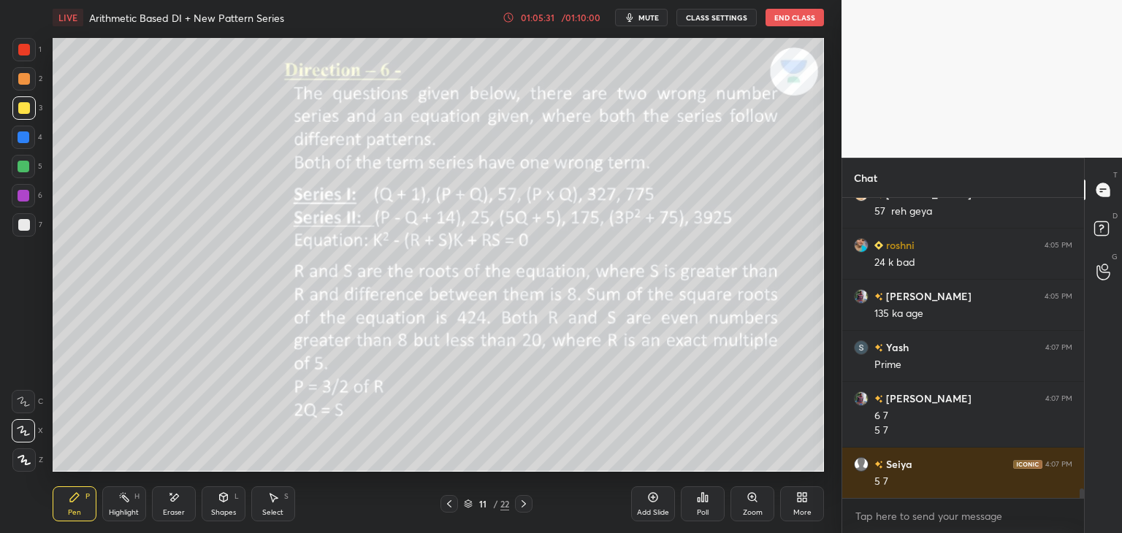
click at [23, 108] on div at bounding box center [24, 108] width 12 height 12
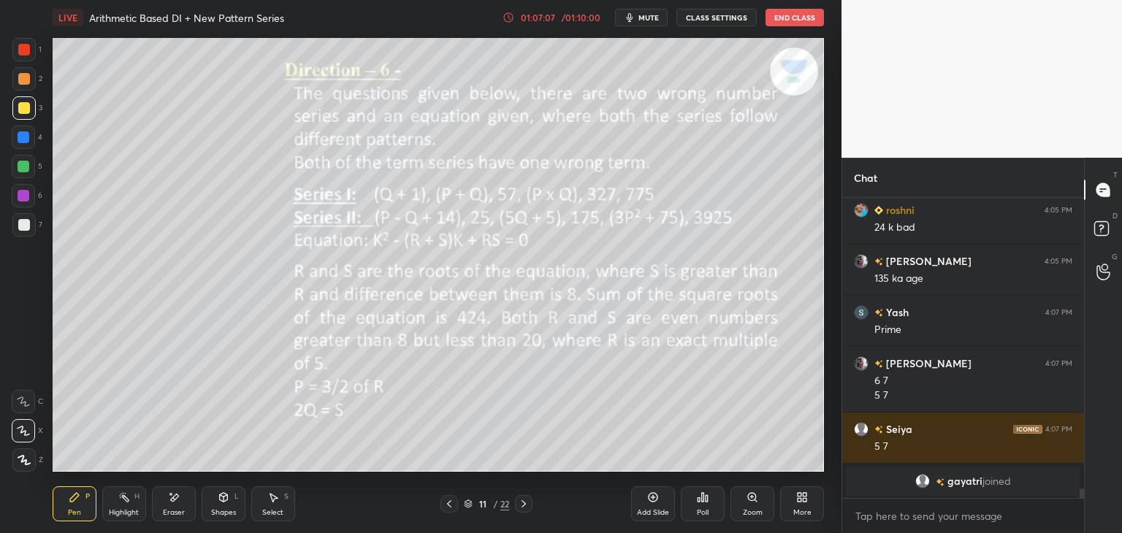
click at [171, 505] on div "Eraser" at bounding box center [174, 503] width 44 height 35
click at [76, 509] on div "Pen" at bounding box center [74, 512] width 13 height 7
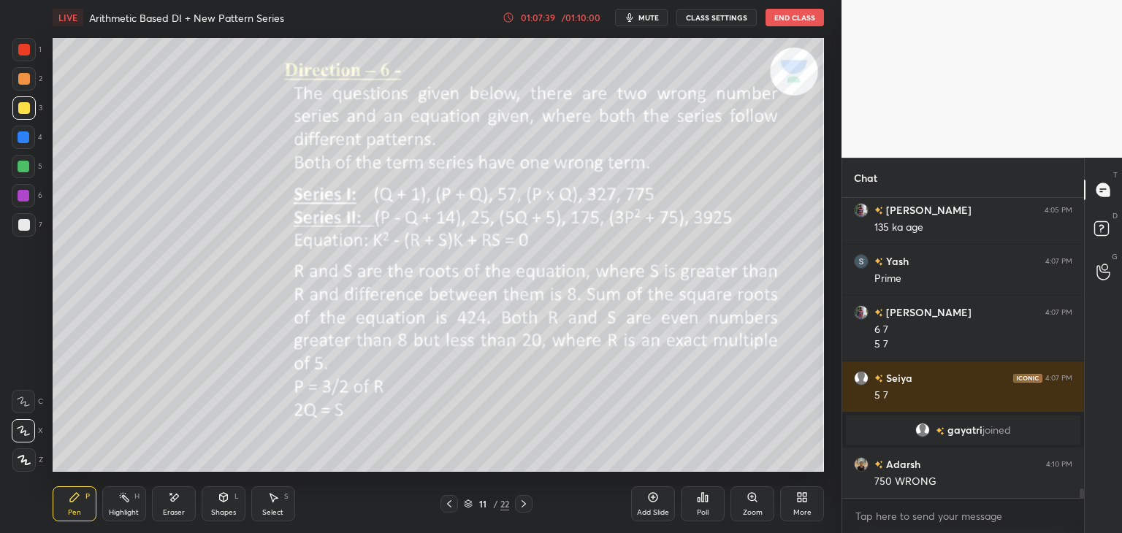
click at [172, 500] on icon at bounding box center [174, 497] width 8 height 7
click at [24, 405] on icon at bounding box center [24, 402] width 12 height 12
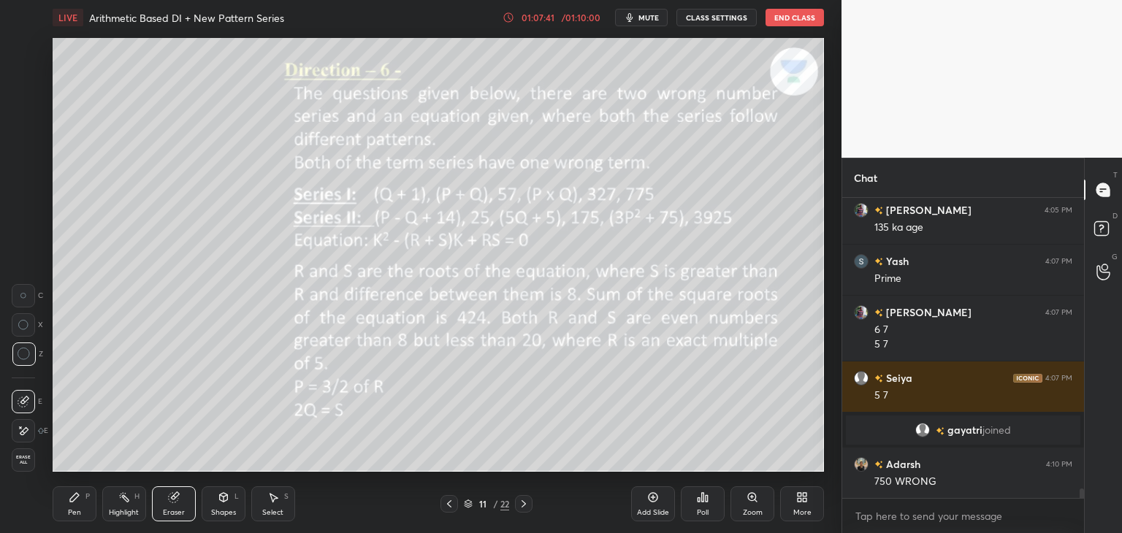
click at [27, 295] on div at bounding box center [23, 295] width 23 height 23
click at [76, 503] on div "Pen P" at bounding box center [75, 503] width 44 height 35
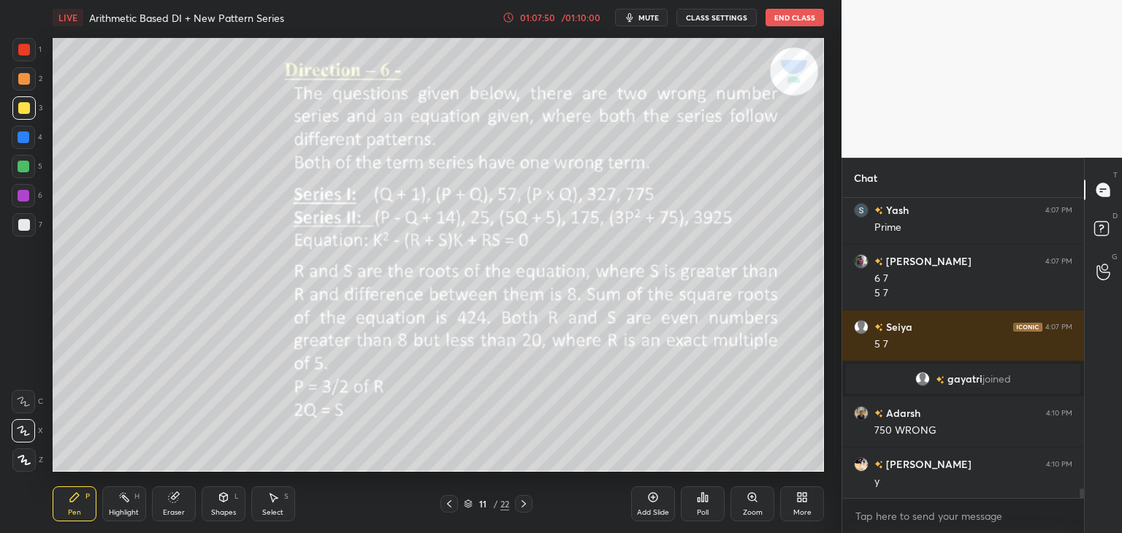
scroll to position [9208, 0]
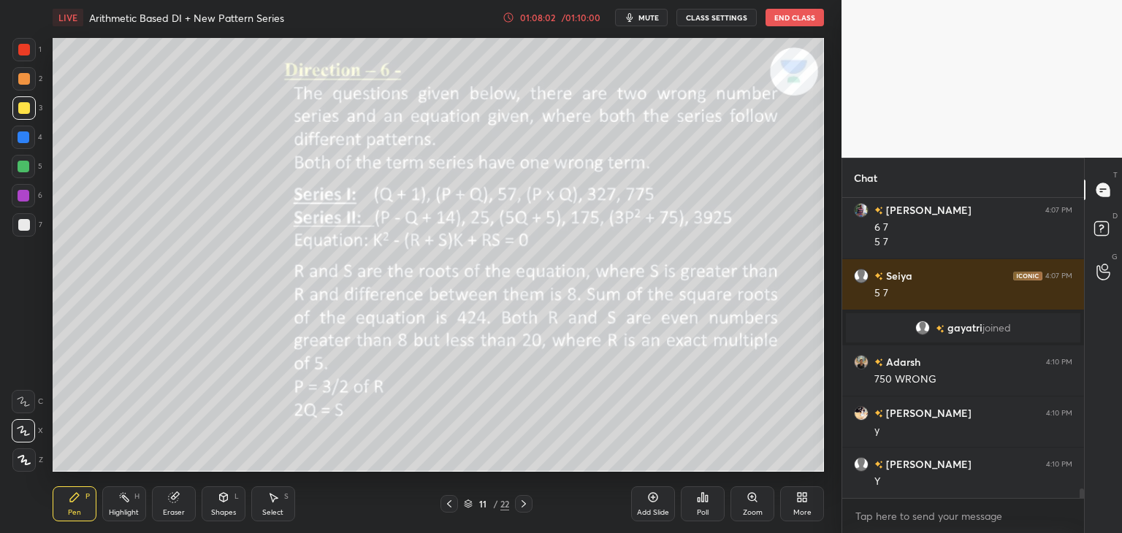
click at [529, 506] on icon at bounding box center [524, 504] width 12 height 12
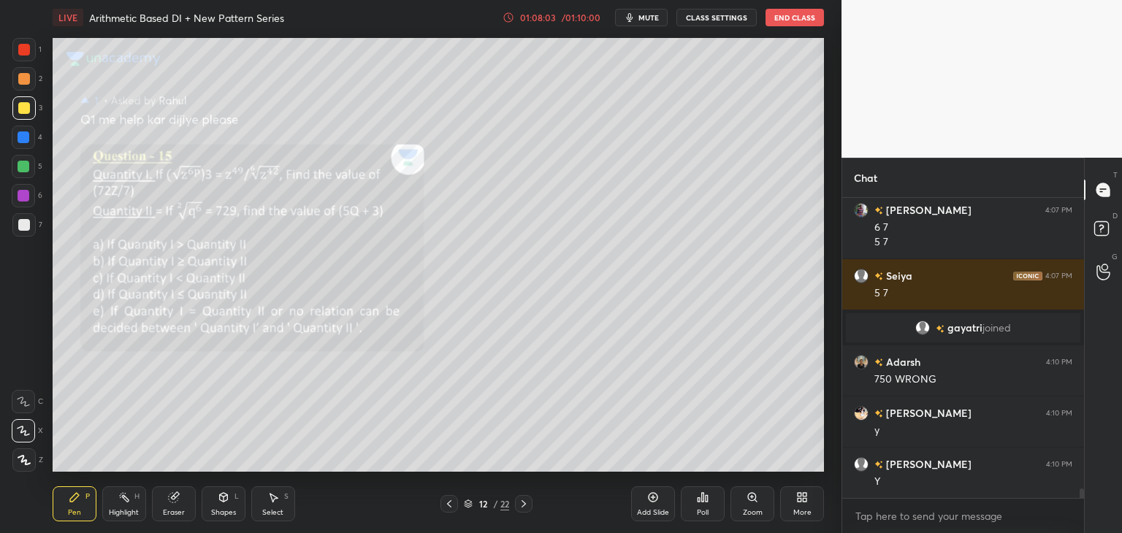
click at [523, 503] on icon at bounding box center [524, 504] width 12 height 12
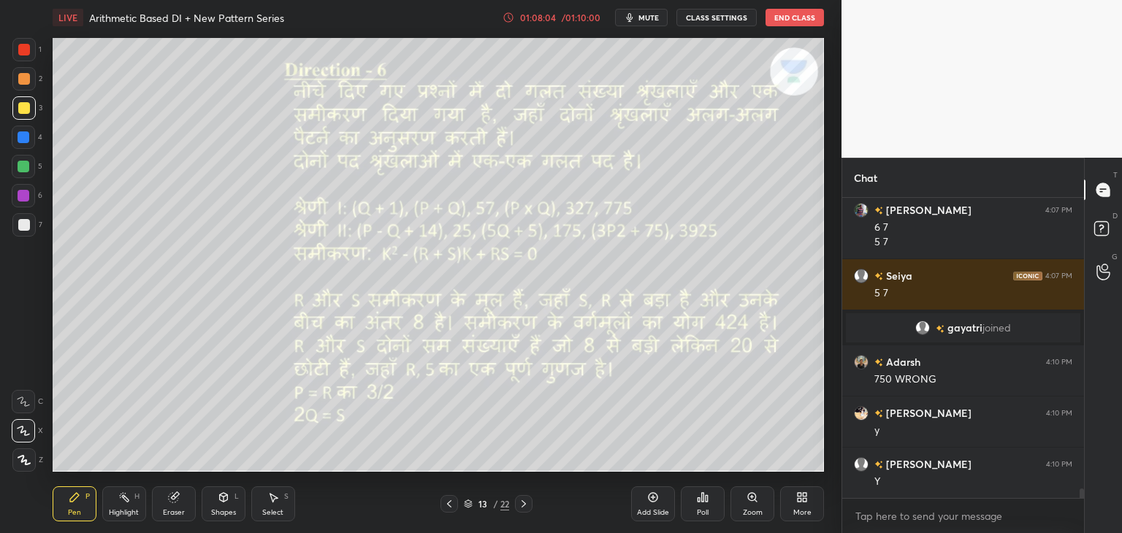
click at [526, 496] on div at bounding box center [524, 504] width 18 height 18
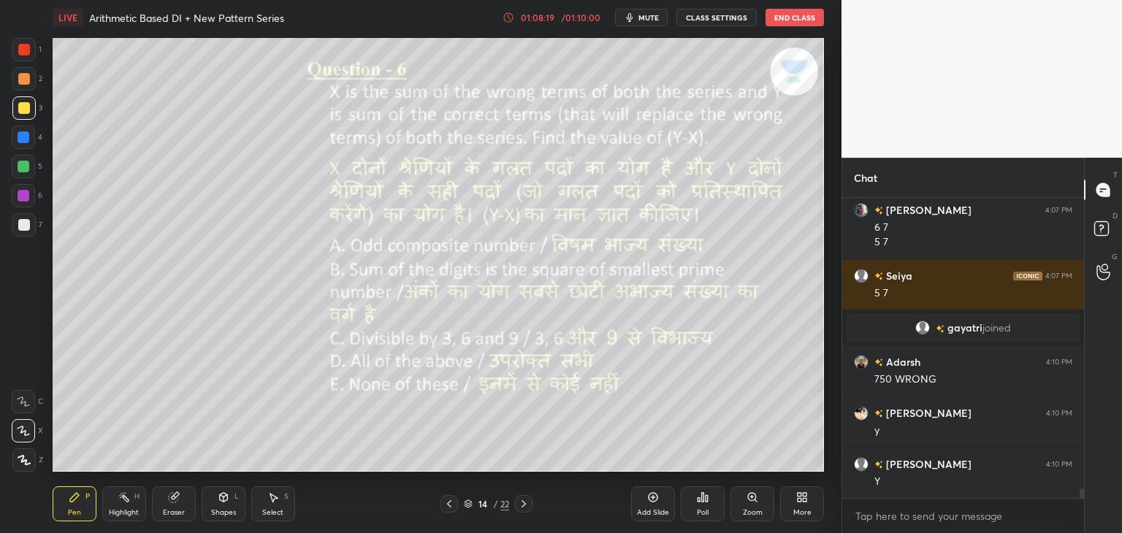
click at [450, 503] on icon at bounding box center [449, 504] width 12 height 12
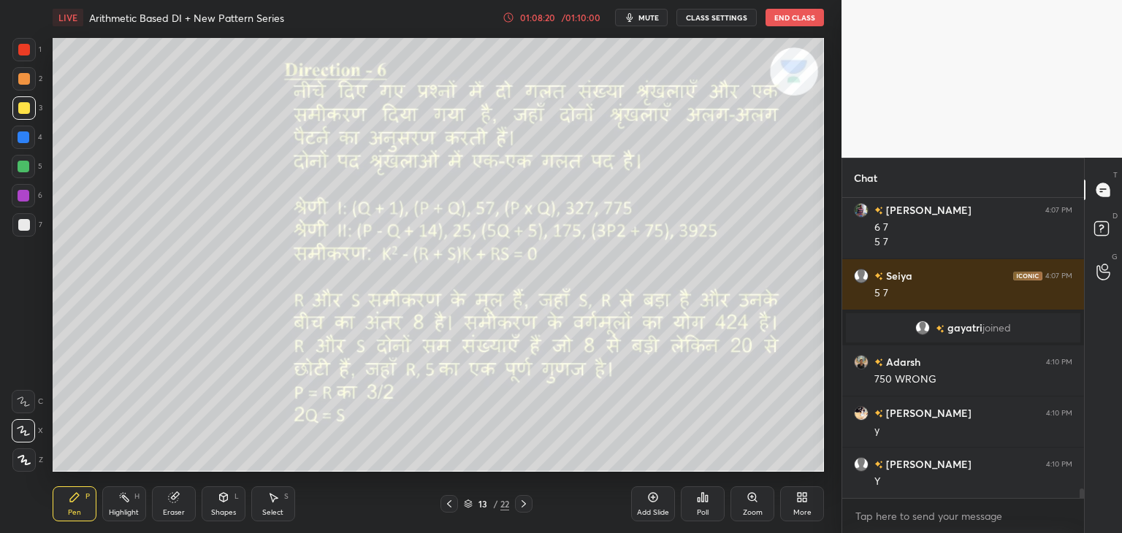
click at [453, 503] on icon at bounding box center [449, 504] width 12 height 12
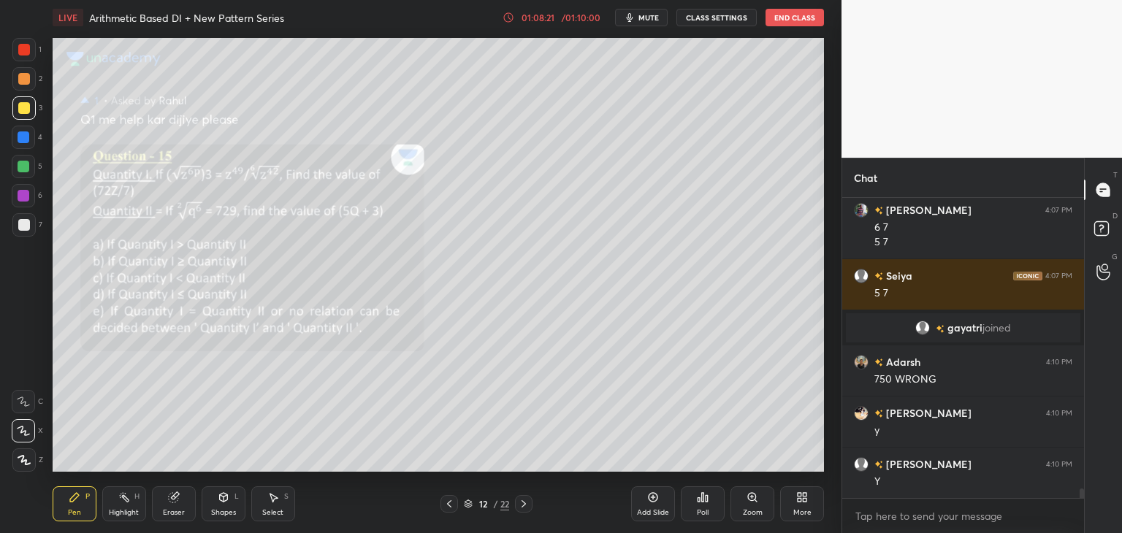
click at [457, 505] on div at bounding box center [449, 504] width 18 height 18
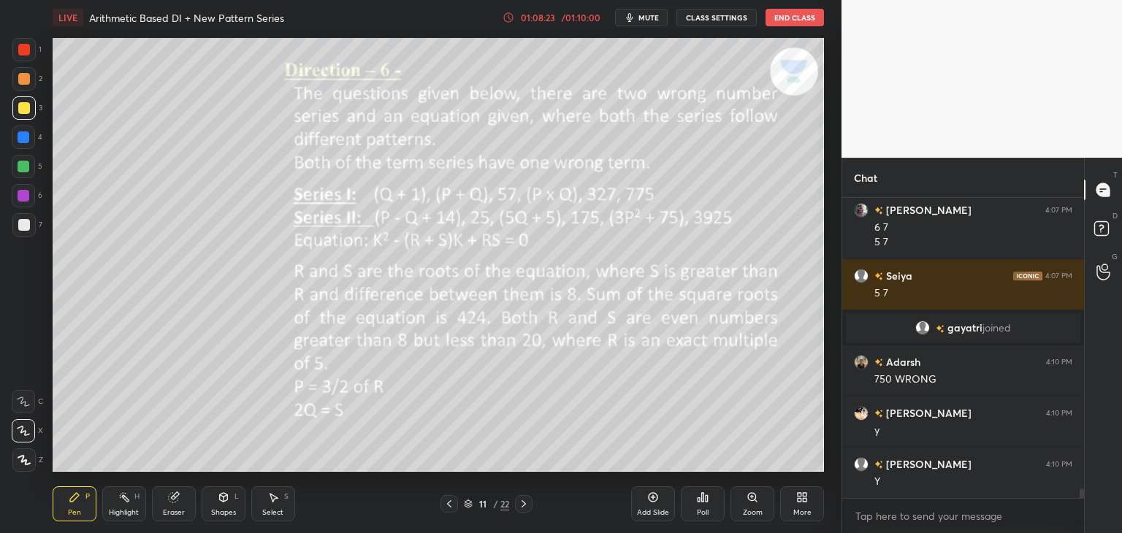
click at [522, 503] on icon at bounding box center [524, 504] width 12 height 12
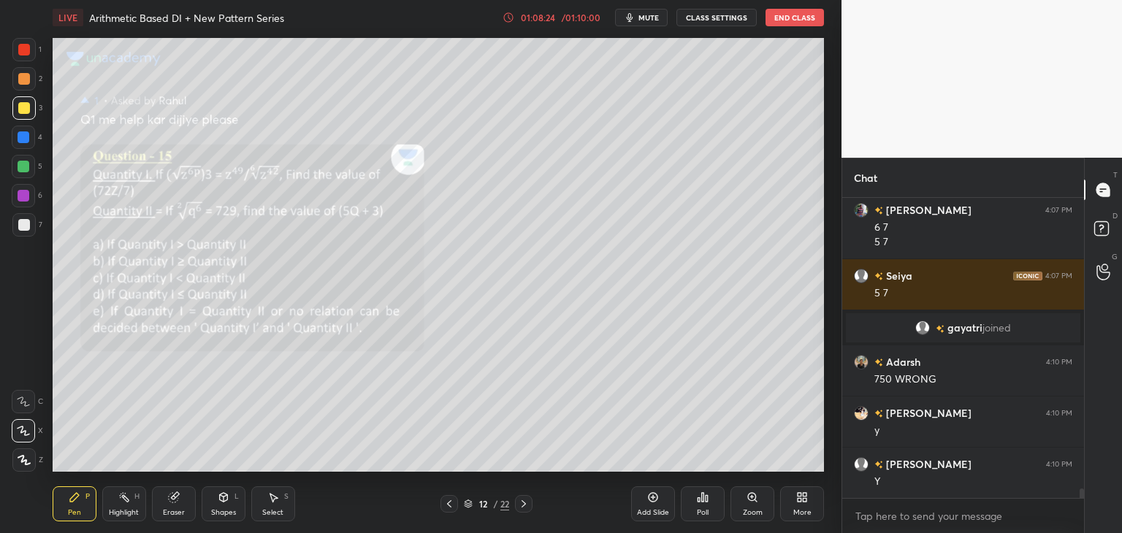
click at [523, 504] on icon at bounding box center [524, 504] width 12 height 12
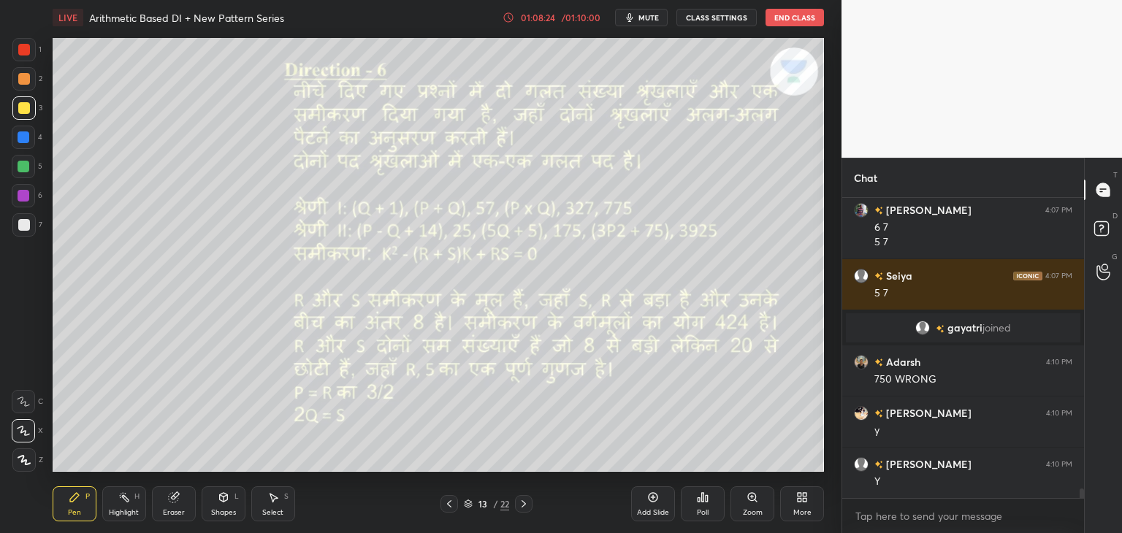
click at [526, 501] on icon at bounding box center [524, 504] width 12 height 12
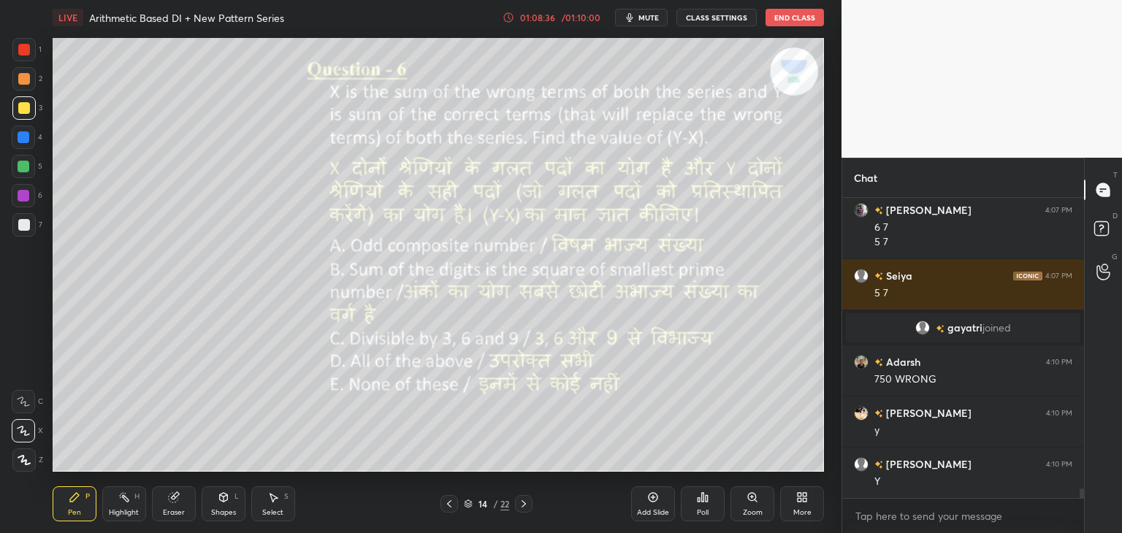
click at [447, 506] on icon at bounding box center [449, 504] width 12 height 12
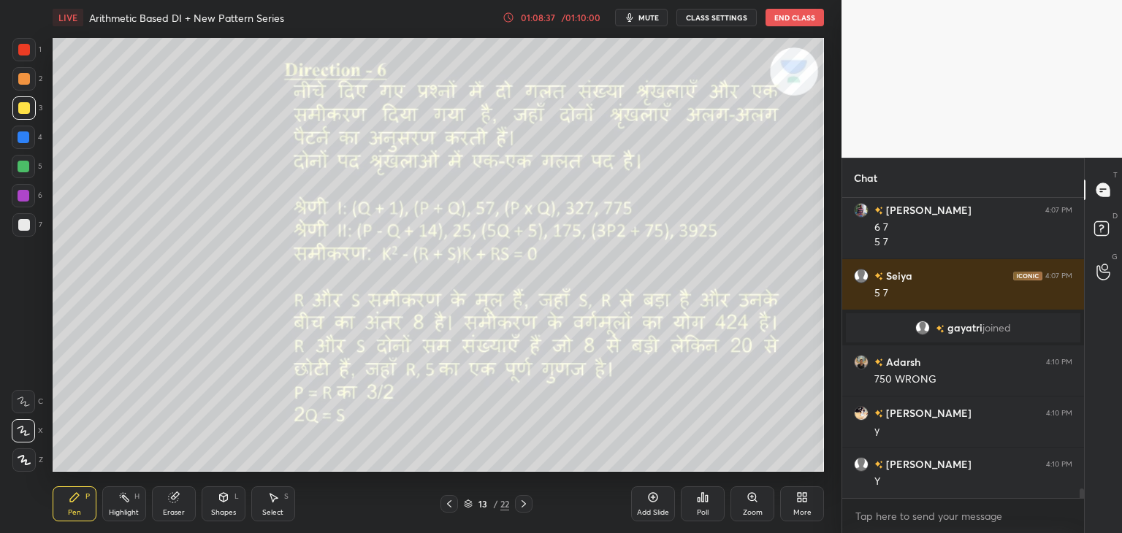
click at [446, 506] on icon at bounding box center [449, 504] width 12 height 12
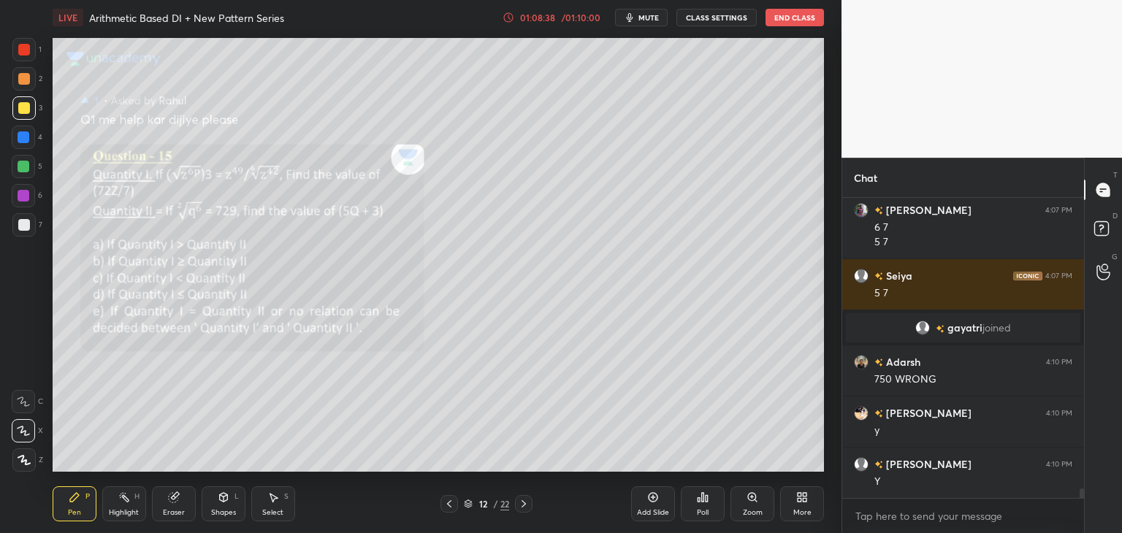
scroll to position [9243, 0]
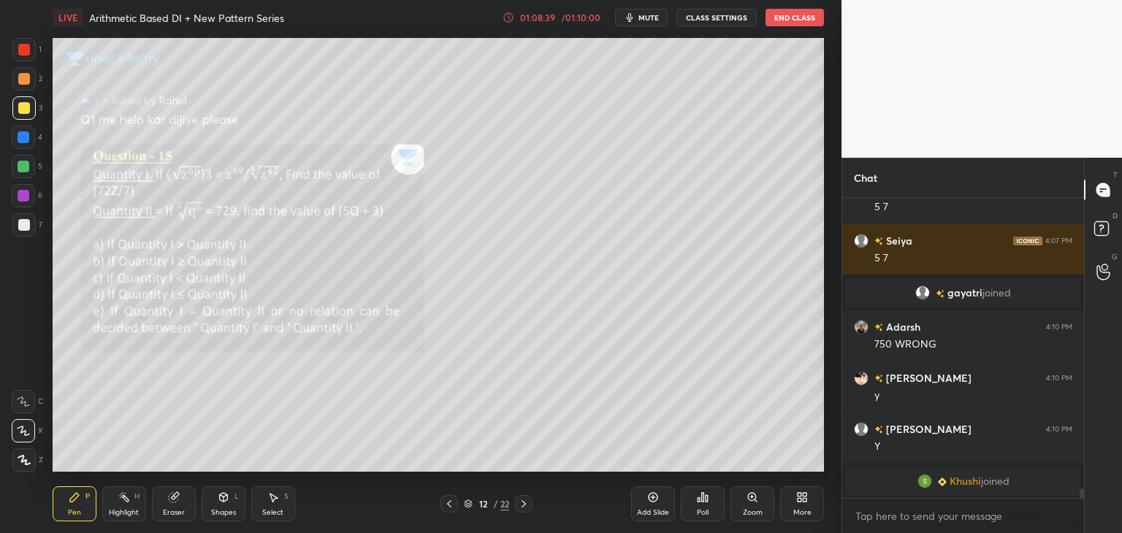
click at [449, 508] on icon at bounding box center [449, 504] width 12 height 12
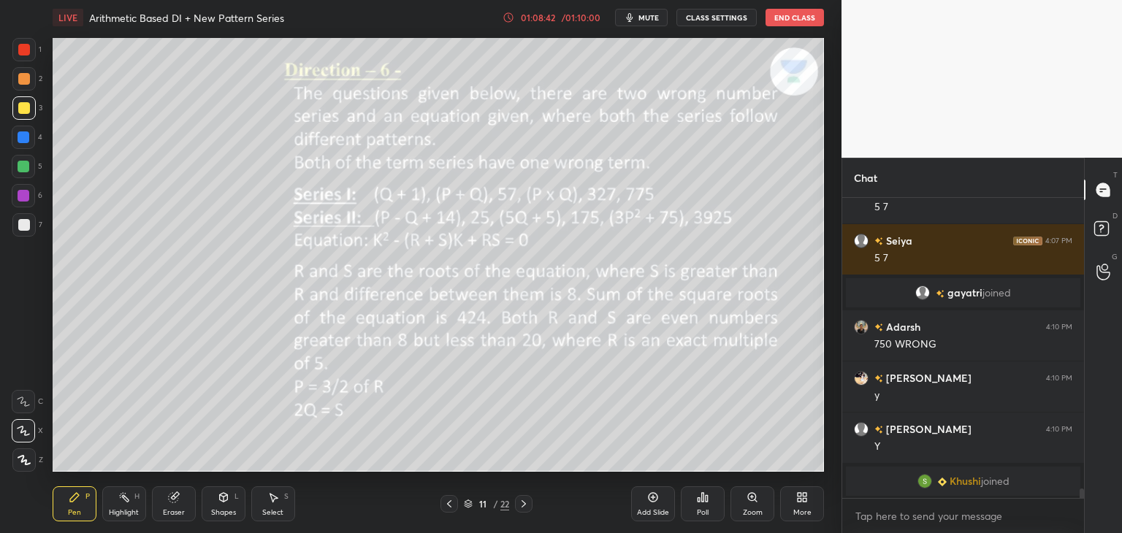
click at [524, 505] on icon at bounding box center [524, 503] width 4 height 7
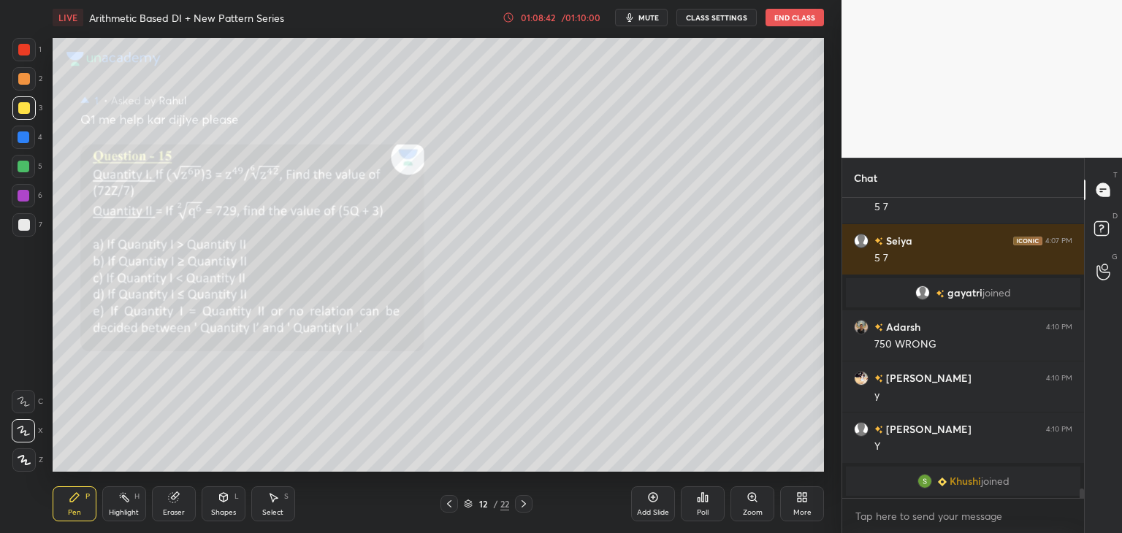
click at [527, 502] on icon at bounding box center [524, 504] width 12 height 12
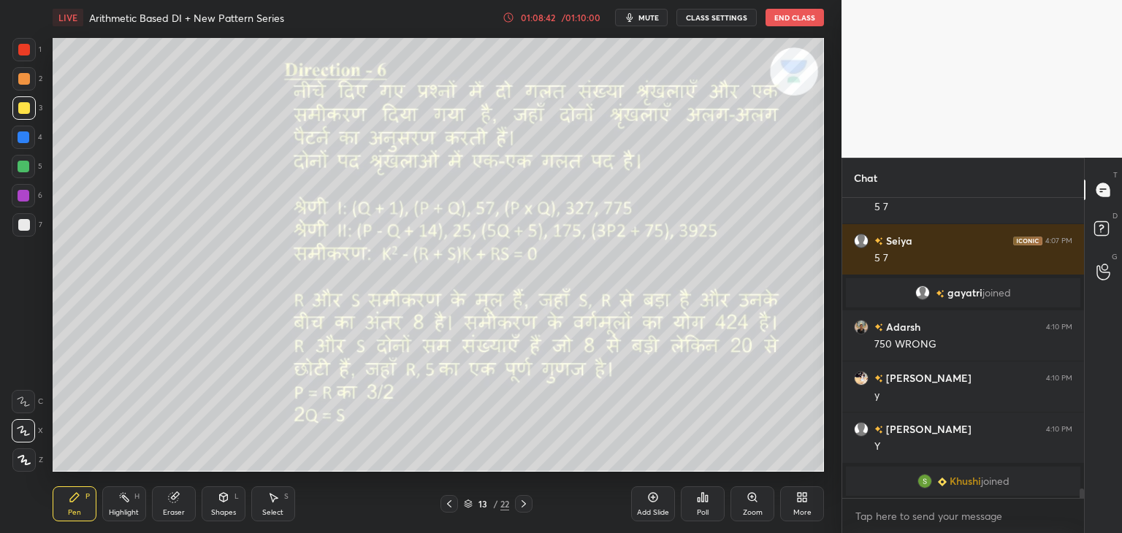
click at [529, 503] on icon at bounding box center [524, 504] width 12 height 12
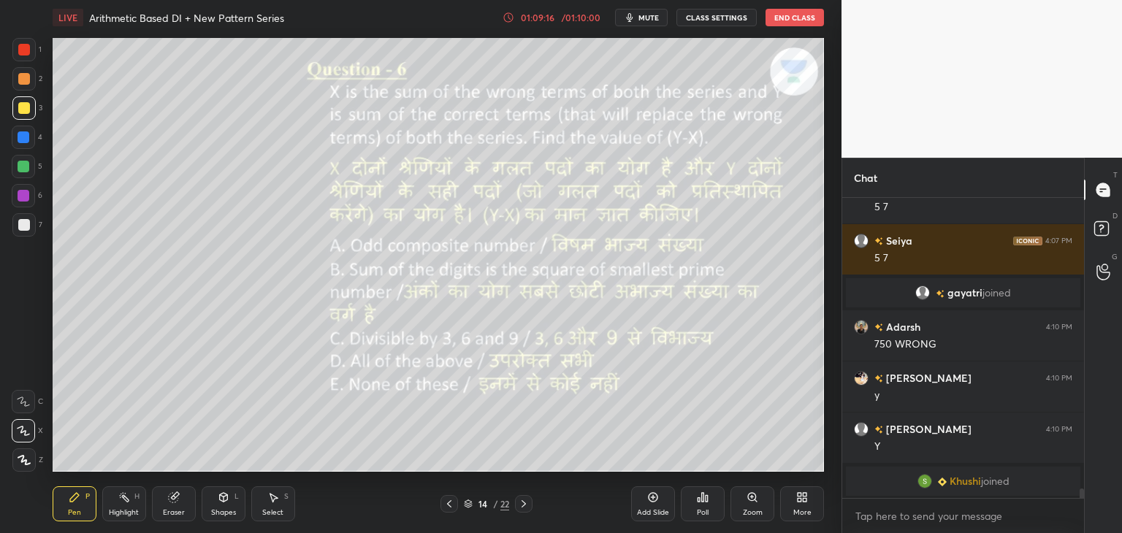
scroll to position [9250, 0]
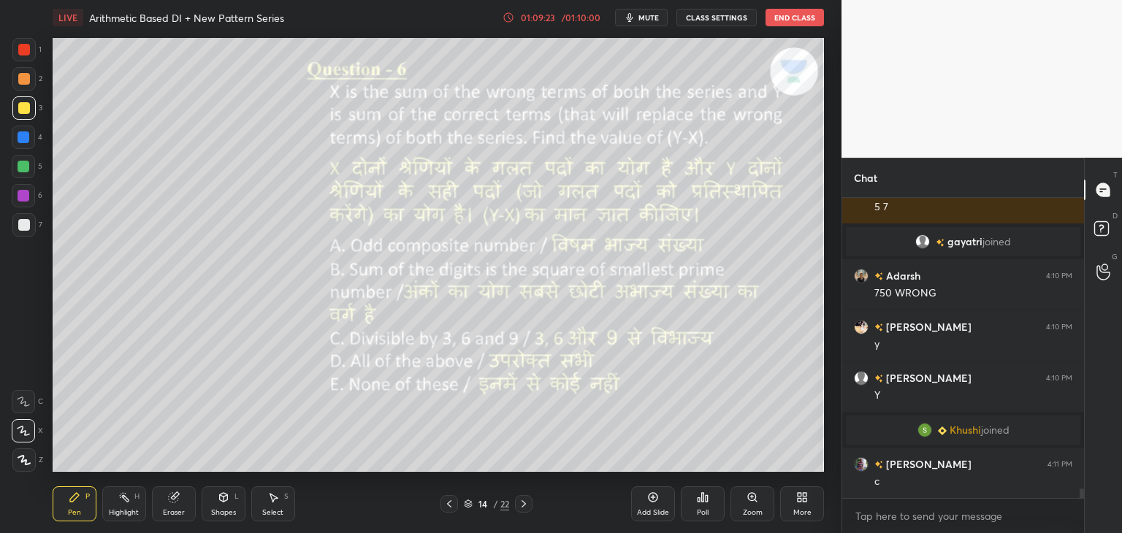
click at [523, 510] on div at bounding box center [524, 504] width 18 height 18
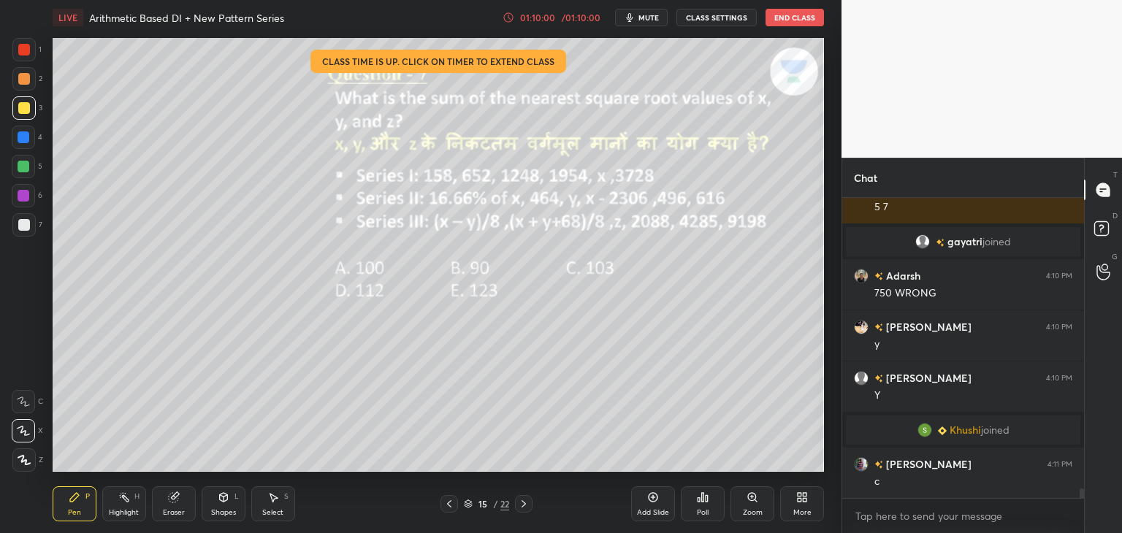
click at [527, 503] on icon at bounding box center [524, 504] width 12 height 12
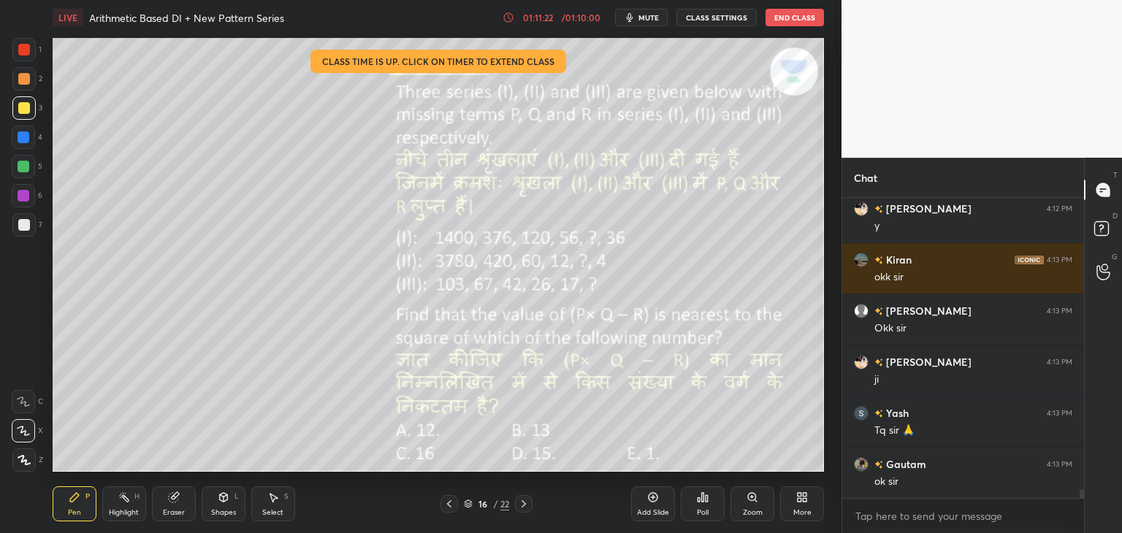
scroll to position [9659, 0]
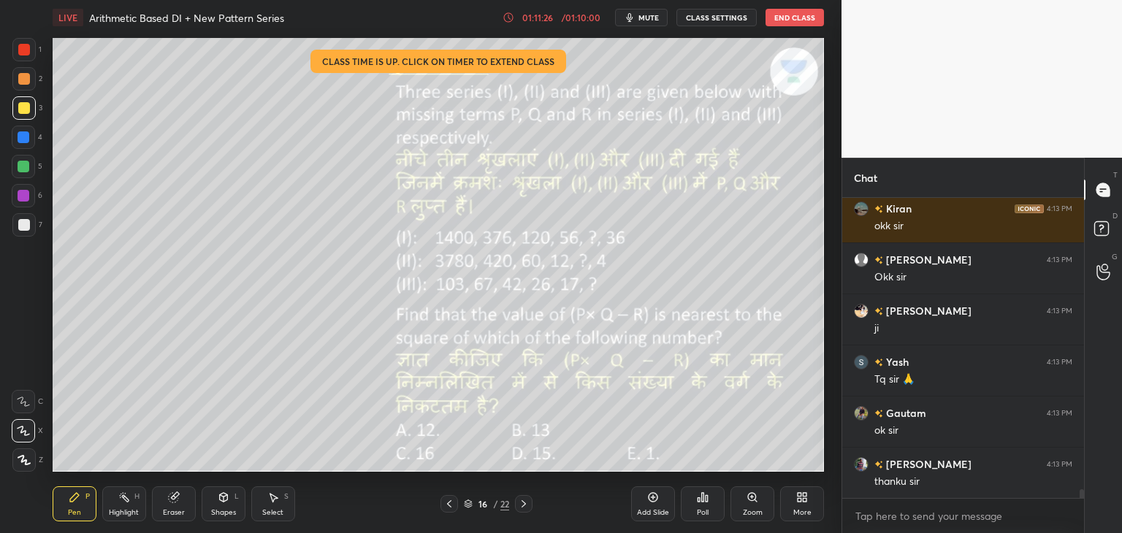
click at [786, 15] on button "End Class" at bounding box center [794, 18] width 58 height 18
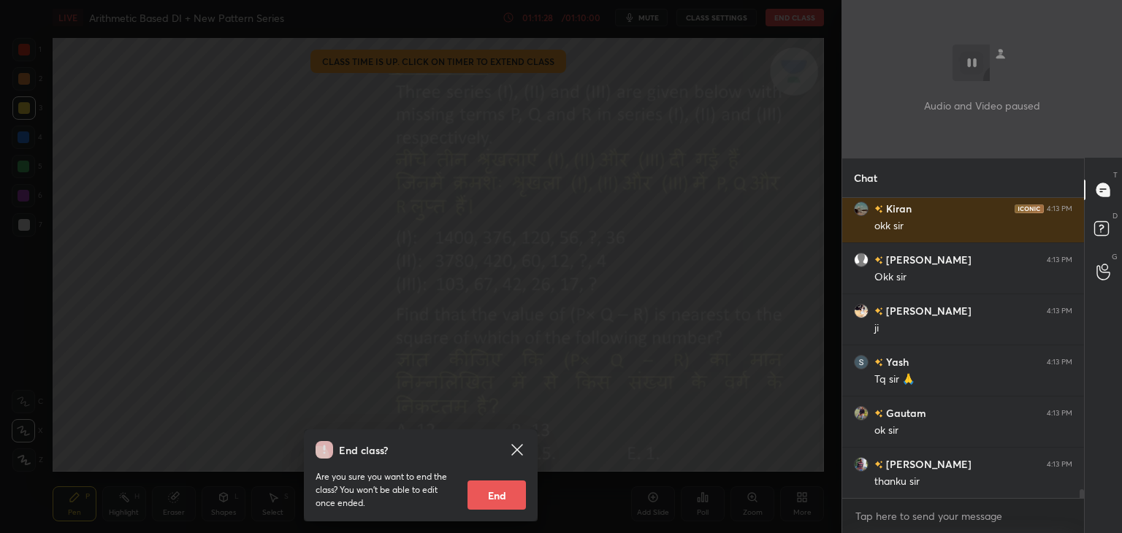
click at [508, 494] on button "End" at bounding box center [496, 495] width 58 height 29
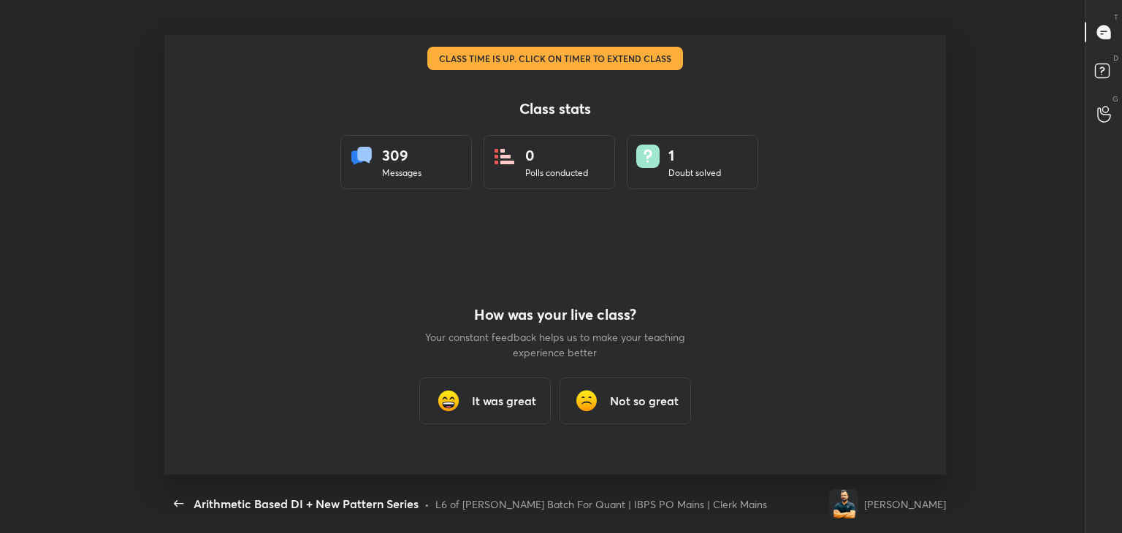
scroll to position [0, 0]
click at [508, 408] on h3 "It was great" at bounding box center [504, 401] width 64 height 18
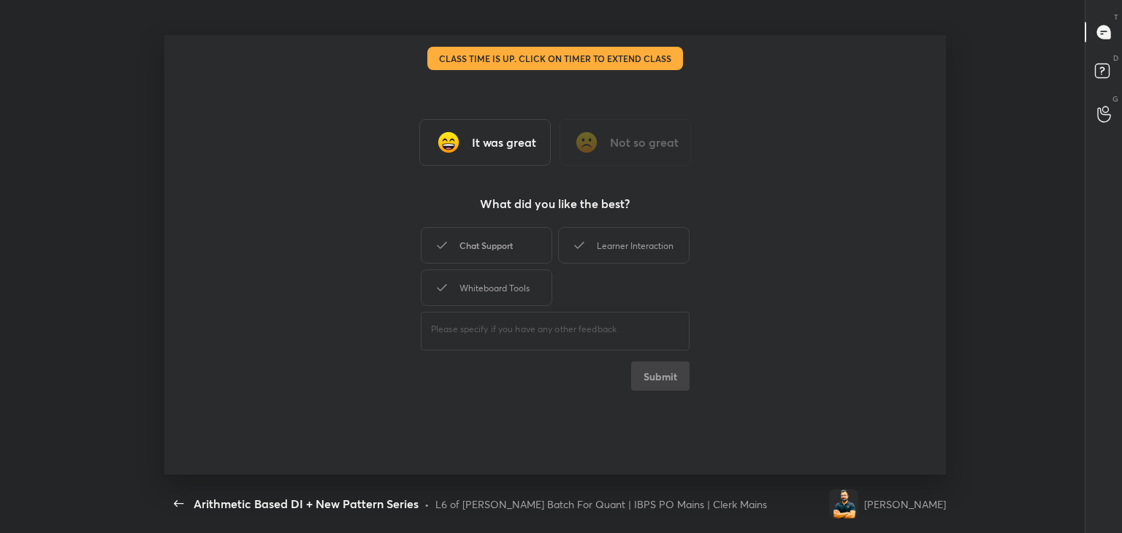
click at [529, 243] on div "Chat Support" at bounding box center [486, 245] width 131 height 37
click at [597, 247] on div "Learner Interaction" at bounding box center [623, 245] width 131 height 37
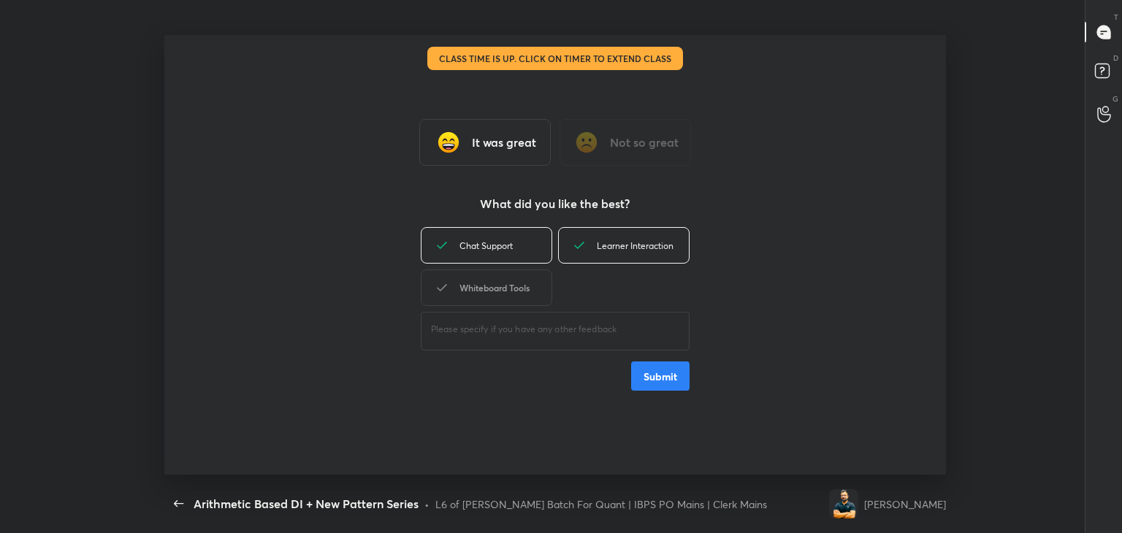
click at [527, 291] on div "Whiteboard Tools" at bounding box center [486, 288] width 131 height 37
click at [671, 375] on button "Submit" at bounding box center [660, 376] width 58 height 29
